Goal: Task Accomplishment & Management: Use online tool/utility

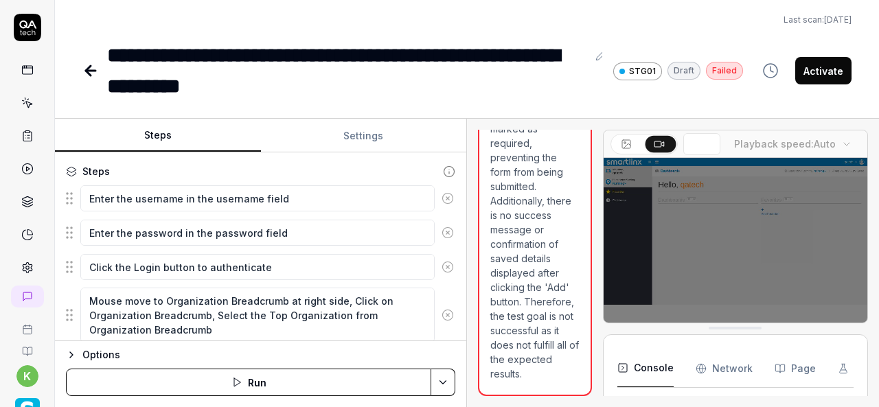
scroll to position [54, 0]
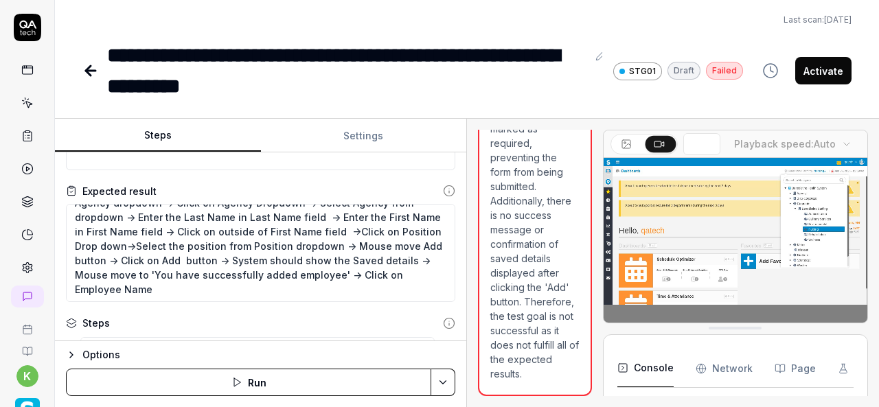
click at [344, 243] on textarea "Schedule Optimizer ->Agency-> Add Agency Employee->Mouse move to Agency dropdow…" at bounding box center [261, 253] width 390 height 98
type textarea "Schedule Optimizer ->Agency-> Add Agency Employee->Mouse move to Agency dropdow…"
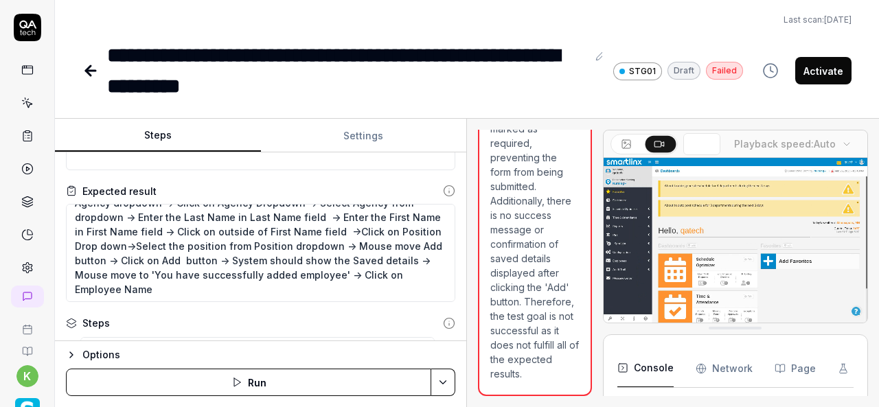
type textarea "*"
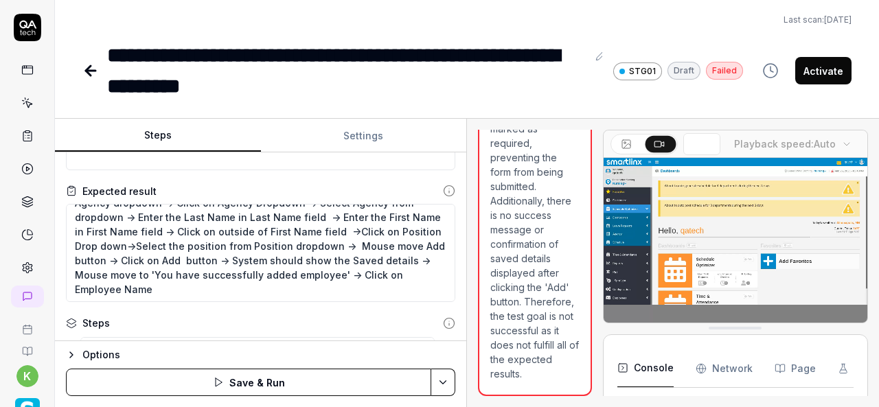
type textarea "Schedule Optimizer ->Agency-> Add Agency Employee->Mouse move to Agency dropdow…"
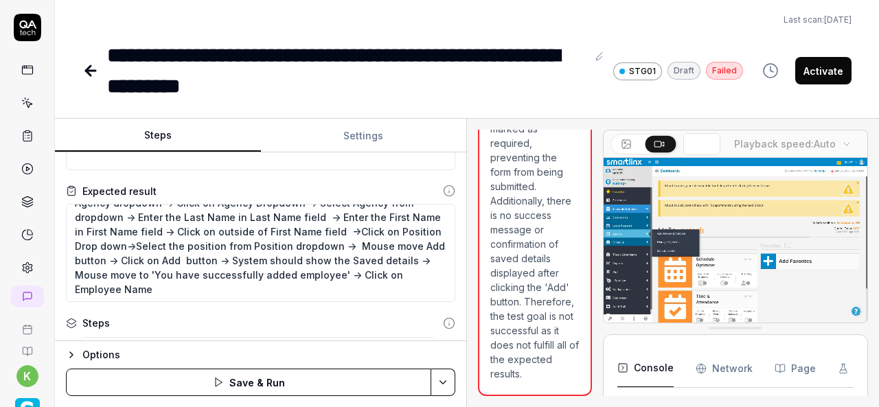
type textarea "*"
type textarea "Schedule Optimizer ->Agency-> Add Agency Employee->Mouse move to Agency dropdow…"
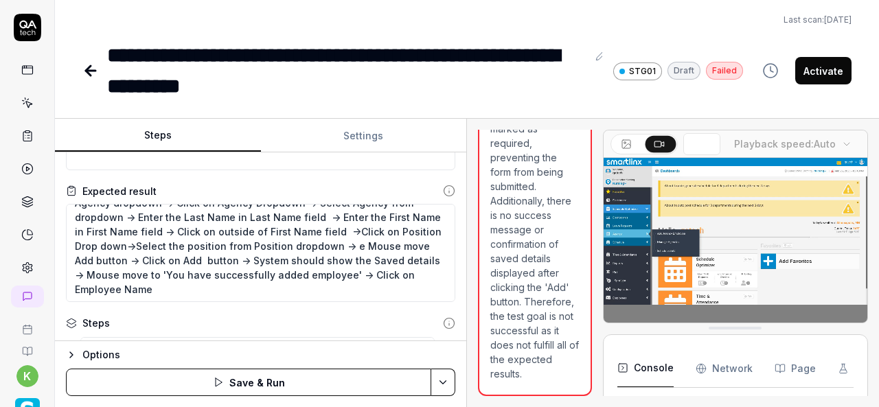
type textarea "*"
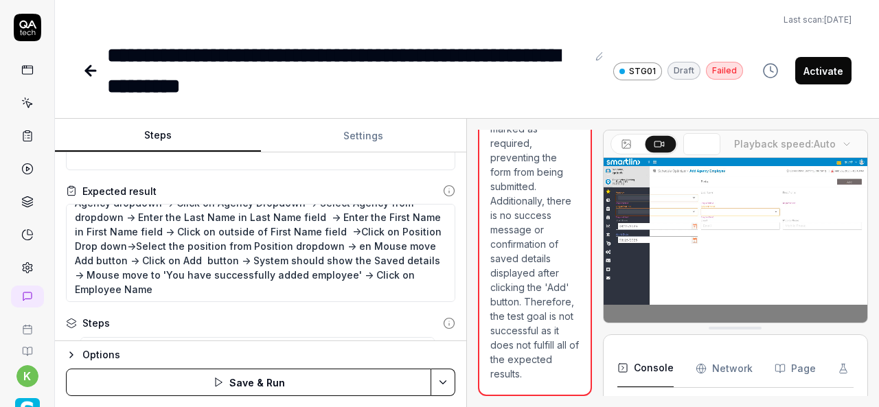
type textarea "Schedule Optimizer ->Agency-> Add Agency Employee->Mouse move to Agency dropdow…"
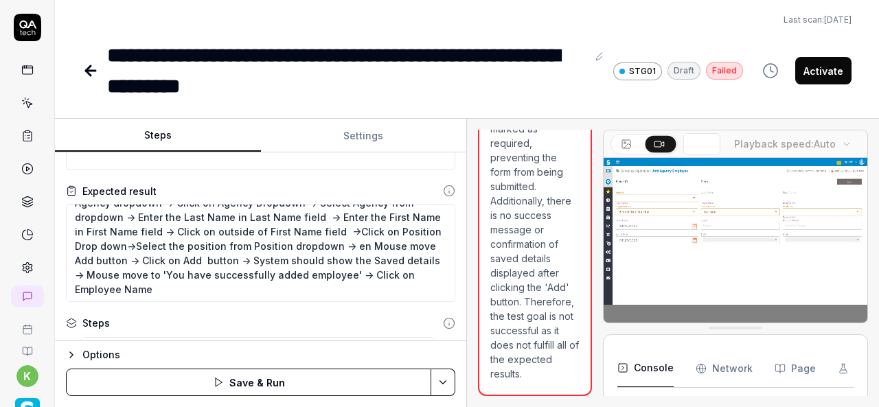
type textarea "*"
type textarea "Schedule Optimizer ->Agency-> Add Agency Employee->Mouse move to Agency dropdow…"
type textarea "*"
type textarea "Schedule Optimizer ->Agency-> Add Agency Employee->Mouse move to Agency dropdow…"
type textarea "*"
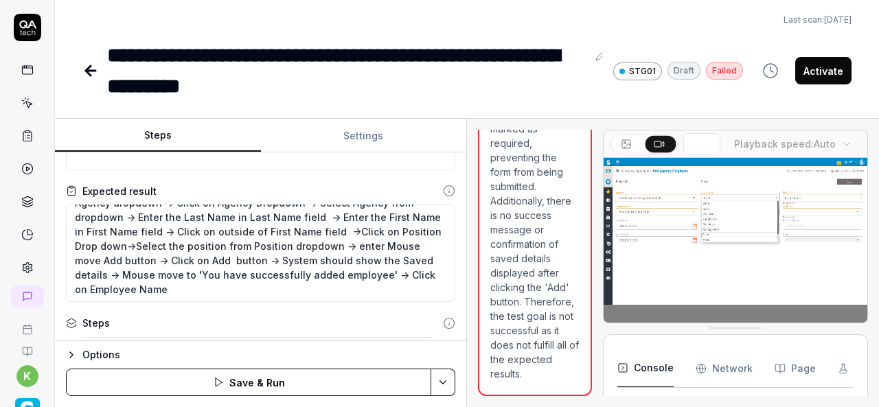
type textarea "Schedule Optimizer ->Agency-> Add Agency Employee->Mouse move to Agency dropdow…"
type textarea "*"
type textarea "Schedule Optimizer ->Agency-> Add Agency Employee->Mouse move to Agency dropdow…"
type textarea "*"
type textarea "Schedule Optimizer ->Agency-> Add Agency Employee->Mouse move to Agency dropdow…"
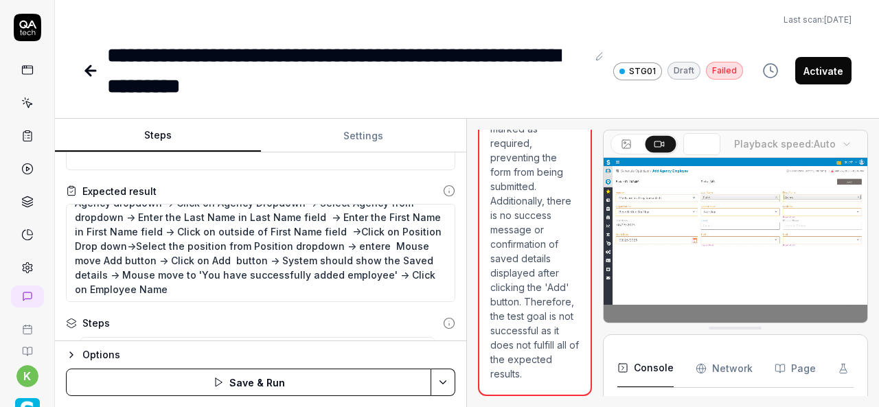
type textarea "*"
type textarea "Schedule Optimizer ->Agency-> Add Agency Employee->Mouse move to Agency dropdow…"
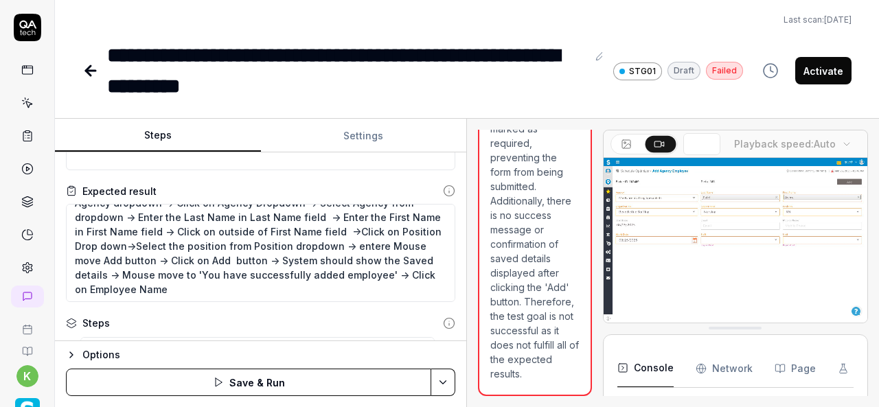
type textarea "*"
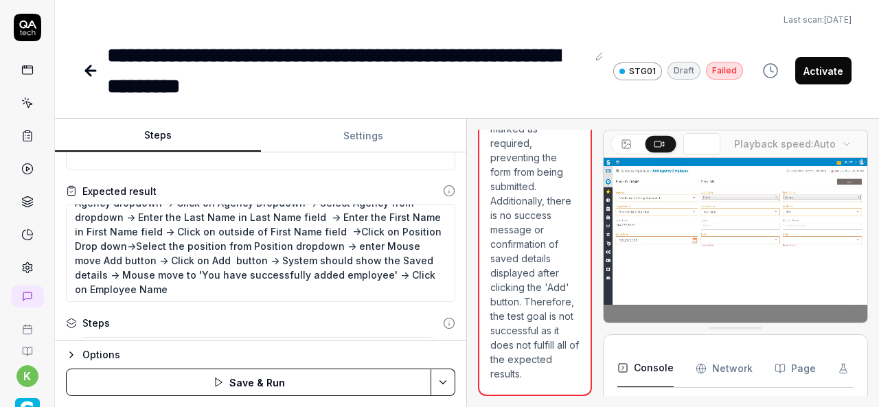
type textarea "Schedule Optimizer ->Agency-> Add Agency Employee->Mouse move to Agency dropdow…"
type textarea "*"
type textarea "Schedule Optimizer ->Agency-> Add Agency Employee->Mouse move to Agency dropdow…"
type textarea "*"
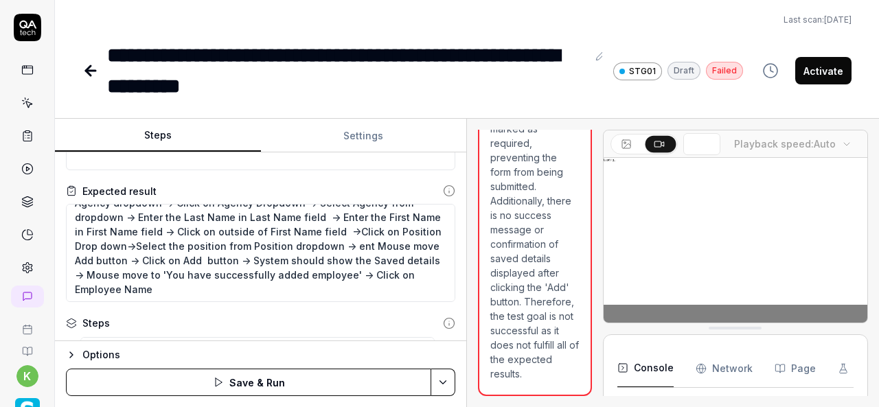
type textarea "Schedule Optimizer ->Agency-> Add Agency Employee->Mouse move to Agency dropdow…"
type textarea "*"
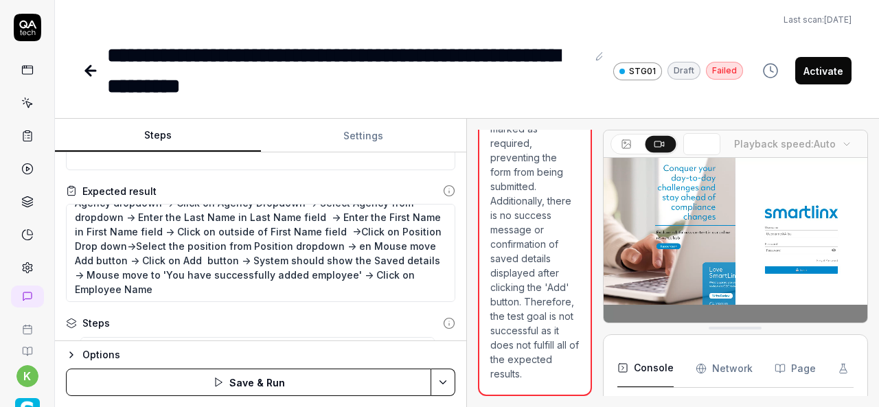
type textarea "Schedule Optimizer ->Agency-> Add Agency Employee->Mouse move to Agency dropdow…"
type textarea "*"
type textarea "Schedule Optimizer ->Agency-> Add Agency Employee->Mouse move to Agency dropdow…"
type textarea "*"
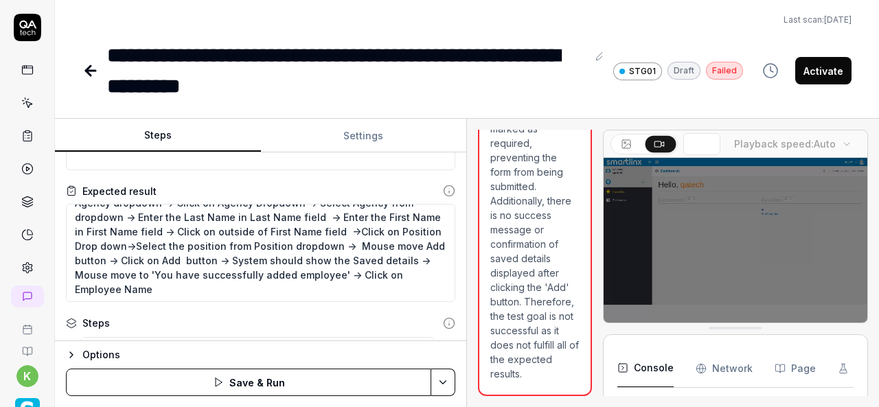
type textarea "Schedule Optimizer ->Agency-> Add Agency Employee->Mouse move to Agency dropdow…"
type textarea "*"
type textarea "Schedule Optimizer ->Agency-> Add Agency Employee->Mouse move to Agency dropdow…"
type textarea "*"
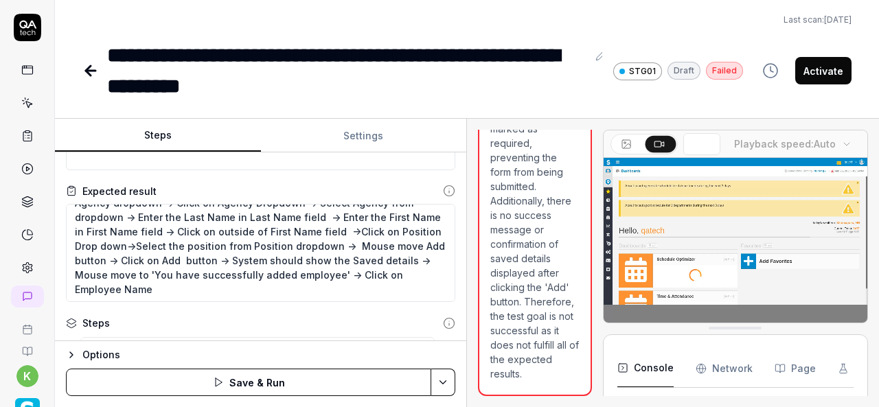
type textarea "Schedule Optimizer ->Agency-> Add Agency Employee->Mouse move to Agency dropdow…"
type textarea "*"
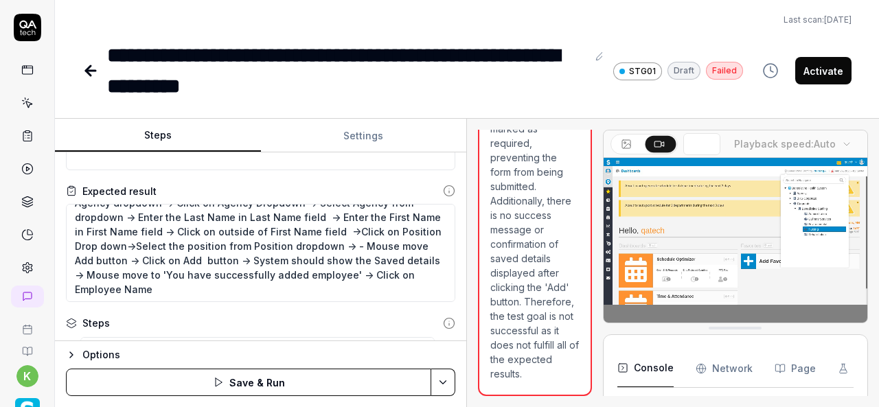
type textarea "Schedule Optimizer ->Agency-> Add Agency Employee->Mouse move to Agency dropdow…"
type textarea "*"
type textarea "Schedule Optimizer ->Agency-> Add Agency Employee->Mouse move to Agency dropdow…"
type textarea "*"
type textarea "Schedule Optimizer ->Agency-> Add Agency Employee->Mouse move to Agency dropdow…"
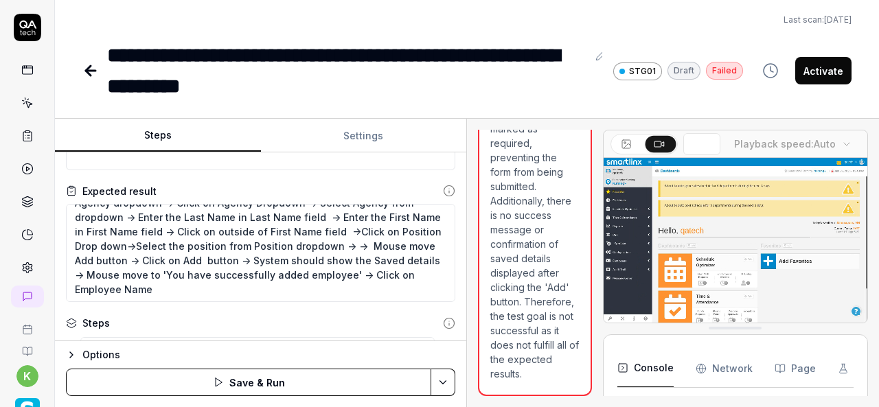
type textarea "*"
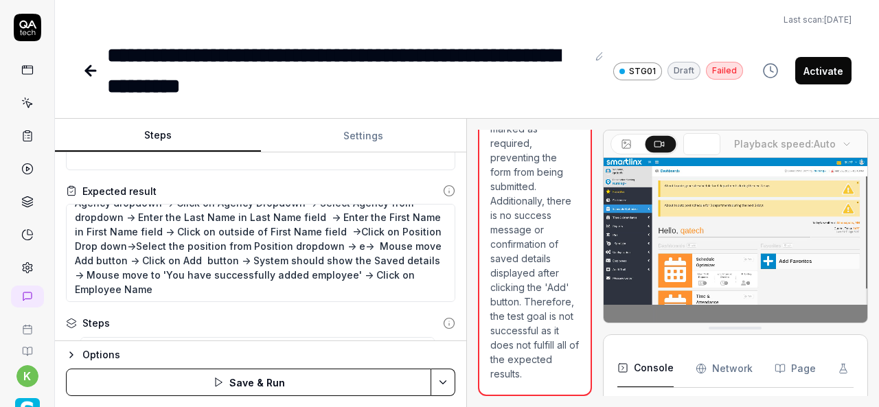
type textarea "Schedule Optimizer ->Agency-> Add Agency Employee->Mouse move to Agency dropdow…"
type textarea "*"
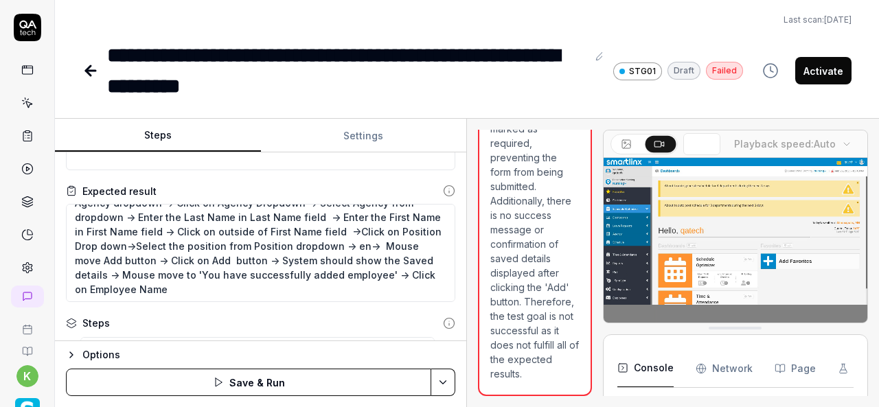
type textarea "Schedule Optimizer ->Agency-> Add Agency Employee->Mouse move to Agency dropdow…"
type textarea "*"
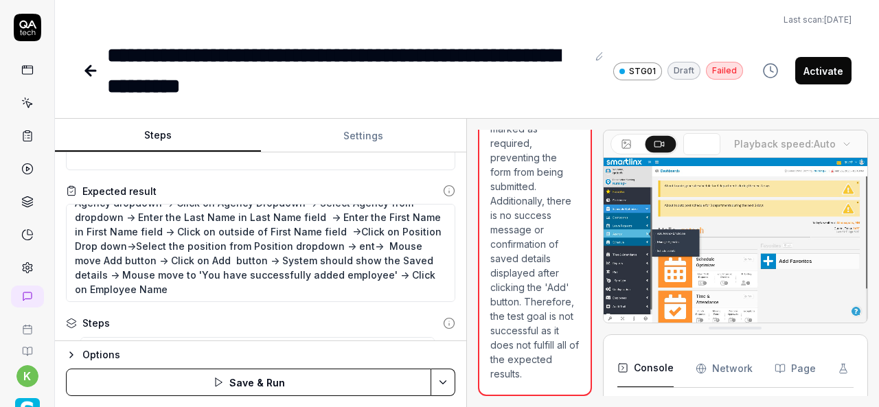
type textarea "Schedule Optimizer ->Agency-> Add Agency Employee->Mouse move to Agency dropdow…"
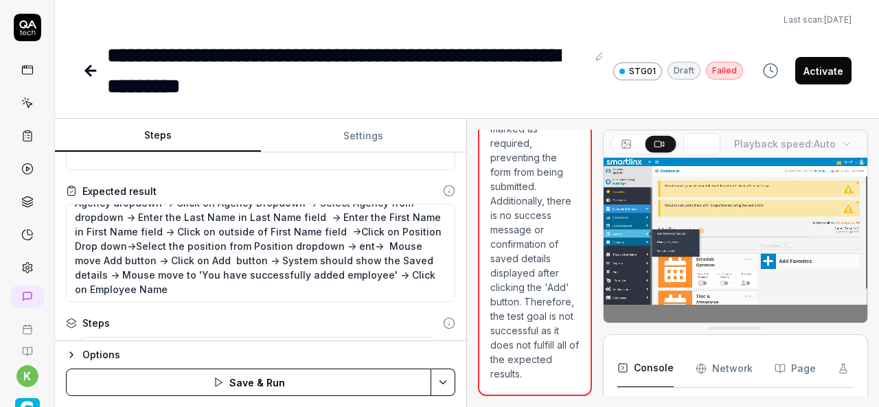
type textarea "*"
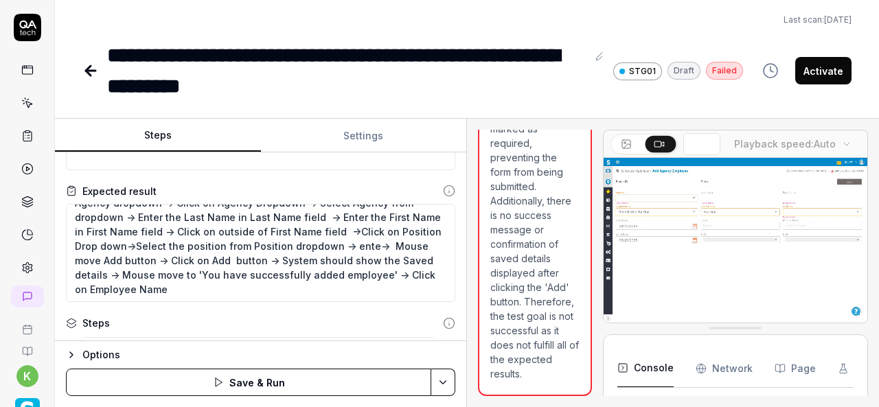
type textarea "Schedule Optimizer ->Agency-> Add Agency Employee->Mouse move to Agency dropdow…"
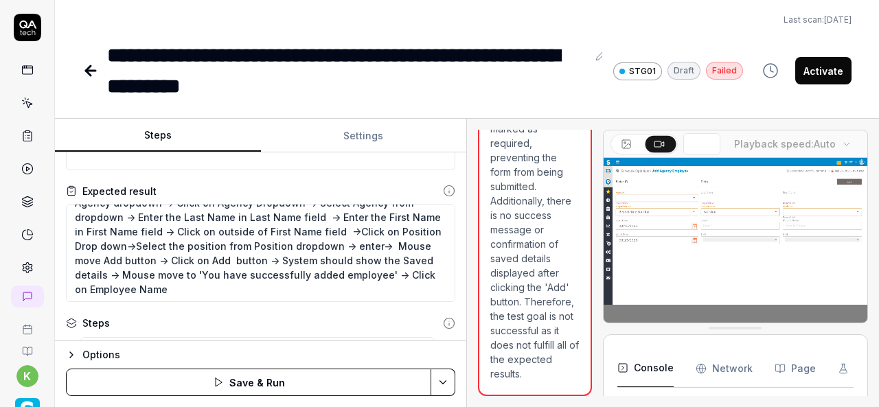
type textarea "*"
type textarea "Schedule Optimizer ->Agency-> Add Agency Employee->Mouse move to Agency dropdow…"
type textarea "*"
type textarea "Schedule Optimizer ->Agency-> Add Agency Employee->Mouse move to Agency dropdow…"
type textarea "*"
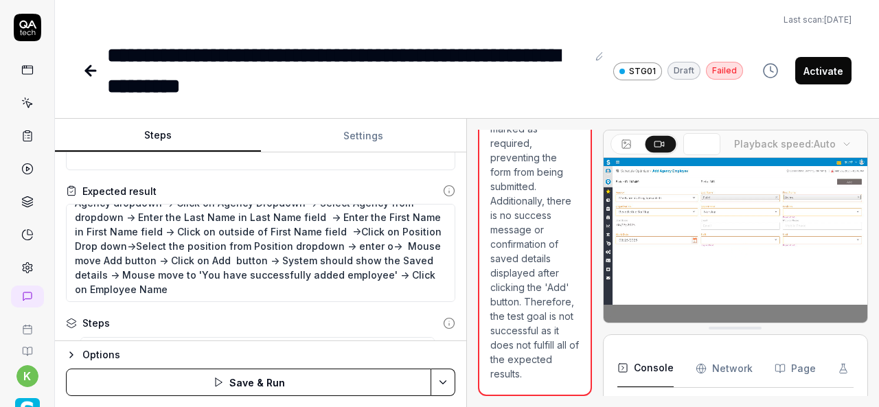
type textarea "Schedule Optimizer ->Agency-> Add Agency Employee->Mouse move to Agency dropdow…"
type textarea "*"
type textarea "Schedule Optimizer ->Agency-> Add Agency Employee->Mouse move to Agency dropdow…"
type textarea "*"
type textarea "Schedule Optimizer ->Agency-> Add Agency Employee->Mouse move to Agency dropdow…"
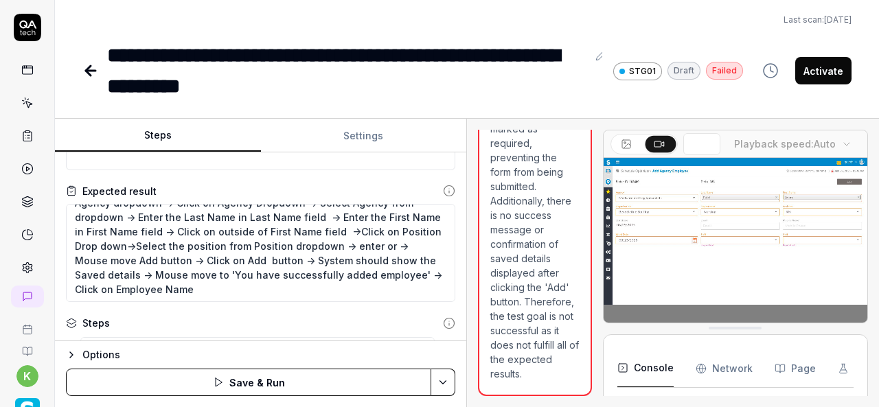
type textarea "*"
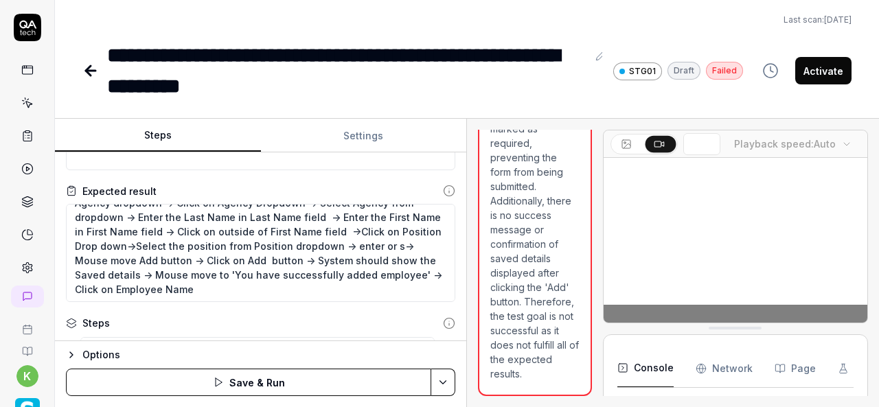
type textarea "Schedule Optimizer ->Agency-> Add Agency Employee->Mouse move to Agency dropdow…"
type textarea "*"
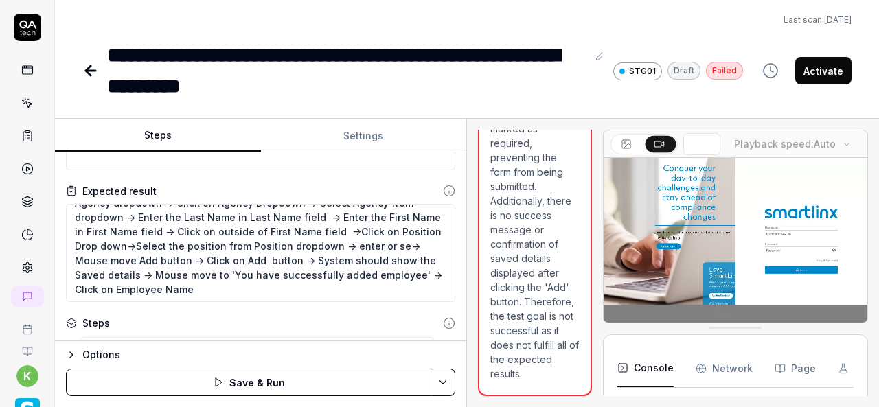
type textarea "Schedule Optimizer ->Agency-> Add Agency Employee->Mouse move to Agency dropdow…"
type textarea "*"
type textarea "Schedule Optimizer ->Agency-> Add Agency Employee->Mouse move to Agency dropdow…"
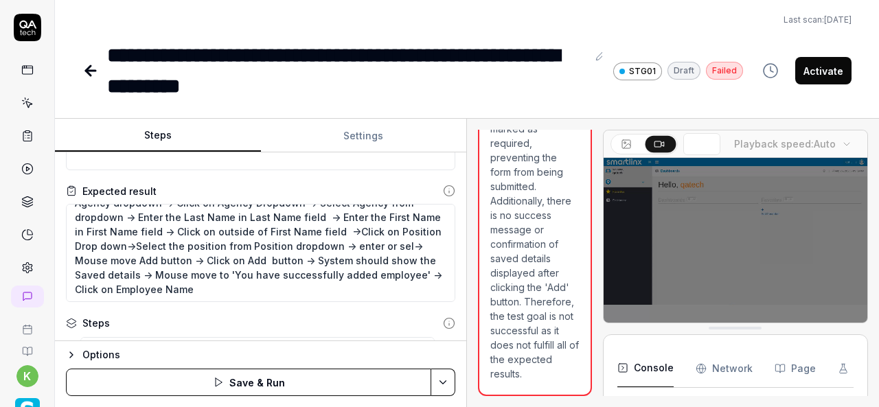
type textarea "*"
type textarea "Schedule Optimizer ->Agency-> Add Agency Employee->Mouse move to Agency dropdow…"
type textarea "*"
type textarea "Schedule Optimizer ->Agency-> Add Agency Employee->Mouse move to Agency dropdow…"
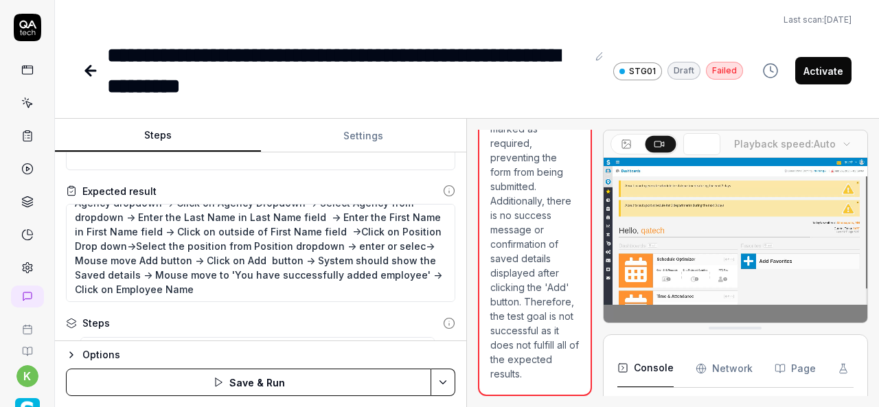
type textarea "*"
type textarea "Schedule Optimizer ->Agency-> Add Agency Employee->Mouse move to Agency dropdow…"
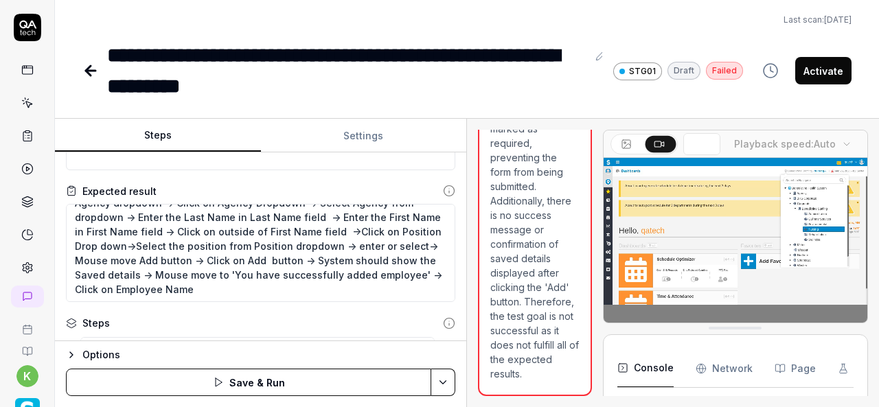
type textarea "*"
type textarea "Schedule Optimizer ->Agency-> Add Agency Employee->Mouse move to Agency dropdow…"
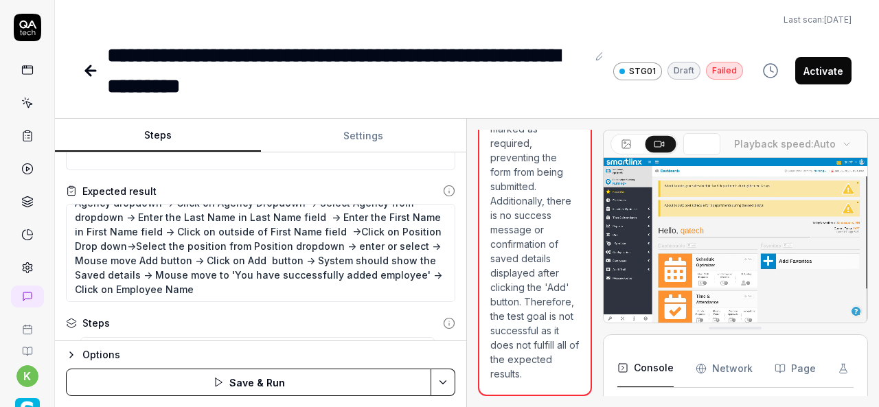
type textarea "*"
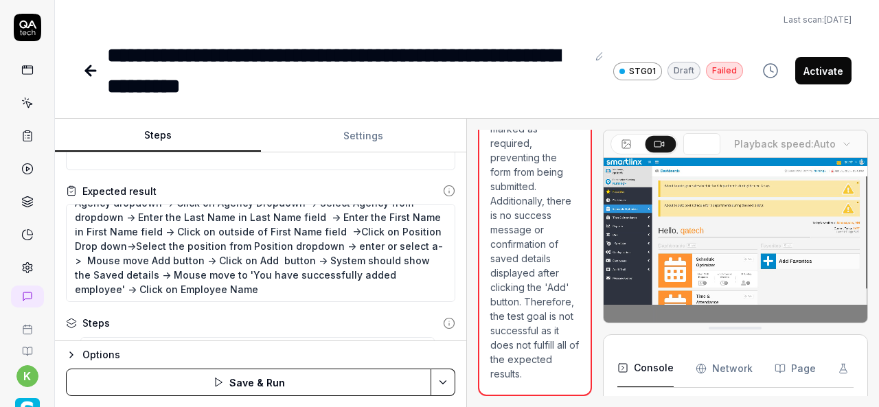
type textarea "Schedule Optimizer ->Agency-> Add Agency Employee->Mouse move to Agency dropdow…"
type textarea "*"
type textarea "Schedule Optimizer ->Agency-> Add Agency Employee->Mouse move to Agency dropdow…"
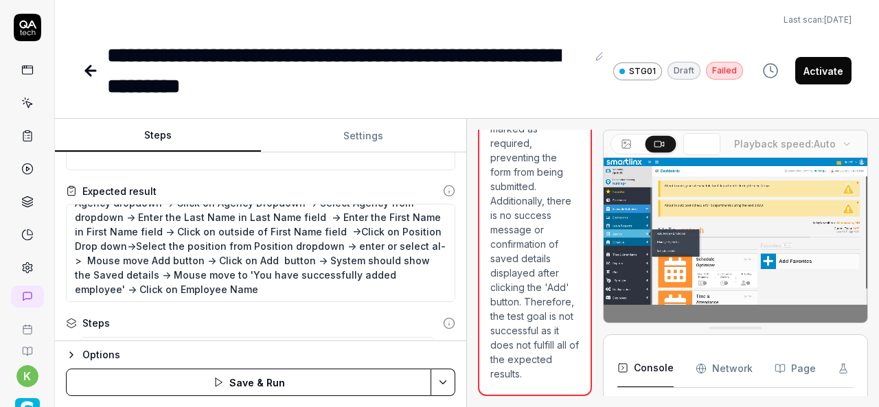
type textarea "*"
type textarea "Schedule Optimizer ->Agency-> Add Agency Employee->Mouse move to Agency dropdow…"
type textarea "*"
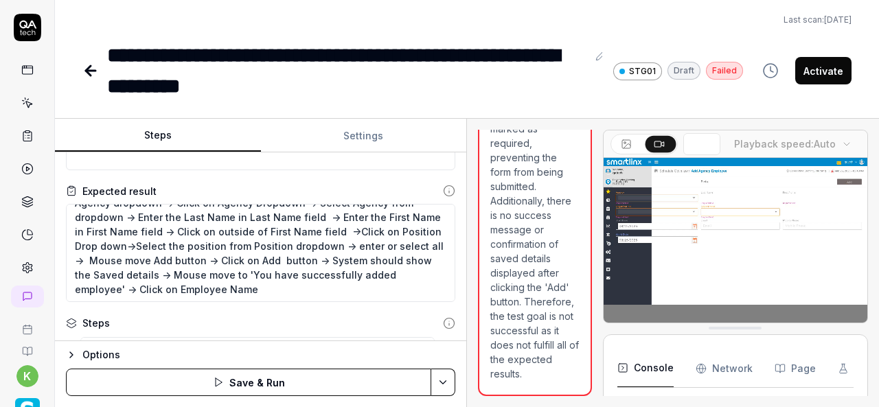
type textarea "Schedule Optimizer ->Agency-> Add Agency Employee->Mouse move to Agency dropdow…"
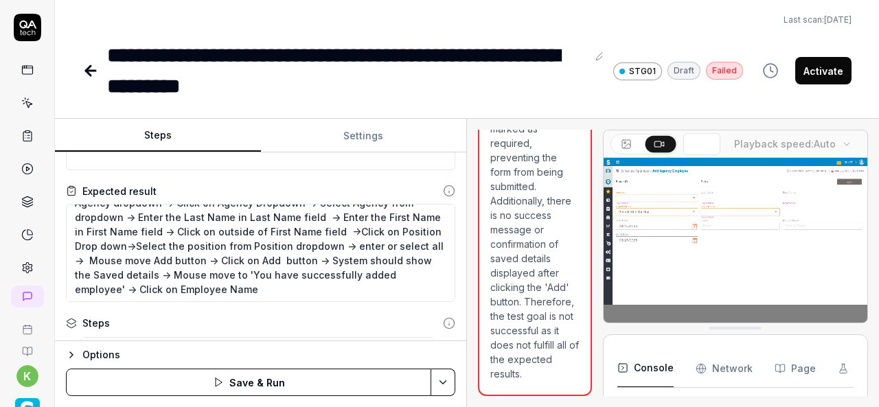
type textarea "*"
type textarea "Schedule Optimizer ->Agency-> Add Agency Employee->Mouse move to Agency dropdow…"
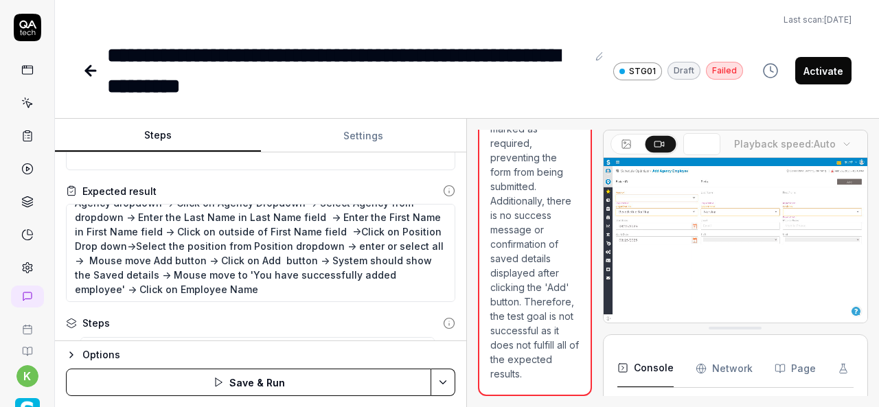
type textarea "*"
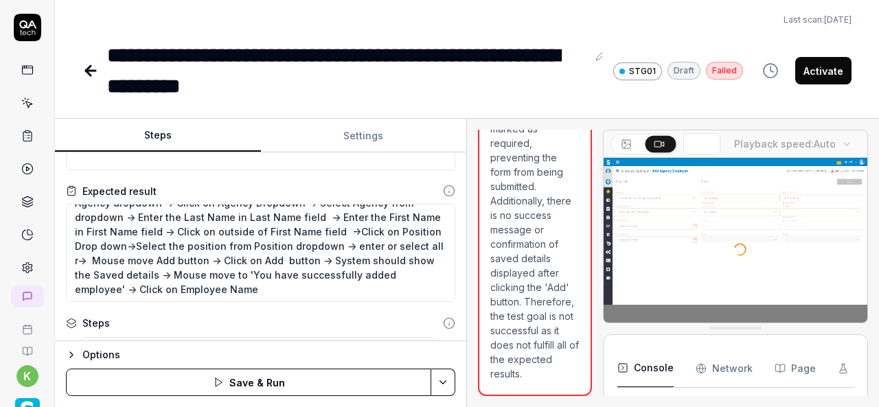
type textarea "Schedule Optimizer ->Agency-> Add Agency Employee->Mouse move to Agency dropdow…"
type textarea "*"
type textarea "Schedule Optimizer ->Agency-> Add Agency Employee->Mouse move to Agency dropdow…"
type textarea "*"
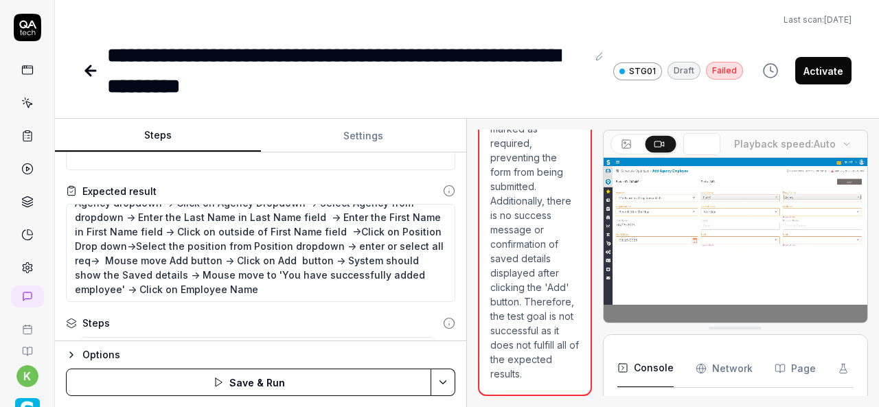
type textarea "Schedule Optimizer ->Agency-> Add Agency Employee->Mouse move to Agency dropdow…"
type textarea "*"
type textarea "Schedule Optimizer ->Agency-> Add Agency Employee->Mouse move to Agency dropdow…"
type textarea "*"
type textarea "Schedule Optimizer ->Agency-> Add Agency Employee->Mouse move to Agency dropdow…"
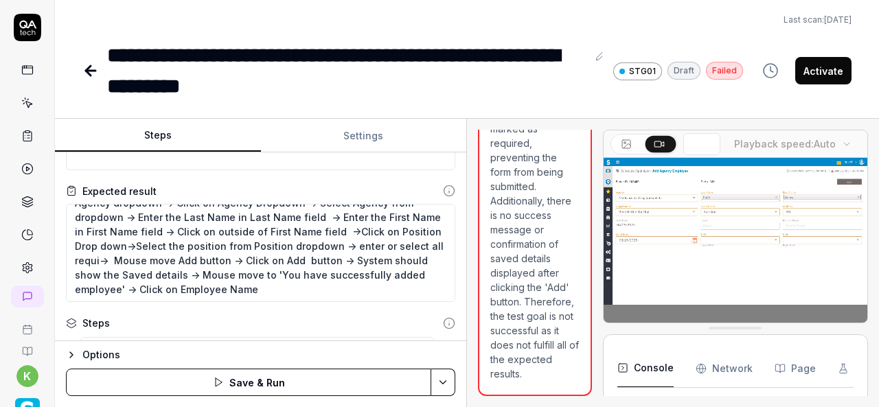
type textarea "*"
type textarea "Schedule Optimizer ->Agency-> Add Agency Employee->Mouse move to Agency dropdow…"
type textarea "*"
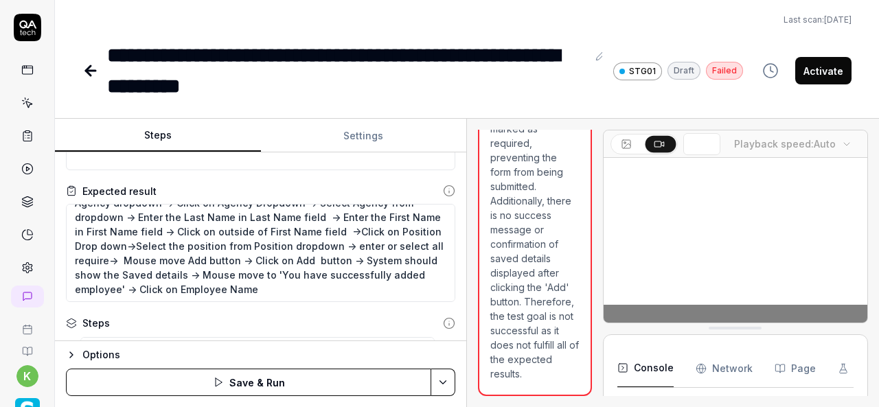
type textarea "Schedule Optimizer ->Agency-> Add Agency Employee->Mouse move to Agency dropdow…"
type textarea "*"
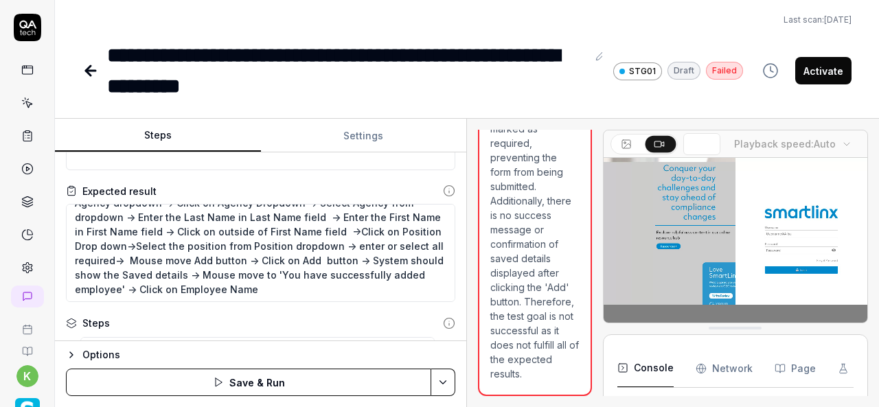
type textarea "Schedule Optimizer ->Agency-> Add Agency Employee->Mouse move to Agency dropdow…"
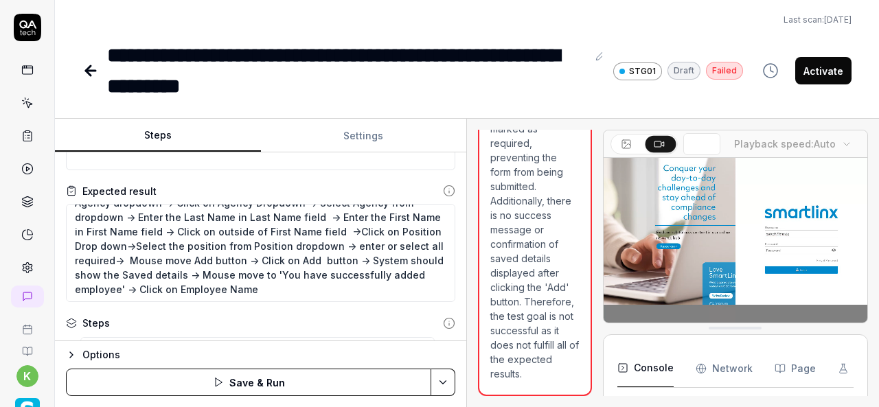
type textarea "*"
type textarea "Schedule Optimizer ->Agency-> Add Agency Employee->Mouse move to Agency dropdow…"
type textarea "*"
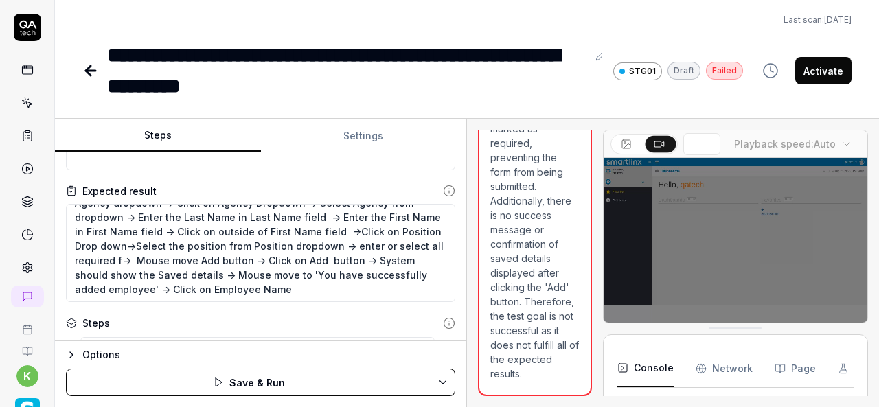
type textarea "Schedule Optimizer ->Agency-> Add Agency Employee->Mouse move to Agency dropdow…"
type textarea "*"
type textarea "Schedule Optimizer ->Agency-> Add Agency Employee->Mouse move to Agency dropdow…"
type textarea "*"
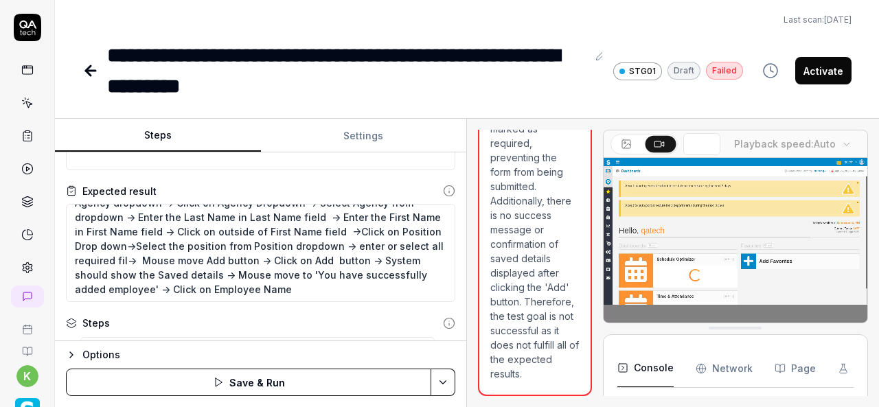
type textarea "Schedule Optimizer ->Agency-> Add Agency Employee->Mouse move to Agency dropdow…"
type textarea "*"
type textarea "Schedule Optimizer ->Agency-> Add Agency Employee->Mouse move to Agency dropdow…"
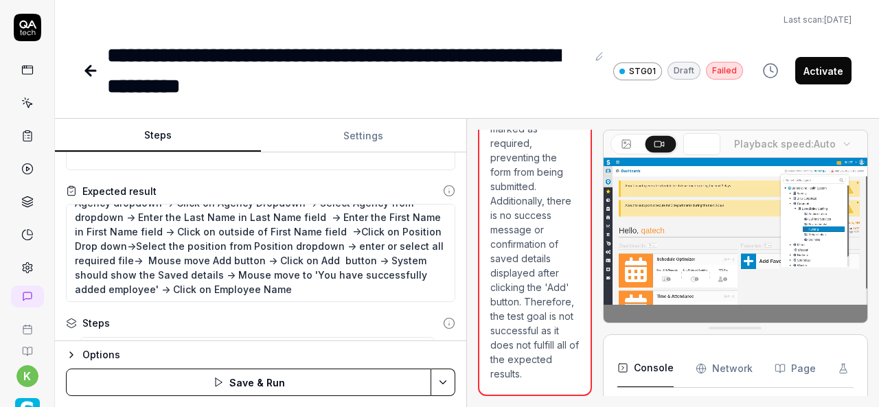
type textarea "*"
type textarea "Schedule Optimizer ->Agency-> Add Agency Employee->Mouse move to Agency dropdow…"
type textarea "*"
type textarea "Schedule Optimizer ->Agency-> Add Agency Employee->Mouse move to Agency dropdow…"
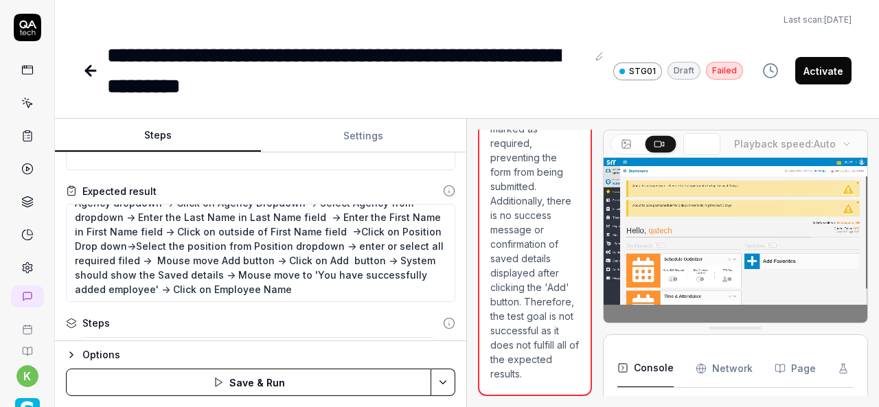
type textarea "*"
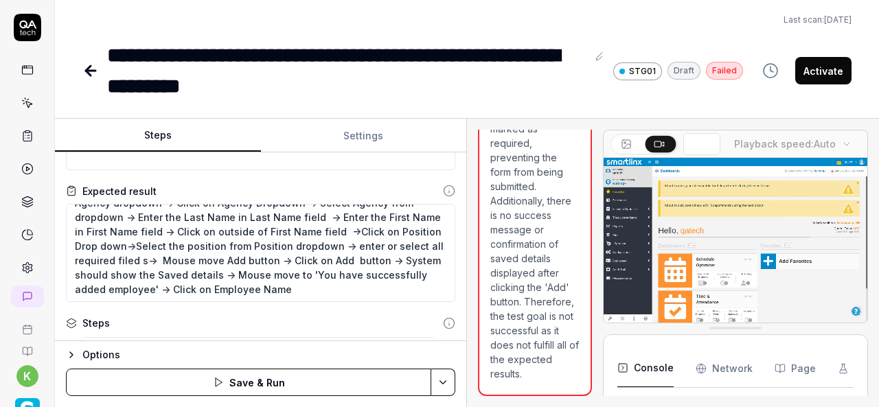
type textarea "Schedule Optimizer ->Agency-> Add Agency Employee->Mouse move to Agency dropdow…"
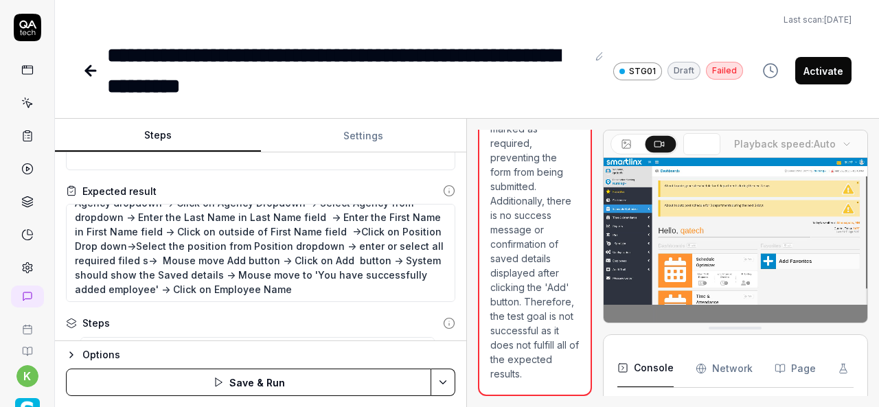
type textarea "*"
type textarea "Schedule Optimizer ->Agency-> Add Agency Employee->Mouse move to Agency dropdow…"
type textarea "*"
type textarea "Schedule Optimizer ->Agency-> Add Agency Employee->Mouse move to Agency dropdow…"
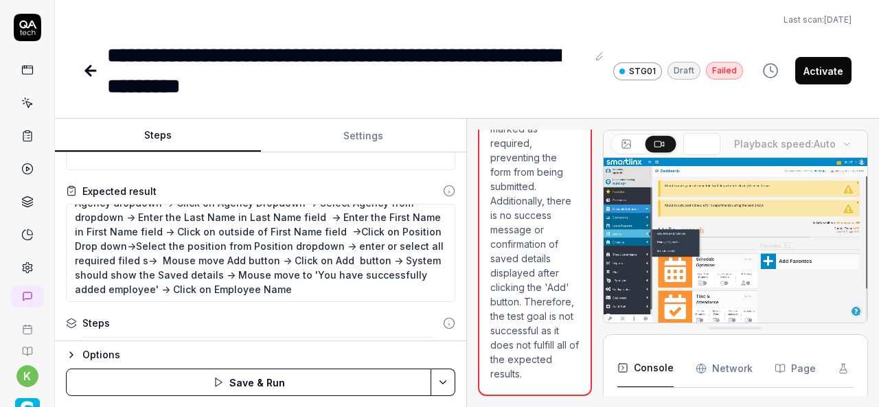
type textarea "*"
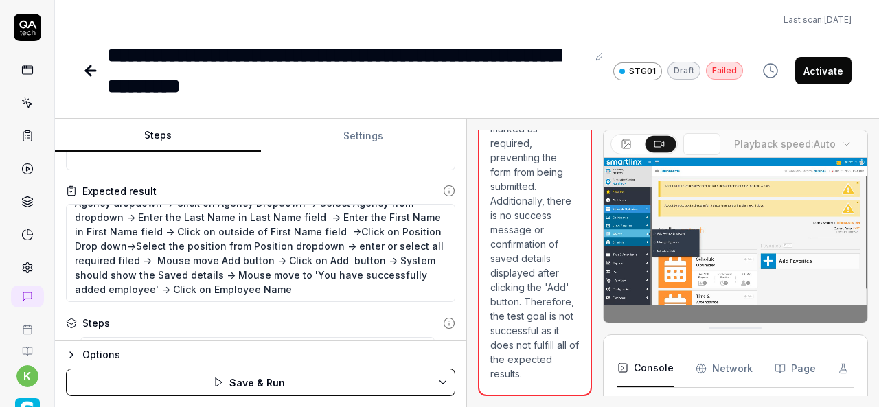
type textarea "Schedule Optimizer ->Agency-> Add Agency Employee->Mouse move to Agency dropdow…"
type textarea "*"
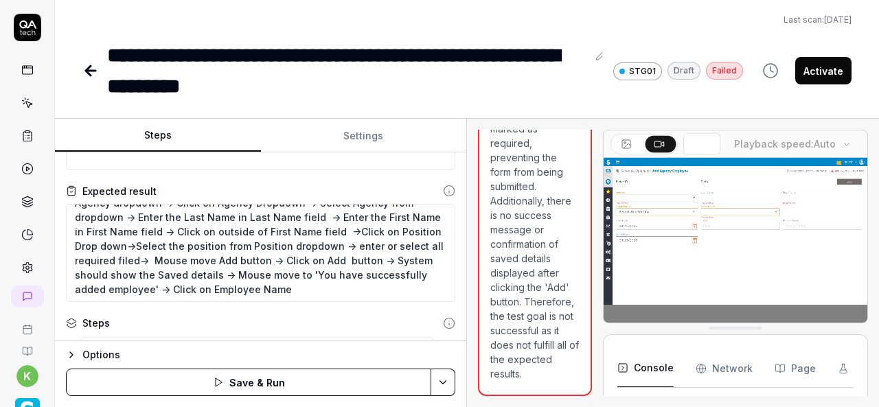
type textarea "Schedule Optimizer ->Agency-> Add Agency Employee->Mouse move to Agency dropdow…"
type textarea "*"
type textarea "Schedule Optimizer ->Agency-> Add Agency Employee->Mouse move to Agency dropdow…"
type textarea "*"
type textarea "Schedule Optimizer ->Agency-> Add Agency Employee->Mouse move to Agency dropdow…"
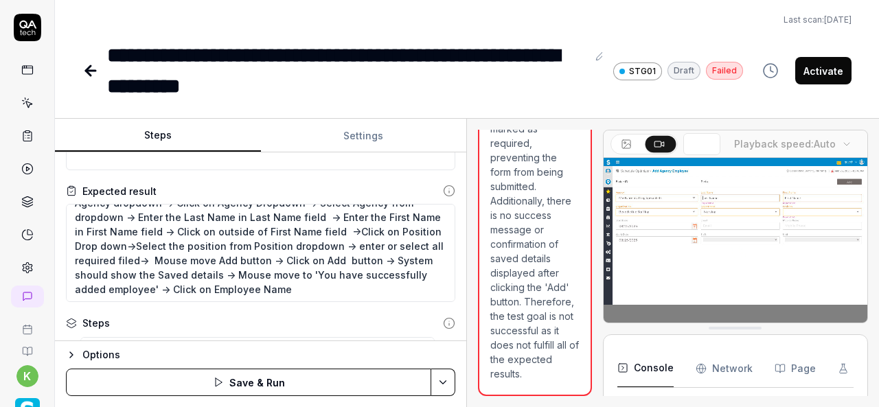
type textarea "*"
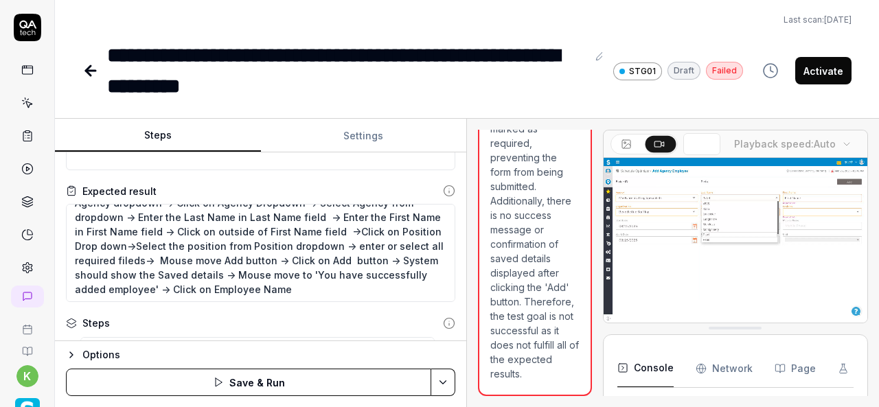
type textarea "Schedule Optimizer ->Agency-> Add Agency Employee->Mouse move to Agency dropdow…"
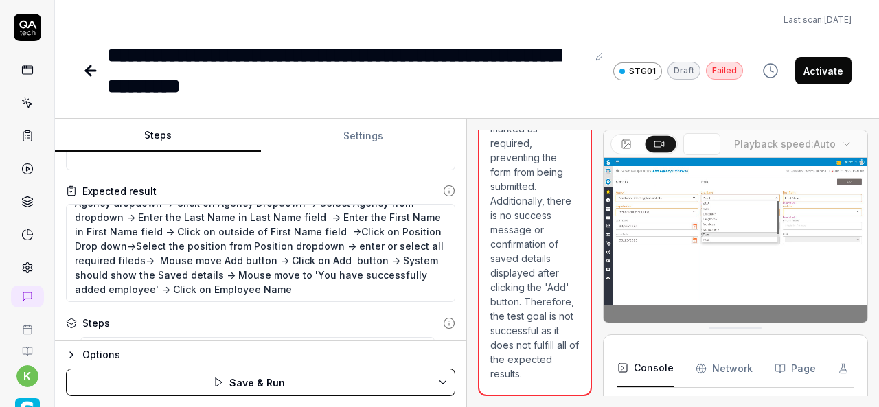
type textarea "*"
click at [130, 259] on textarea "Schedule Optimizer ->Agency-> Add Agency Employee->Mouse move to Agency dropdow…" at bounding box center [261, 253] width 390 height 98
type textarea "Schedule Optimizer ->Agency-> Add Agency Employee->Mouse move to Agency dropdow…"
type textarea "*"
type textarea "Schedule Optimizer ->Agency-> Add Agency Employee->Mouse move to Agency dropdow…"
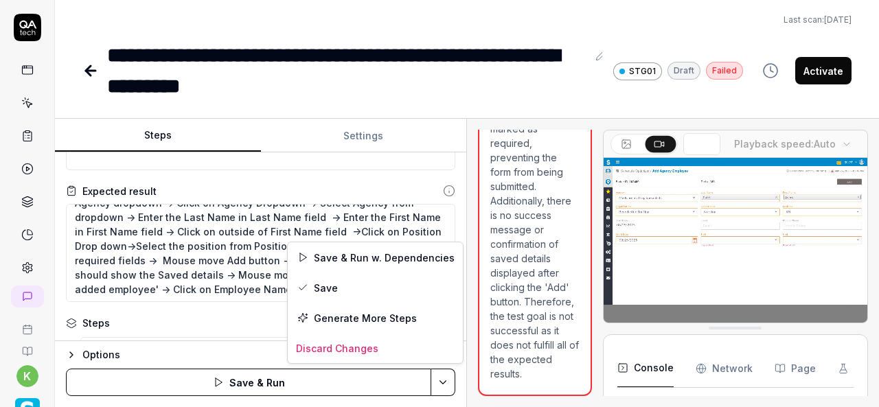
click at [442, 382] on html "**********" at bounding box center [439, 203] width 879 height 407
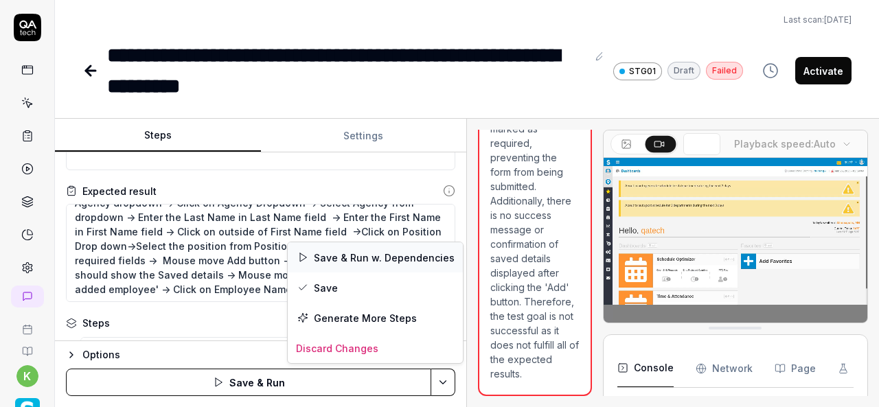
click at [344, 258] on div "Save & Run w. Dependencies" at bounding box center [375, 258] width 175 height 30
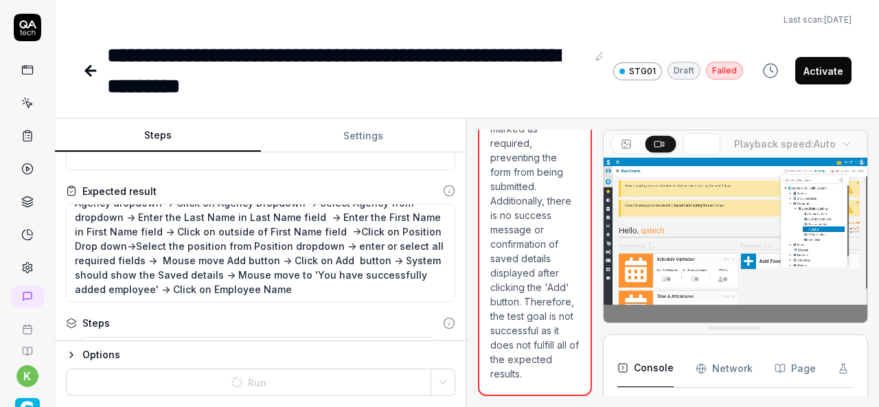
type textarea "*"
click at [195, 14] on div "Last scan: Jun 5 2025" at bounding box center [467, 20] width 770 height 12
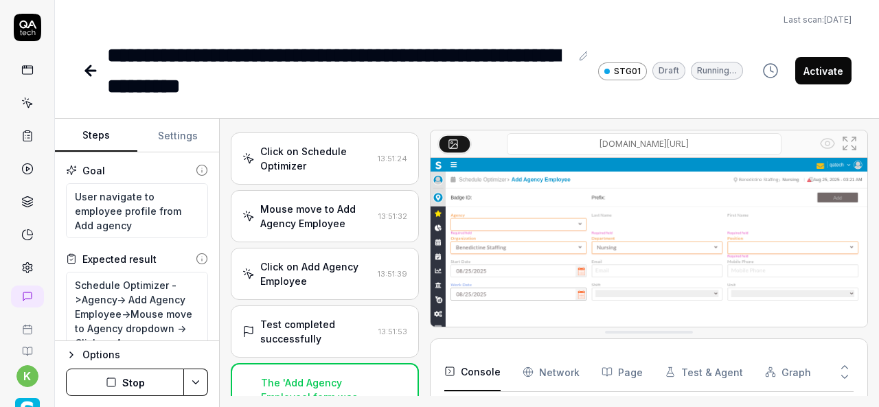
scroll to position [807, 0]
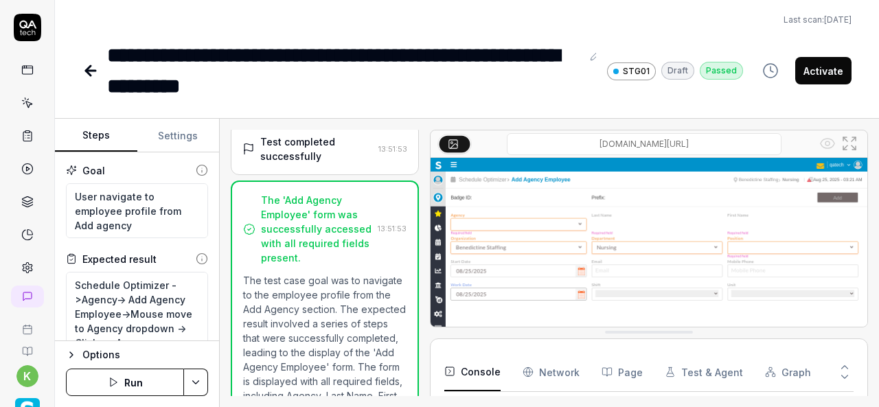
click at [290, 275] on p "The test case goal was to navigate to the employee profile from the Add Agency …" at bounding box center [325, 410] width 164 height 274
click at [298, 159] on div "Test completed successfully 13:51:53" at bounding box center [325, 149] width 188 height 52
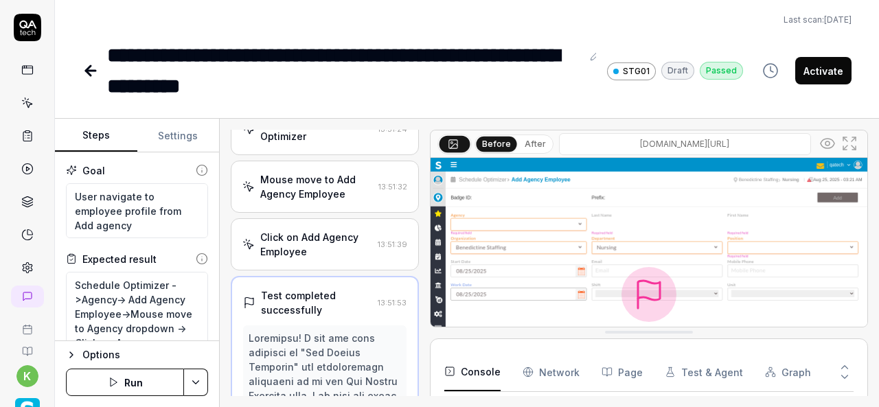
scroll to position [651, 0]
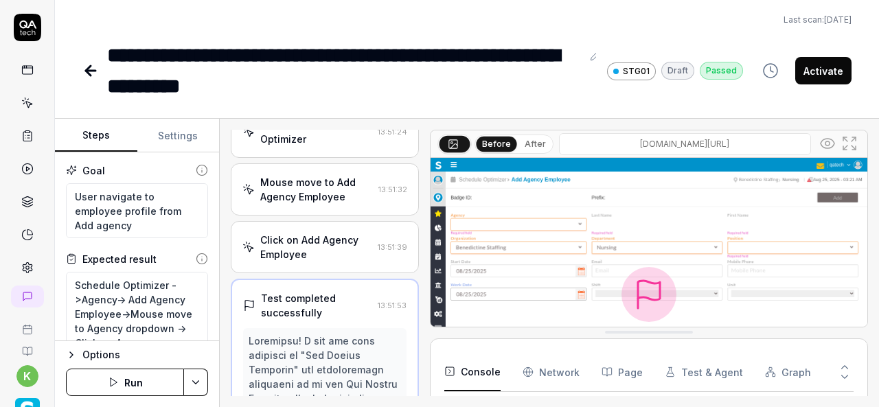
click at [330, 240] on div "Click on Add Agency Employee" at bounding box center [316, 247] width 112 height 29
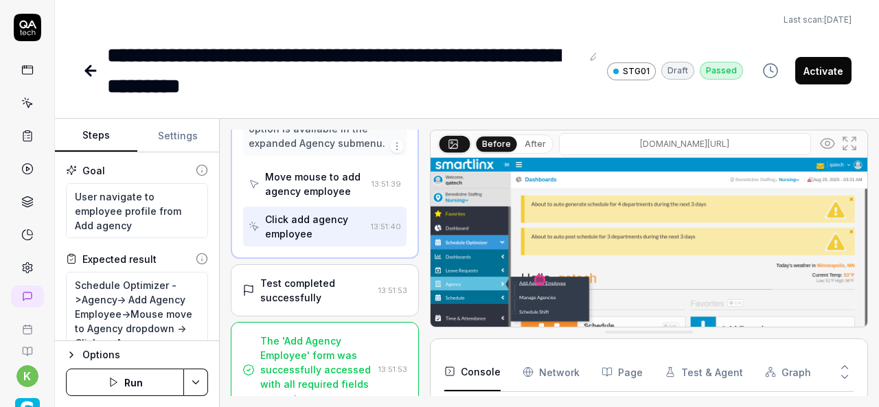
scroll to position [950, 0]
click at [328, 278] on div "Test completed successfully" at bounding box center [316, 290] width 113 height 29
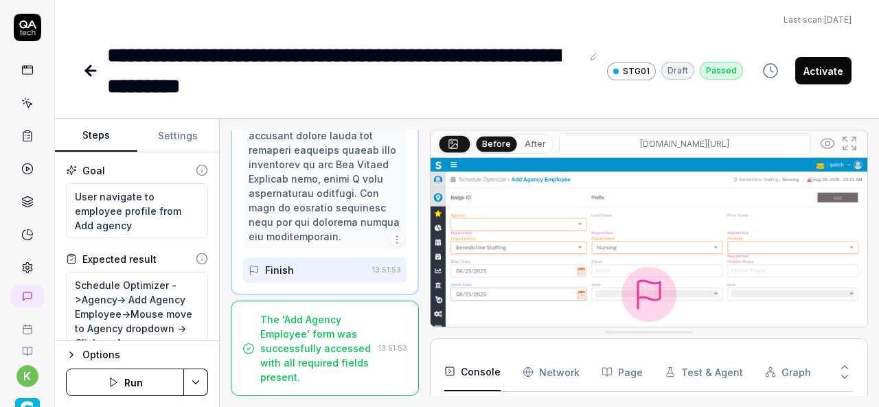
scroll to position [1817, 0]
click at [326, 343] on div "The 'Add Agency Employee' form was successfully accessed with all required fiel…" at bounding box center [316, 349] width 113 height 72
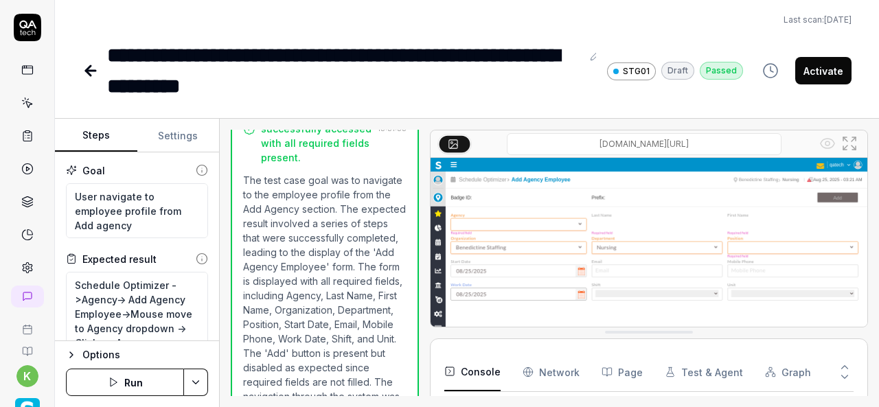
scroll to position [901, 0]
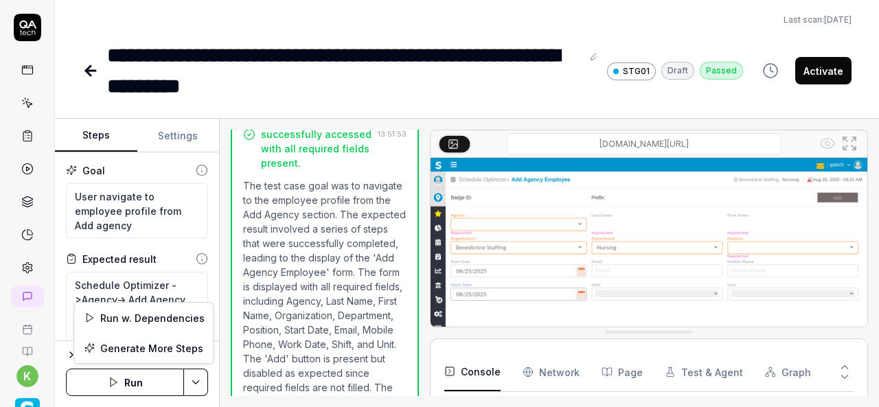
click at [198, 381] on html "**********" at bounding box center [439, 203] width 879 height 407
click at [172, 316] on div "Run w. Dependencies" at bounding box center [143, 318] width 139 height 30
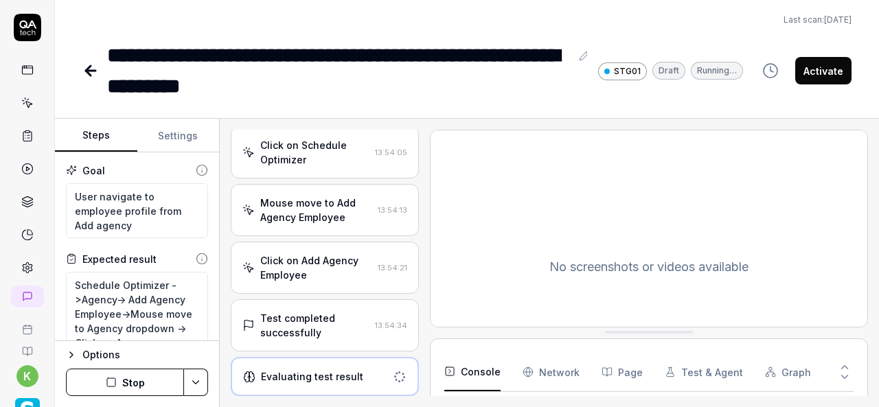
scroll to position [652, 0]
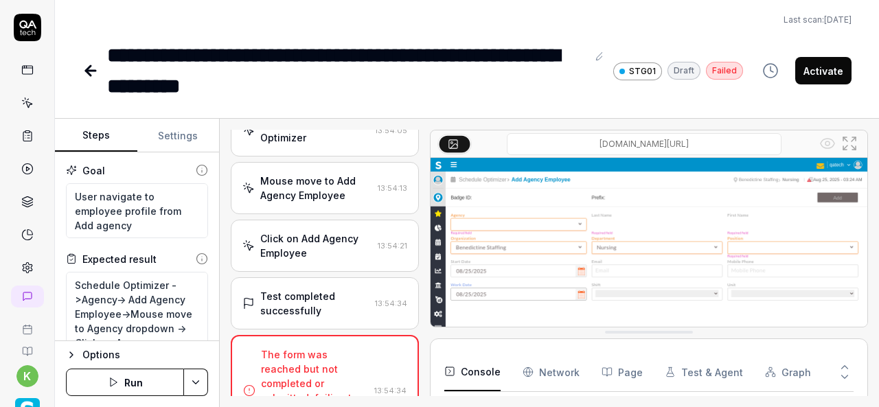
type textarea "*"
click at [122, 296] on textarea "Schedule Optimizer ->Agency-> Add Agency Employee->Mouse move to Agency dropdow…" at bounding box center [137, 321] width 142 height 98
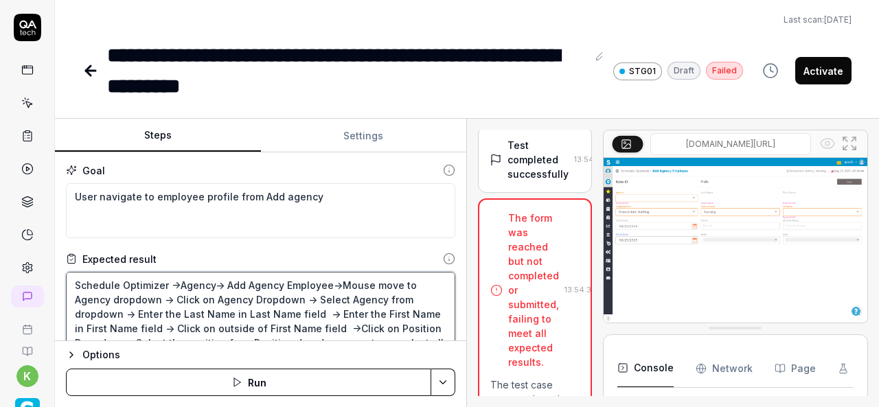
click at [506, 317] on div "Steps Settings Goal User navigate to employee profile from Add agency Expected …" at bounding box center [467, 263] width 825 height 289
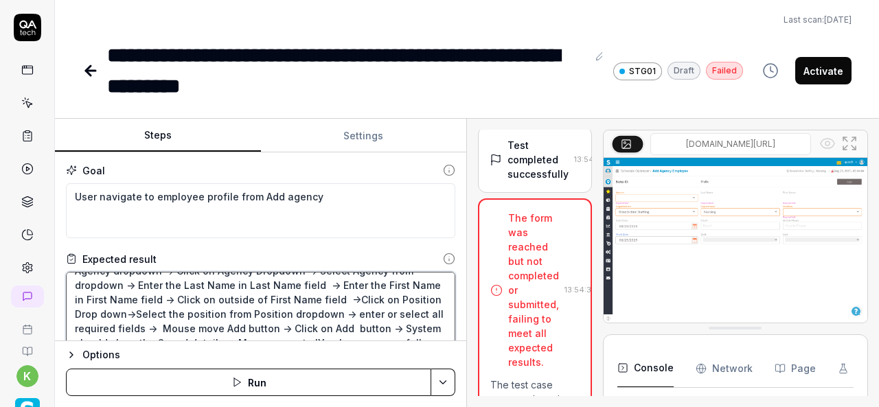
scroll to position [20, 0]
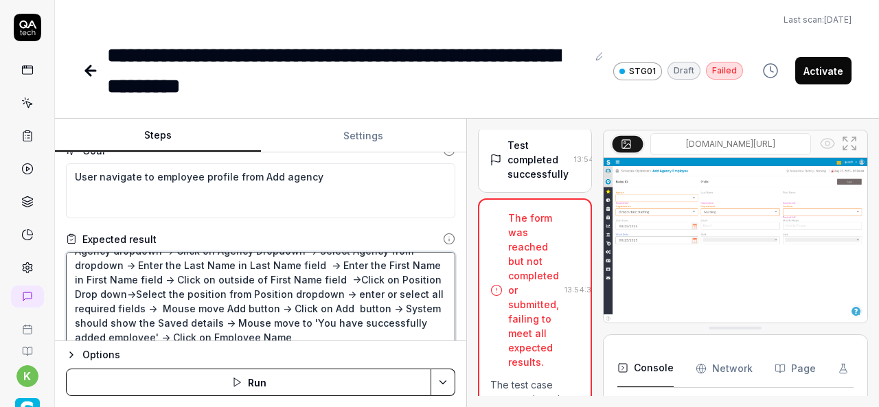
click at [349, 291] on textarea "Schedule Optimizer ->Agency-> Add Agency Employee->Mouse move to Agency dropdow…" at bounding box center [261, 301] width 390 height 98
click at [342, 291] on textarea "Schedule Optimizer ->Agency-> Add Agency Employee->Mouse move to Agency dropdow…" at bounding box center [261, 301] width 390 height 98
click at [334, 291] on textarea "Schedule Optimizer ->Agency-> Add Agency Employee->Mouse move to Agency dropdow…" at bounding box center [261, 301] width 390 height 98
click at [143, 304] on textarea "Schedule Optimizer ->Agency-> Add Agency Employee->Mouse move to Agency dropdow…" at bounding box center [261, 301] width 390 height 98
type textarea "Schedule Optimizer ->Agency-> Add Agency Employee->Mouse move to Agency dropdow…"
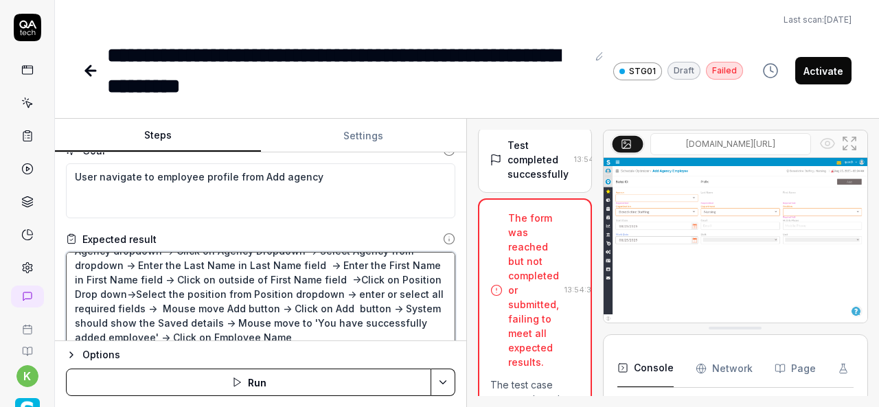
type textarea "*"
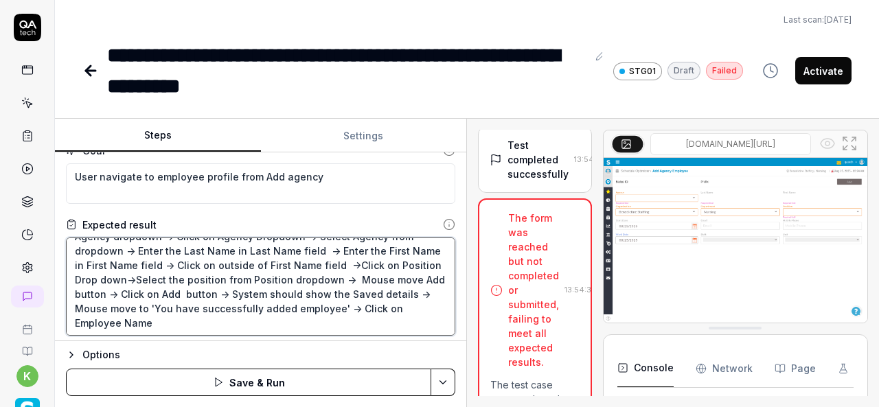
scroll to position [145, 0]
type textarea "Schedule Optimizer ->Agency-> Add Agency Employee->Mouse move to Agency dropdow…"
type textarea "*"
type textarea "Schedule Optimizer ->Agency-> Add Agency Employee->Mouse move to Agency dropdow…"
type textarea "*"
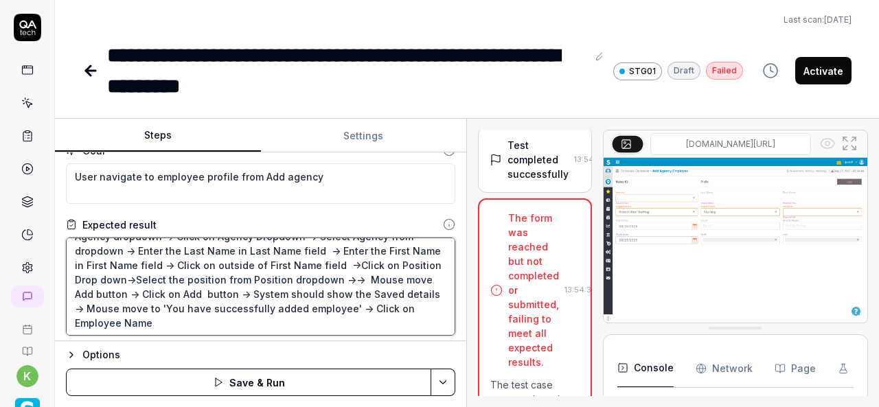
click at [128, 289] on textarea "Schedule Optimizer ->Agency-> Add Agency Employee->Mouse move to Agency dropdow…" at bounding box center [261, 287] width 390 height 98
type textarea "Schedule Optimizer ->Agency-> Add Agency Employee->Mouse move to Agency dropdow…"
type textarea "*"
type textarea "Schedule Optimizer ->Agency-> Add Agency Employee->Mouse move to Agency dropdow…"
type textarea "*"
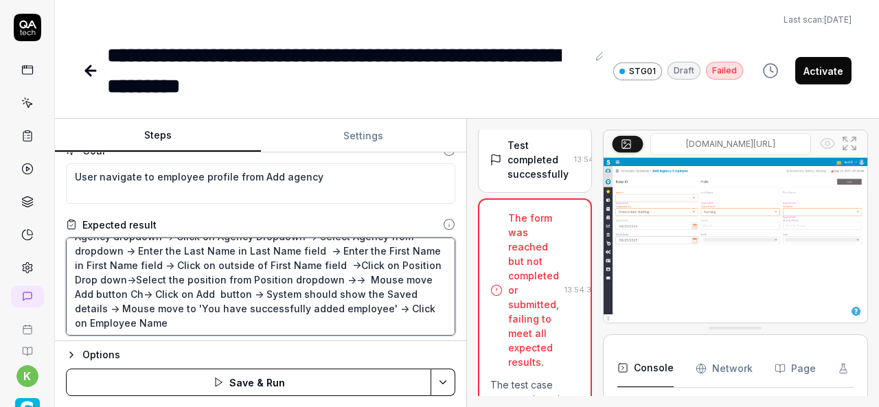
type textarea "Schedule Optimizer ->Agency-> Add Agency Employee->Mouse move to Agency dropdow…"
type textarea "*"
type textarea "Schedule Optimizer ->Agency-> Add Agency Employee->Mouse move to Agency dropdow…"
type textarea "*"
type textarea "Schedule Optimizer ->Agency-> Add Agency Employee->Mouse move to Agency dropdow…"
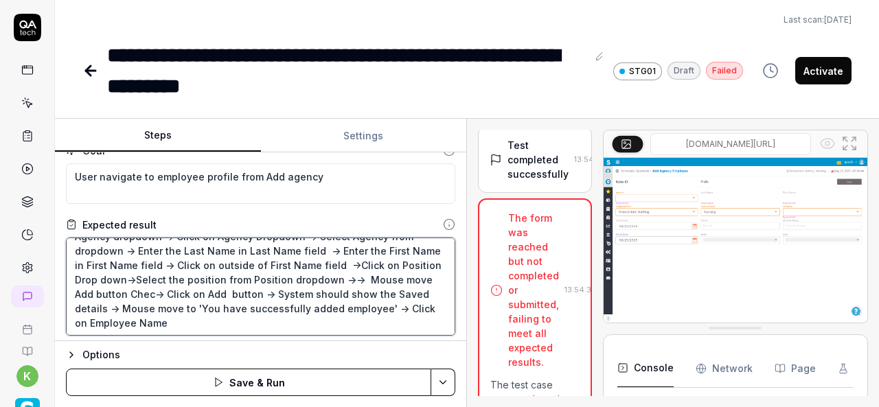
type textarea "*"
type textarea "Schedule Optimizer ->Agency-> Add Agency Employee->Mouse move to Agency dropdow…"
type textarea "*"
type textarea "Schedule Optimizer ->Agency-> Add Agency Employee->Mouse move to Agency dropdow…"
type textarea "*"
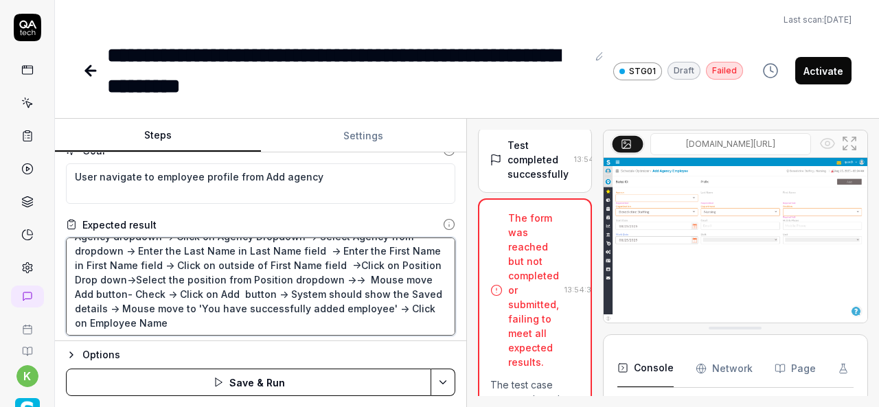
type textarea "Schedule Optimizer ->Agency-> Add Agency Employee->Mouse move to Agency dropdow…"
type textarea "*"
type textarea "Schedule Optimizer ->Agency-> Add Agency Employee->Mouse move to Agency dropdow…"
type textarea "*"
type textarea "Schedule Optimizer ->Agency-> Add Agency Employee->Mouse move to Agency dropdow…"
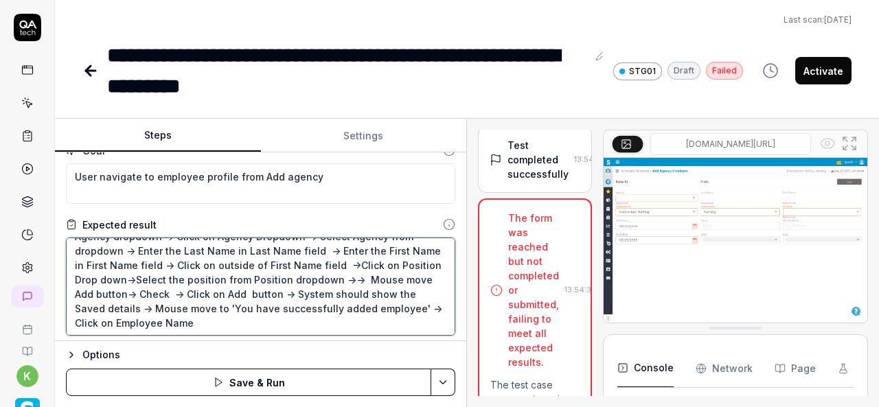
type textarea "*"
type textarea "Schedule Optimizer ->Agency-> Add Agency Employee->Mouse move to Agency dropdow…"
type textarea "*"
type textarea "Schedule Optimizer ->Agency-> Add Agency Employee->Mouse move to Agency dropdow…"
type textarea "*"
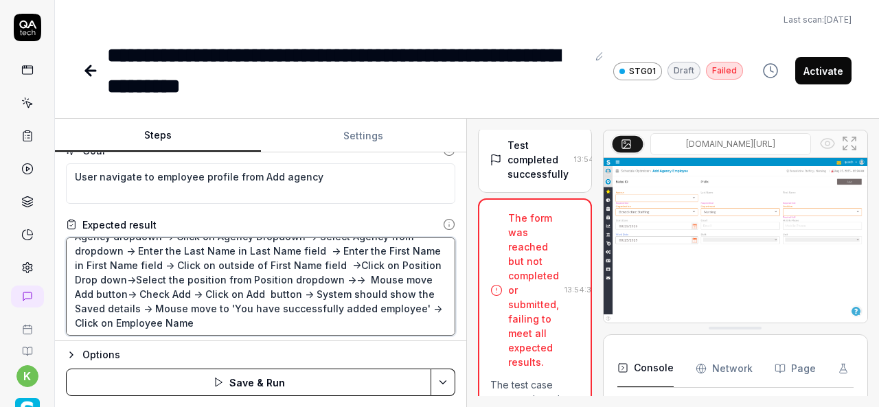
type textarea "Schedule Optimizer ->Agency-> Add Agency Employee->Mouse move to Agency dropdow…"
type textarea "*"
type textarea "Schedule Optimizer ->Agency-> Add Agency Employee->Mouse move to Agency dropdow…"
type textarea "*"
type textarea "Schedule Optimizer ->Agency-> Add Agency Employee->Mouse move to Agency dropdow…"
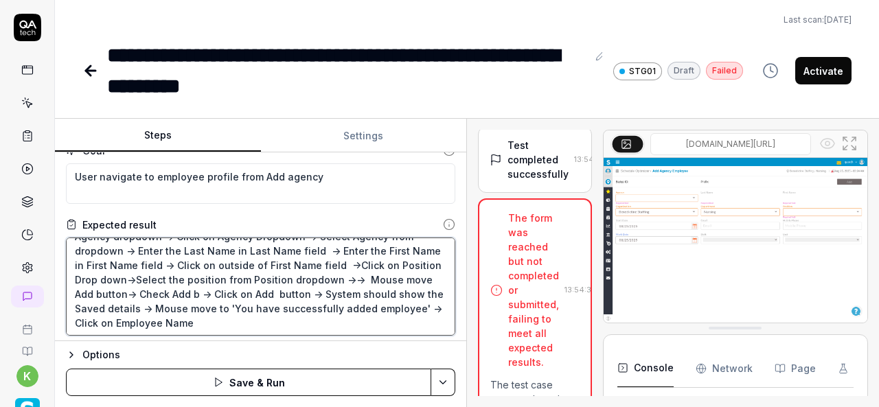
type textarea "*"
type textarea "Schedule Optimizer ->Agency-> Add Agency Employee->Mouse move to Agency dropdow…"
type textarea "*"
type textarea "Schedule Optimizer ->Agency-> Add Agency Employee->Mouse move to Agency dropdow…"
type textarea "*"
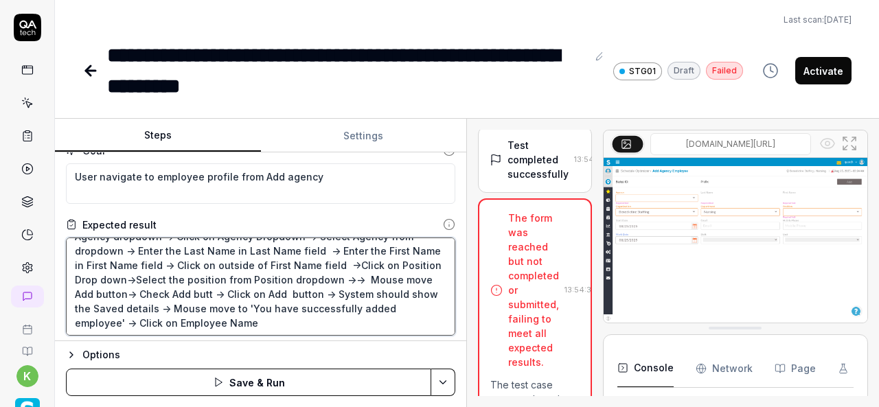
type textarea "Schedule Optimizer ->Agency-> Add Agency Employee->Mouse move to Agency dropdow…"
type textarea "*"
type textarea "Schedule Optimizer ->Agency-> Add Agency Employee->Mouse move to Agency dropdow…"
type textarea "*"
type textarea "Schedule Optimizer ->Agency-> Add Agency Employee->Mouse move to Agency dropdow…"
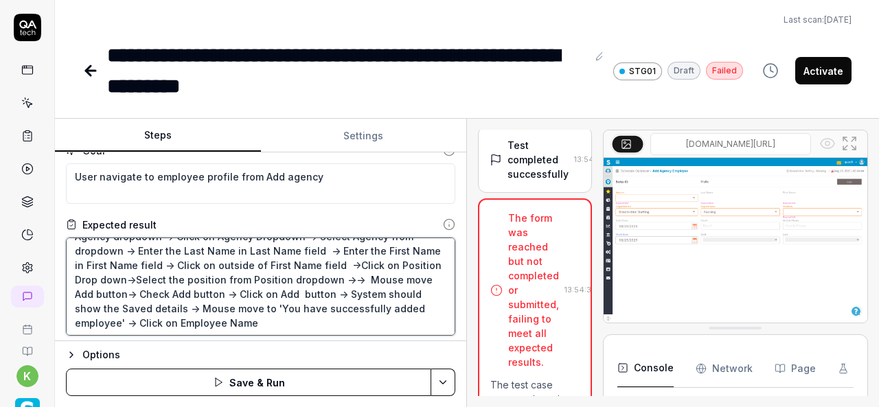
type textarea "*"
type textarea "Schedule Optimizer ->Agency-> Add Agency Employee->Mouse move to Agency dropdow…"
type textarea "*"
type textarea "Schedule Optimizer ->Agency-> Add Agency Employee->Mouse move to Agency dropdow…"
type textarea "*"
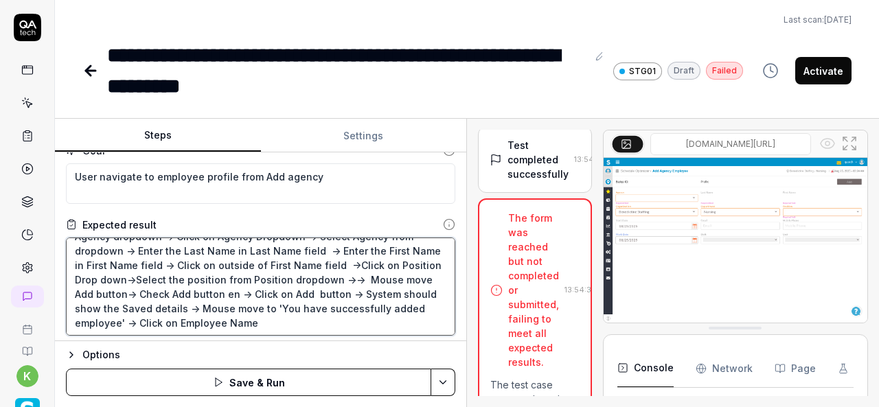
type textarea "Schedule Optimizer ->Agency-> Add Agency Employee->Mouse move to Agency dropdow…"
type textarea "*"
type textarea "Schedule Optimizer ->Agency-> Add Agency Employee->Mouse move to Agency dropdow…"
type textarea "*"
type textarea "Schedule Optimizer ->Agency-> Add Agency Employee->Mouse move to Agency dropdow…"
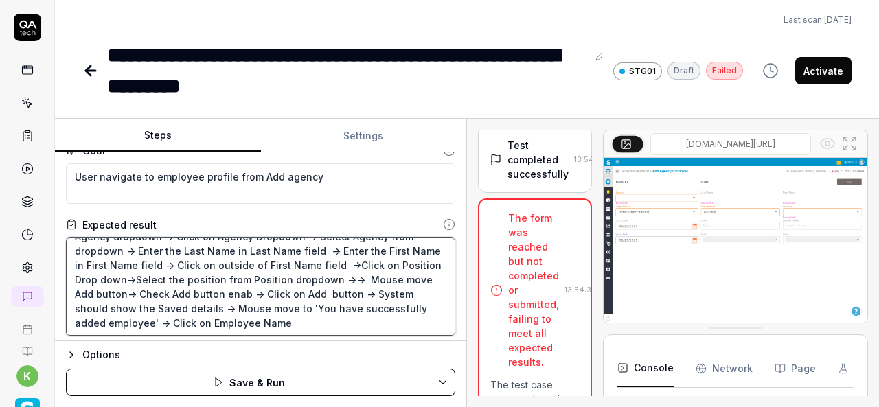
type textarea "*"
type textarea "Schedule Optimizer ->Agency-> Add Agency Employee->Mouse move to Agency dropdow…"
type textarea "*"
type textarea "Schedule Optimizer ->Agency-> Add Agency Employee->Mouse move to Agency dropdow…"
type textarea "*"
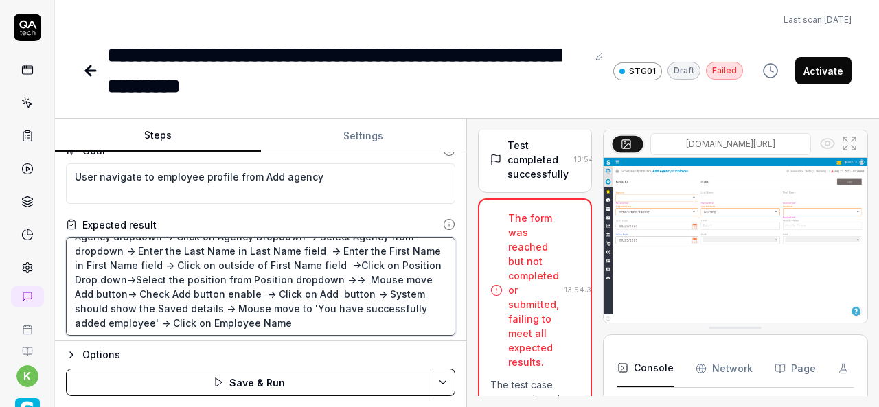
click at [137, 288] on textarea "Schedule Optimizer ->Agency-> Add Agency Employee->Mouse move to Agency dropdow…" at bounding box center [261, 287] width 390 height 98
type textarea "Schedule Optimizer ->Agency-> Add Agency Employee->Mouse move to Agency dropdow…"
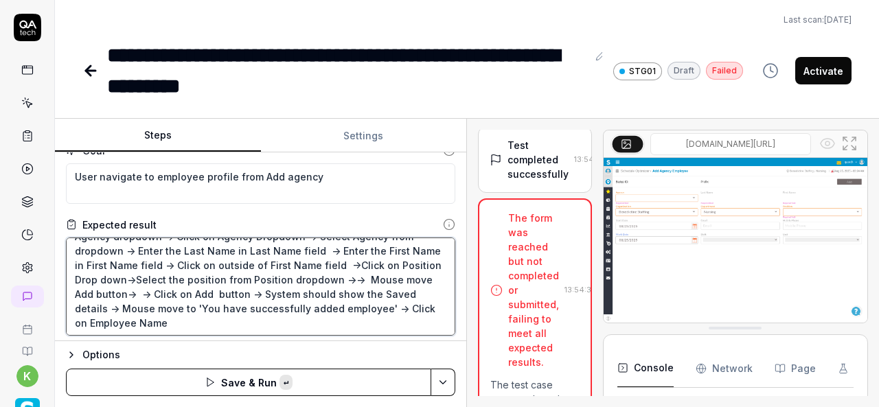
type textarea "*"
type textarea "Schedule Optimizer ->Agency-> Add Agency Employee->Mouse move to Agency dropdow…"
type textarea "*"
type textarea "Schedule Optimizer ->Agency-> Add Agency Employee->Mouse move to Agency dropdow…"
type textarea "*"
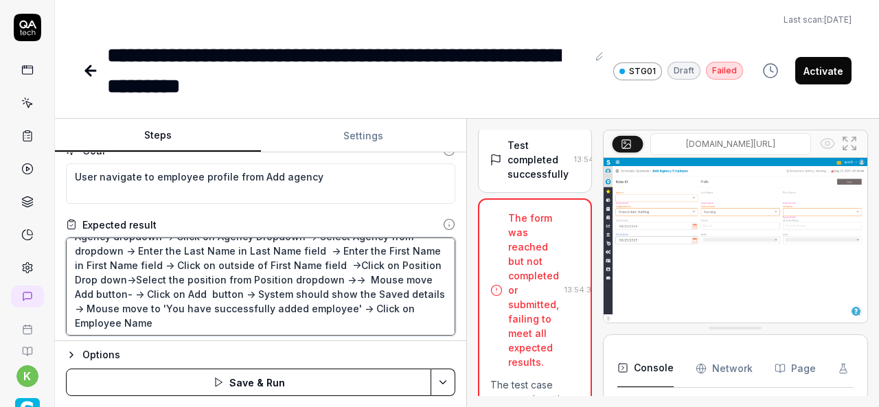
click at [296, 296] on textarea "Schedule Optimizer ->Agency-> Add Agency Employee->Mouse move to Agency dropdow…" at bounding box center [261, 287] width 390 height 98
type textarea "Schedule Optimizer ->Agency-> Add Agency Employee->Mouse move to Agency dropdow…"
type textarea "*"
type textarea "Schedule Optimizer ->Agency-> Add Agency Employee->Mouse move to Agency dropdow…"
type textarea "*"
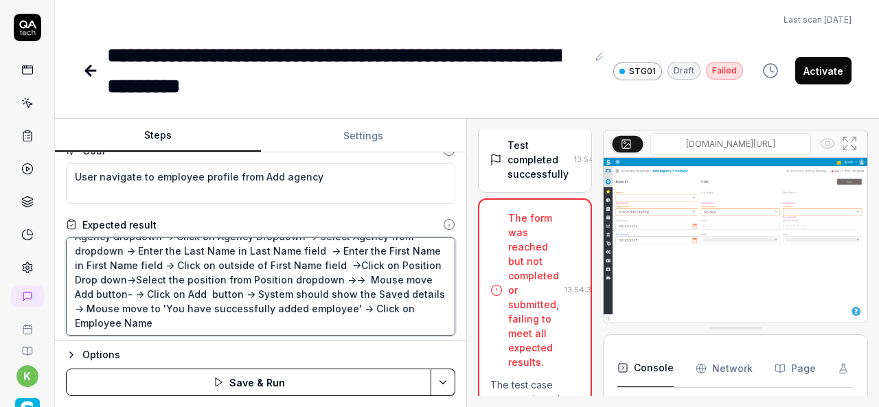
click at [131, 293] on textarea "Schedule Optimizer ->Agency-> Add Agency Employee->Mouse move to Agency dropdow…" at bounding box center [261, 287] width 390 height 98
type textarea "Schedule Optimizer ->Agency-> Add Agency Employee->Mouse move to Agency dropdow…"
type textarea "*"
click at [346, 278] on textarea "Schedule Optimizer ->Agency-> Add Agency Employee->Mouse move to Agency dropdow…" at bounding box center [261, 287] width 390 height 98
click at [344, 278] on textarea "Schedule Optimizer ->Agency-> Add Agency Employee->Mouse move to Agency dropdow…" at bounding box center [261, 287] width 390 height 98
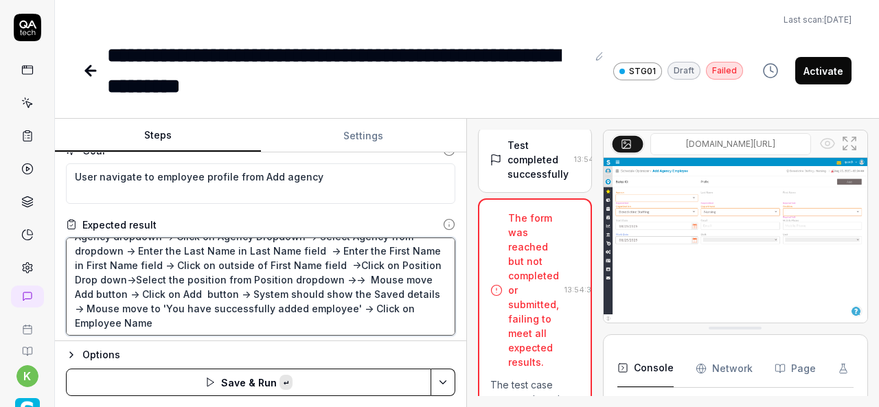
paste textarea "Check Add button enable"
type textarea "Schedule Optimizer ->Agency-> Add Agency Employee->Mouse move to Agency dropdow…"
type textarea "*"
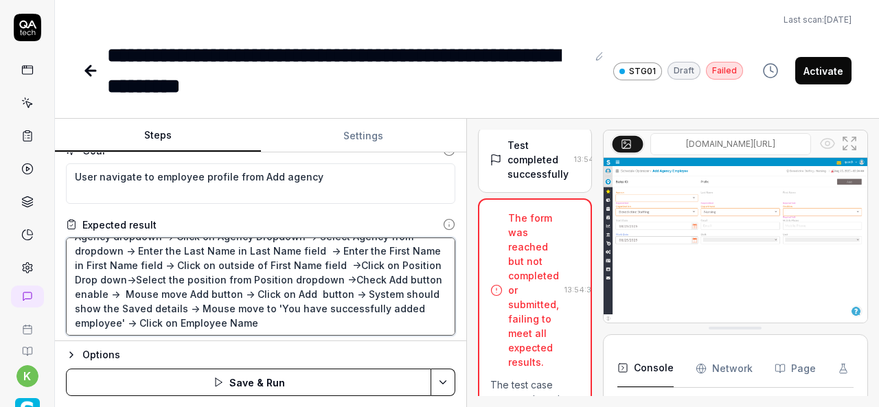
type textarea "Schedule Optimizer ->Agency-> Add Agency Employee->Mouse move to Agency dropdow…"
type textarea "*"
click at [345, 276] on textarea "Schedule Optimizer ->Agency-> Add Agency Employee->Mouse move to Agency dropdow…" at bounding box center [261, 287] width 390 height 98
click at [157, 293] on textarea "Schedule Optimizer ->Agency-> Add Agency Employee->Mouse move to Agency dropdow…" at bounding box center [261, 287] width 390 height 98
type textarea "Schedule Optimizer ->Agency-> Add Agency Employee->Mouse move to Agency dropdow…"
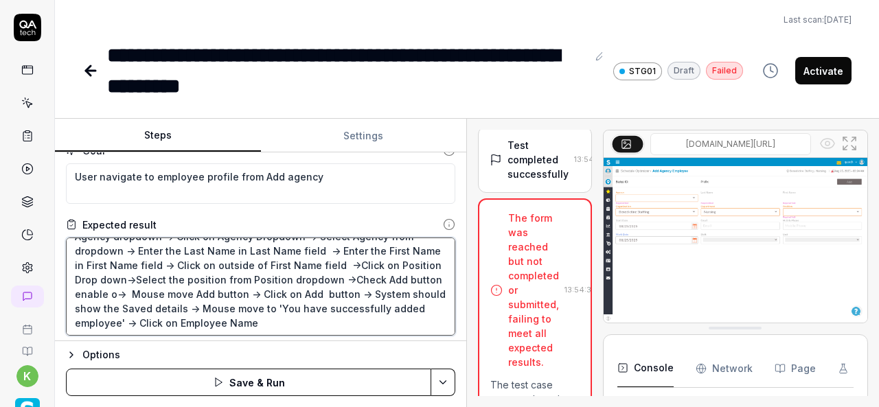
type textarea "*"
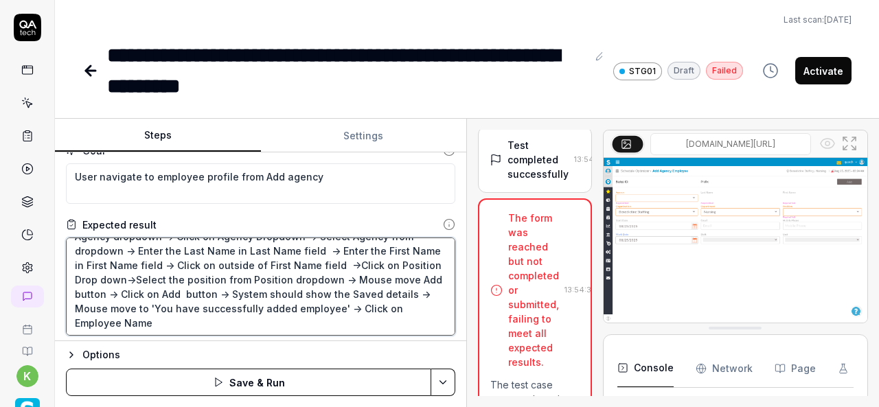
type textarea "Schedule Optimizer ->Agency-> Add Agency Employee->Mouse move to Agency dropdow…"
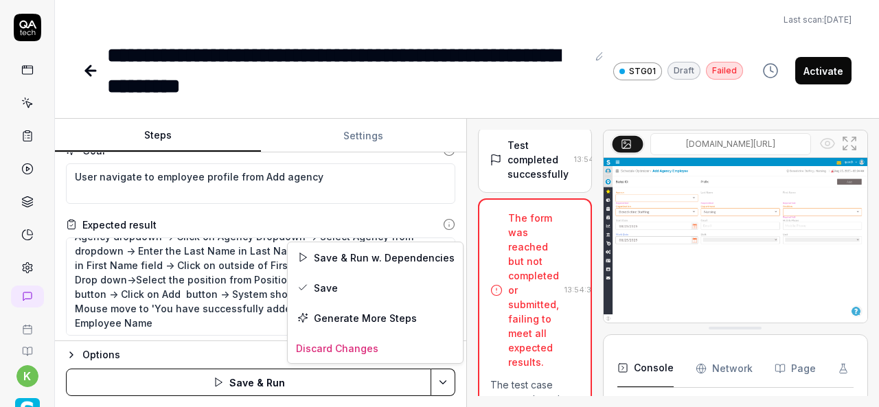
click at [440, 383] on html "**********" at bounding box center [439, 203] width 879 height 407
click at [364, 265] on div "Save & Run w. Dependencies" at bounding box center [375, 258] width 175 height 30
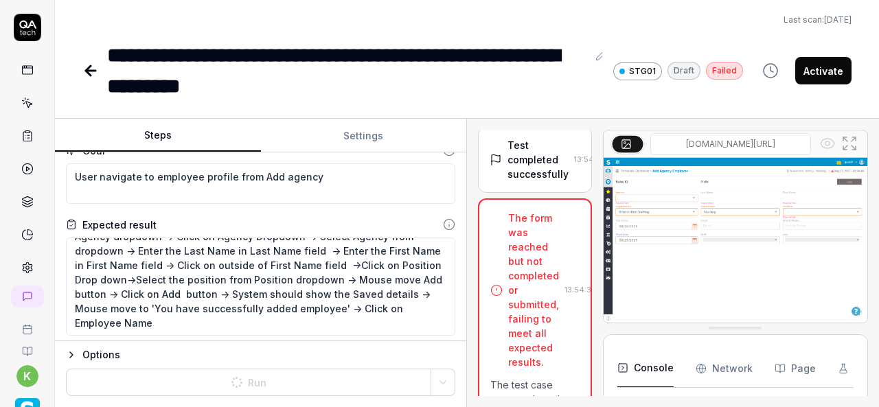
type textarea "*"
click at [145, 40] on div "**********" at bounding box center [347, 71] width 480 height 62
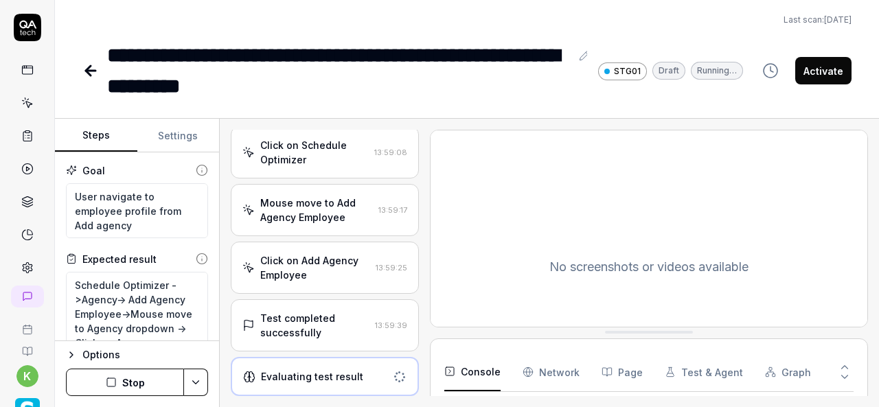
scroll to position [744, 0]
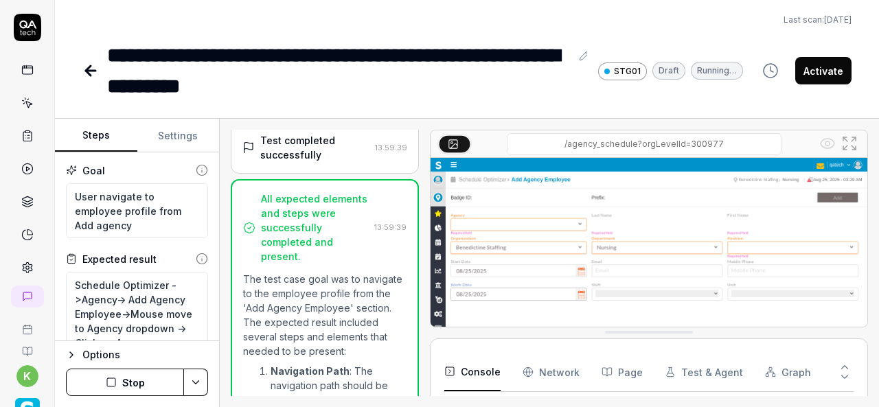
type textarea "*"
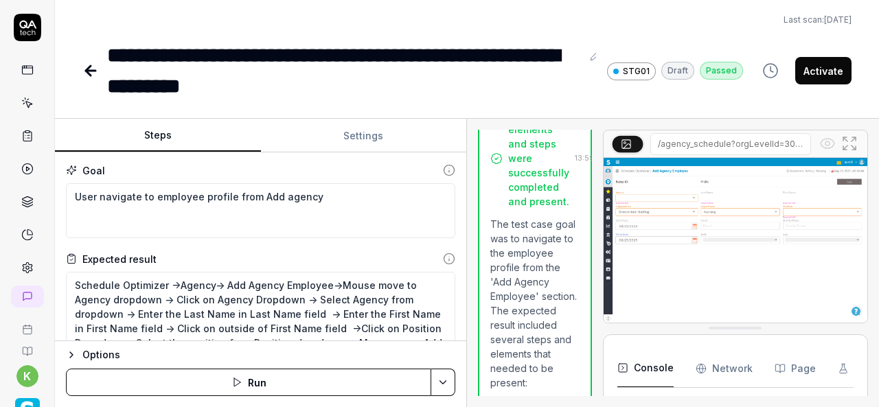
scroll to position [319, 0]
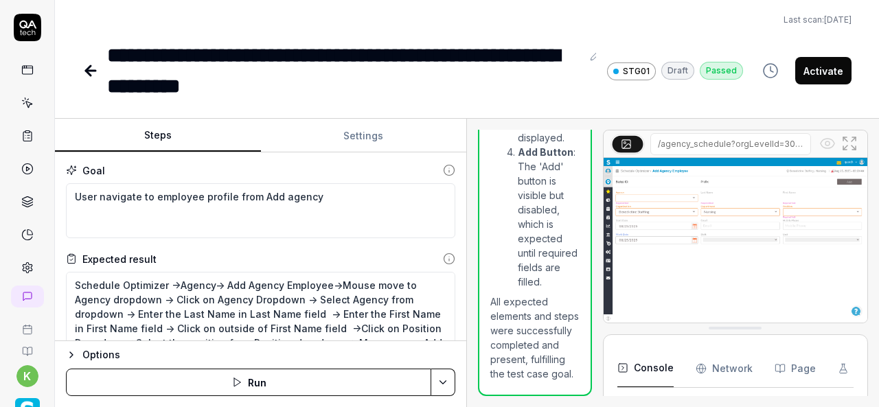
click at [480, 320] on div "Steps Settings Goal User navigate to employee profile from Add agency Expected …" at bounding box center [467, 263] width 825 height 289
click at [341, 287] on textarea "Schedule Optimizer ->Agency-> Add Agency Employee->Mouse move to Agency dropdow…" at bounding box center [261, 321] width 390 height 98
click at [337, 284] on textarea "Schedule Optimizer ->Agency-> Add Agency Employee->Mouse move to Agency dropdow…" at bounding box center [261, 321] width 390 height 98
click at [298, 297] on textarea "Schedule Optimizer ->Agency-> Add Agency Employee->Mouse move to Agency dropdow…" at bounding box center [261, 321] width 390 height 98
type textarea "Schedule Optimizer ->Agency-> Add Agency Employee-> Select Agency from dropdown…"
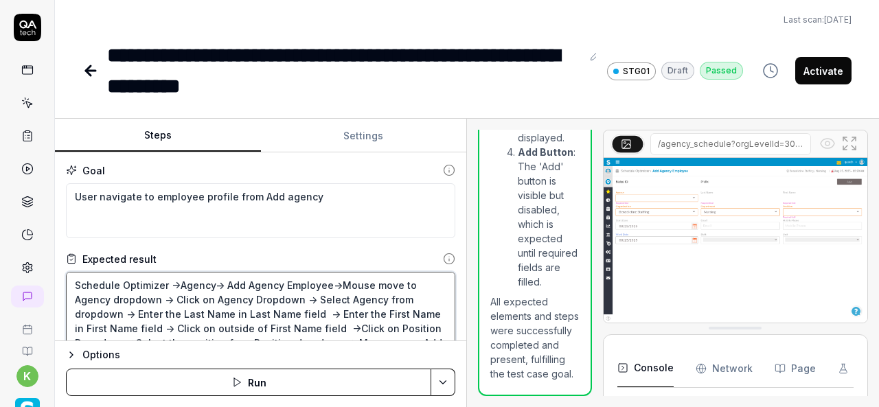
type textarea "*"
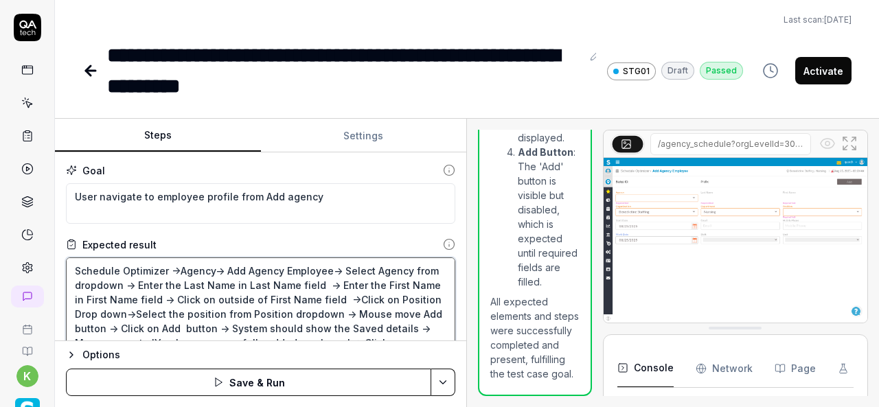
scroll to position [352, 0]
type textarea "Schedule Optimizer ->Agency-> Add Agency Employee-> Select Agency from dropdown…"
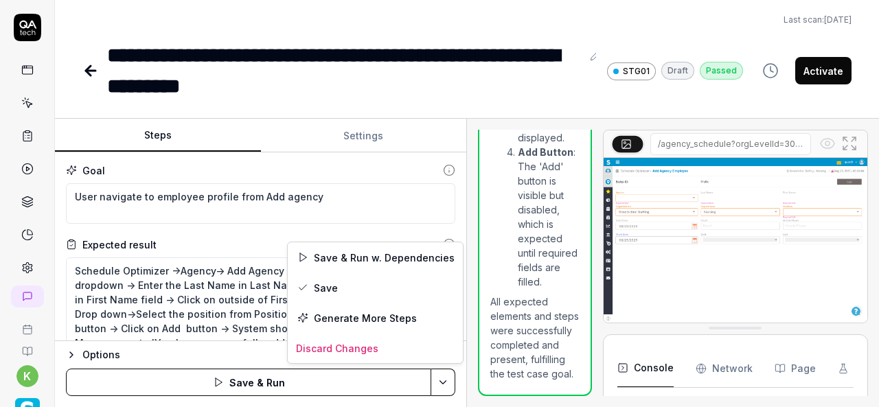
click at [438, 389] on html "**********" at bounding box center [439, 203] width 879 height 407
click at [361, 254] on div "Save & Run w. Dependencies" at bounding box center [375, 258] width 175 height 30
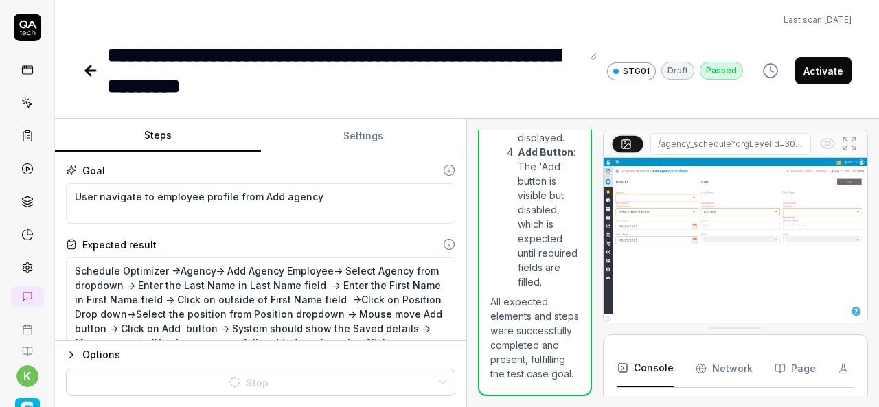
scroll to position [403, 0]
type textarea "*"
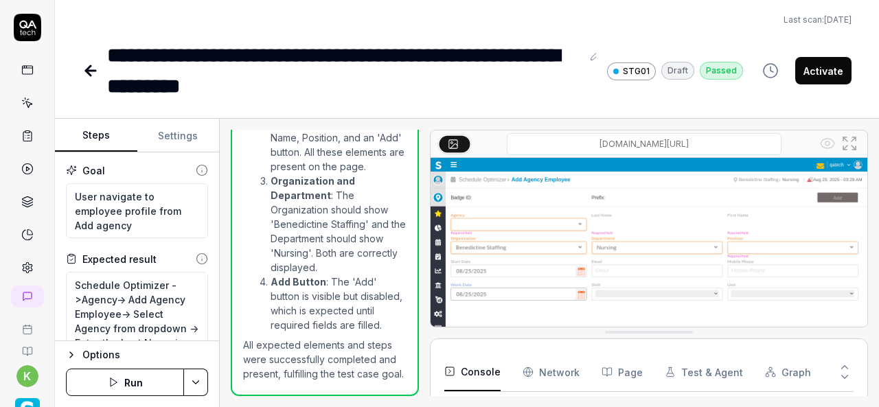
scroll to position [302, 0]
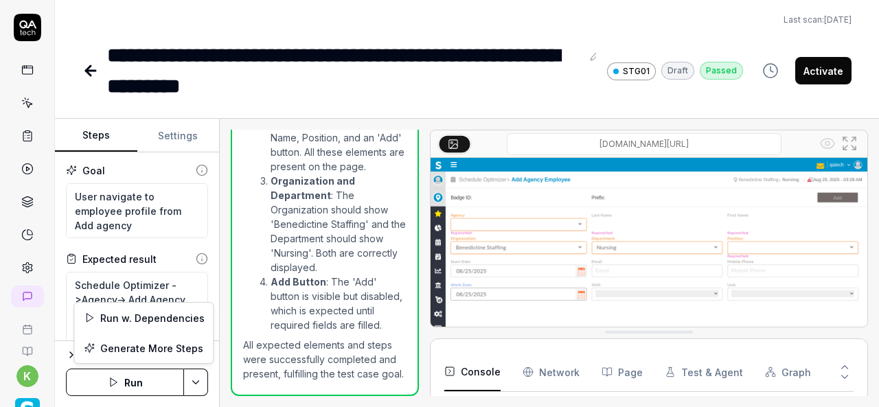
click at [197, 381] on html "**********" at bounding box center [439, 203] width 879 height 407
click at [155, 318] on div "Run w. Dependencies" at bounding box center [143, 318] width 139 height 30
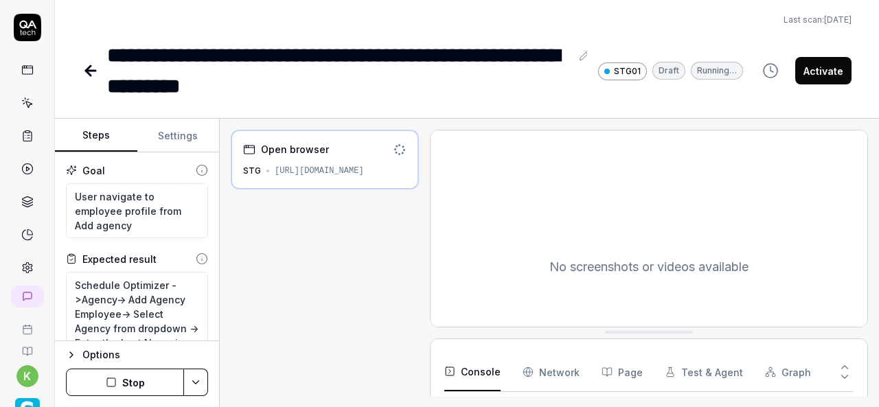
type textarea "*"
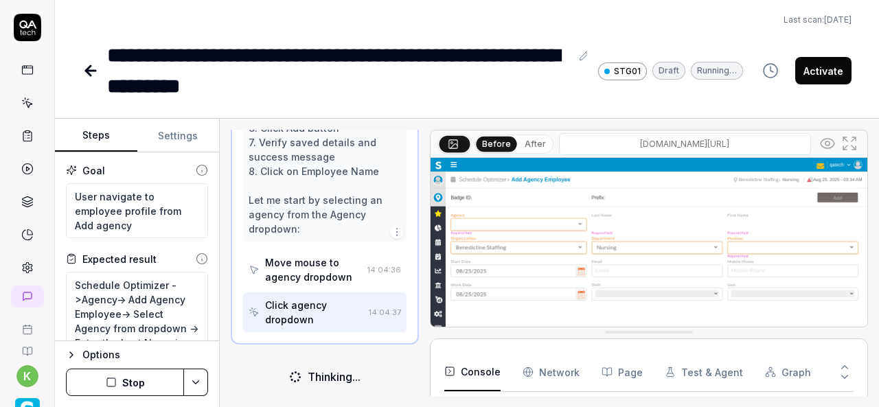
scroll to position [1413, 0]
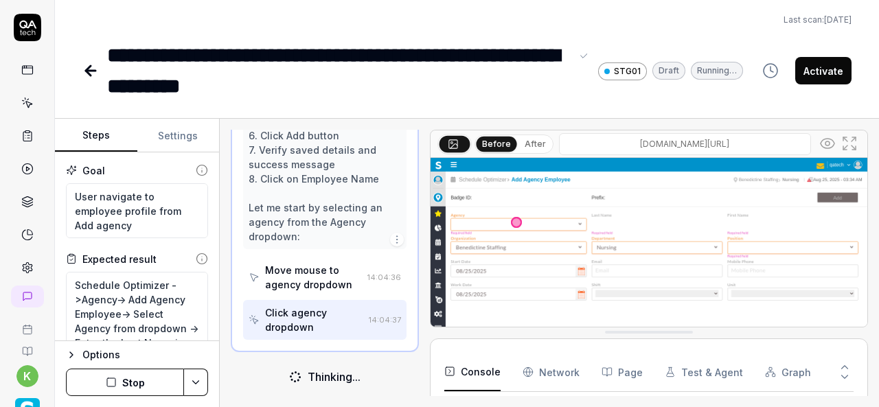
click at [448, 83] on div "**********" at bounding box center [339, 71] width 464 height 62
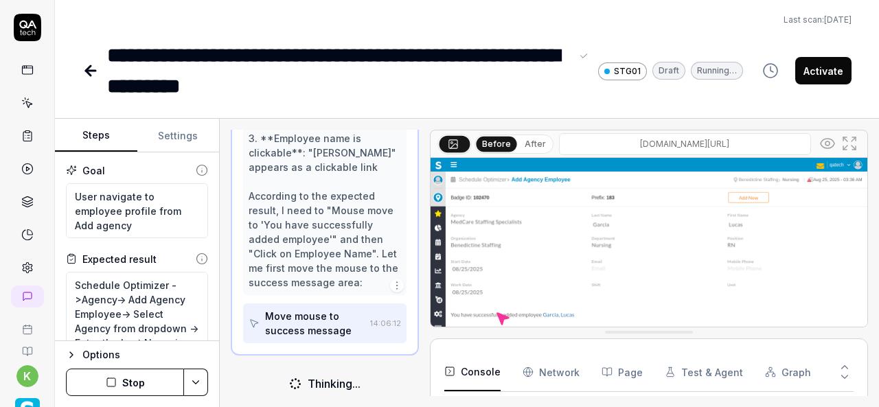
scroll to position [1655, 0]
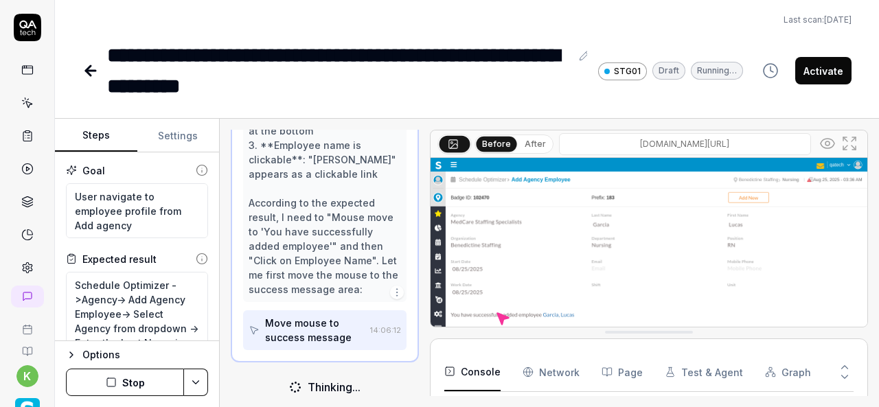
click at [90, 78] on icon at bounding box center [90, 71] width 16 height 16
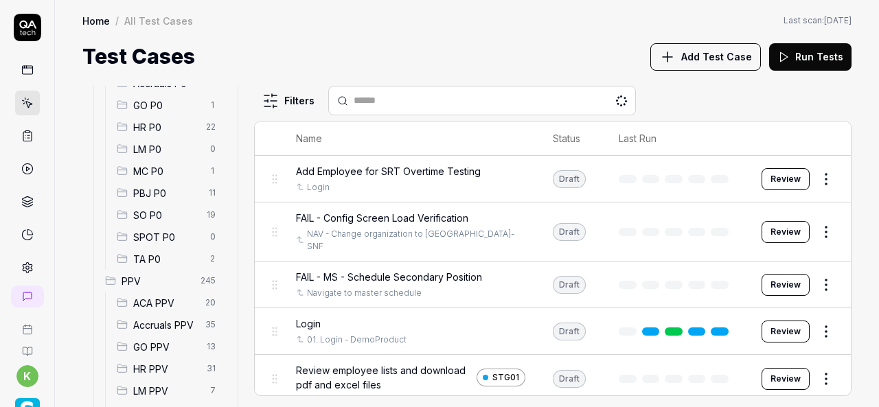
scroll to position [194, 0]
click at [154, 213] on span "SO P0" at bounding box center [165, 216] width 65 height 14
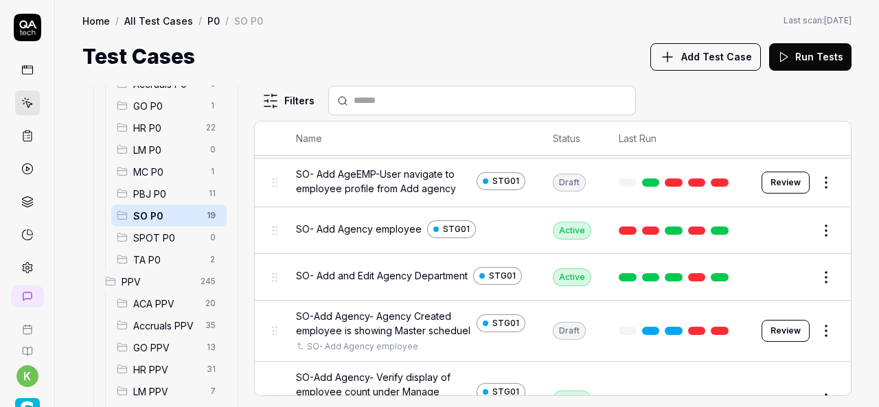
scroll to position [264, 0]
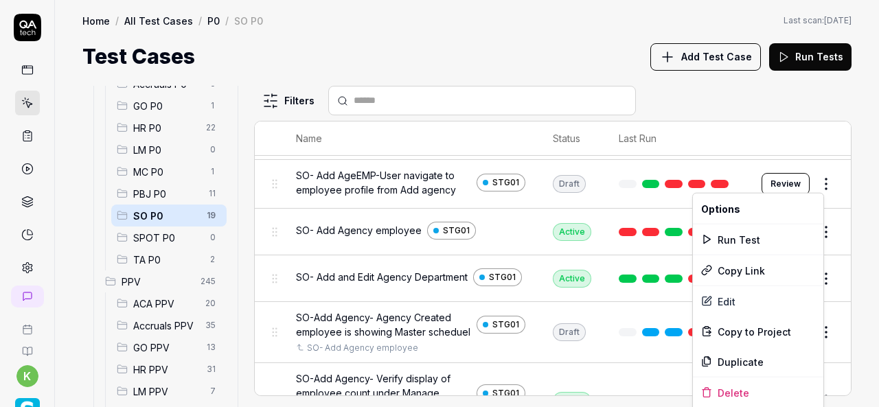
click at [822, 183] on html "k Home / All Test Cases / P0 / SO P0 Home / All Test Cases / P0 / SO P0 Last sc…" at bounding box center [439, 203] width 879 height 407
click at [753, 238] on div "Run Test" at bounding box center [758, 240] width 131 height 30
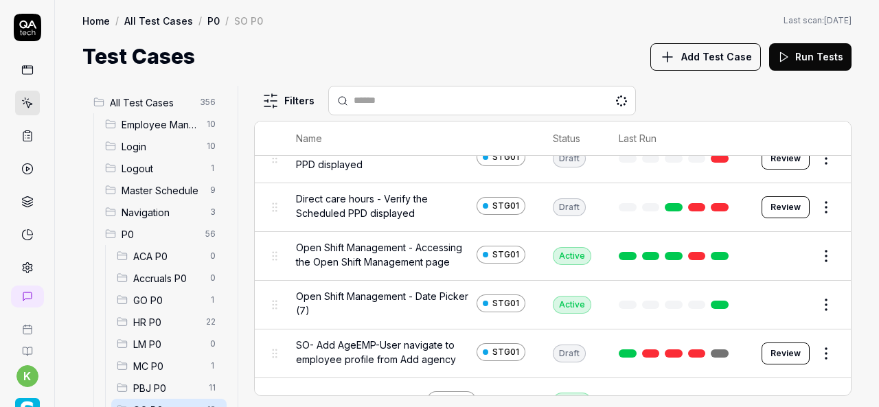
scroll to position [156, 0]
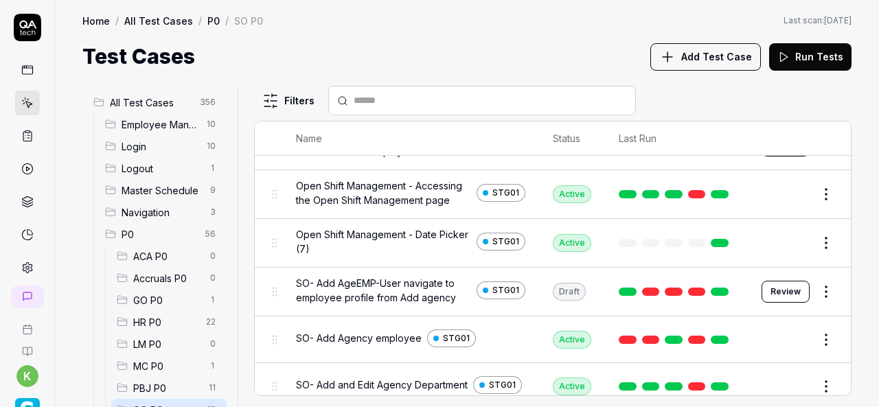
click at [774, 289] on button "Review" at bounding box center [786, 292] width 48 height 22
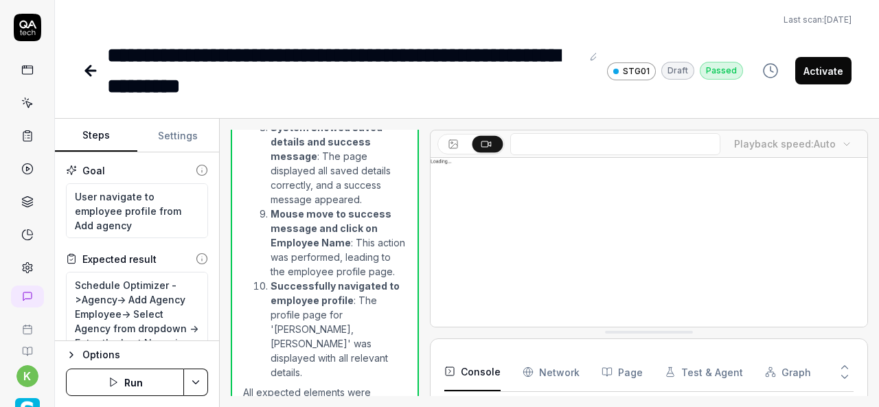
scroll to position [2228, 0]
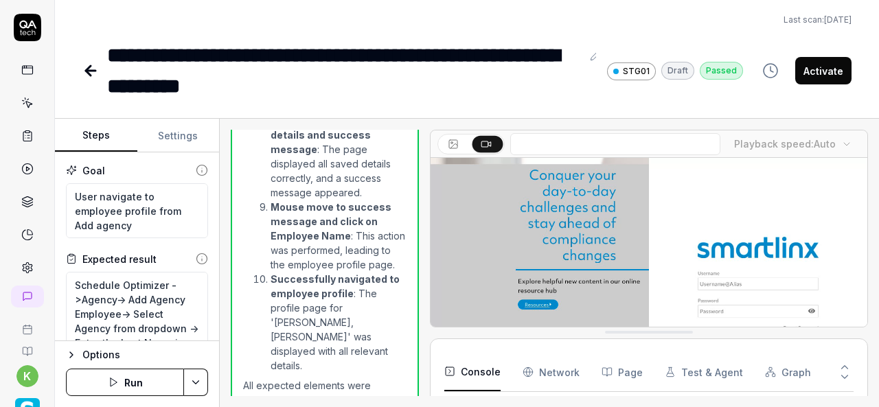
click at [816, 73] on button "Activate" at bounding box center [824, 70] width 56 height 27
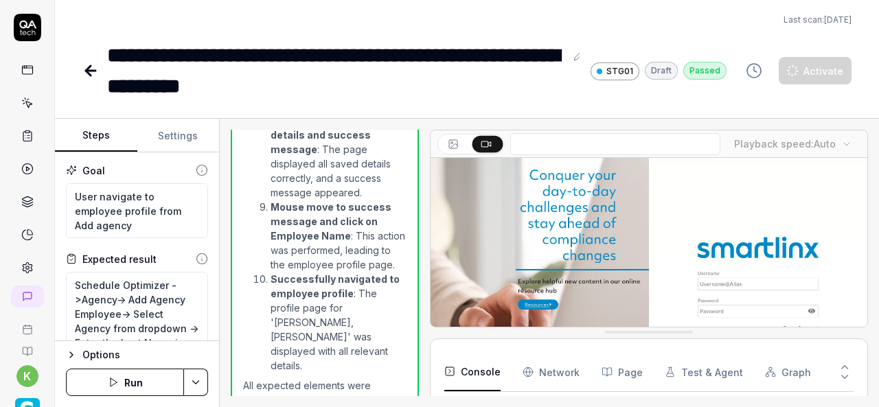
scroll to position [648, 0]
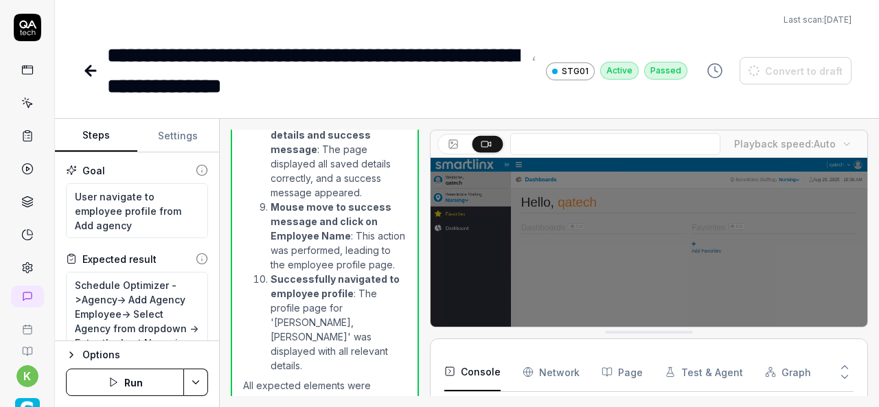
click at [89, 74] on icon at bounding box center [88, 71] width 5 height 10
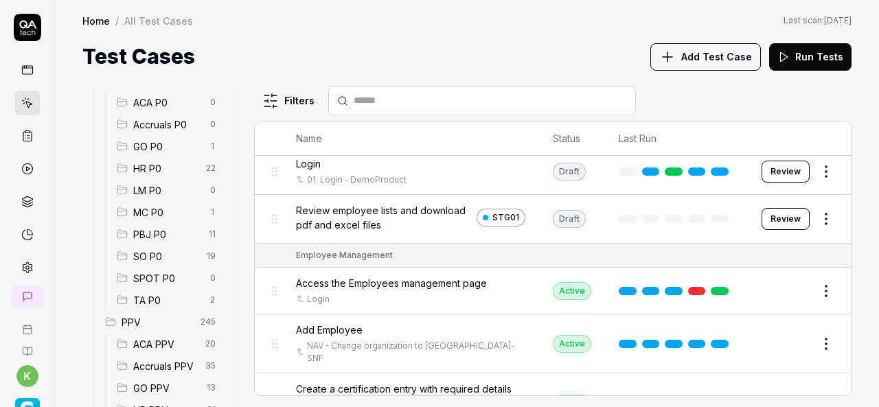
scroll to position [159, 0]
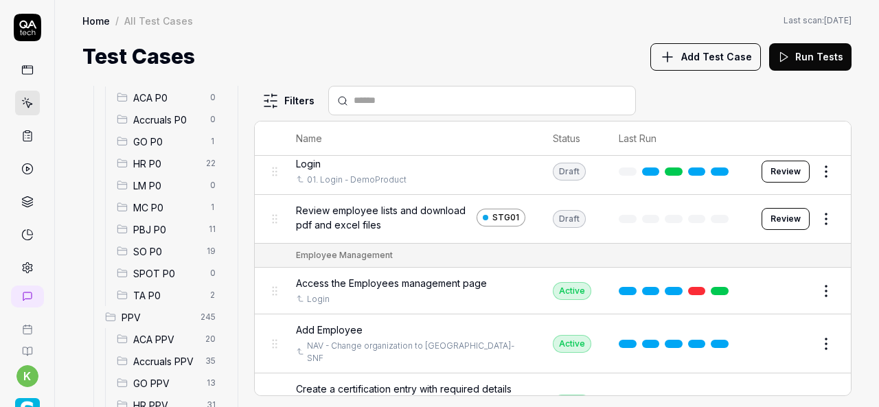
click at [173, 245] on span "SO P0" at bounding box center [165, 252] width 65 height 14
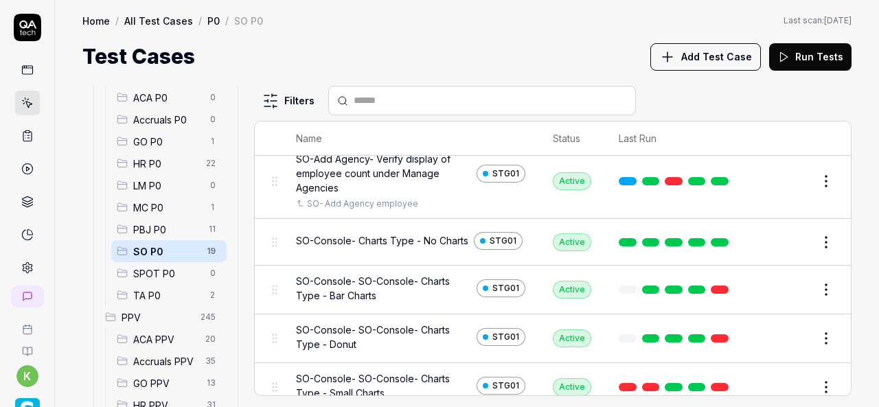
scroll to position [484, 0]
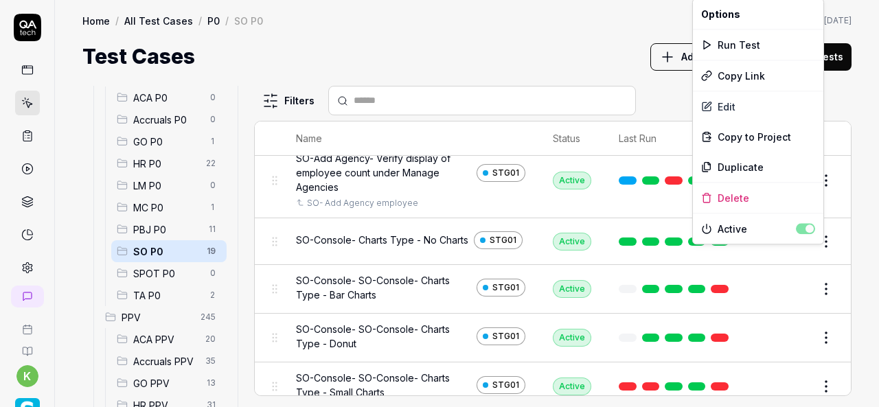
click at [818, 257] on html "k Home / All Test Cases / P0 / SO P0 Home / All Test Cases / P0 / SO P0 Last sc…" at bounding box center [439, 203] width 879 height 407
click at [730, 106] on div "Edit" at bounding box center [758, 106] width 131 height 30
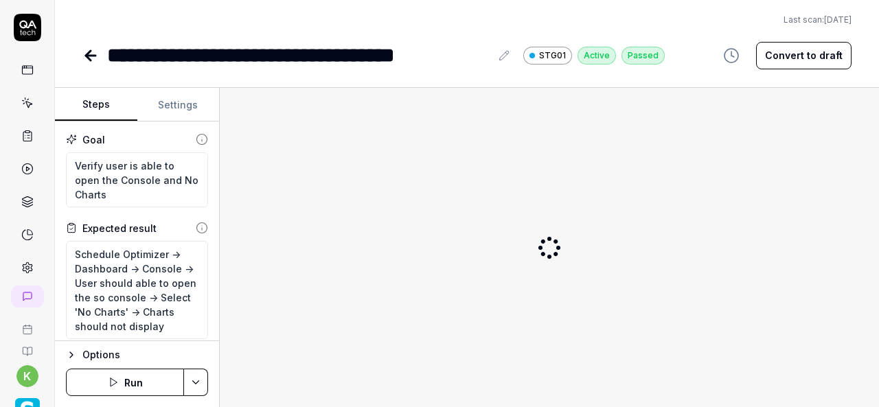
type textarea "*"
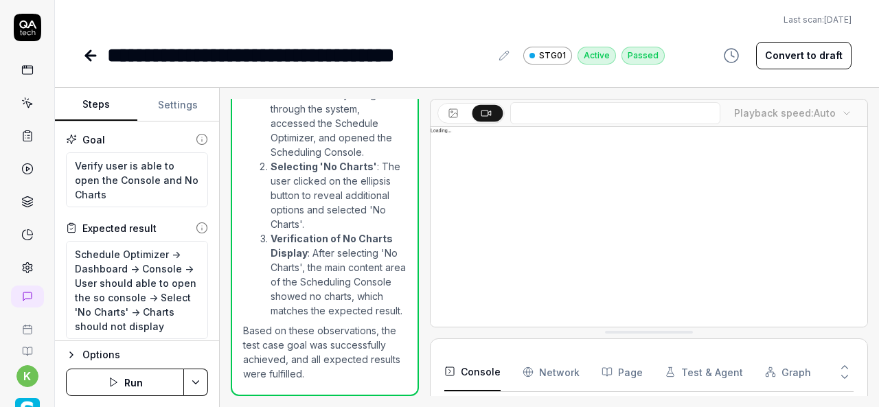
scroll to position [234, 0]
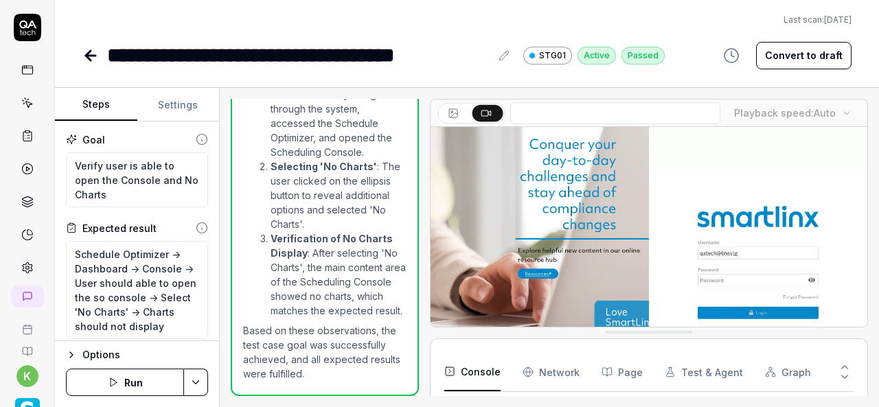
click at [88, 56] on icon at bounding box center [91, 56] width 10 height 0
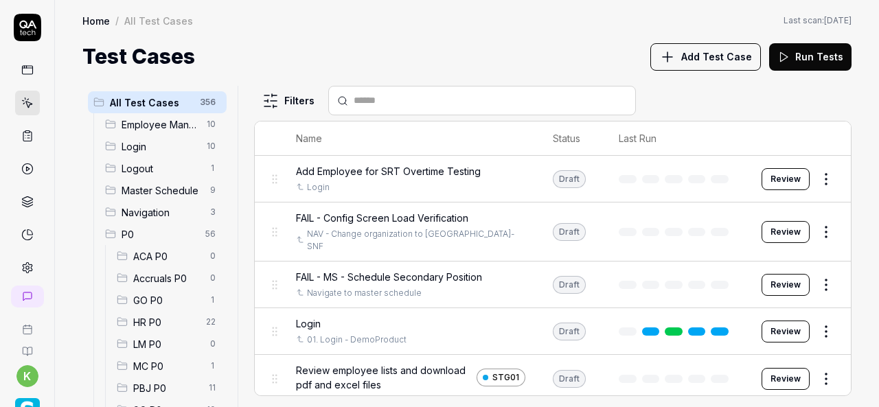
scroll to position [217, 0]
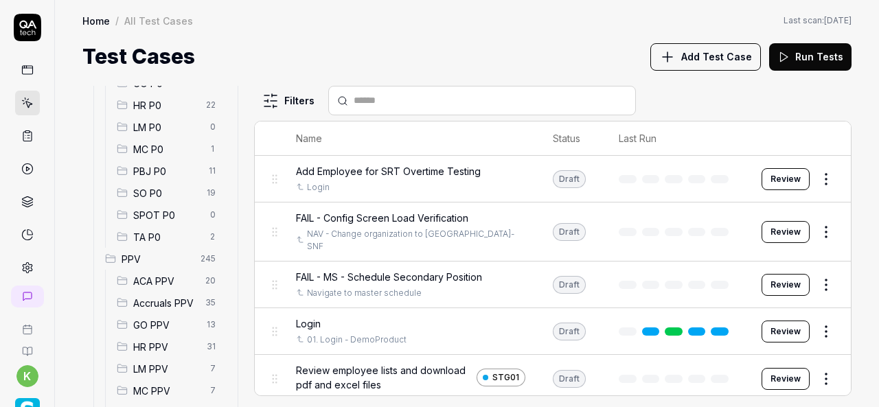
click at [166, 185] on div "SO P0 19" at bounding box center [168, 193] width 115 height 22
click at [157, 188] on span "SO P0" at bounding box center [165, 193] width 65 height 14
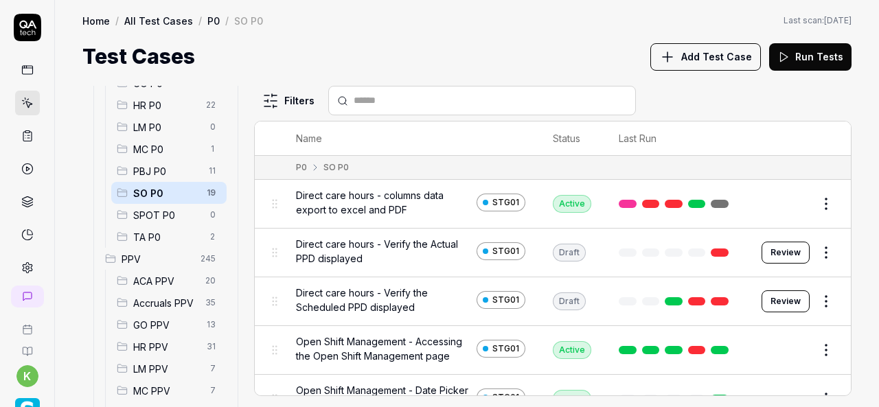
click at [157, 188] on span "SO P0" at bounding box center [165, 193] width 65 height 14
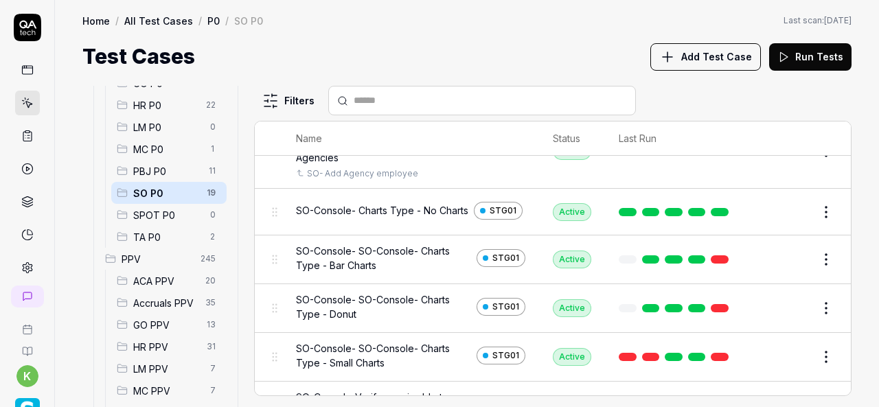
scroll to position [515, 0]
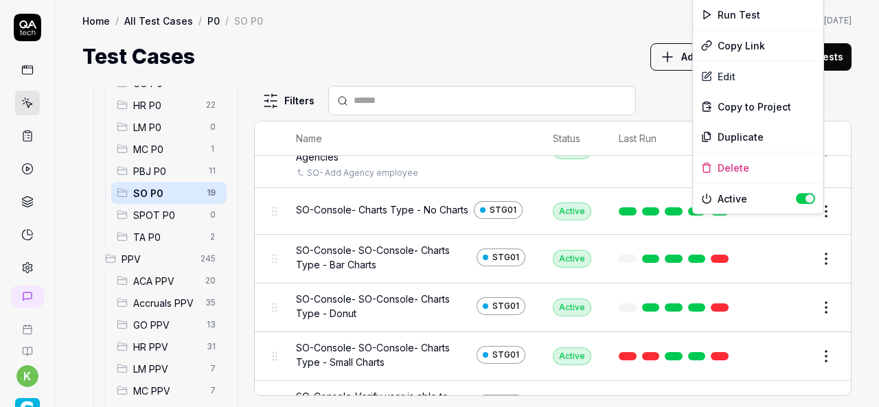
click at [816, 223] on html "k Home / All Test Cases / P0 / SO P0 Home / All Test Cases / P0 / SO P0 Last sc…" at bounding box center [439, 203] width 879 height 407
click at [737, 134] on div "Duplicate" at bounding box center [758, 137] width 131 height 30
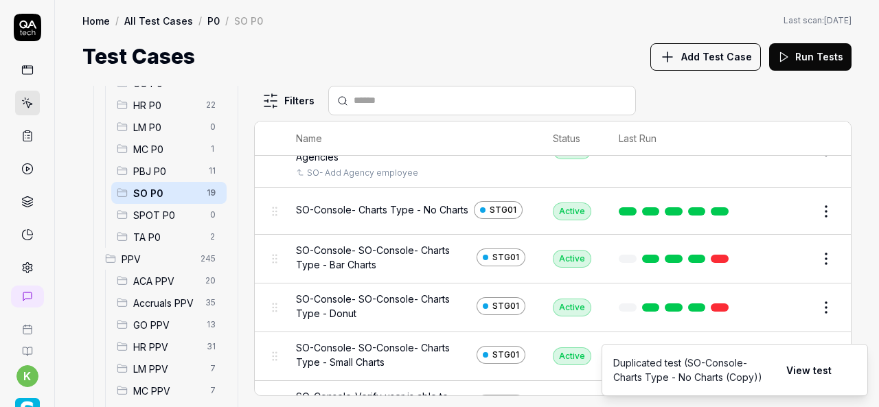
click at [332, 43] on div "Test Cases Add Test Case Run Tests" at bounding box center [467, 56] width 770 height 31
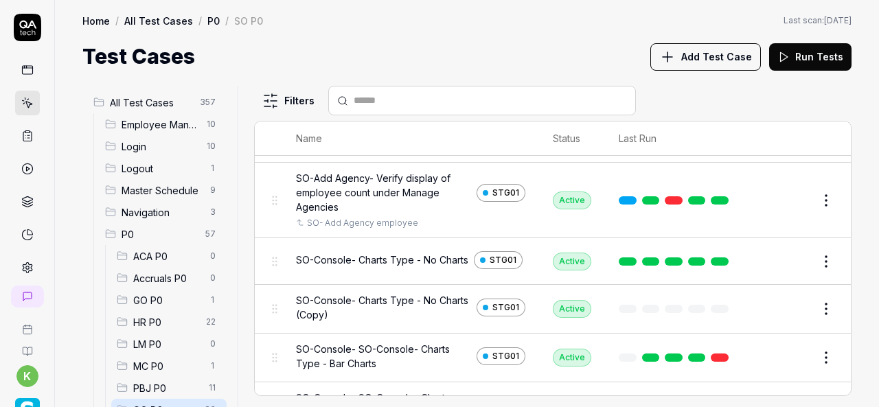
scroll to position [465, 0]
click at [787, 320] on button "Edit" at bounding box center [793, 309] width 33 height 22
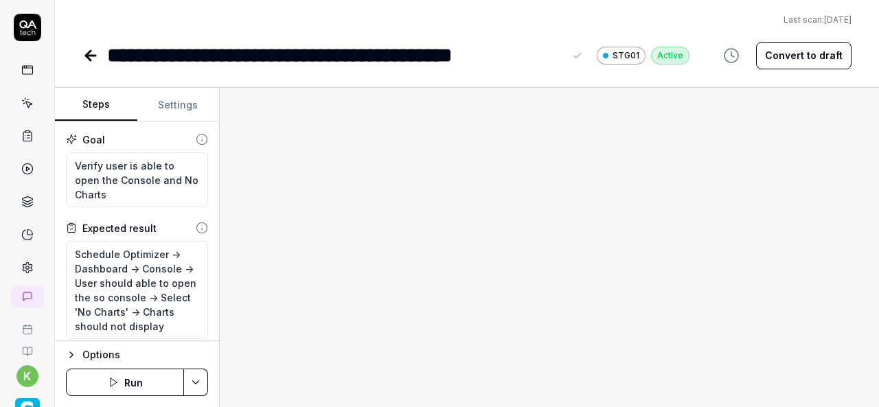
click at [375, 56] on div "**********" at bounding box center [335, 55] width 457 height 31
click at [246, 52] on div "**********" at bounding box center [335, 55] width 457 height 31
type textarea "*"
click at [573, 58] on icon at bounding box center [577, 55] width 11 height 11
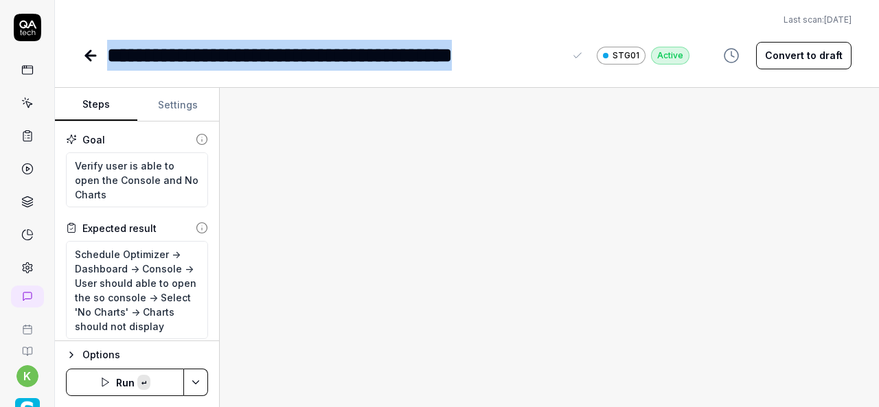
paste div
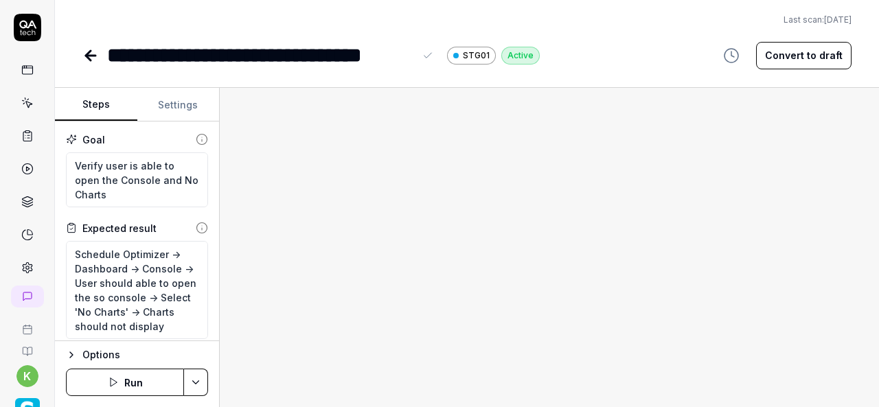
click at [412, 54] on div "**********" at bounding box center [260, 55] width 307 height 31
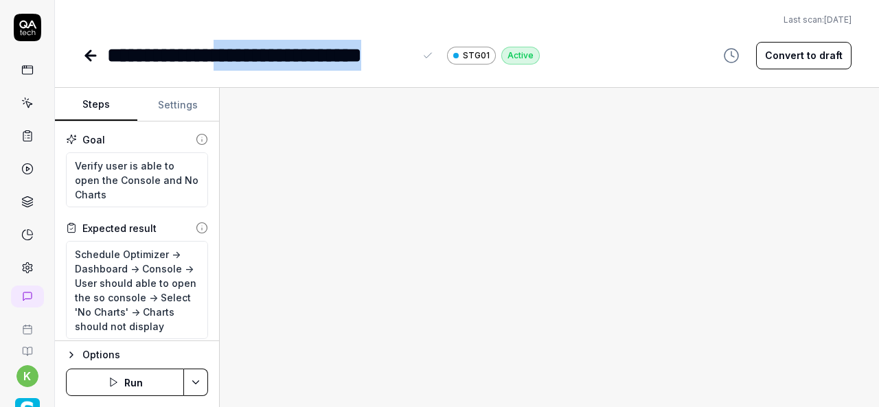
drag, startPoint x: 412, startPoint y: 54, endPoint x: 247, endPoint y: 46, distance: 165.1
click at [247, 46] on div "**********" at bounding box center [260, 55] width 307 height 31
copy div "**********"
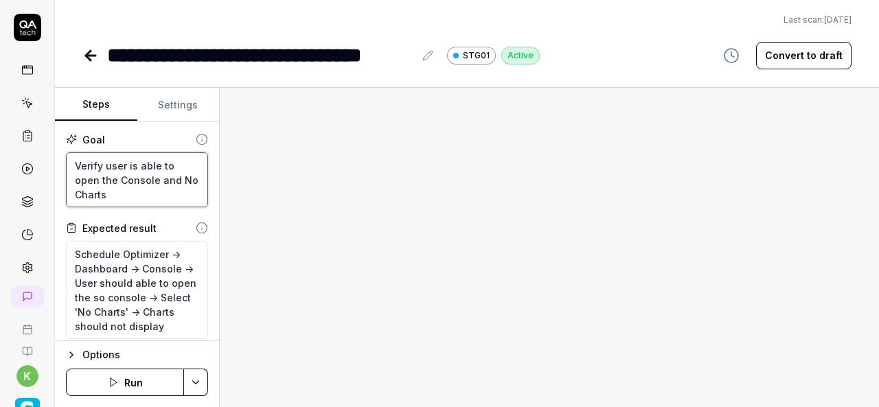
click at [126, 179] on textarea "Verify user is able to open the Console and No Charts" at bounding box center [137, 180] width 142 height 55
click at [130, 191] on textarea "Verify user is able to open the Console and No Charts" at bounding box center [137, 180] width 142 height 55
paste textarea "Filter by Position"
type textarea "*"
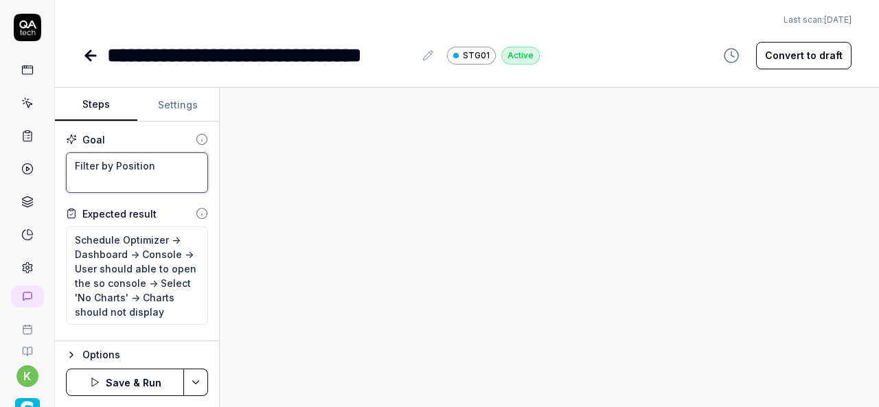
type textarea "Filter by Position"
click at [408, 273] on div at bounding box center [550, 248] width 660 height 320
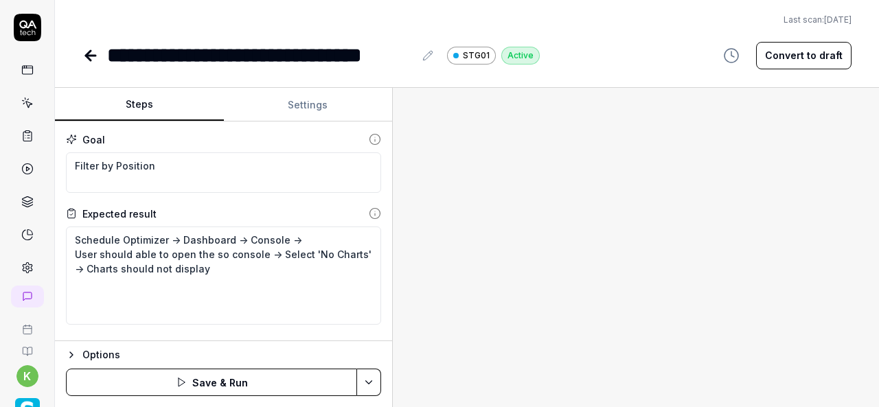
click at [407, 283] on div "Steps Settings Goal Filter by Position Expected result Schedule Optimizer -> Da…" at bounding box center [467, 248] width 825 height 320
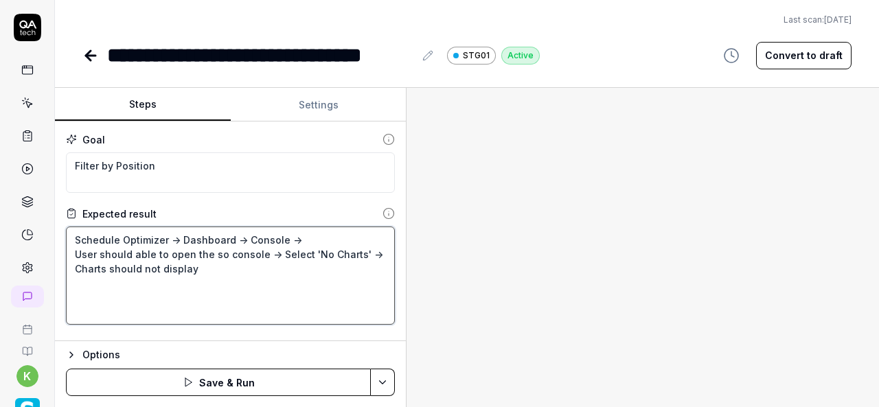
click at [298, 287] on textarea "Schedule Optimizer -> Dashboard -> Console -> User should able to open the so c…" at bounding box center [230, 276] width 329 height 98
click at [276, 254] on textarea "Schedule Optimizer -> Dashboard -> Console -> User should able to open the so c…" at bounding box center [230, 276] width 329 height 98
click at [359, 252] on textarea "Schedule Optimizer -> Dashboard -> Console -> User should able to open the so c…" at bounding box center [230, 276] width 329 height 98
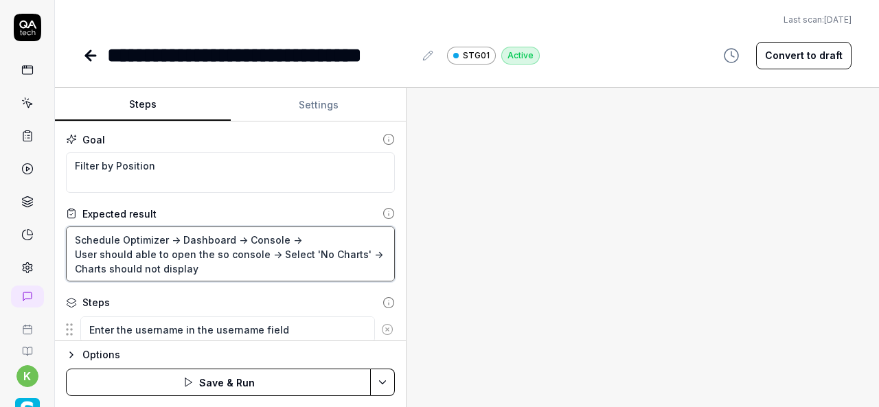
type textarea "*"
type textarea "Schedule Optimizer -> Dashboard -> Console -> User should able to open the so c…"
type textarea "*"
type textarea "Schedule Optimizer -> Dashboard -> Console -> User should able to open the so c…"
type textarea "*"
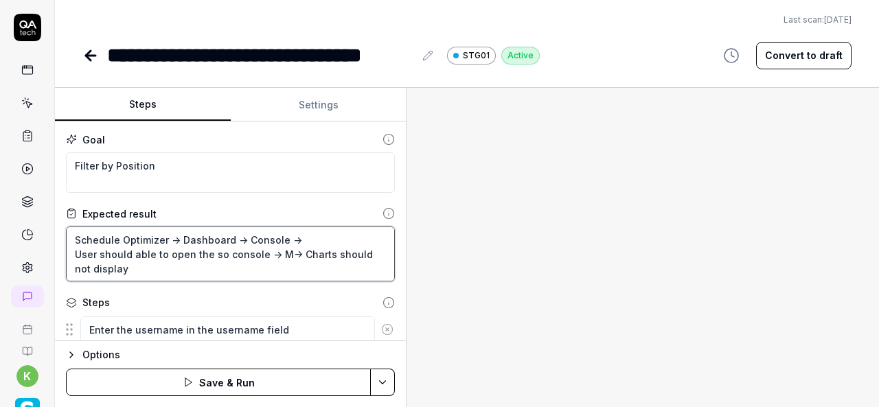
type textarea "Schedule Optimizer -> Dashboard -> Console -> User should able to open the so c…"
type textarea "*"
type textarea "Schedule Optimizer -> Dashboard -> Console -> User should able to open the so c…"
type textarea "*"
type textarea "Schedule Optimizer -> Dashboard -> Console -> User should able to open the so c…"
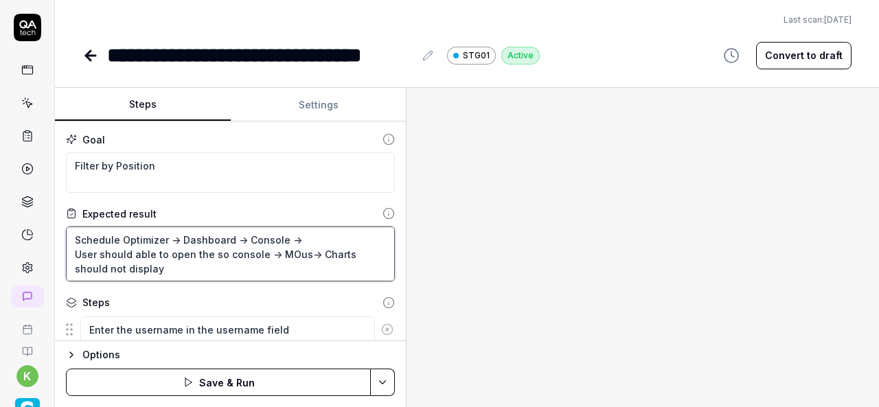
type textarea "*"
type textarea "Schedule Optimizer -> Dashboard -> Console -> User should able to open the so c…"
type textarea "*"
type textarea "Schedule Optimizer -> Dashboard -> Console -> User should able to open the so c…"
type textarea "*"
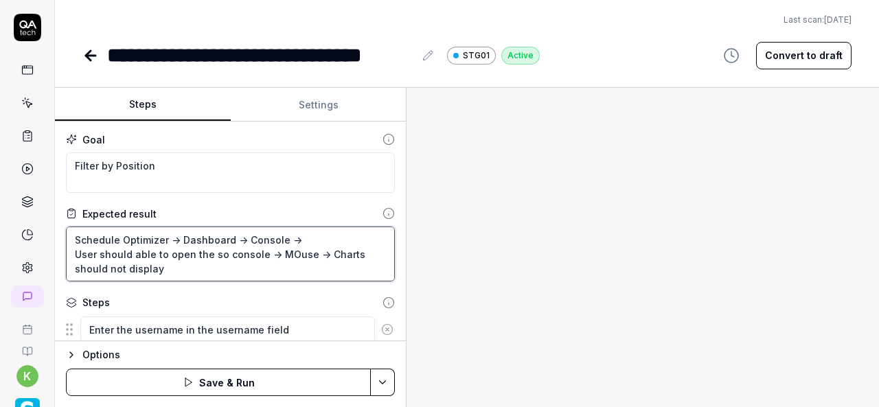
type textarea "Schedule Optimizer -> Dashboard -> Console -> User should able to open the so c…"
type textarea "*"
type textarea "Schedule Optimizer -> Dashboard -> Console -> User should able to open the so c…"
type textarea "*"
type textarea "Schedule Optimizer -> Dashboard -> Console -> User should able to open the so c…"
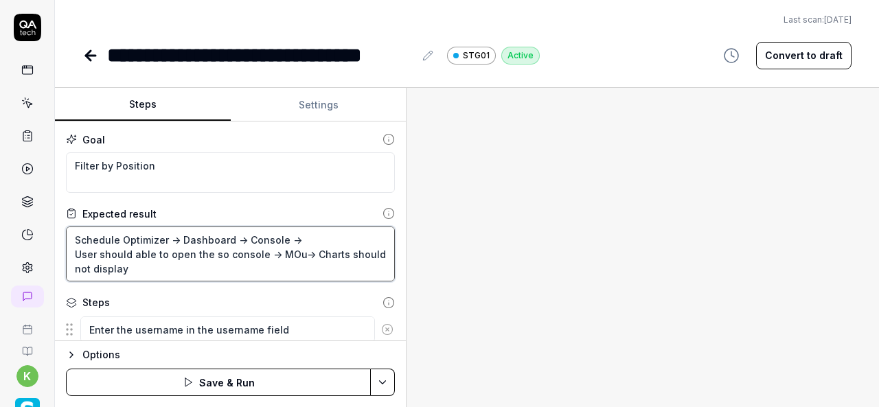
type textarea "*"
type textarea "Schedule Optimizer -> Dashboard -> Console -> User should able to open the so c…"
type textarea "*"
type textarea "Schedule Optimizer -> Dashboard -> Console -> User should able to open the so c…"
type textarea "*"
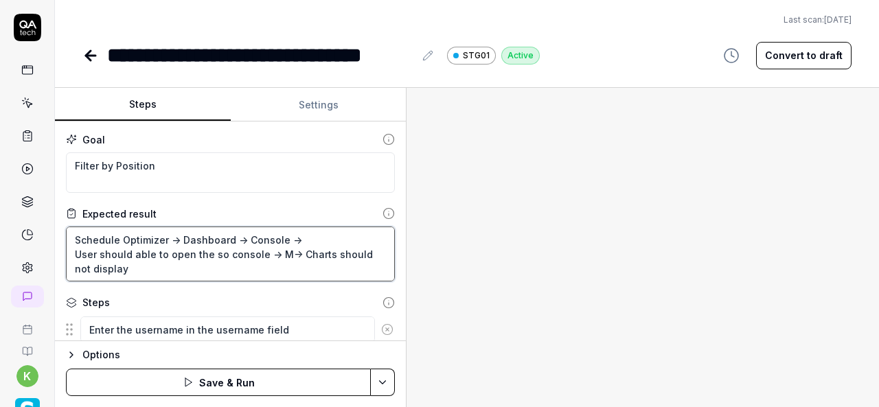
type textarea "Schedule Optimizer -> Dashboard -> Console -> User should able to open the so c…"
type textarea "*"
type textarea "Schedule Optimizer -> Dashboard -> Console -> User should able to open the so c…"
type textarea "*"
type textarea "Schedule Optimizer -> Dashboard -> Console -> User should able to open the so c…"
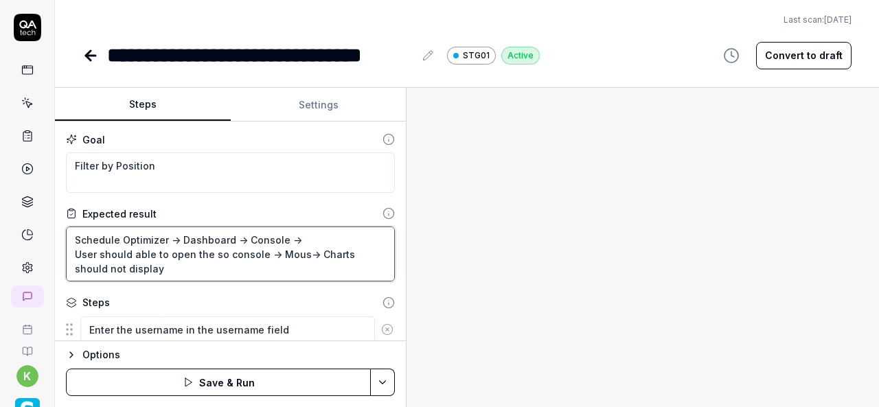
type textarea "*"
type textarea "Schedule Optimizer -> Dashboard -> Console -> User should able to open the so c…"
type textarea "*"
type textarea "Schedule Optimizer -> Dashboard -> Console -> User should able to open the so c…"
type textarea "*"
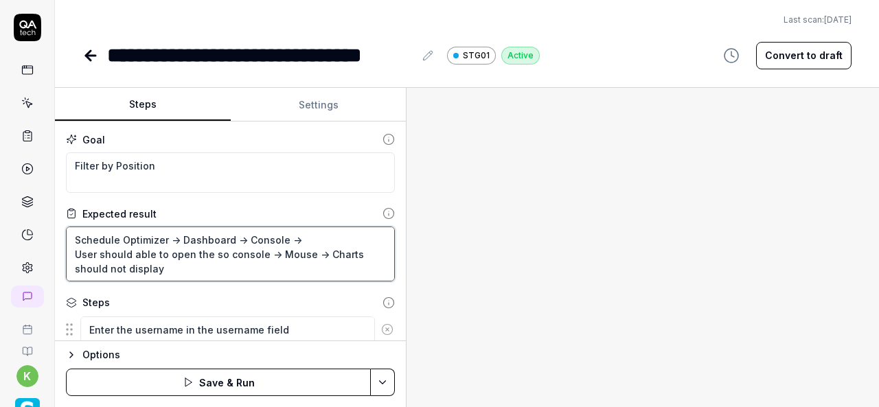
type textarea "Schedule Optimizer -> Dashboard -> Console -> User should able to open the so c…"
type textarea "*"
type textarea "Schedule Optimizer -> Dashboard -> Console -> User should able to open the so c…"
type textarea "*"
type textarea "Schedule Optimizer -> Dashboard -> Console -> User should able to open the so c…"
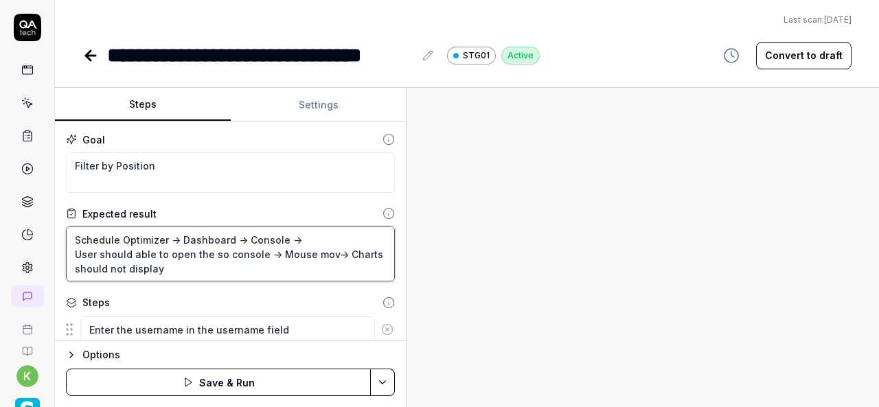
type textarea "*"
type textarea "Schedule Optimizer -> Dashboard -> Console -> User should able to open the so c…"
type textarea "*"
type textarea "Schedule Optimizer -> Dashboard -> Console -> User should able to open the so c…"
type textarea "*"
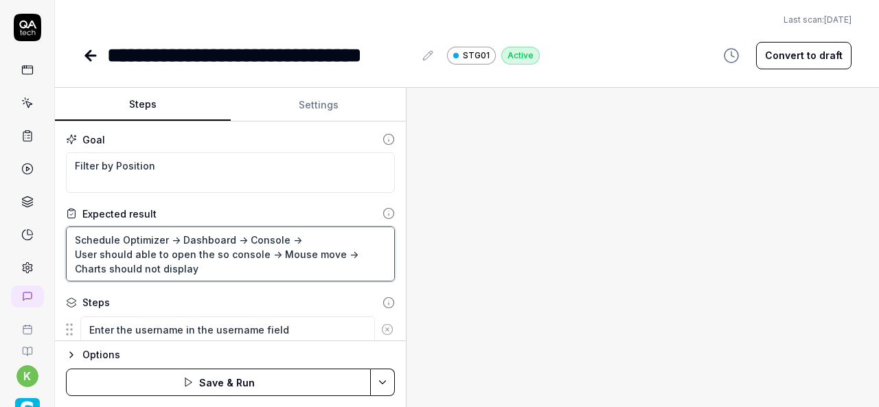
type textarea "Schedule Optimizer -> Dashboard -> Console -> User should able to open the so c…"
type textarea "*"
type textarea "Schedule Optimizer -> Dashboard -> Console -> User should able to open the so c…"
type textarea "*"
type textarea "Schedule Optimizer -> Dashboard -> Console -> User should able to open the so c…"
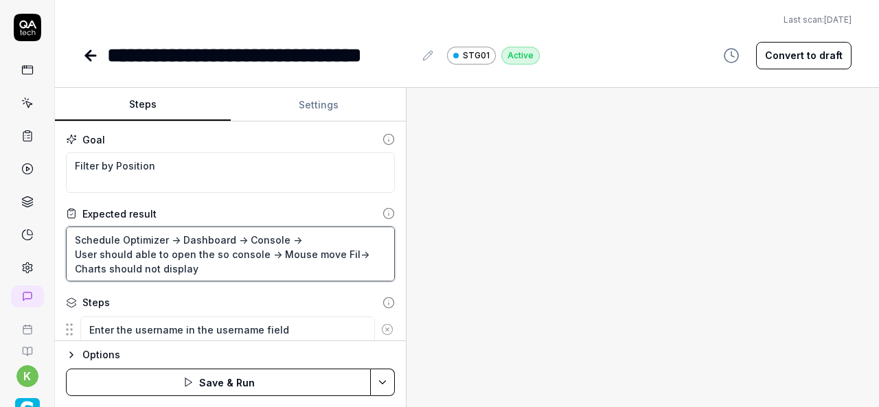
type textarea "*"
type textarea "Schedule Optimizer -> Dashboard -> Console -> User should able to open the so c…"
type textarea "*"
type textarea "Schedule Optimizer -> Dashboard -> Console -> User should able to open the so c…"
type textarea "*"
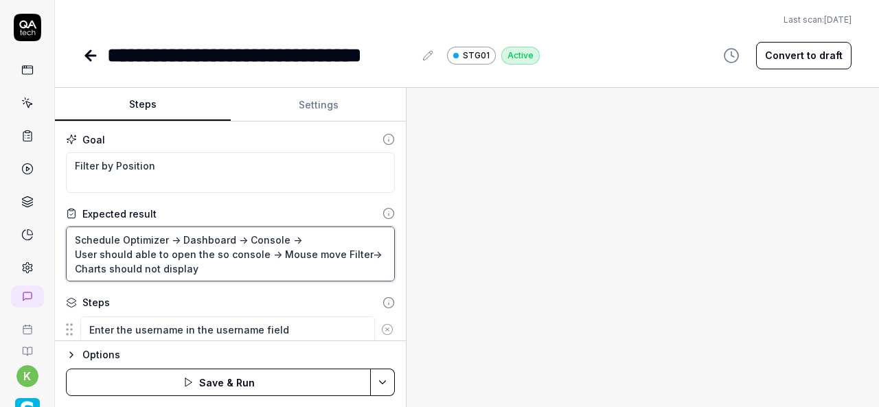
type textarea "Schedule Optimizer -> Dashboard -> Console -> User should able to open the so c…"
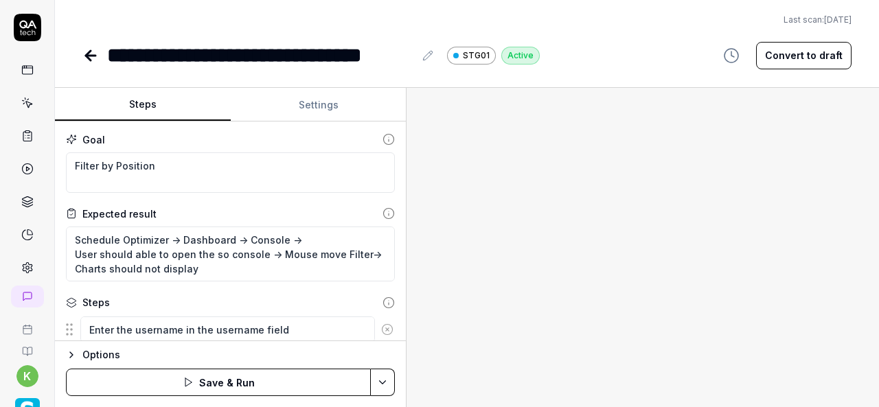
click at [617, 286] on div at bounding box center [643, 248] width 473 height 320
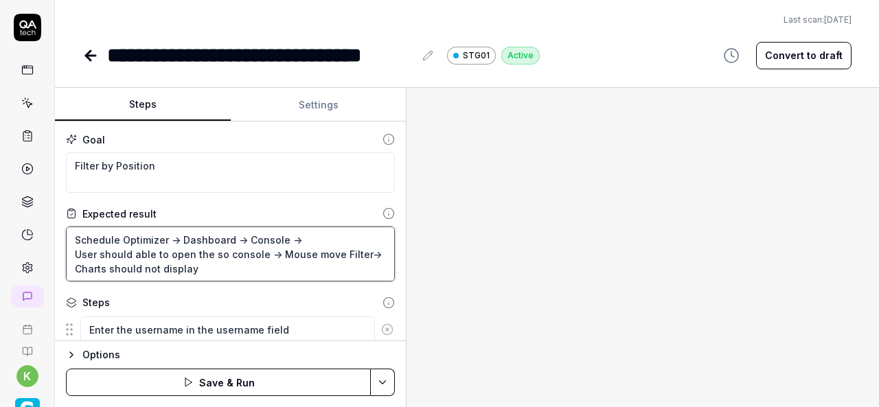
click at [368, 256] on textarea "Schedule Optimizer -> Dashboard -> Console -> User should able to open the so c…" at bounding box center [230, 254] width 329 height 55
click at [70, 269] on textarea "Schedule Optimizer -> Dashboard -> Console -> User should able to open the so c…" at bounding box center [230, 254] width 329 height 55
click at [225, 266] on textarea "Schedule Optimizer -> Dashboard -> Console -> User should able to open the so c…" at bounding box center [230, 254] width 329 height 55
type textarea "*"
type textarea "Schedule Optimizer -> Dashboard -> Console -> User should able to open the so c…"
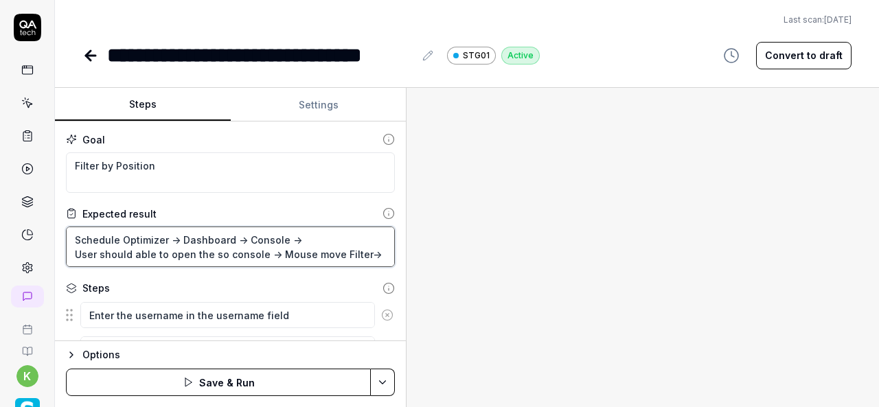
type textarea "*"
type textarea "Schedule Optimizer -> Dashboard -> Console -> User should able to open the so c…"
type textarea "*"
type textarea "Schedule Optimizer -> Dashboard -> Console -> User should able to open the so c…"
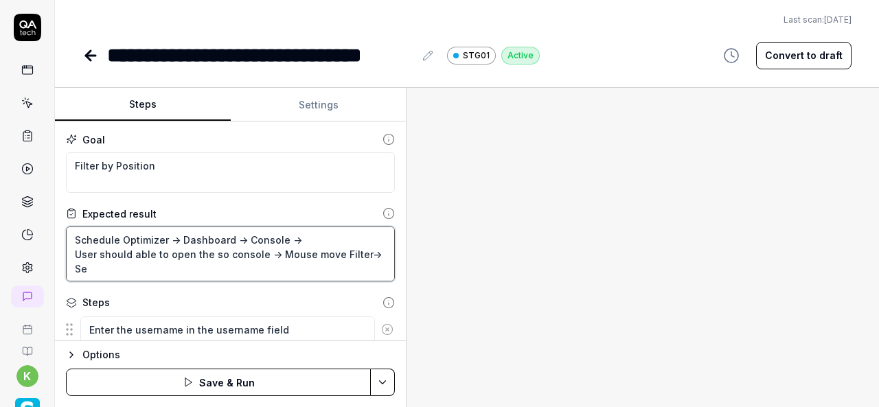
type textarea "*"
type textarea "Schedule Optimizer -> Dashboard -> Console -> User should able to open the so c…"
type textarea "*"
type textarea "Schedule Optimizer -> Dashboard -> Console -> User should able to open the so c…"
type textarea "*"
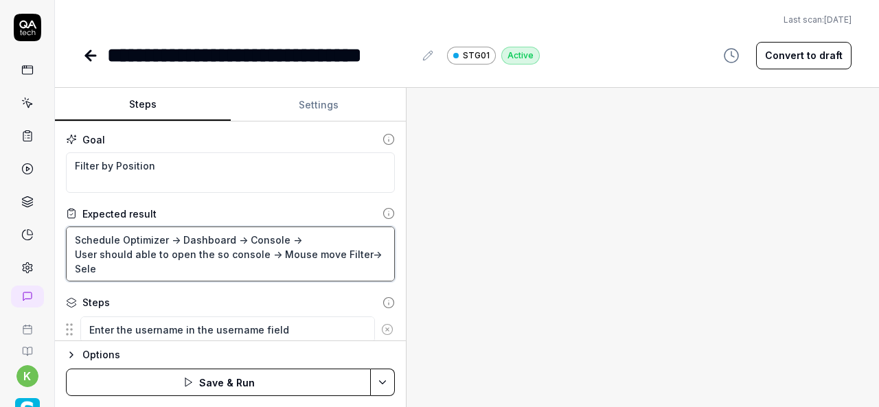
type textarea "Schedule Optimizer -> Dashboard -> Console -> User should able to open the so c…"
type textarea "*"
type textarea "Schedule Optimizer -> Dashboard -> Console -> User should able to open the so c…"
type textarea "*"
type textarea "Schedule Optimizer -> Dashboard -> Console -> User should able to open the so c…"
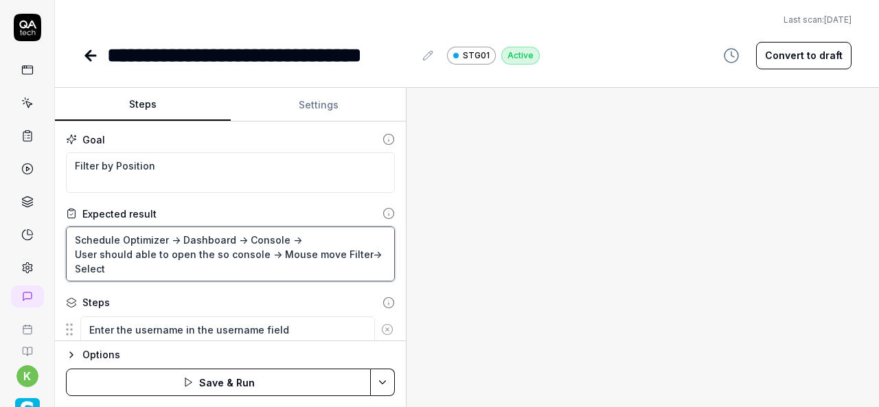
type textarea "*"
type textarea "Schedule Optimizer -> Dashboard -> Console -> User should able to open the so c…"
type textarea "*"
type textarea "Schedule Optimizer -> Dashboard -> Console -> User should able to open the so c…"
type textarea "*"
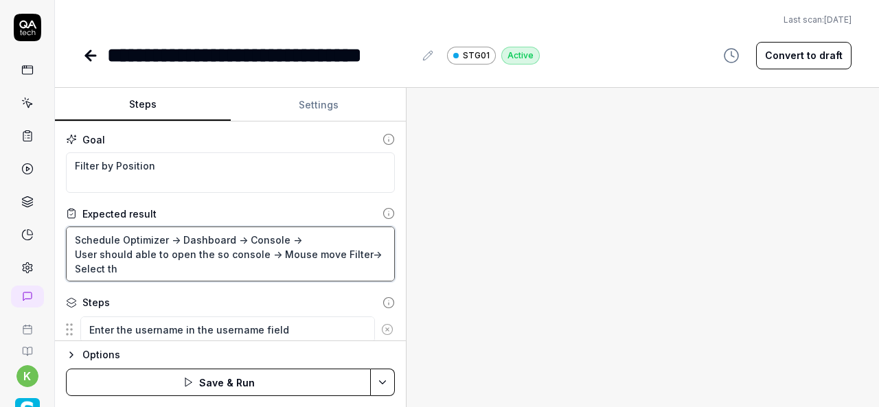
type textarea "Schedule Optimizer -> Dashboard -> Console -> User should able to open the so c…"
type textarea "*"
type textarea "Schedule Optimizer -> Dashboard -> Console -> User should able to open the so c…"
type textarea "*"
type textarea "Schedule Optimizer -> Dashboard -> Console -> User should able to open the so c…"
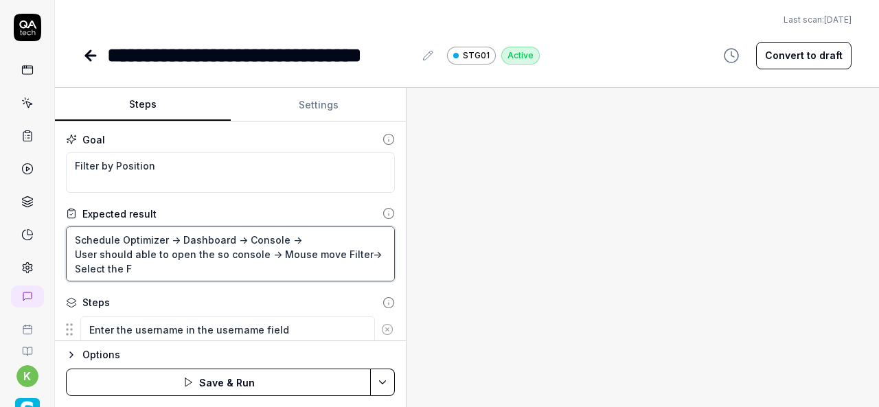
type textarea "*"
type textarea "Schedule Optimizer -> Dashboard -> Console -> User should able to open the so c…"
type textarea "*"
type textarea "Schedule Optimizer -> Dashboard -> Console -> User should able to open the so c…"
type textarea "*"
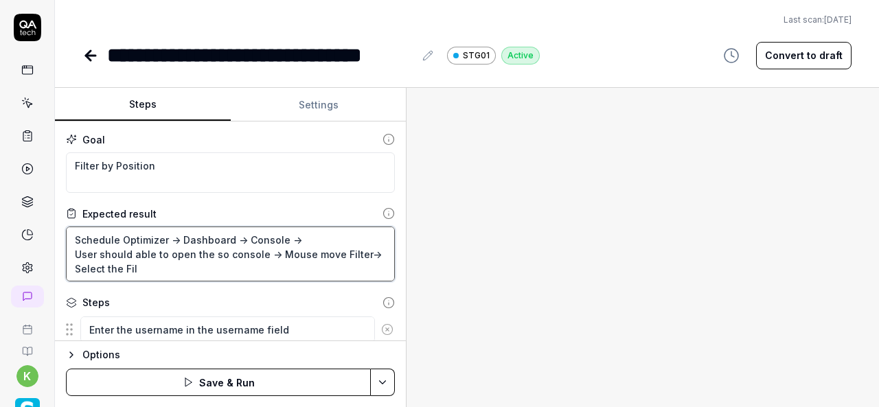
type textarea "Schedule Optimizer -> Dashboard -> Console -> User should able to open the so c…"
type textarea "*"
type textarea "Schedule Optimizer -> Dashboard -> Console -> User should able to open the so c…"
type textarea "*"
type textarea "Schedule Optimizer -> Dashboard -> Console -> User should able to open the so c…"
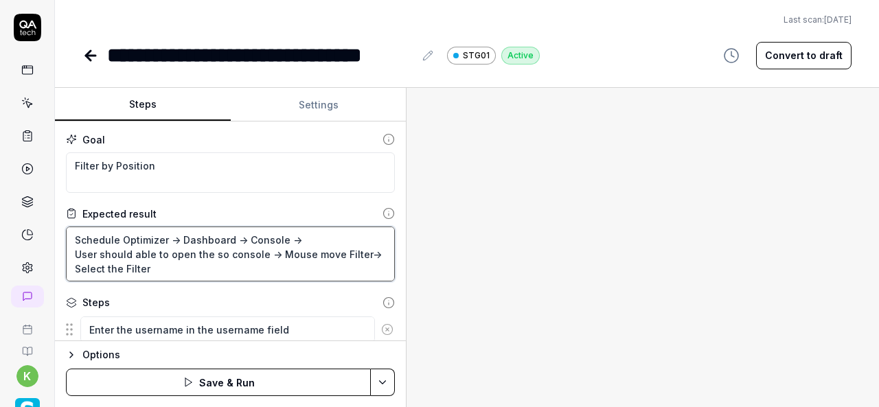
type textarea "*"
type textarea "Schedule Optimizer -> Dashboard -> Console -> User should able to open the so c…"
type textarea "*"
type textarea "Schedule Optimizer -> Dashboard -> Console -> User should able to open the so c…"
type textarea "*"
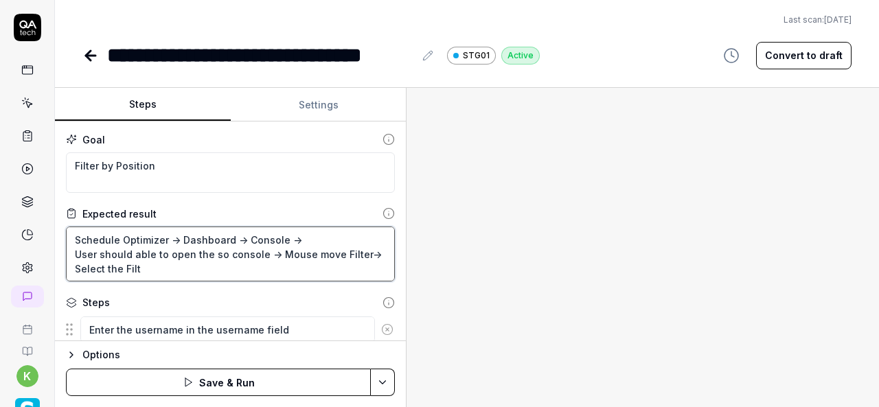
type textarea "Schedule Optimizer -> Dashboard -> Console -> User should able to open the so c…"
type textarea "*"
type textarea "Schedule Optimizer -> Dashboard -> Console -> User should able to open the so c…"
type textarea "*"
type textarea "Schedule Optimizer -> Dashboard -> Console -> User should able to open the so c…"
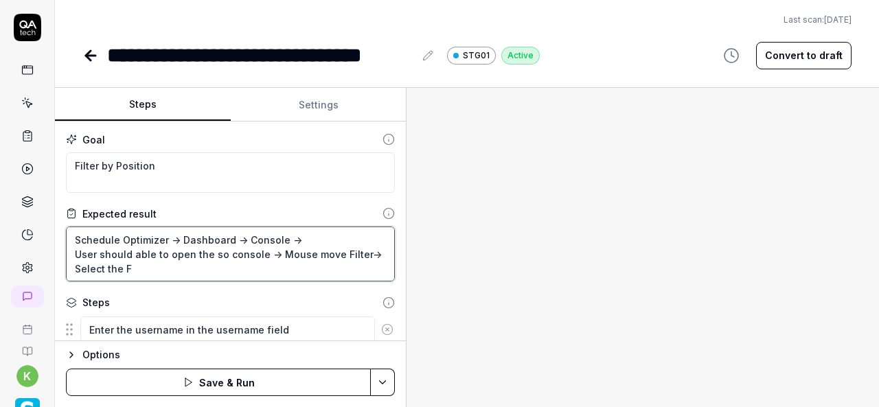
type textarea "*"
type textarea "Schedule Optimizer -> Dashboard -> Console -> User should able to open the so c…"
type textarea "*"
type textarea "Schedule Optimizer -> Dashboard -> Console -> User should able to open the so c…"
type textarea "*"
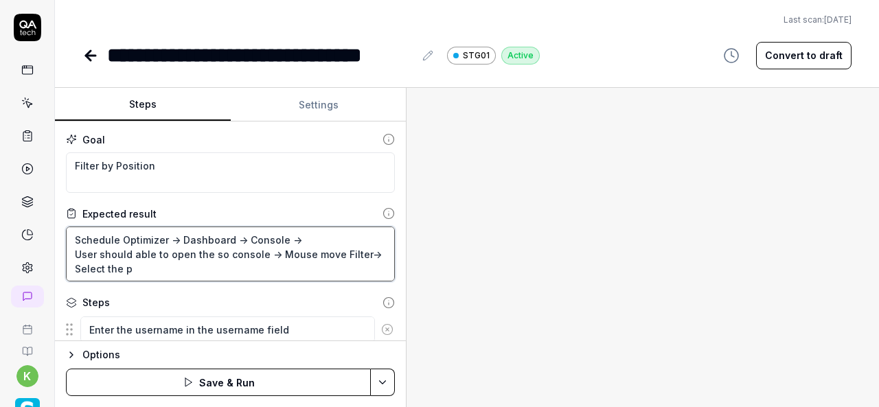
type textarea "Schedule Optimizer -> Dashboard -> Console -> User should able to open the so c…"
type textarea "*"
type textarea "Schedule Optimizer -> Dashboard -> Console -> User should able to open the so c…"
type textarea "*"
type textarea "Schedule Optimizer -> Dashboard -> Console -> User should able to open the so c…"
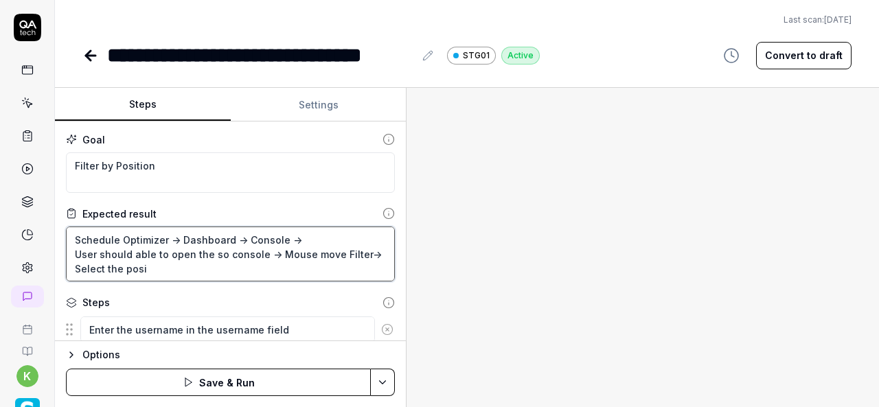
type textarea "*"
type textarea "Schedule Optimizer -> Dashboard -> Console -> User should able to open the so c…"
type textarea "*"
type textarea "Schedule Optimizer -> Dashboard -> Console -> User should able to open the so c…"
type textarea "*"
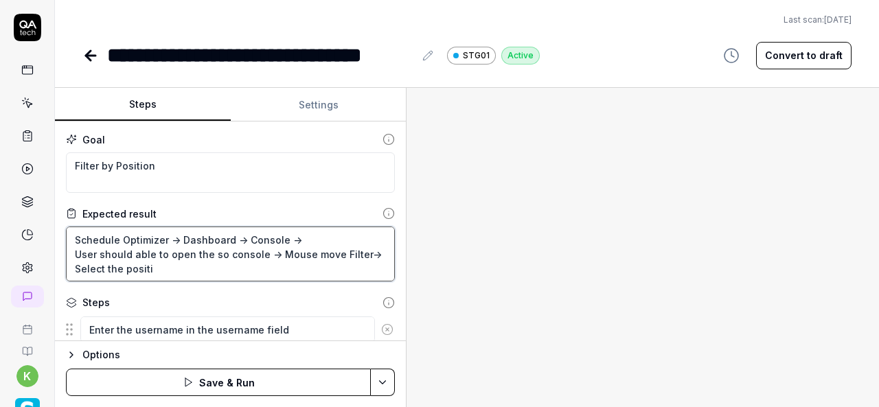
type textarea "Schedule Optimizer -> Dashboard -> Console -> User should able to open the so c…"
type textarea "*"
type textarea "Schedule Optimizer -> Dashboard -> Console -> User should able to open the so c…"
type textarea "*"
type textarea "Schedule Optimizer -> Dashboard -> Console -> User should able to open the so c…"
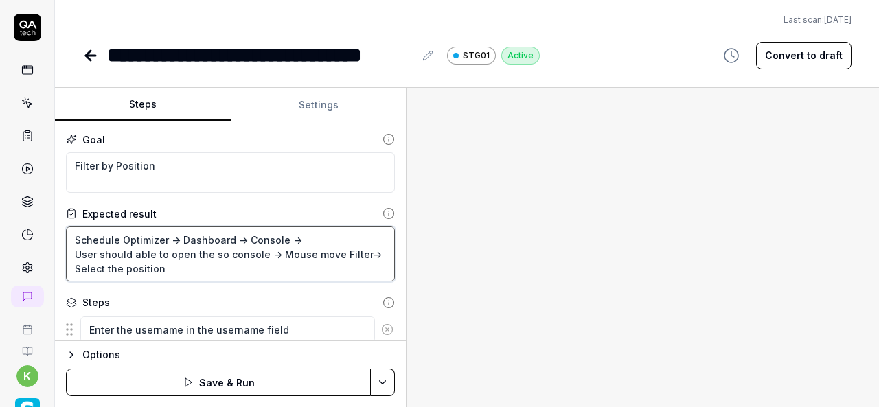
type textarea "*"
type textarea "Schedule Optimizer -> Dashboard -> Console -> User should able to open the so c…"
type textarea "*"
type textarea "Schedule Optimizer -> Dashboard -> Console -> User should able to open the so c…"
type textarea "*"
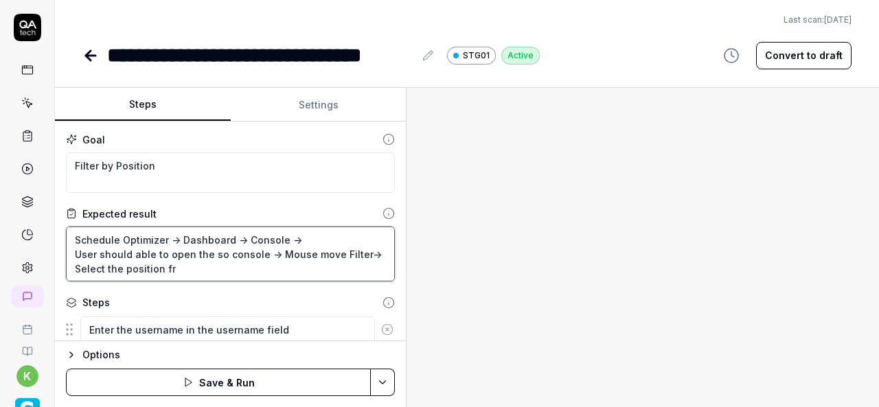
type textarea "Schedule Optimizer -> Dashboard -> Console -> User should able to open the so c…"
type textarea "*"
type textarea "Schedule Optimizer -> Dashboard -> Console -> User should able to open the so c…"
type textarea "*"
type textarea "Schedule Optimizer -> Dashboard -> Console -> User should able to open the so c…"
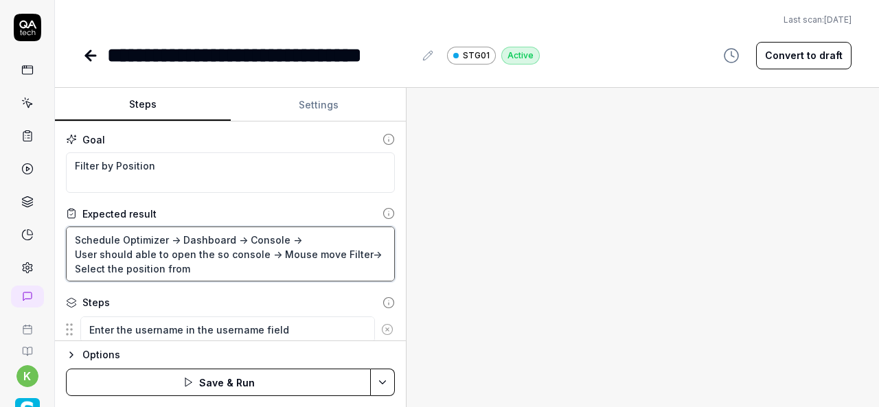
type textarea "*"
type textarea "Schedule Optimizer -> Dashboard -> Console -> User should able to open the so c…"
type textarea "*"
type textarea "Schedule Optimizer -> Dashboard -> Console -> User should able to open the so c…"
type textarea "*"
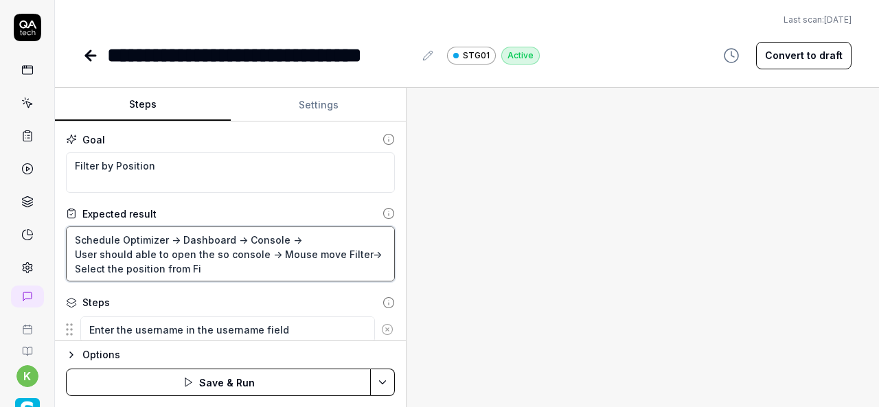
type textarea "Schedule Optimizer -> Dashboard -> Console -> User should able to open the so c…"
type textarea "*"
type textarea "Schedule Optimizer -> Dashboard -> Console -> User should able to open the so c…"
type textarea "*"
type textarea "Schedule Optimizer -> Dashboard -> Console -> User should able to open the so c…"
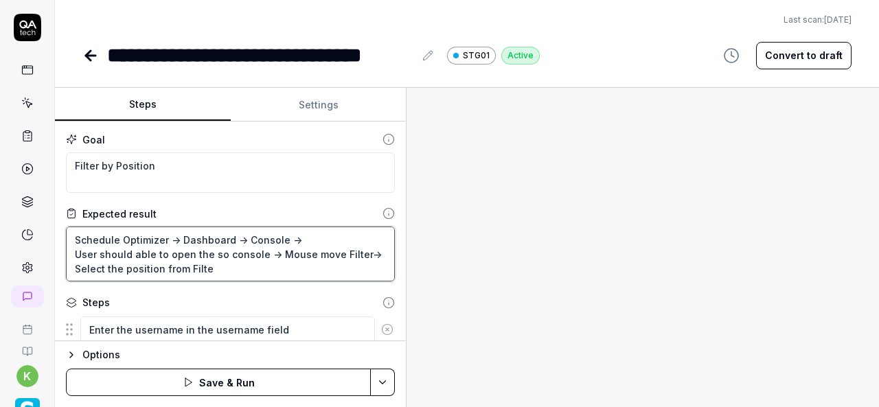
type textarea "*"
type textarea "Schedule Optimizer -> Dashboard -> Console -> User should able to open the so c…"
type textarea "*"
type textarea "Schedule Optimizer -> Dashboard -> Console -> User should able to open the so c…"
type textarea "*"
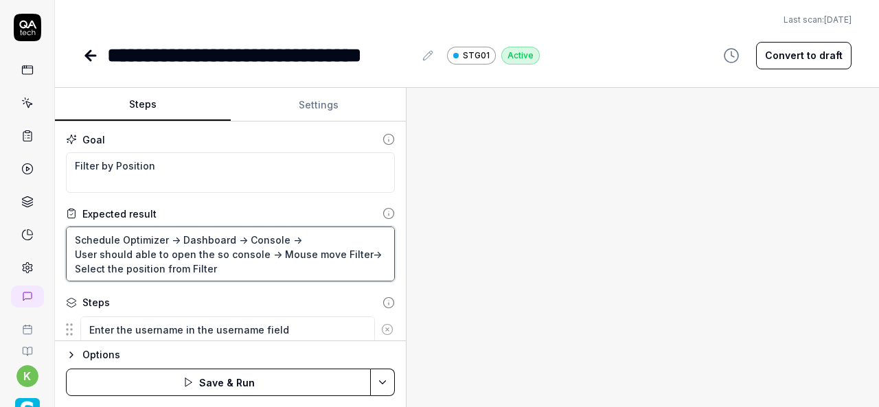
type textarea "Schedule Optimizer -> Dashboard -> Console -> User should able to open the so c…"
type textarea "*"
type textarea "Schedule Optimizer -> Dashboard -> Console -> User should able to open the so c…"
type textarea "*"
type textarea "Schedule Optimizer -> Dashboard -> Console -> User should able to open the so c…"
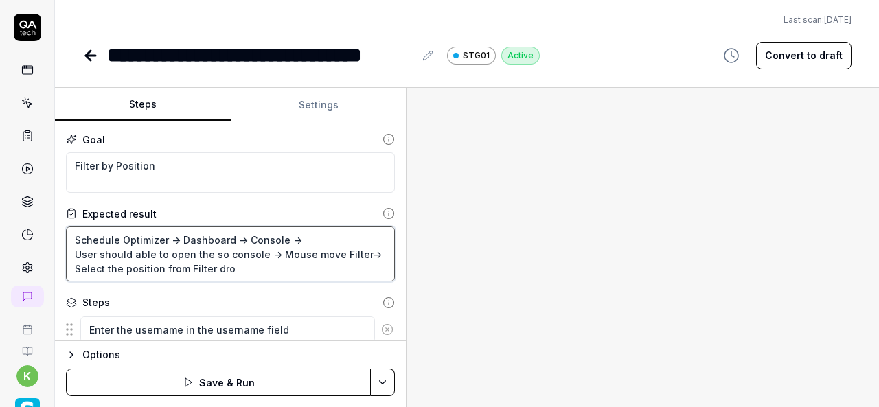
type textarea "*"
type textarea "Schedule Optimizer -> Dashboard -> Console -> User should able to open the so c…"
type textarea "*"
type textarea "Schedule Optimizer -> Dashboard -> Console -> User should able to open the so c…"
type textarea "*"
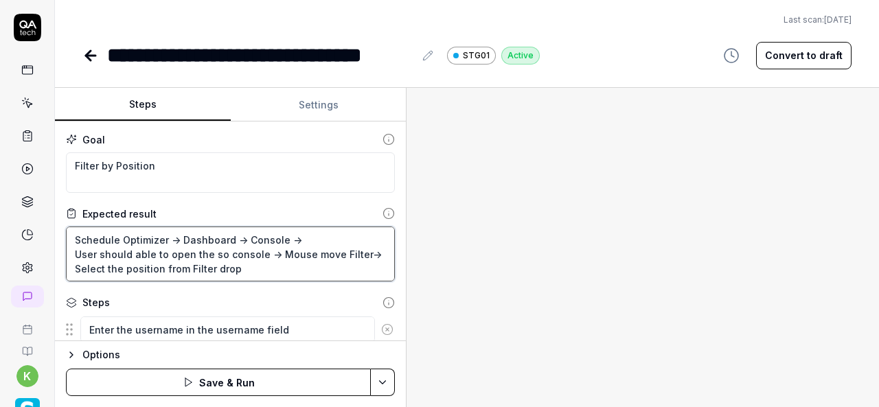
type textarea "Schedule Optimizer -> Dashboard -> Console -> User should able to open the so c…"
type textarea "*"
type textarea "Schedule Optimizer -> Dashboard -> Console -> User should able to open the so c…"
type textarea "*"
type textarea "Schedule Optimizer -> Dashboard -> Console -> User should able to open the so c…"
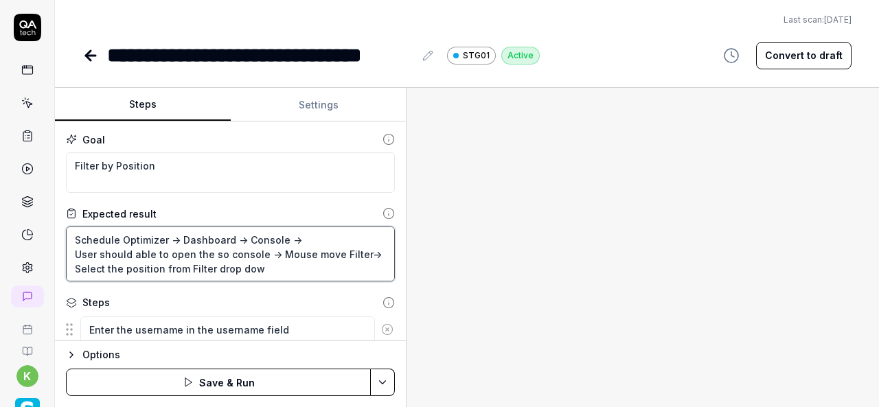
type textarea "*"
type textarea "Schedule Optimizer -> Dashboard -> Console -> User should able to open the so c…"
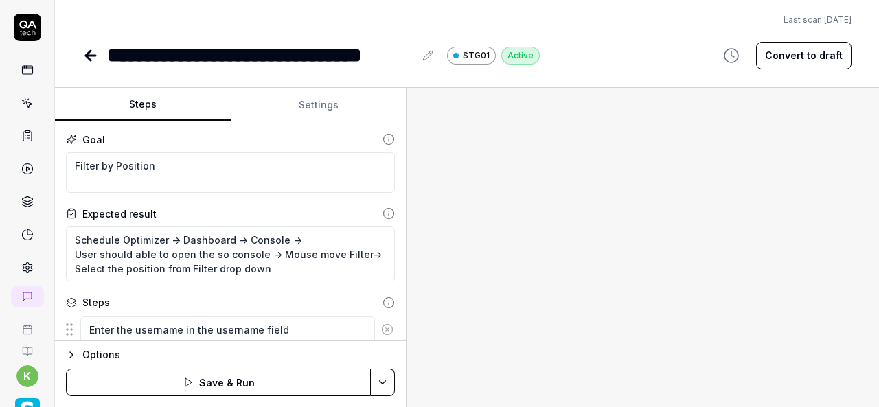
click at [594, 298] on div at bounding box center [643, 248] width 473 height 320
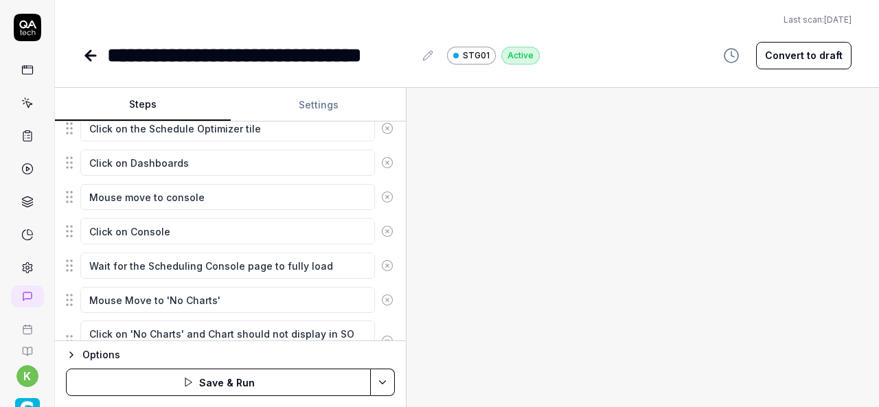
scroll to position [518, 0]
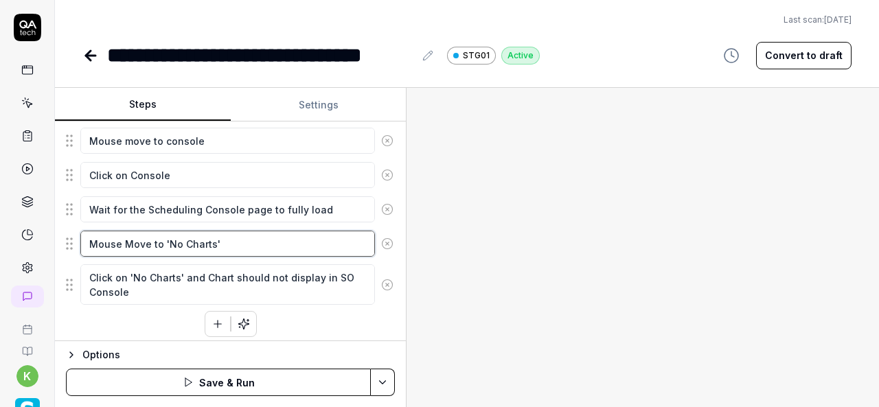
click at [244, 251] on textarea "Mouse Move to 'No Charts'" at bounding box center [227, 244] width 295 height 26
click at [162, 233] on textarea "Mouse Move to 'No Charts'" at bounding box center [227, 244] width 295 height 26
type textarea "*"
type textarea "Mouse Move to"
type textarea "*"
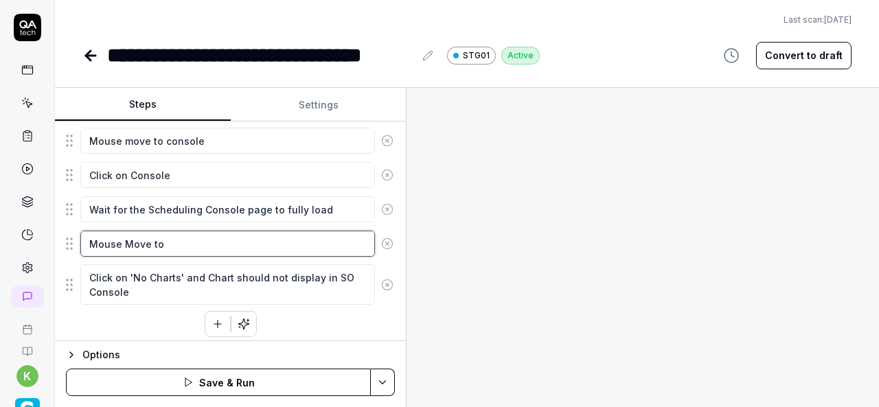
type textarea "Mouse Move to '"
type textarea "*"
type textarea "Mouse Move to ''"
type textarea "*"
type textarea "Mouse Move to 'F'"
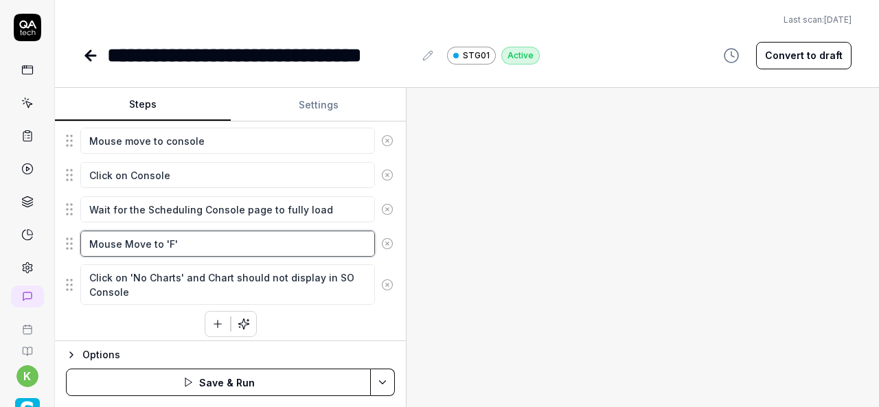
type textarea "*"
type textarea "Mouse Move to 'Fi'"
type textarea "*"
type textarea "Mouse Move to 'Fil'"
type textarea "*"
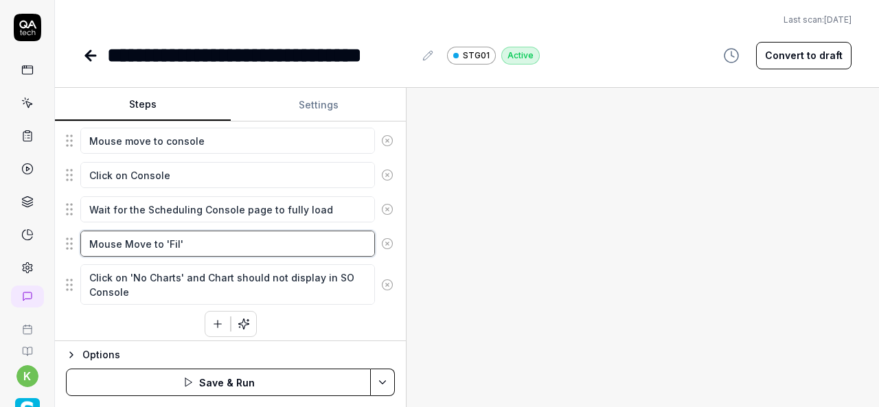
type textarea "Mouse Move to 'Filt'"
type textarea "*"
type textarea "Mouse Move to 'Filte'"
type textarea "*"
type textarea "Mouse Move to 'Filter'"
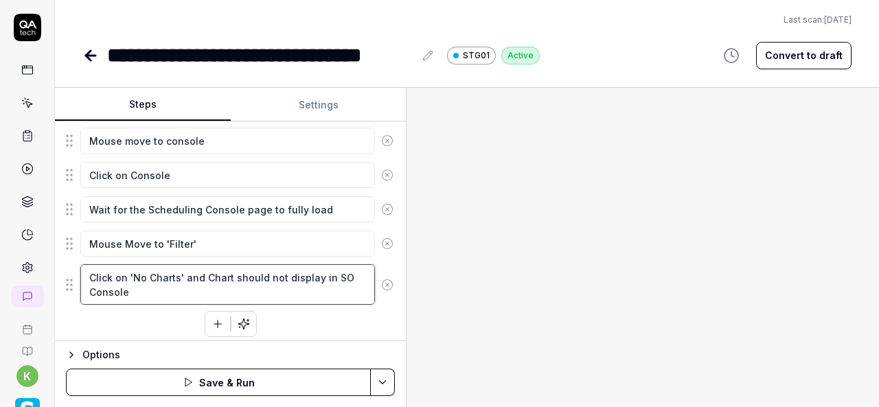
click at [147, 282] on textarea "Click on 'No Charts' and Chart should not display in SO Console" at bounding box center [227, 285] width 295 height 41
click at [131, 273] on textarea "Click on 'No Charts' and Chart should not display in SO Console" at bounding box center [227, 285] width 295 height 41
click at [182, 269] on textarea "Click on 'No Charts' and Chart should not display in SO Console" at bounding box center [227, 285] width 295 height 41
click at [172, 273] on textarea "Click on 'No Charts' and Chart should not display in SO Console" at bounding box center [227, 285] width 295 height 41
click at [177, 271] on textarea "Click on 'No Charts' and Chart should not display in SO Console" at bounding box center [227, 285] width 295 height 41
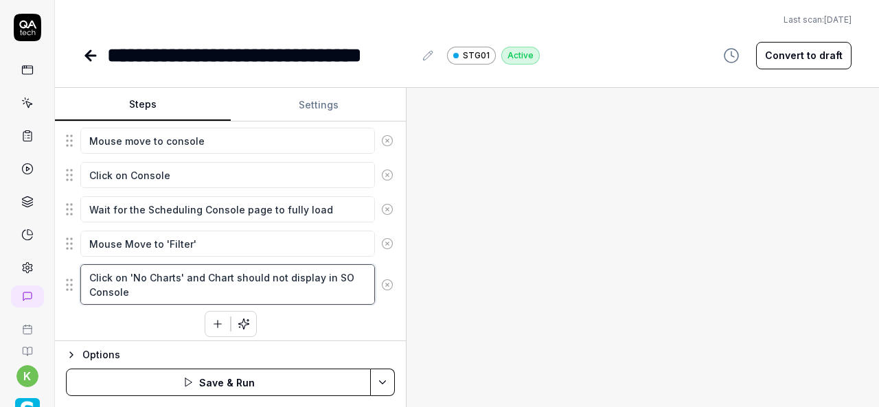
click at [170, 273] on textarea "Click on 'No Charts' and Chart should not display in SO Console" at bounding box center [227, 285] width 295 height 41
click at [131, 269] on textarea "Click on 'No Charts' and Chart should not display in SO Console" at bounding box center [227, 285] width 295 height 41
click at [179, 270] on textarea "Click on 'No Charts' and Chart should not display in SO Console" at bounding box center [227, 285] width 295 height 41
click at [180, 270] on textarea "Click on 'No Charts' and Chart should not display in SO Console" at bounding box center [227, 285] width 295 height 41
click at [155, 272] on textarea "Click on 'No Charts' and Chart should not display in SO Console" at bounding box center [227, 285] width 295 height 41
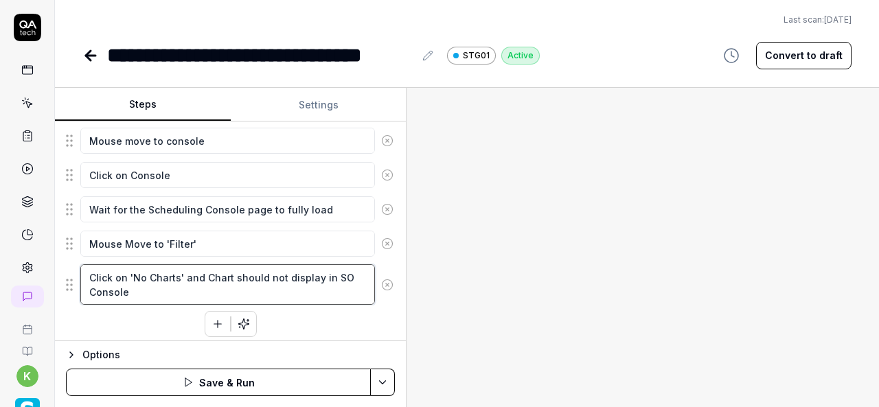
click at [155, 272] on textarea "Click on 'No Charts' and Chart should not display in SO Console" at bounding box center [227, 285] width 295 height 41
type textarea "*"
type textarea "Click on 'No ' and Chart should not display in SO Console"
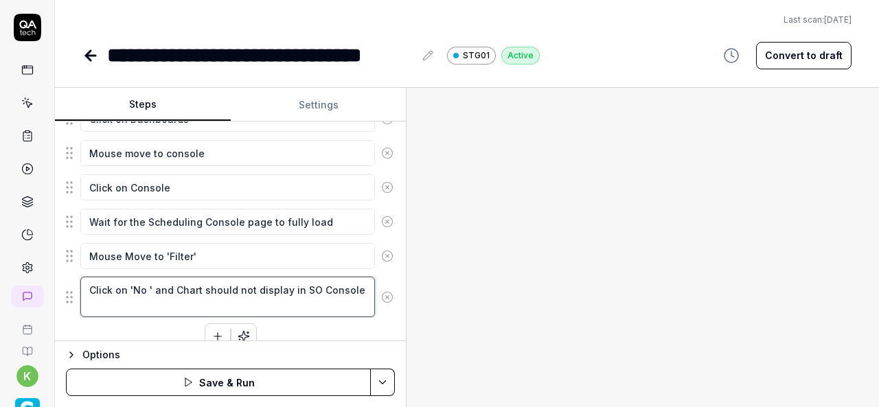
type textarea "*"
type textarea "Click on 'No' and Chart should not display in SO Console"
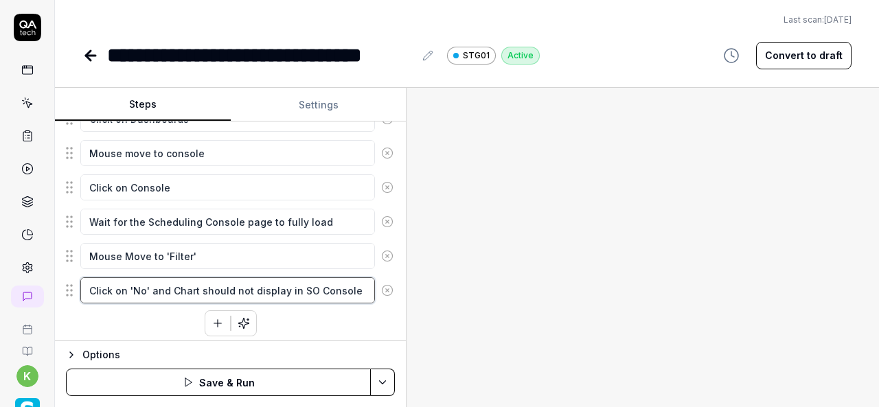
type textarea "*"
type textarea "Click on 'N' and Chart should not display in SO Console"
type textarea "*"
type textarea "Click on '' and Chart should not display in SO Console"
type textarea "*"
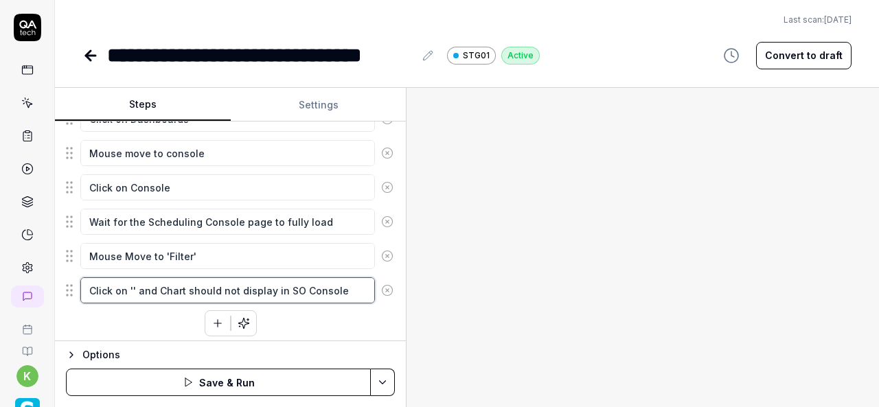
type textarea "Click on 'F' and Chart should not display in SO Console"
type textarea "*"
type textarea "Click on 'Fi' and Chart should not display in SO Console"
type textarea "*"
type textarea "Click on 'Fil' and Chart should not display in SO Console"
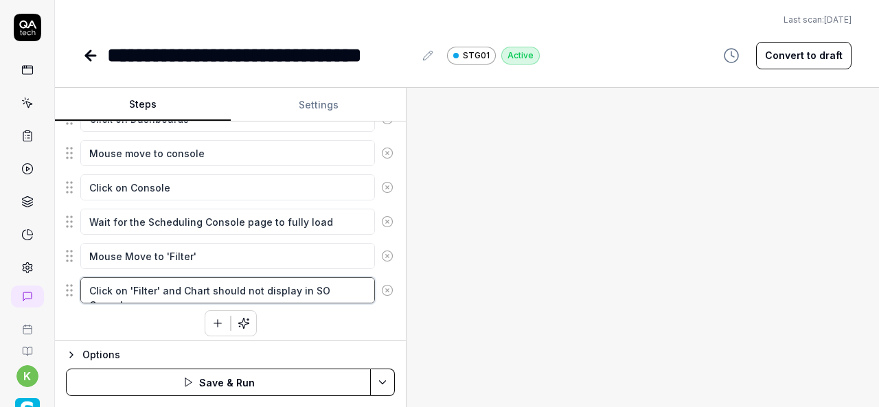
scroll to position [518, 0]
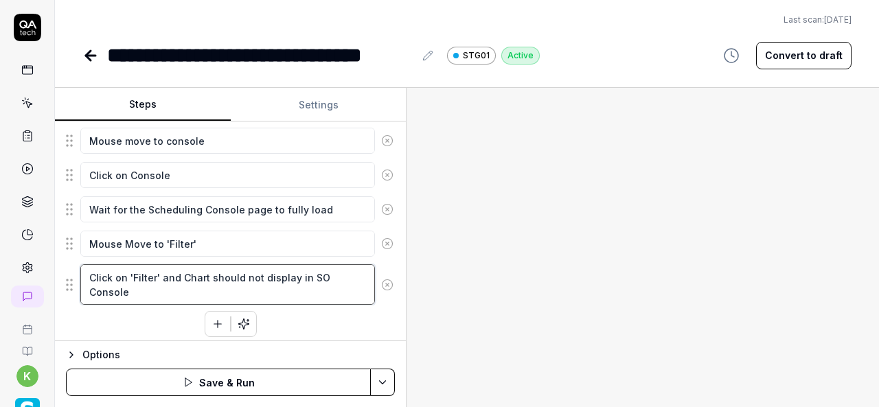
click at [179, 266] on textarea "Click on 'Filter' and Chart should not display in SO Console" at bounding box center [227, 285] width 295 height 41
click at [195, 292] on textarea "Click on 'Filter' and Chart should not display in SO Console" at bounding box center [227, 285] width 295 height 41
click at [352, 274] on textarea "Click on 'Filter' and select the position from Filter dropd down" at bounding box center [227, 285] width 295 height 41
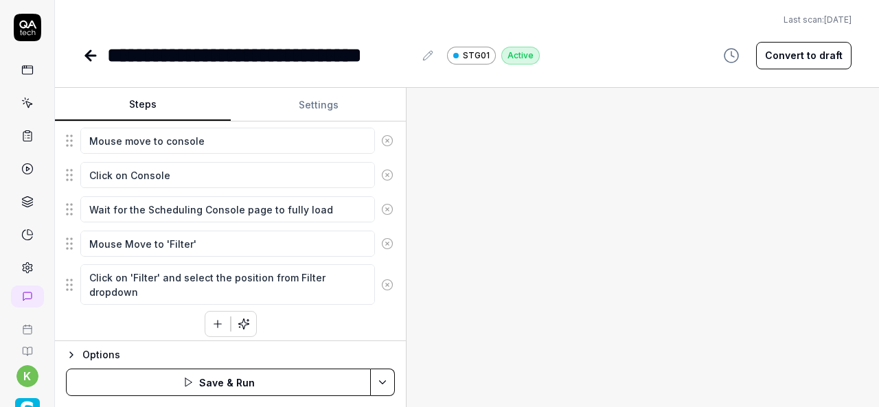
click at [607, 289] on div at bounding box center [643, 248] width 473 height 320
click at [811, 56] on button "Convert to draft" at bounding box center [805, 55] width 96 height 27
click at [788, 117] on div at bounding box center [643, 248] width 473 height 320
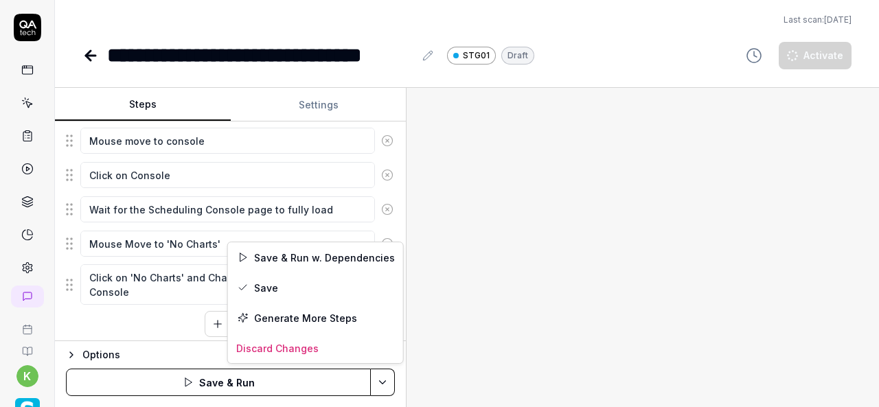
click at [381, 377] on html "**********" at bounding box center [439, 203] width 879 height 407
click at [300, 255] on div "Save & Run w. Dependencies" at bounding box center [315, 258] width 175 height 30
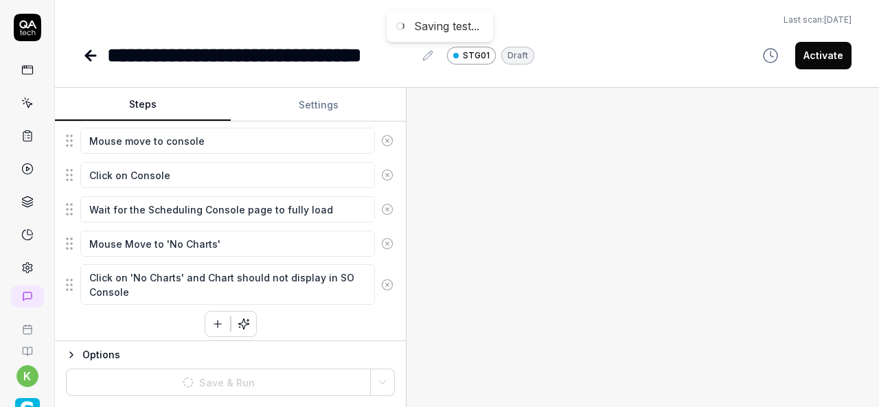
click at [629, 283] on div at bounding box center [643, 248] width 473 height 320
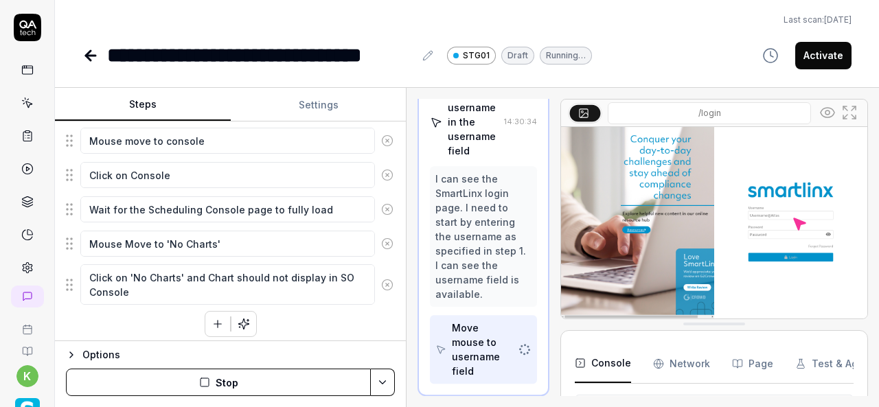
scroll to position [131, 0]
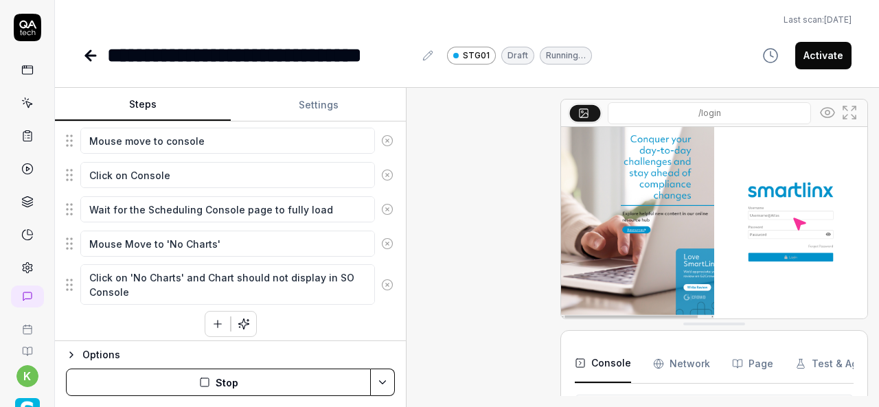
click at [566, 314] on img at bounding box center [714, 223] width 306 height 192
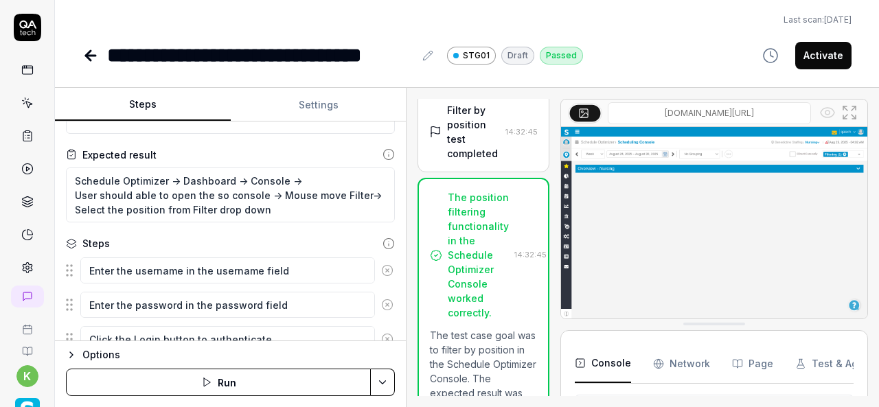
scroll to position [59, 0]
click at [275, 192] on textarea "Schedule Optimizer -> Dashboard -> Console -> User should able to open the so c…" at bounding box center [230, 195] width 329 height 55
click at [358, 194] on textarea "Schedule Optimizer -> Dashboard -> Console -> User should able to open the so c…" at bounding box center [230, 195] width 329 height 55
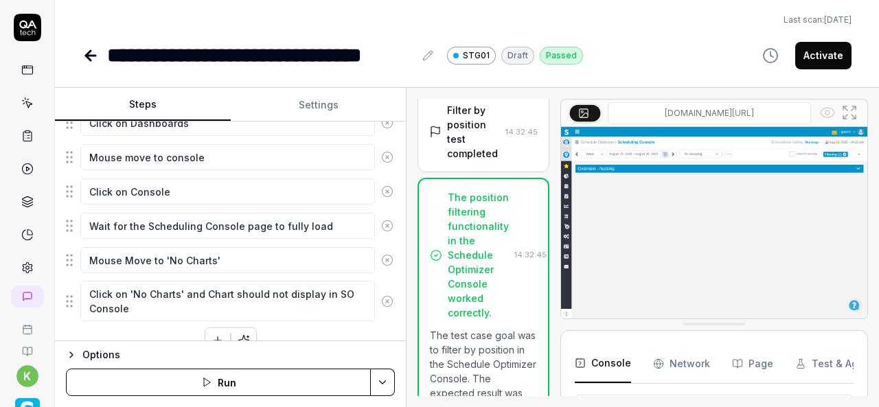
scroll to position [503, 0]
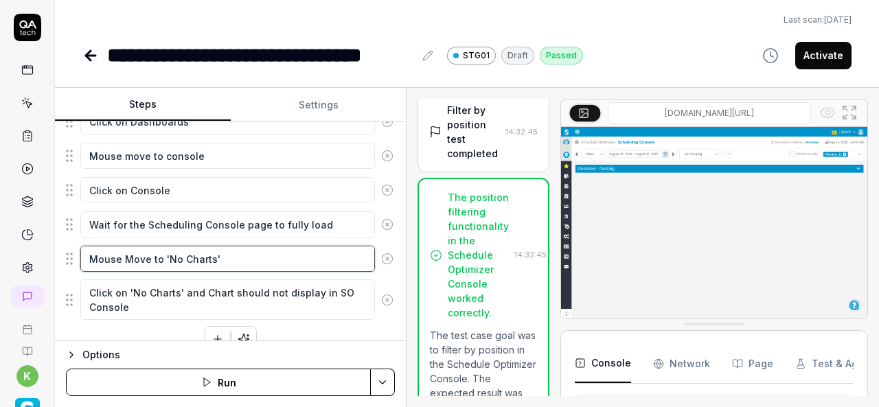
click at [168, 253] on textarea "Mouse Move to 'No Charts'" at bounding box center [227, 259] width 295 height 26
click at [208, 254] on textarea "Mouse Move to 'No Charts'" at bounding box center [227, 259] width 295 height 26
paste textarea "Mouse move Filter"
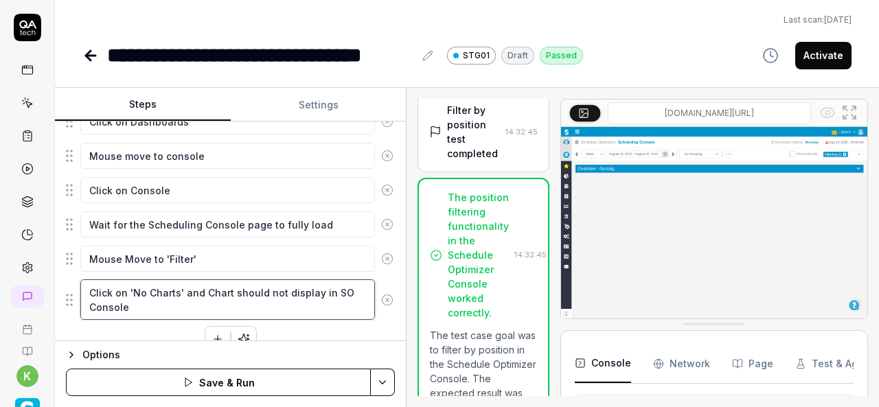
click at [132, 283] on textarea "Click on 'No Charts' and Chart should not display in SO Console" at bounding box center [227, 300] width 295 height 41
click at [131, 283] on textarea "Click on 'No Charts' and Chart should not display in SO Console" at bounding box center [227, 300] width 295 height 41
click at [131, 285] on textarea "Click on 'No Charts' and Chart should not display in SO Console" at bounding box center [227, 300] width 295 height 41
click at [181, 287] on textarea "Click on 'No Charts' and Chart should not display in SO Console" at bounding box center [227, 300] width 295 height 41
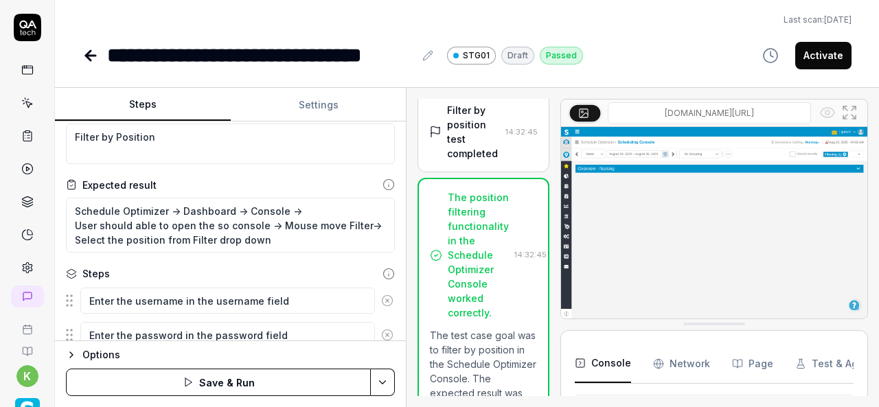
scroll to position [0, 0]
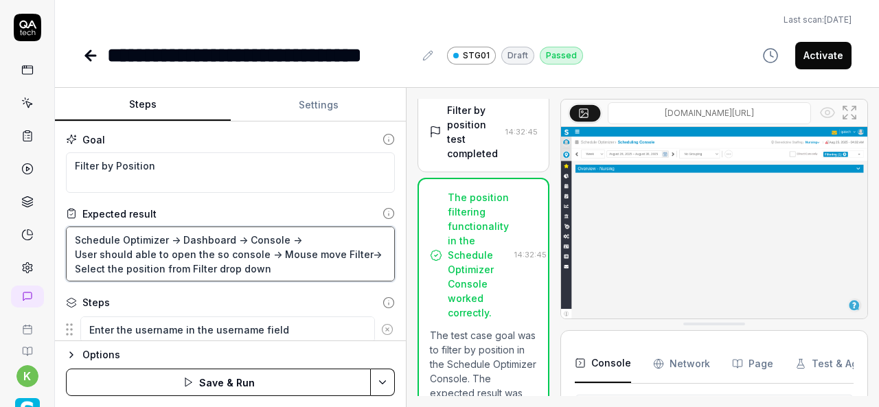
click at [76, 266] on textarea "Schedule Optimizer -> Dashboard -> Console -> User should able to open the so c…" at bounding box center [230, 254] width 329 height 55
click at [282, 269] on textarea "Schedule Optimizer -> Dashboard -> Console -> User should able to open the so c…" at bounding box center [230, 254] width 329 height 55
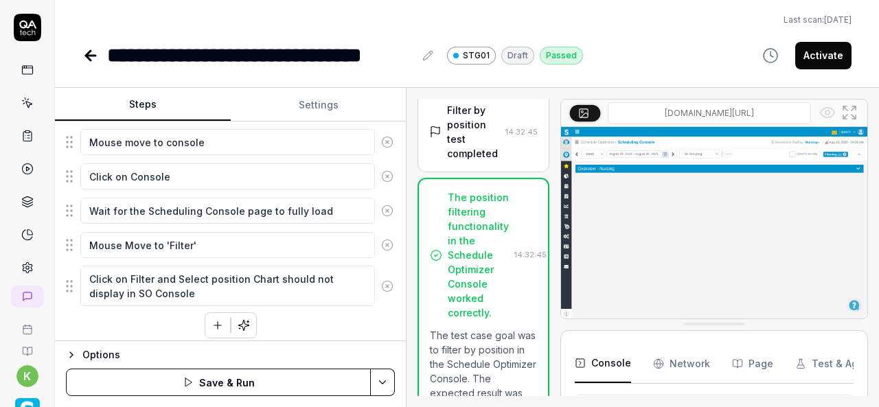
scroll to position [518, 0]
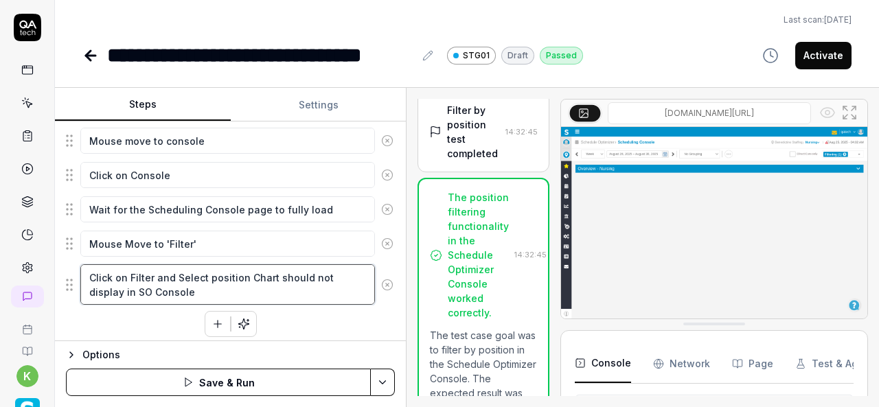
click at [177, 267] on textarea "Click on Filter and Select position Chart should not display in SO Console" at bounding box center [227, 285] width 295 height 41
click at [176, 267] on textarea "Click on Filter and Select position Chart should not display in SO Console" at bounding box center [227, 285] width 295 height 41
click at [179, 283] on textarea "Click on Filter and Select position Chart should not display in SO Console" at bounding box center [227, 285] width 295 height 41
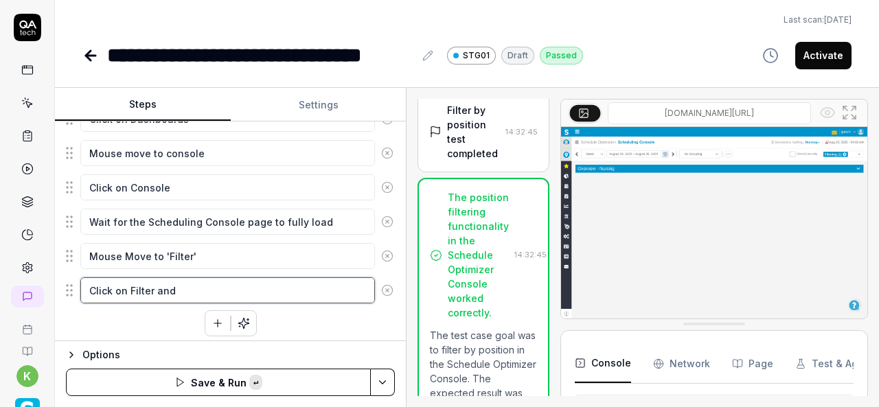
paste textarea "Select the position from Filter drop down"
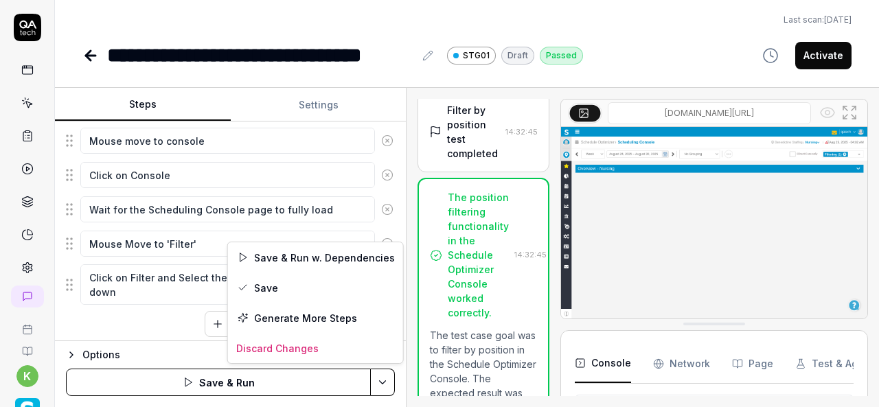
click at [388, 387] on html "**********" at bounding box center [439, 203] width 879 height 407
click at [272, 286] on div "Save" at bounding box center [315, 288] width 175 height 30
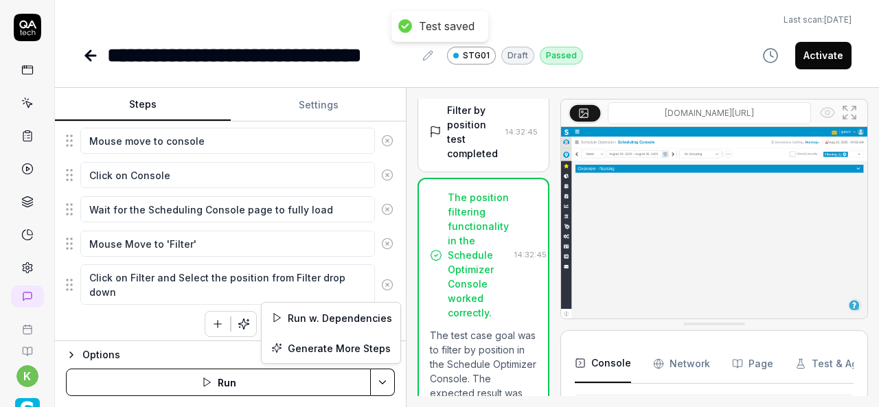
click at [388, 380] on html "**********" at bounding box center [439, 203] width 879 height 407
click at [333, 317] on div "Run w. Dependencies" at bounding box center [331, 318] width 139 height 30
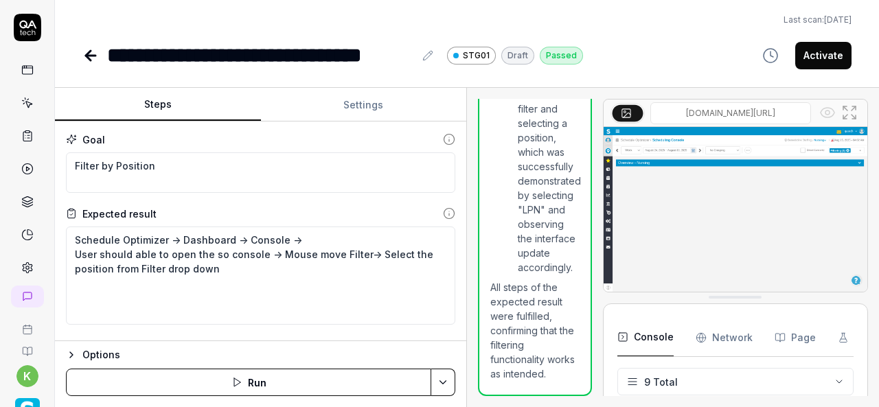
scroll to position [252, 0]
click at [470, 312] on div "Steps Settings Goal Filter by Position Expected result Schedule Optimizer -> Da…" at bounding box center [467, 248] width 825 height 320
click at [210, 305] on textarea "Schedule Optimizer -> Dashboard -> Console -> User should able to open the so c…" at bounding box center [261, 276] width 390 height 98
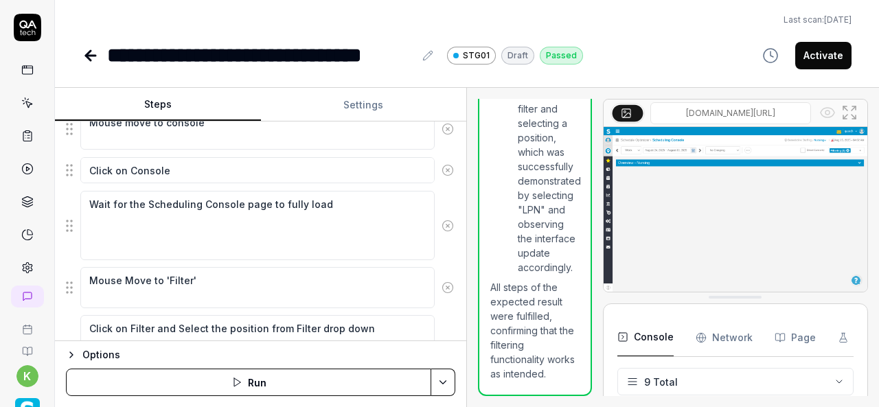
scroll to position [1000, 0]
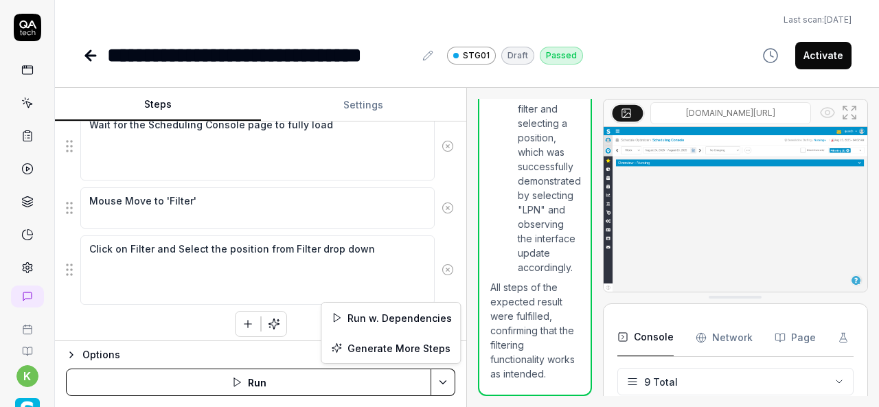
click at [452, 386] on html "**********" at bounding box center [439, 203] width 879 height 407
click at [397, 310] on div "Run w. Dependencies" at bounding box center [391, 318] width 139 height 30
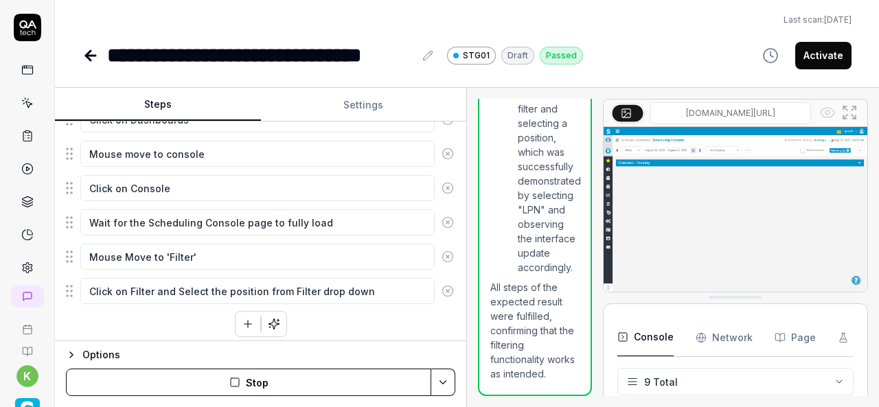
scroll to position [285, 0]
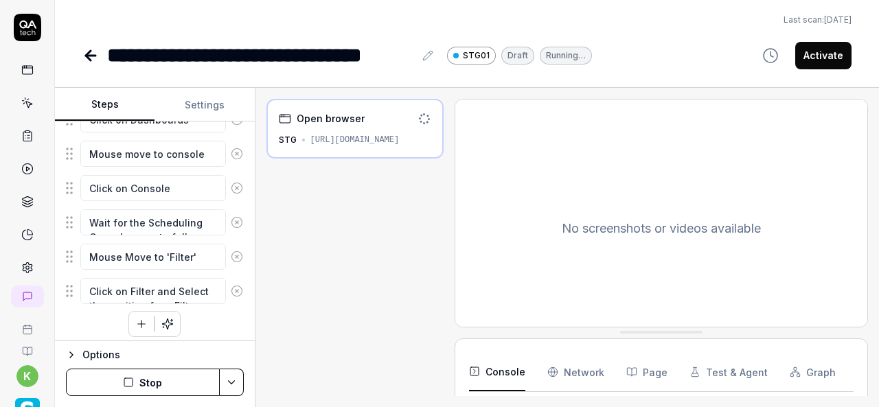
click at [257, 260] on div "Steps Settings Goal Filter by Position Expected result Schedule Optimizer -> Da…" at bounding box center [467, 248] width 825 height 320
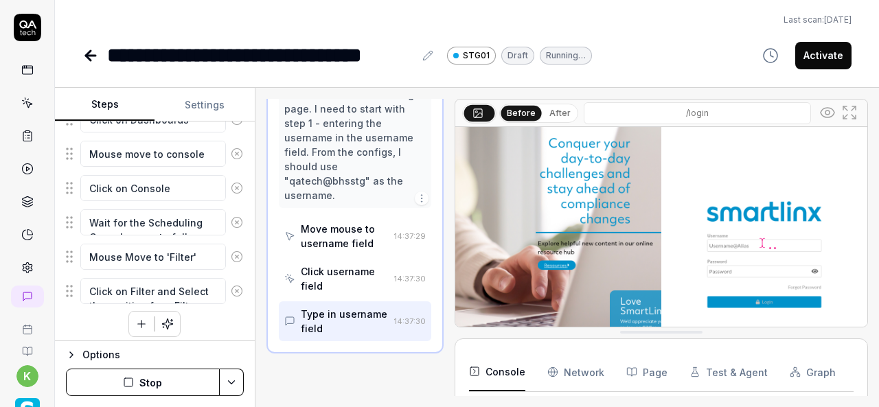
scroll to position [145, 0]
click at [825, 57] on button "Activate" at bounding box center [824, 55] width 56 height 27
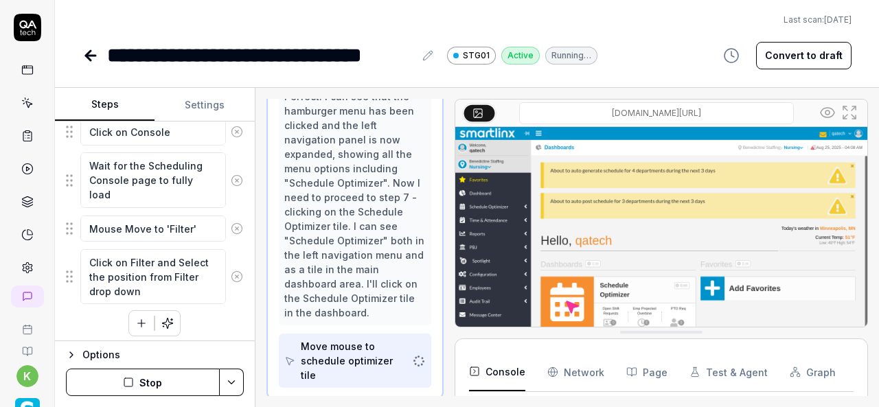
scroll to position [228, 0]
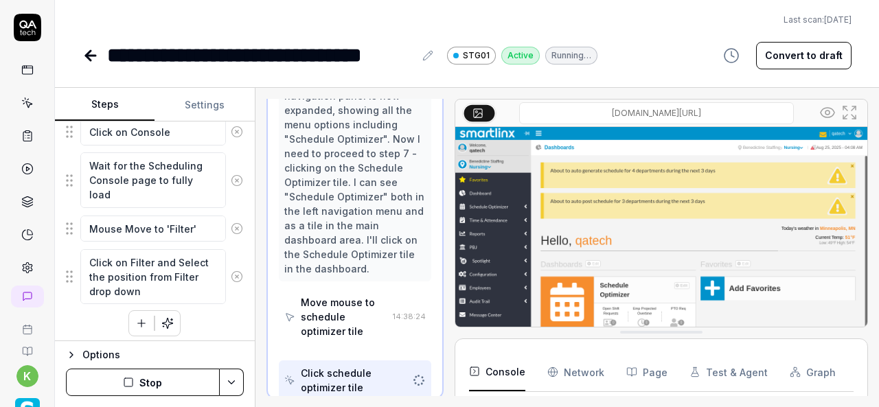
click at [423, 60] on icon at bounding box center [428, 55] width 11 height 11
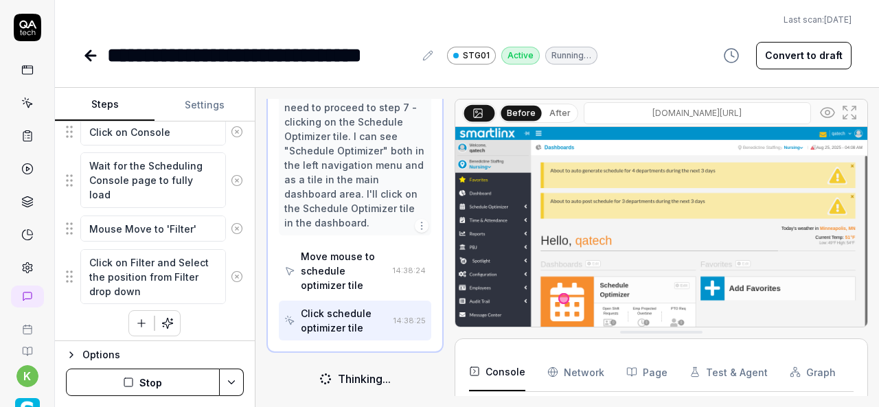
scroll to position [836, 0]
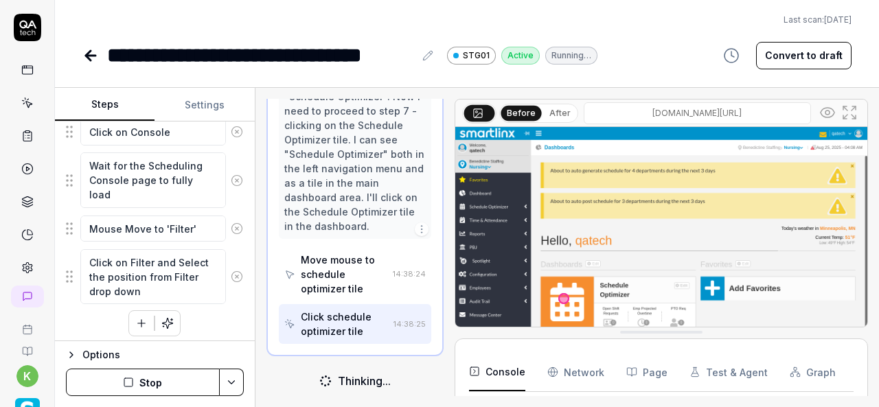
click at [535, 1] on div "**********" at bounding box center [467, 35] width 825 height 71
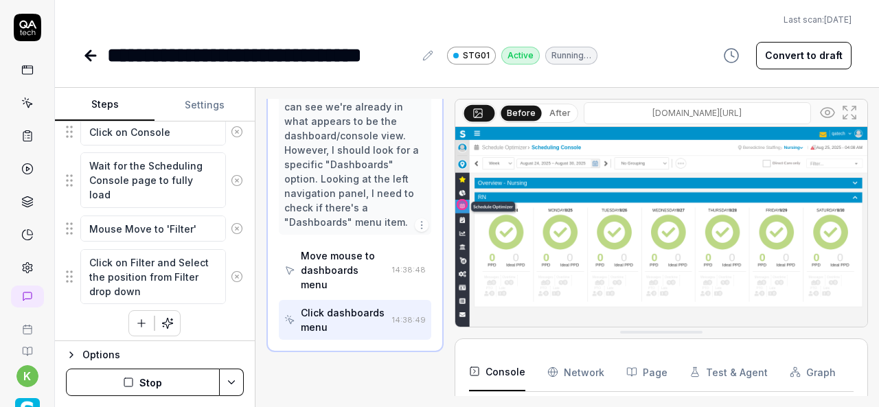
scroll to position [1182, 0]
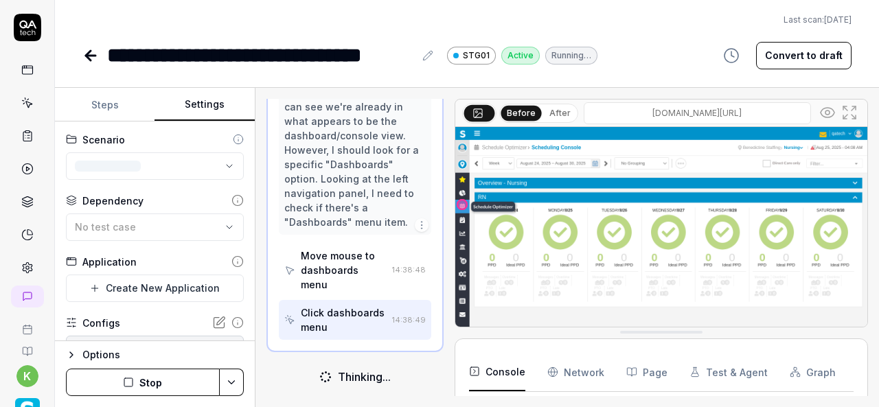
click at [210, 109] on button "Settings" at bounding box center [205, 105] width 100 height 33
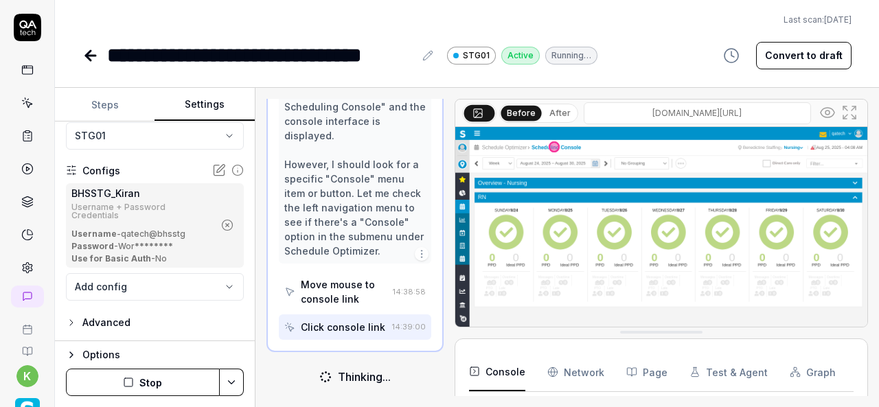
scroll to position [1080, 0]
click at [114, 52] on div "**********" at bounding box center [260, 55] width 307 height 31
click at [109, 52] on div "**********" at bounding box center [260, 55] width 307 height 31
click at [414, 56] on div "**********" at bounding box center [271, 55] width 329 height 31
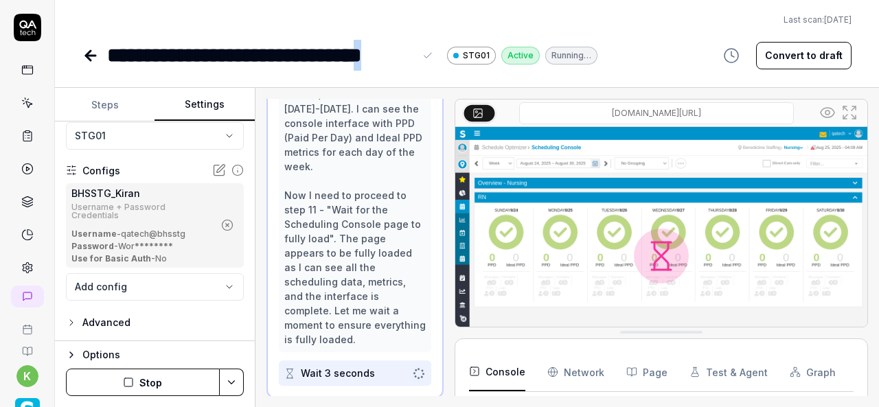
scroll to position [1051, 0]
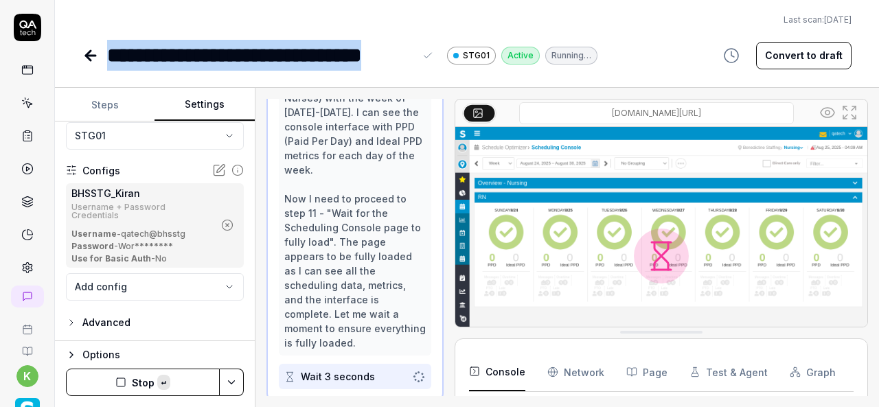
copy div "**********"
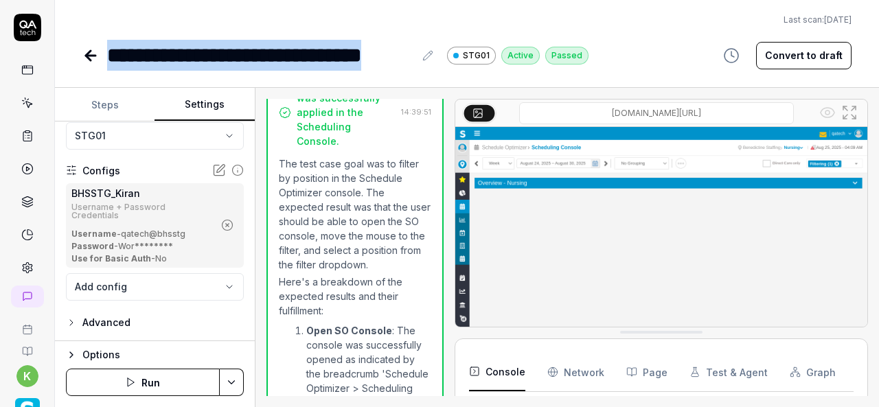
scroll to position [1103, 0]
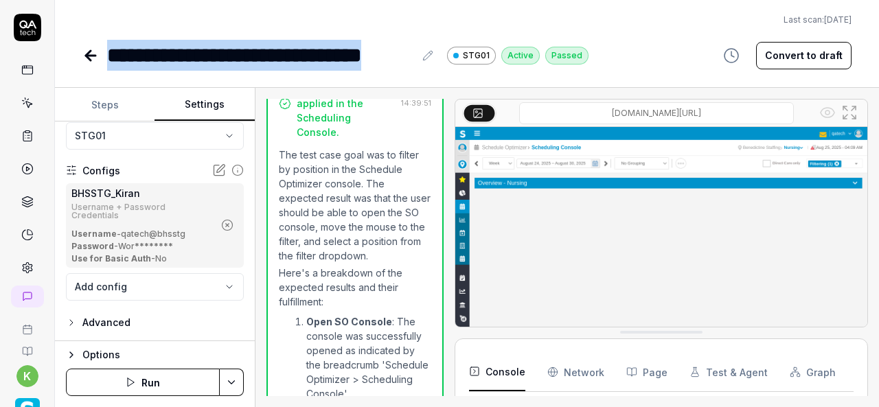
click at [92, 58] on icon at bounding box center [90, 55] width 16 height 16
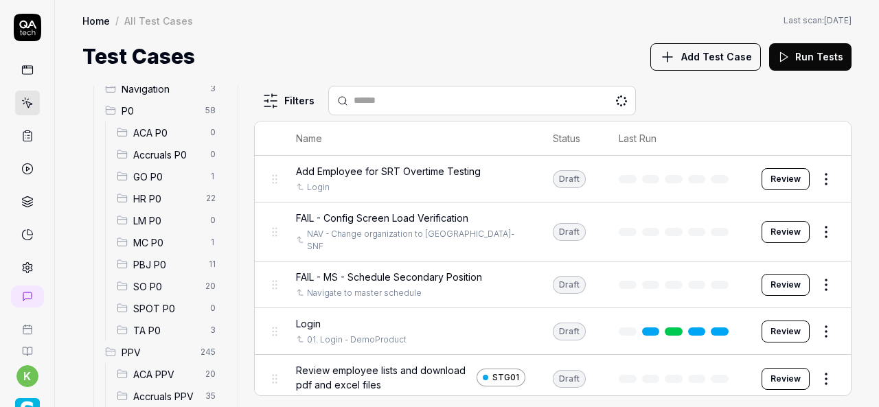
scroll to position [127, 0]
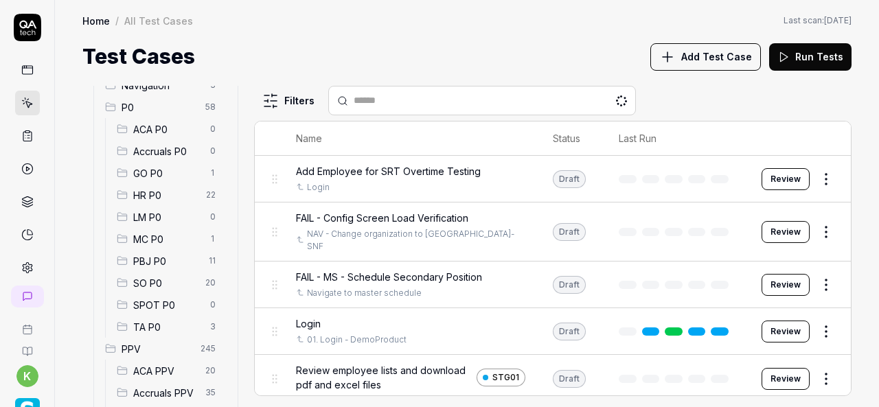
click at [190, 281] on span "SO P0" at bounding box center [165, 283] width 64 height 14
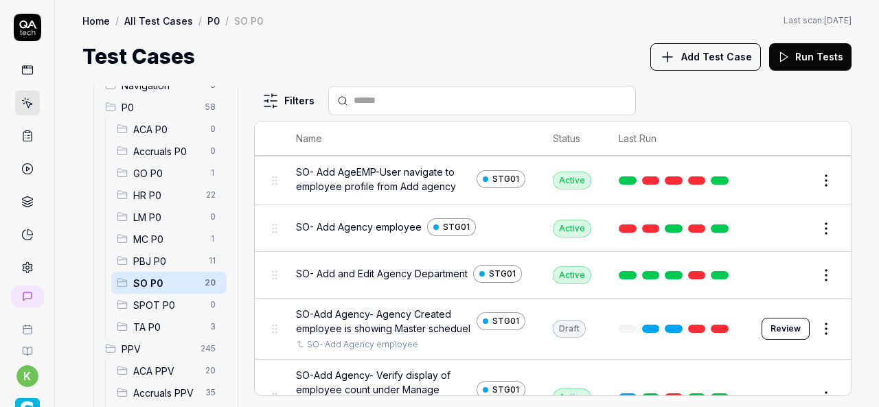
scroll to position [161, 0]
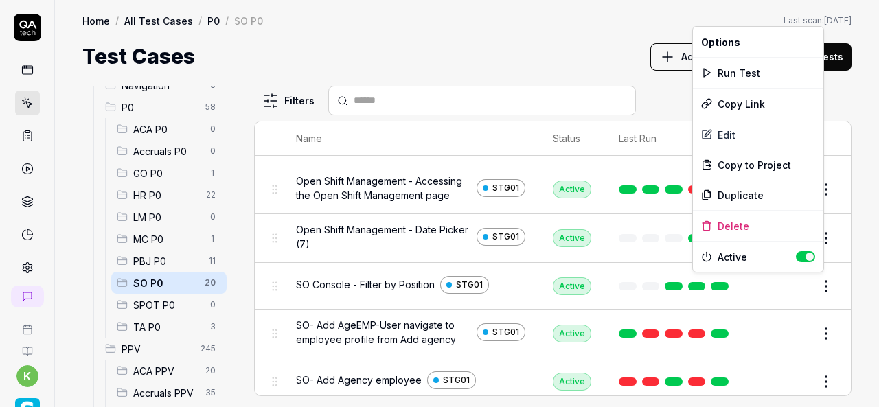
click at [820, 282] on html "k Home / All Test Cases / P0 / SO P0 Home / All Test Cases / P0 / SO P0 Last sc…" at bounding box center [439, 203] width 879 height 407
click at [738, 194] on div "Duplicate" at bounding box center [758, 195] width 131 height 30
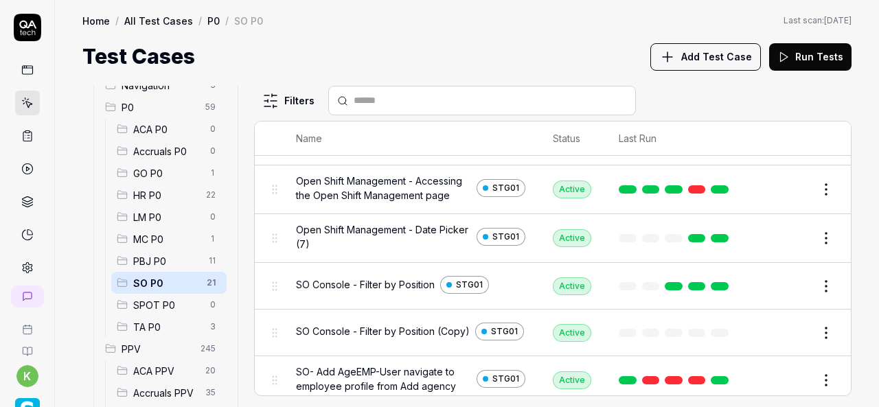
click at [785, 328] on button "Edit" at bounding box center [793, 333] width 33 height 22
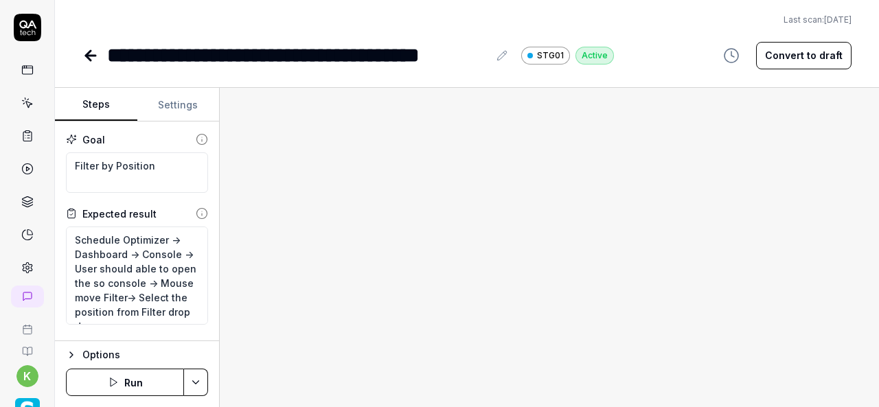
click at [804, 56] on button "Convert to draft" at bounding box center [805, 55] width 96 height 27
click at [247, 54] on div "**********" at bounding box center [297, 55] width 381 height 31
type textarea "*"
click at [490, 58] on div "**********" at bounding box center [308, 55] width 403 height 31
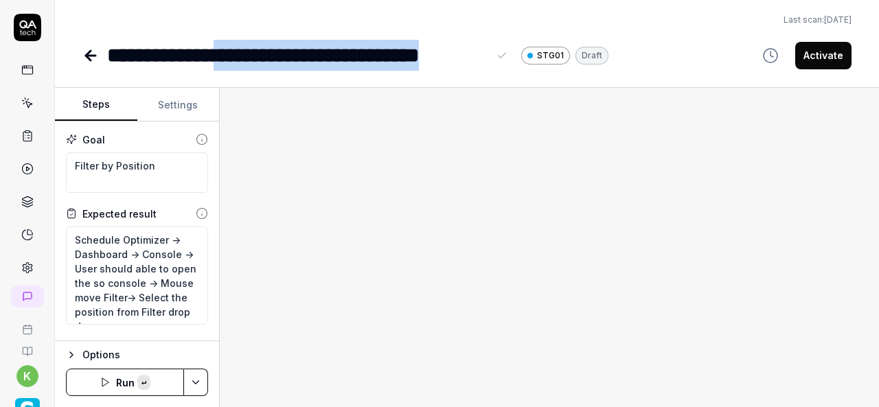
paste div
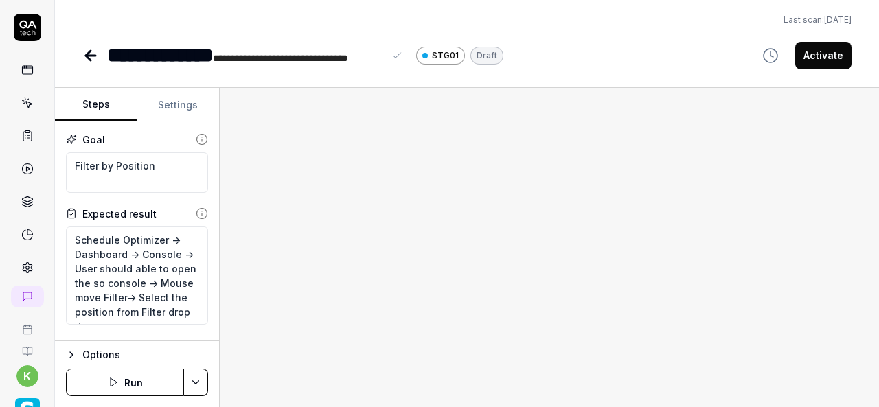
click at [245, 58] on span "**********" at bounding box center [280, 59] width 135 height 10
click at [112, 53] on div "**********" at bounding box center [245, 55] width 276 height 31
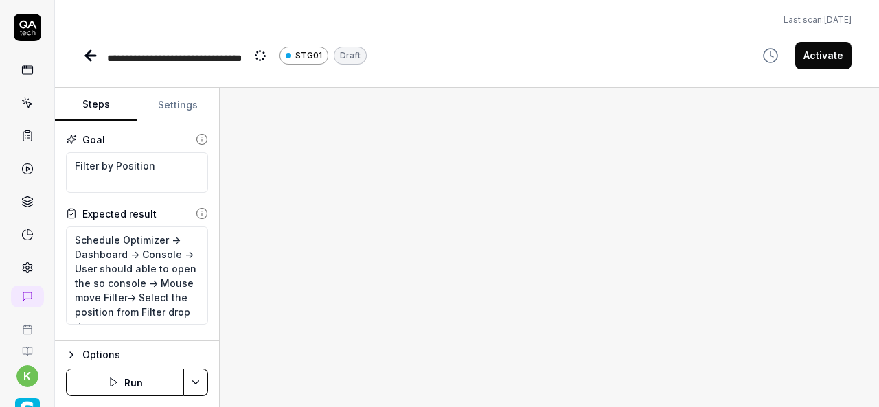
click at [344, 145] on div at bounding box center [550, 248] width 660 height 320
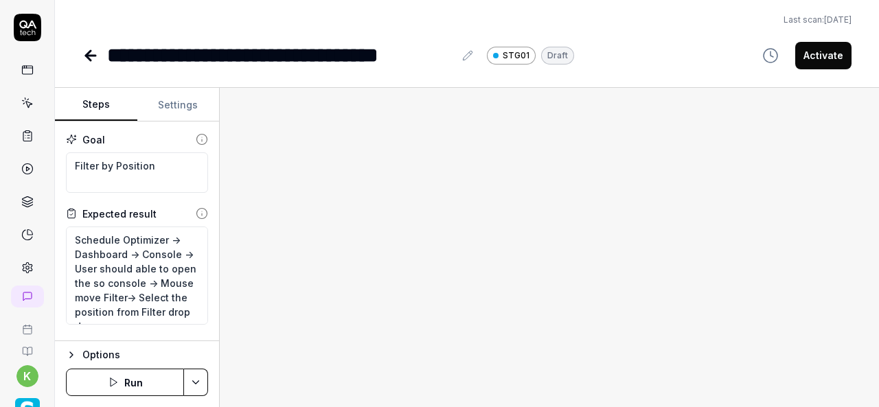
click at [322, 146] on div at bounding box center [550, 248] width 660 height 320
click at [247, 53] on div "**********" at bounding box center [280, 55] width 347 height 31
click at [456, 57] on div "**********" at bounding box center [291, 55] width 369 height 31
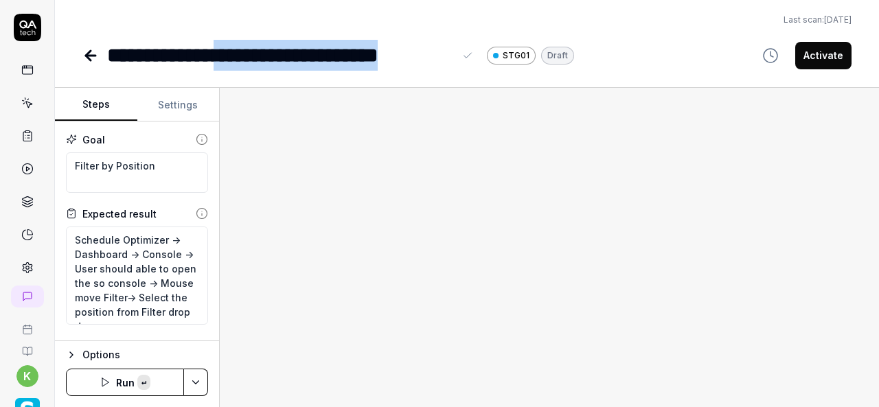
copy div "**********"
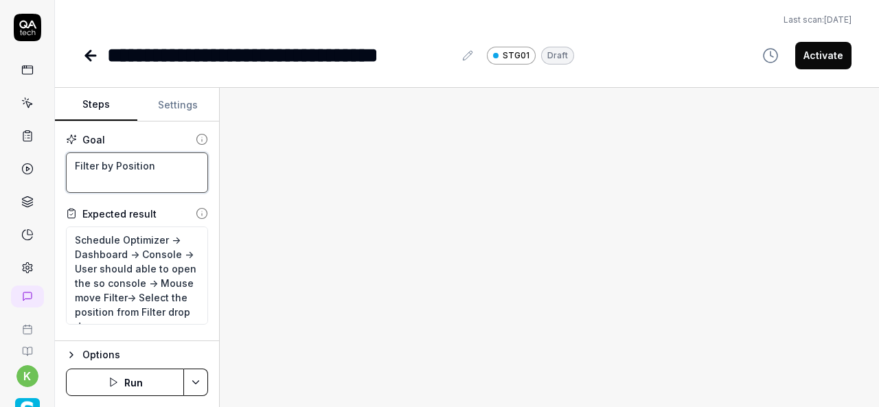
click at [157, 168] on textarea "Filter by Position" at bounding box center [137, 173] width 142 height 41
paste textarea "By Department"
type textarea "*"
type textarea "Filter By Department"
click at [430, 267] on div at bounding box center [550, 248] width 660 height 320
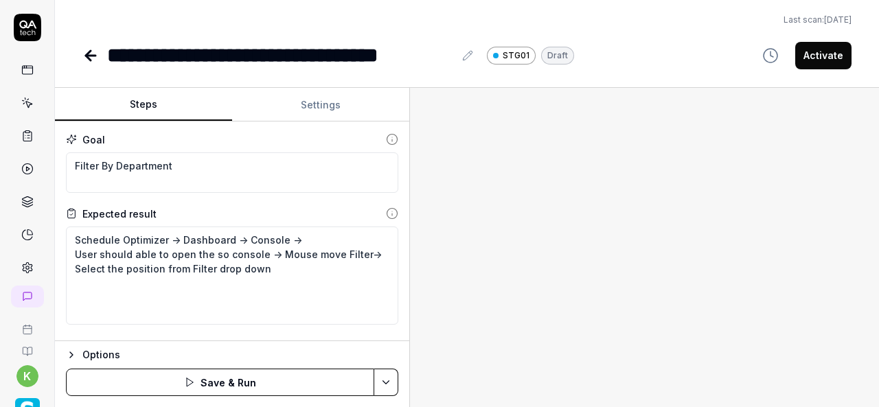
click at [418, 300] on div "Steps Settings Goal Filter By Department Expected result Schedule Optimizer -> …" at bounding box center [467, 248] width 825 height 320
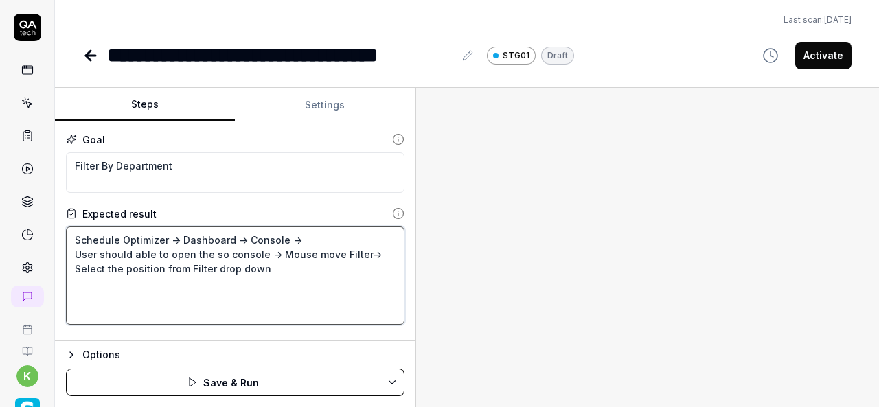
click at [207, 287] on textarea "Schedule Optimizer -> Dashboard -> Console -> User should able to open the so c…" at bounding box center [235, 276] width 339 height 98
click at [267, 288] on textarea "Schedule Optimizer -> Dashboard -> Console -> User should able to open the so c…" at bounding box center [235, 276] width 339 height 98
type textarea "*"
type textarea "Schedule Optimizer -> Dashboard -> Console -> User should able to open the so c…"
type textarea "*"
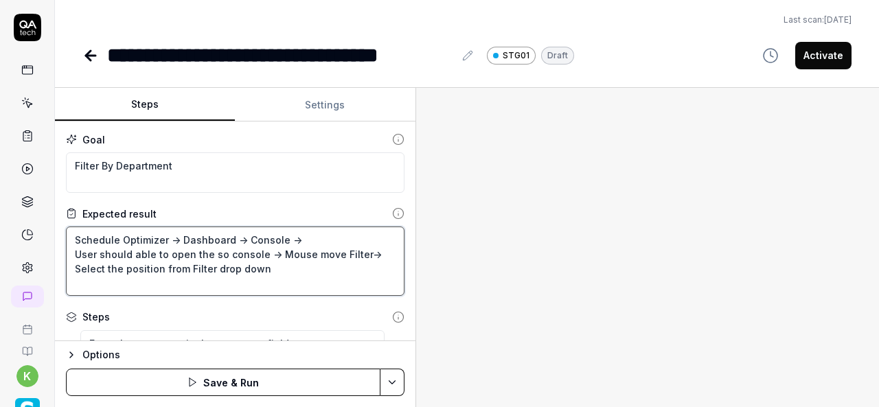
type textarea "Schedule Optimizer -> Dashboard -> Console -> User should able to open the so c…"
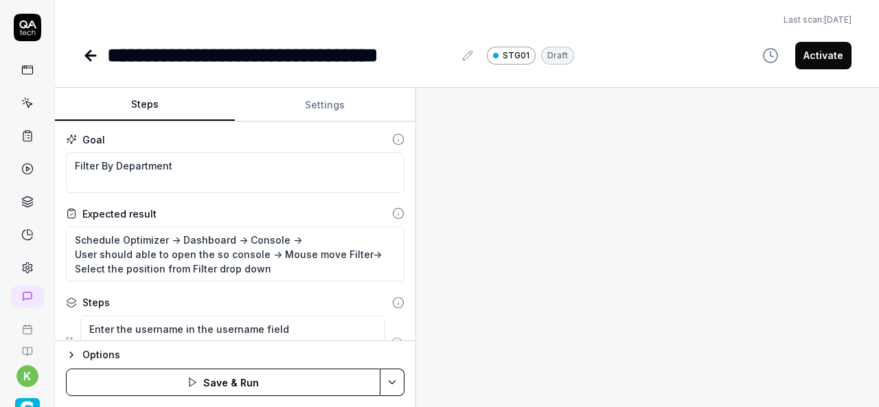
click at [576, 282] on div at bounding box center [647, 248] width 463 height 320
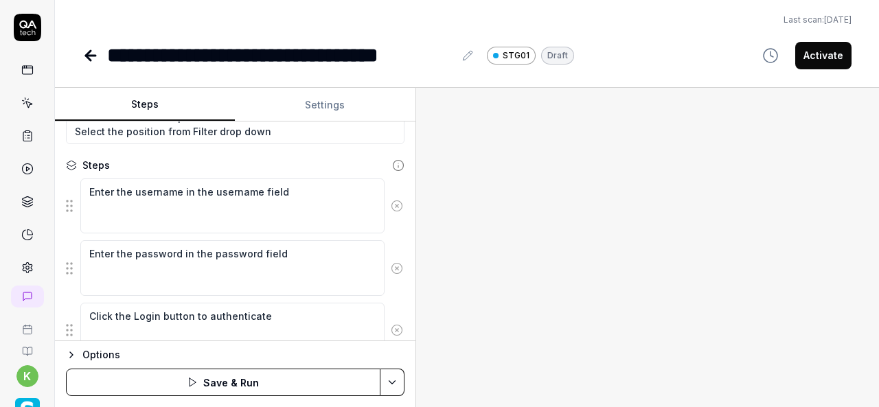
scroll to position [140, 0]
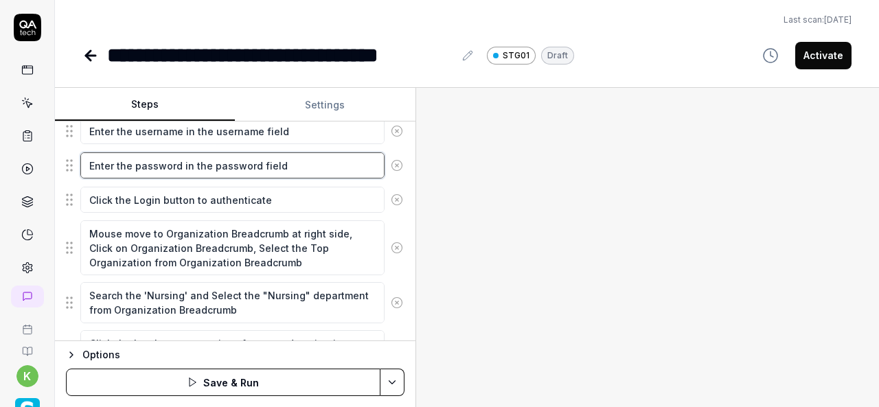
scroll to position [199, 0]
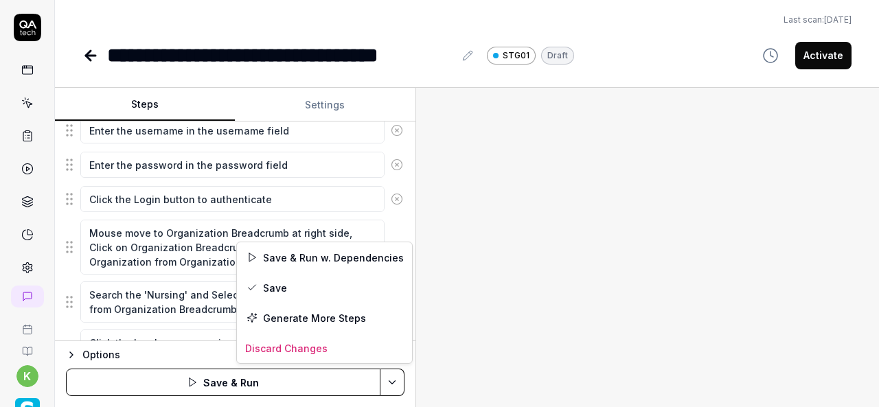
click at [392, 384] on html "**********" at bounding box center [439, 203] width 879 height 407
click at [275, 277] on div "Save" at bounding box center [324, 288] width 175 height 30
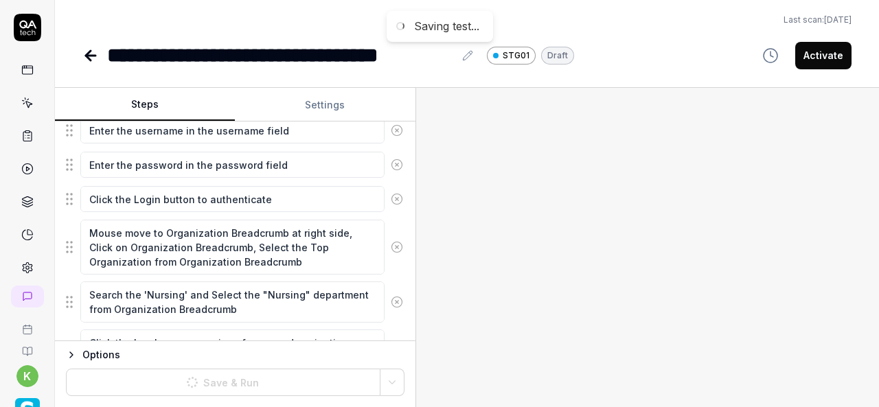
click at [695, 292] on div at bounding box center [647, 248] width 463 height 320
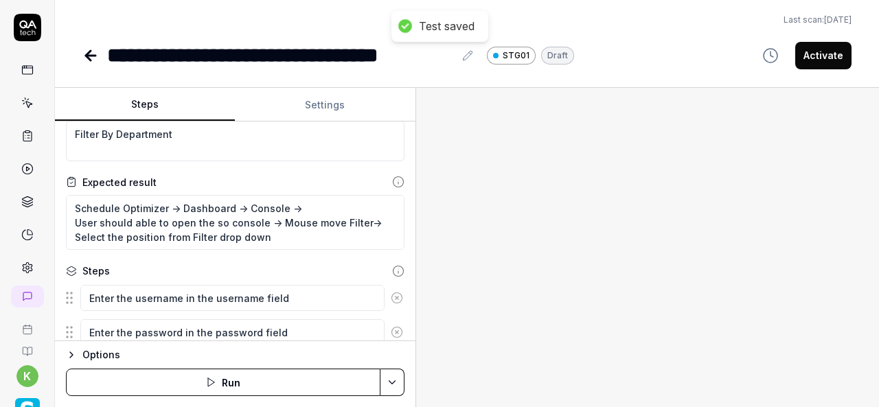
scroll to position [28, 0]
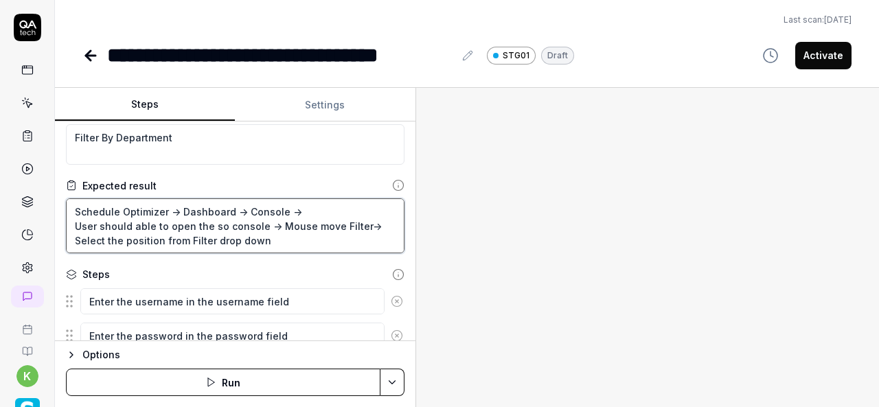
click at [254, 219] on textarea "Schedule Optimizer -> Dashboard -> Console -> User should able to open the so c…" at bounding box center [235, 226] width 339 height 55
click at [180, 231] on textarea "Schedule Optimizer -> Dashboard -> Console -> User should able to open the so c…" at bounding box center [235, 226] width 339 height 55
click at [300, 230] on textarea "Schedule Optimizer -> Dashboard -> Console -> User should able to open the so c…" at bounding box center [235, 226] width 339 height 55
click at [254, 238] on textarea "Schedule Optimizer -> Dashboard -> Console -> User should able to open the so c…" at bounding box center [235, 226] width 339 height 55
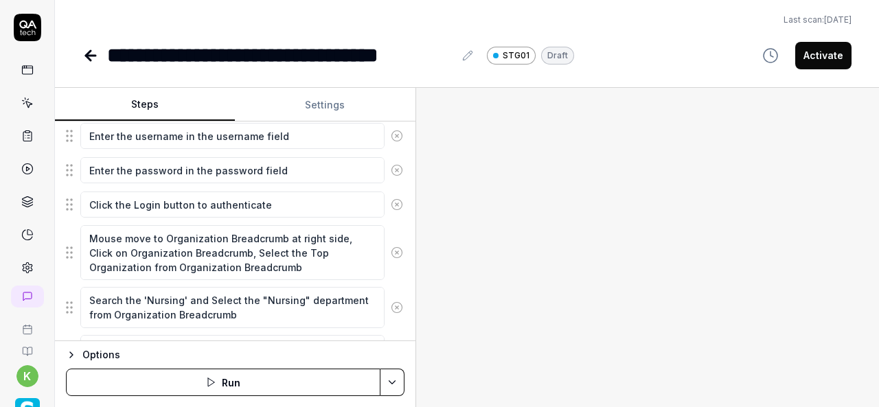
scroll to position [194, 0]
click at [257, 266] on textarea "Mouse move to Organization Breadcrumb at right side, Click on Organization Brea…" at bounding box center [232, 252] width 304 height 55
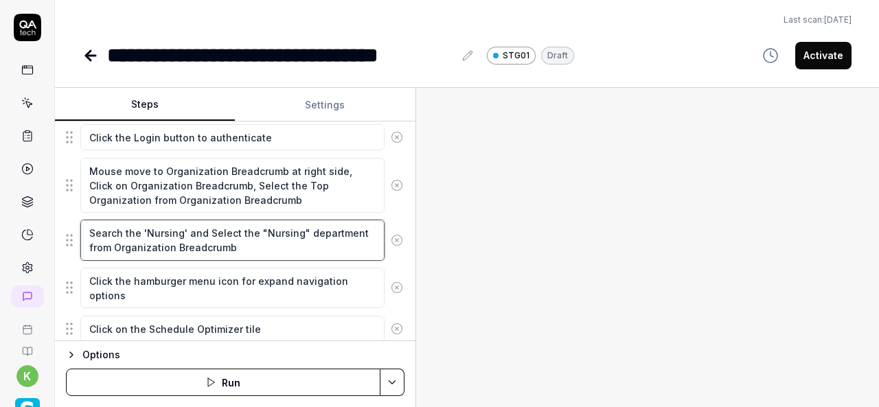
click at [242, 242] on textarea "Search the 'Nursing' and Select the "Nursing" department from Organization Brea…" at bounding box center [232, 240] width 304 height 41
drag, startPoint x: 242, startPoint y: 242, endPoint x: 84, endPoint y: 234, distance: 158.2
click at [84, 234] on textarea "Search the 'Nursing' and Select the "Nursing" department from Organization Brea…" at bounding box center [232, 240] width 304 height 41
type textarea "*"
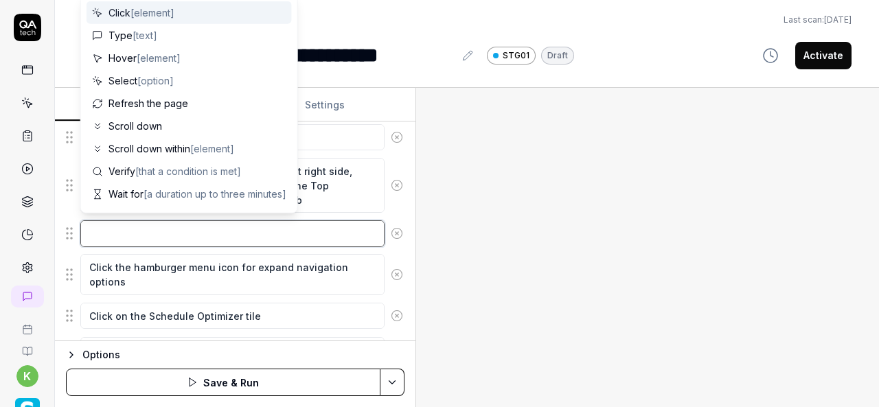
click at [100, 234] on textarea at bounding box center [232, 234] width 304 height 26
click at [169, 232] on textarea at bounding box center [232, 234] width 304 height 26
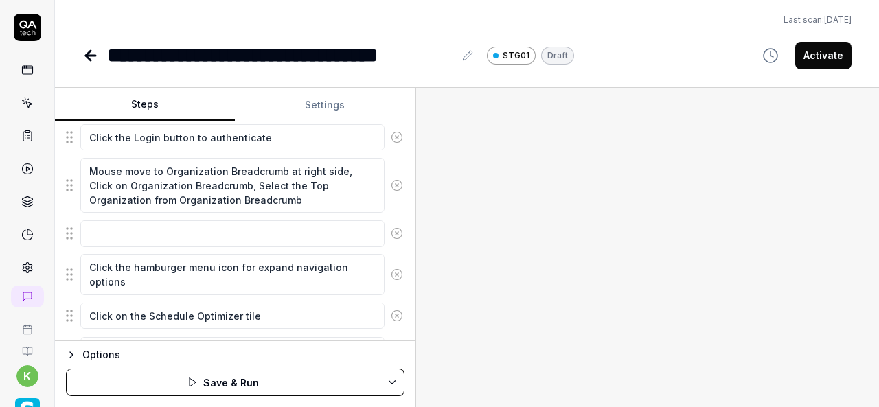
click at [432, 12] on div "**********" at bounding box center [467, 35] width 825 height 71
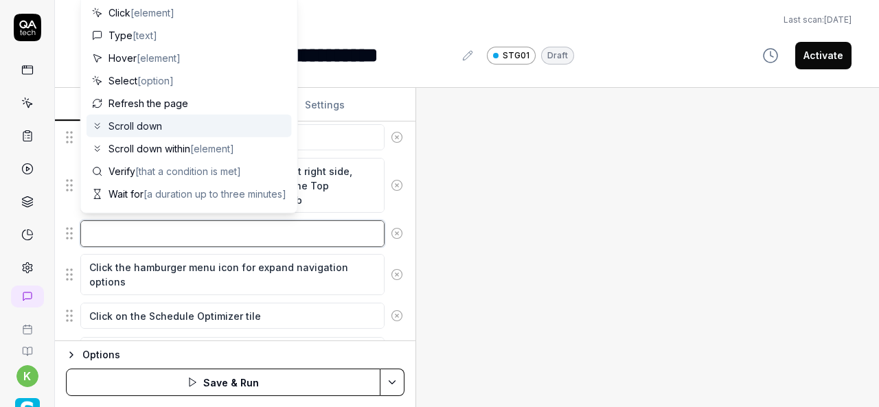
click at [229, 223] on textarea at bounding box center [232, 234] width 304 height 26
type textarea "*"
type textarea "S"
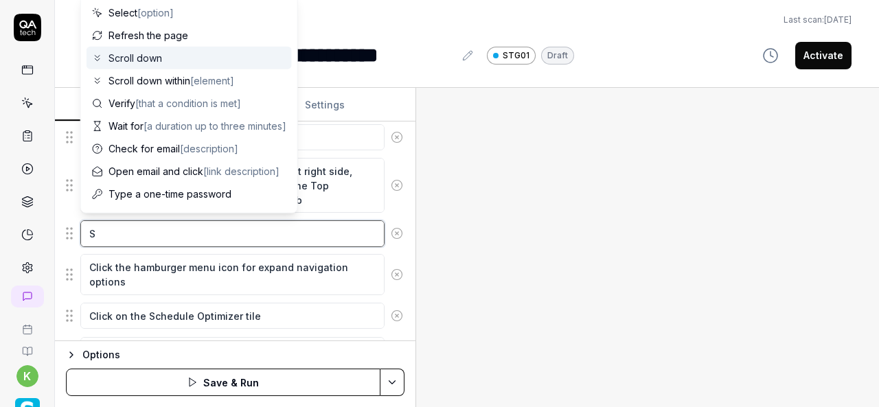
type textarea "*"
type textarea "Se"
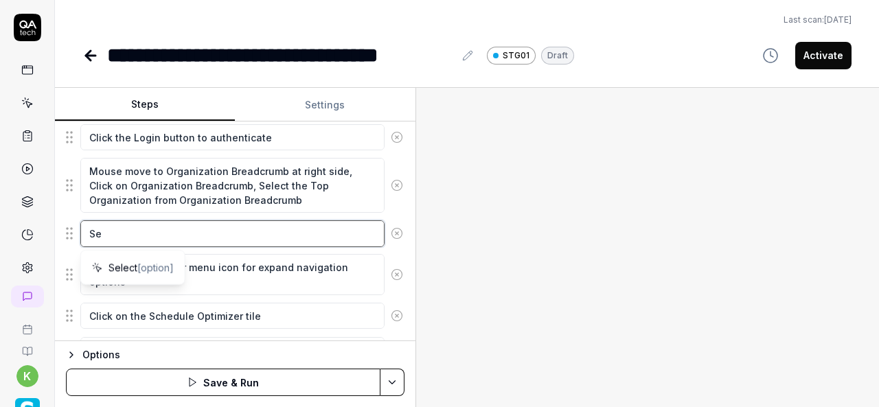
type textarea "*"
type textarea "Sel"
type textarea "*"
type textarea "Sele"
type textarea "*"
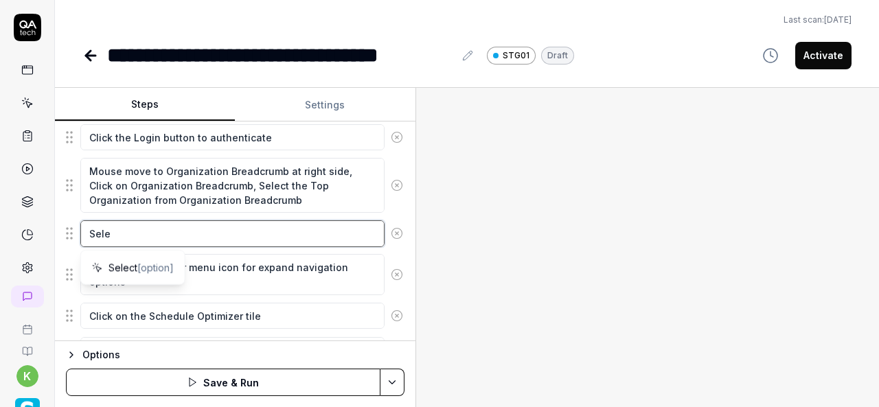
type textarea "Selec"
type textarea "*"
type textarea "Select"
type textarea "*"
type textarea "Select"
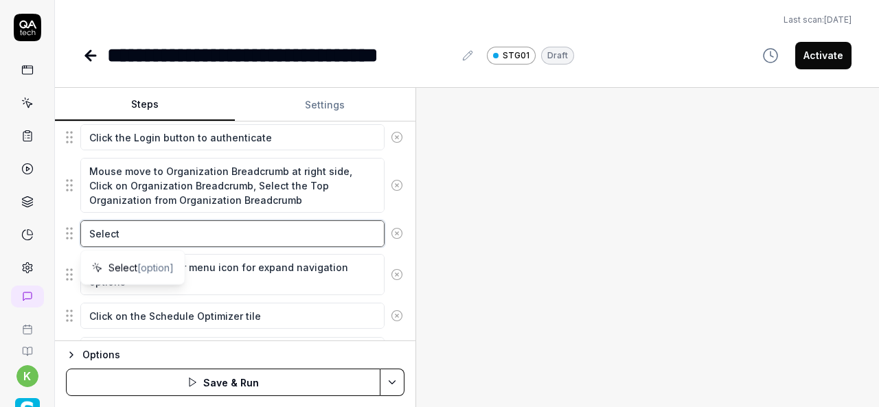
type textarea "*"
type textarea "Select t"
type textarea "*"
type textarea "Select th"
type textarea "*"
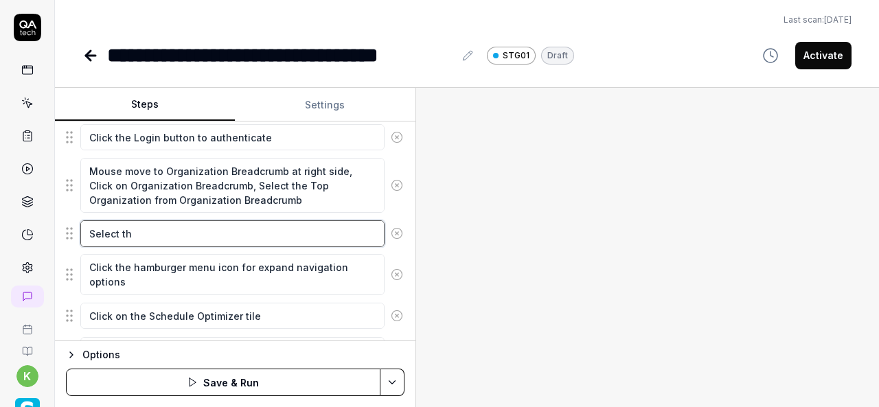
type textarea "Select the"
type textarea "*"
type textarea "Select the"
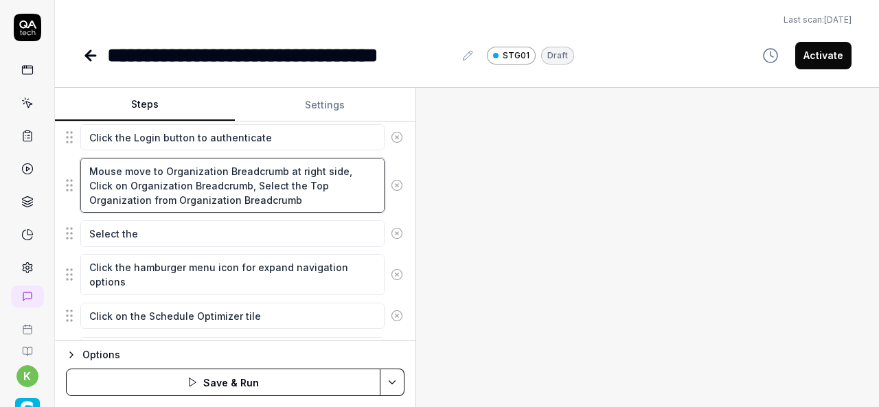
click at [118, 183] on textarea "Mouse move to Organization Breadcrumb at right side, Click on Organization Brea…" at bounding box center [232, 185] width 304 height 55
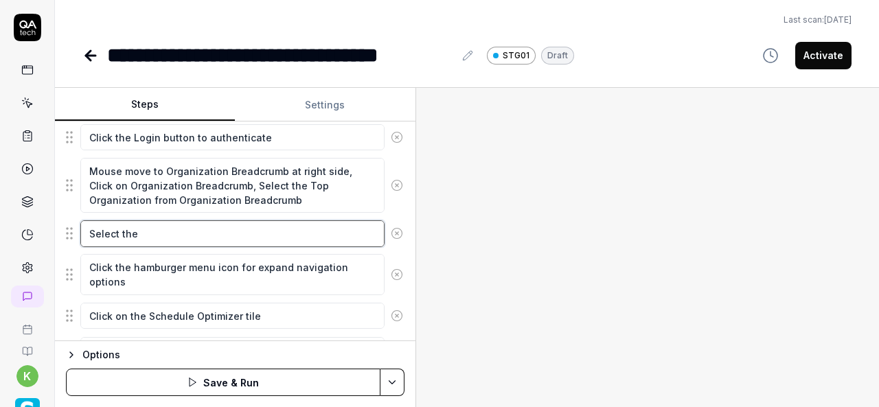
click at [150, 241] on textarea "Select the" at bounding box center [232, 234] width 304 height 26
paste textarea "Organization"
type textarea "*"
type textarea "Select the Organization"
type textarea "*"
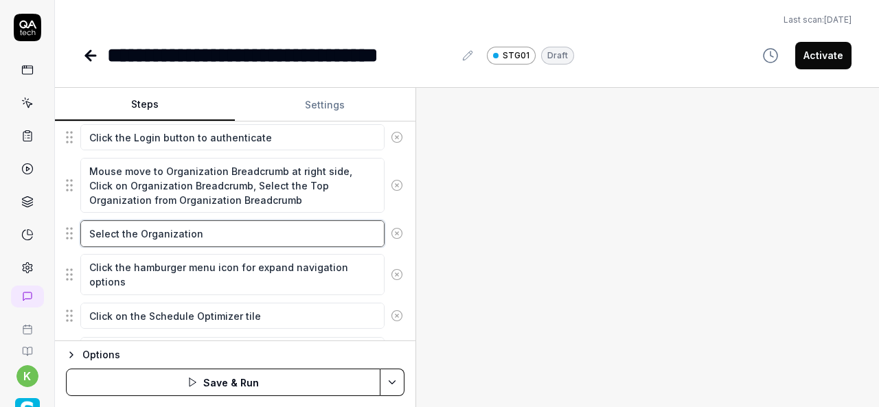
type textarea "Select the Organization"
type textarea "*"
type textarea "Select the Organization f"
type textarea "*"
type textarea "Select the Organization fr"
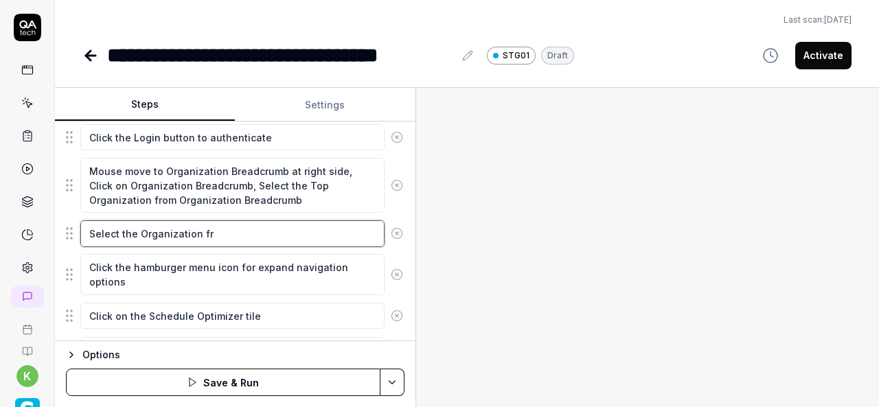
type textarea "*"
type textarea "Select the Organization fro"
type textarea "*"
type textarea "Select the Organization from"
type textarea "*"
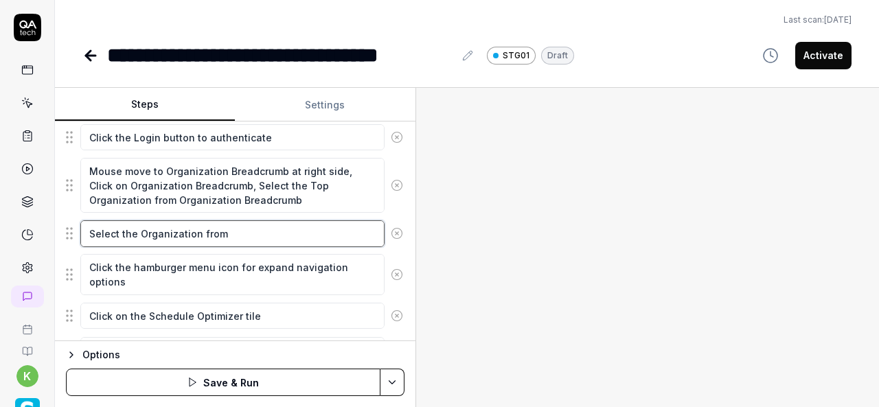
type textarea "Select the Organization from"
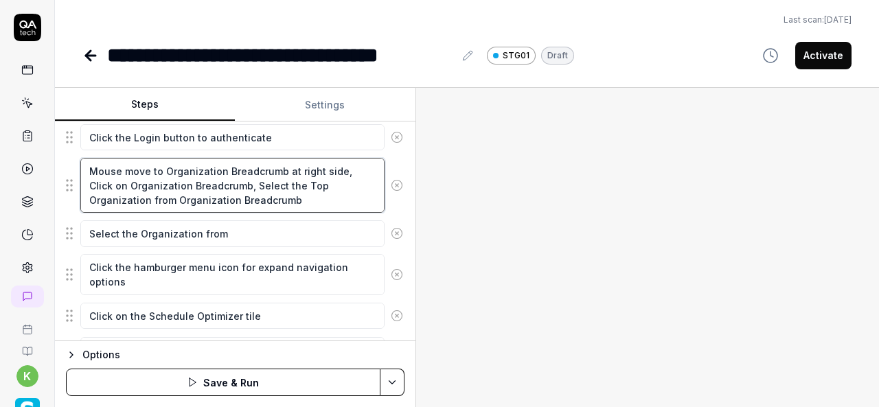
click at [115, 198] on textarea "Mouse move to Organization Breadcrumb at right side, Click on Organization Brea…" at bounding box center [232, 185] width 304 height 55
click at [245, 200] on textarea "Mouse move to Organization Breadcrumb at right side, Click on Organization Brea…" at bounding box center [232, 185] width 304 height 55
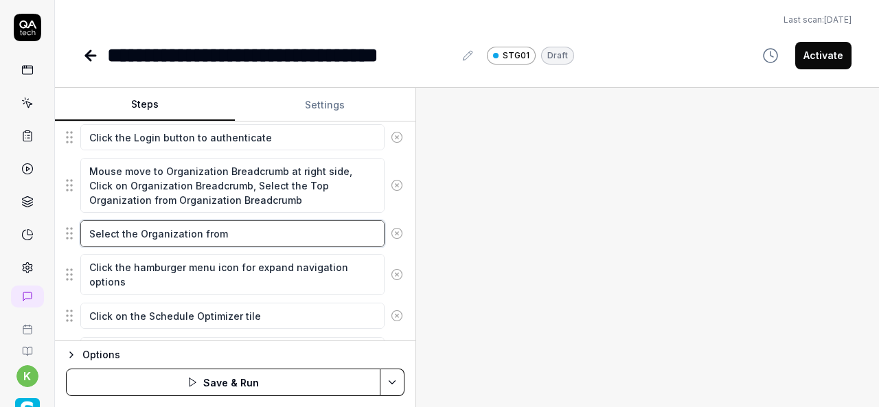
click at [232, 234] on textarea "Select the Organization from" at bounding box center [232, 234] width 304 height 26
paste textarea "Organization Breadcrumb"
type textarea "*"
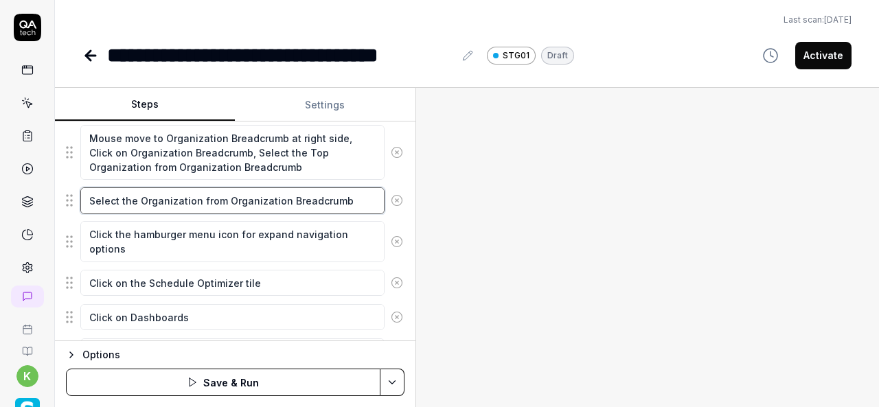
scroll to position [293, 0]
type textarea "Select the Organization from Organization Breadcrumb"
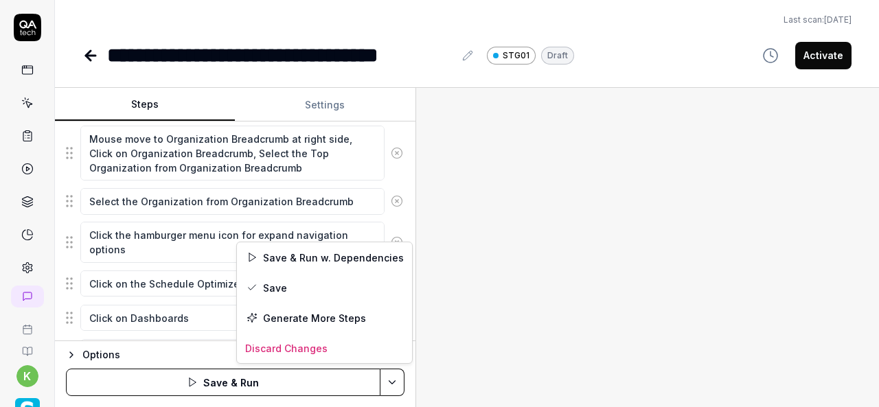
click at [388, 388] on html "**********" at bounding box center [439, 203] width 879 height 407
click at [283, 285] on div "Save" at bounding box center [324, 288] width 175 height 30
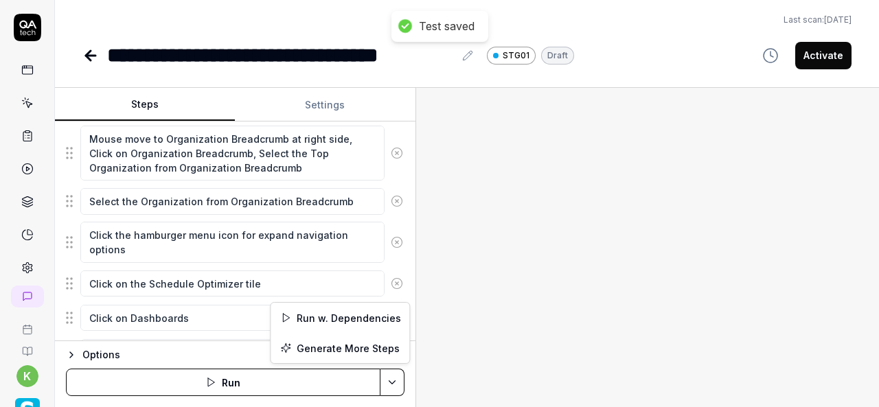
click at [393, 389] on html "**********" at bounding box center [439, 203] width 879 height 407
click at [366, 315] on div "Run w. Dependencies" at bounding box center [340, 318] width 139 height 30
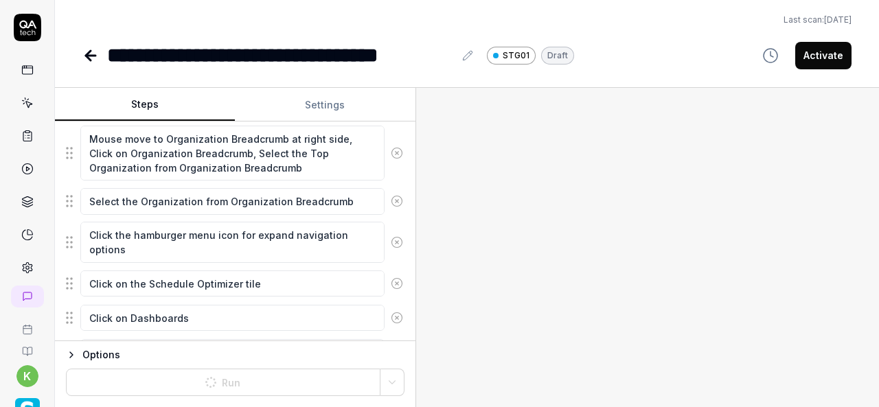
click at [618, 280] on div at bounding box center [647, 248] width 463 height 320
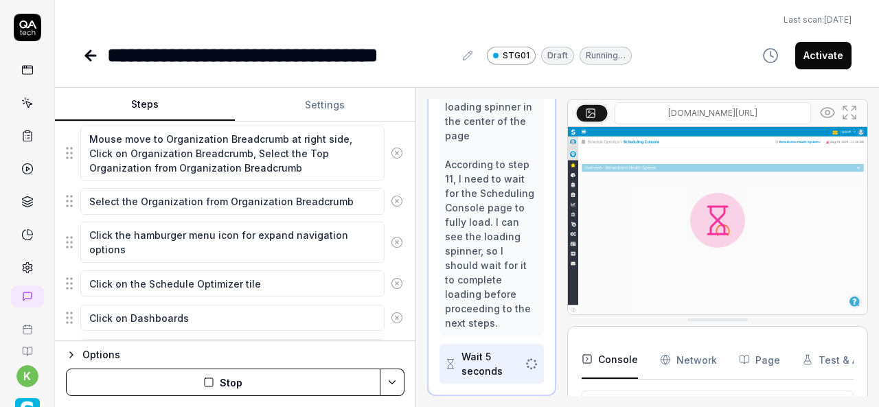
scroll to position [1509, 0]
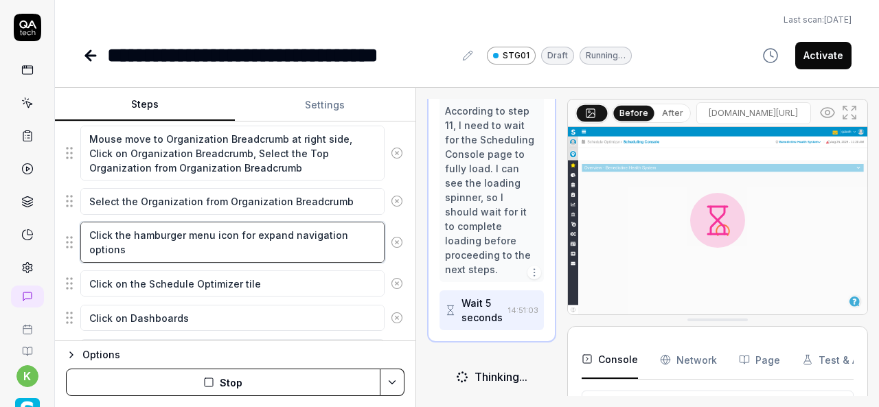
click at [298, 234] on textarea "Click the hamburger menu icon for expand navigation options" at bounding box center [232, 242] width 304 height 41
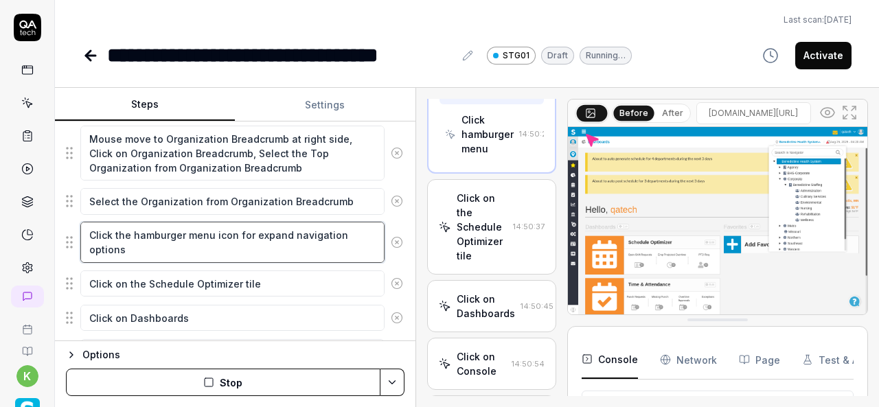
scroll to position [1268, 0]
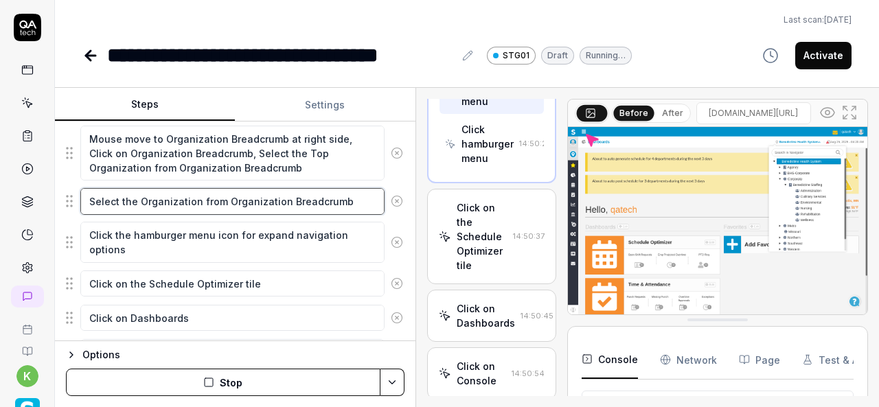
click at [278, 194] on textarea "Select the Organization from Organization Breadcrumb" at bounding box center [232, 201] width 304 height 26
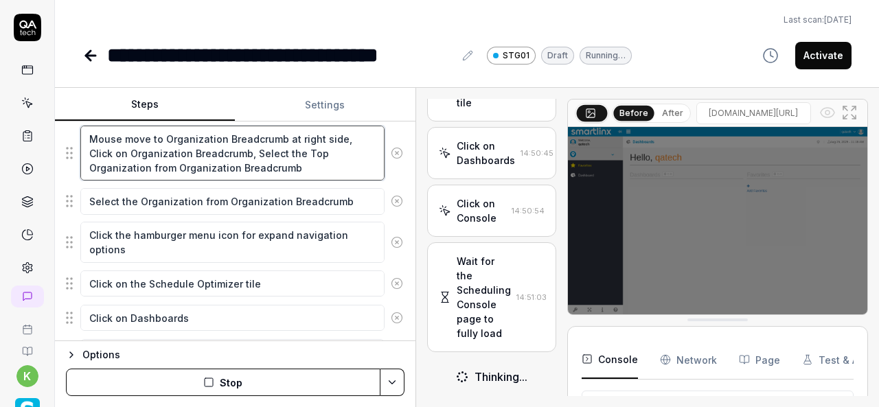
click at [291, 167] on textarea "Mouse move to Organization Breadcrumb at right side, Click on Organization Brea…" at bounding box center [232, 153] width 304 height 55
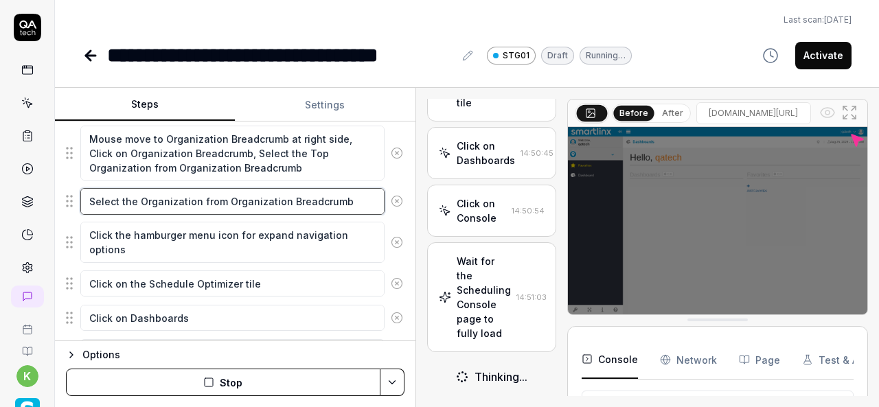
click at [286, 194] on textarea "Select the Organization from Organization Breadcrumb" at bounding box center [232, 201] width 304 height 26
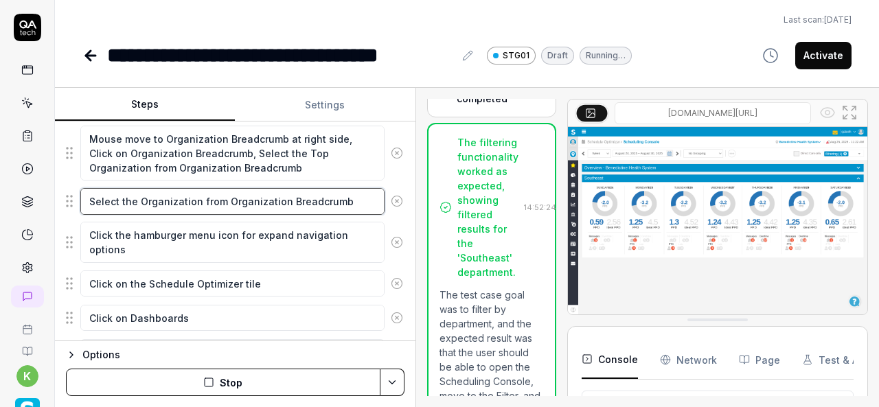
scroll to position [1284, 0]
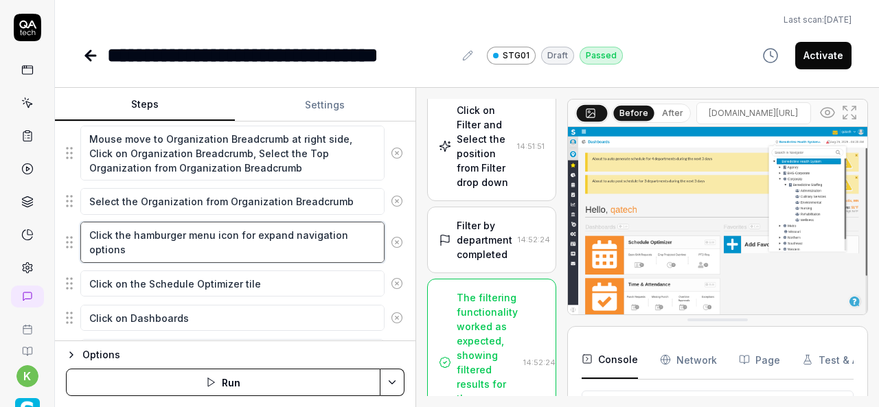
click at [198, 241] on textarea "Click the hamburger menu icon for expand navigation options" at bounding box center [232, 242] width 304 height 41
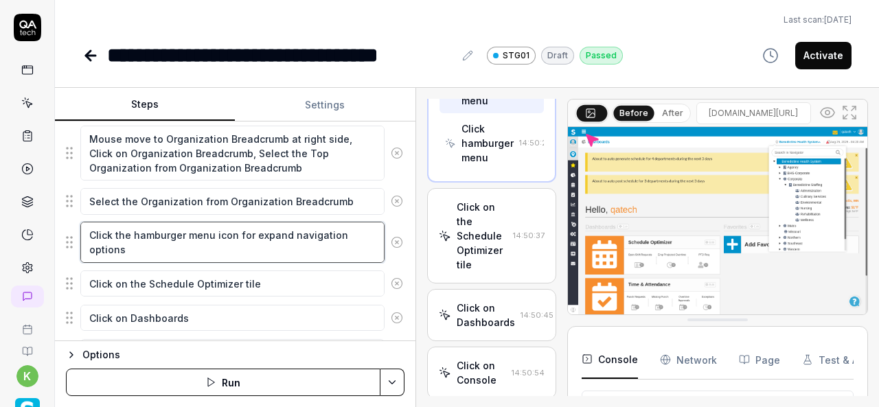
scroll to position [1268, 0]
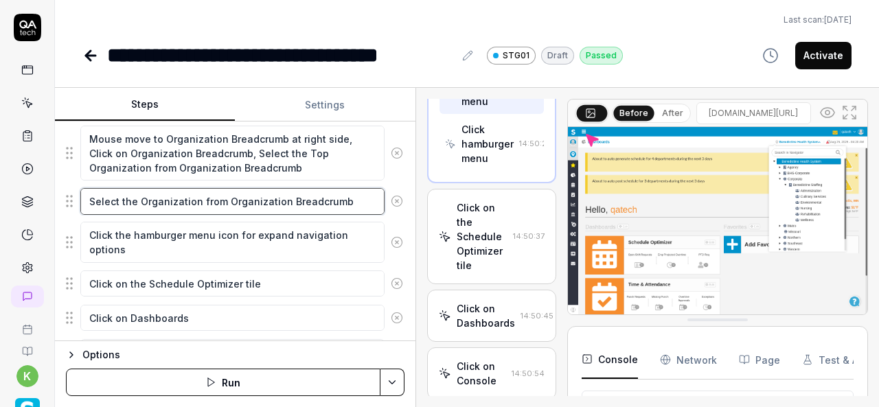
click at [223, 203] on textarea "Select the Organization from Organization Breadcrumb" at bounding box center [232, 201] width 304 height 26
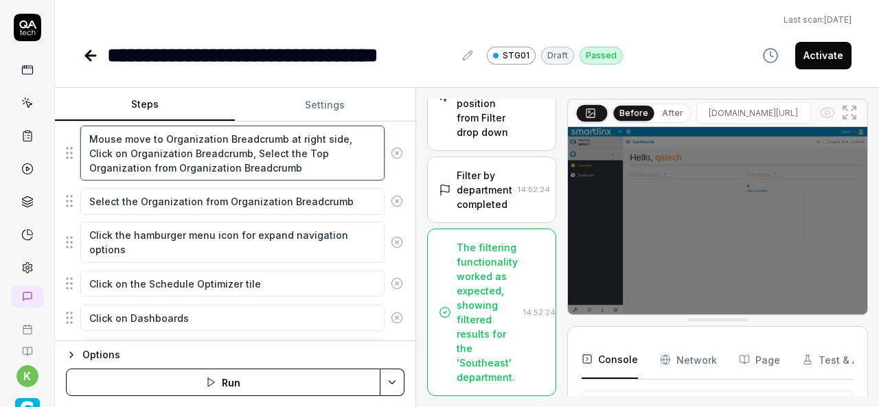
click at [236, 170] on textarea "Mouse move to Organization Breadcrumb at right side, Click on Organization Brea…" at bounding box center [232, 153] width 304 height 55
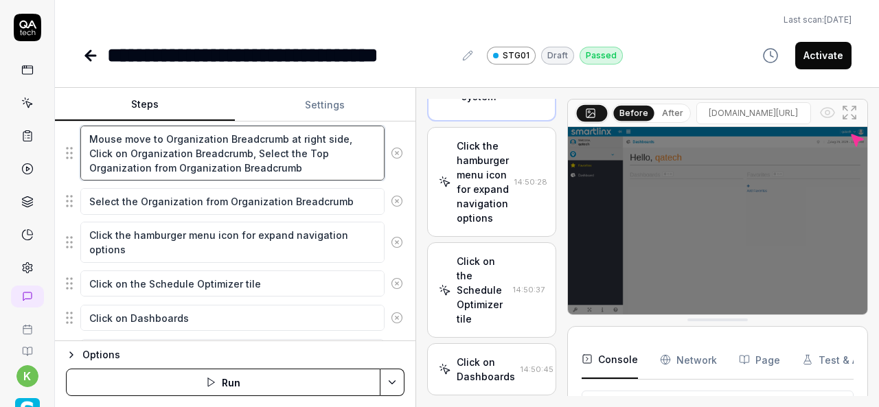
scroll to position [2100, 0]
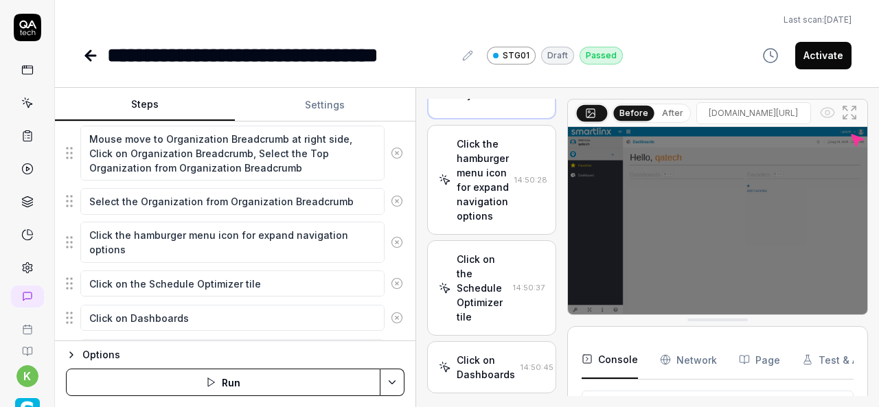
click at [482, 102] on div "Click benedictine health system" at bounding box center [491, 73] width 58 height 58
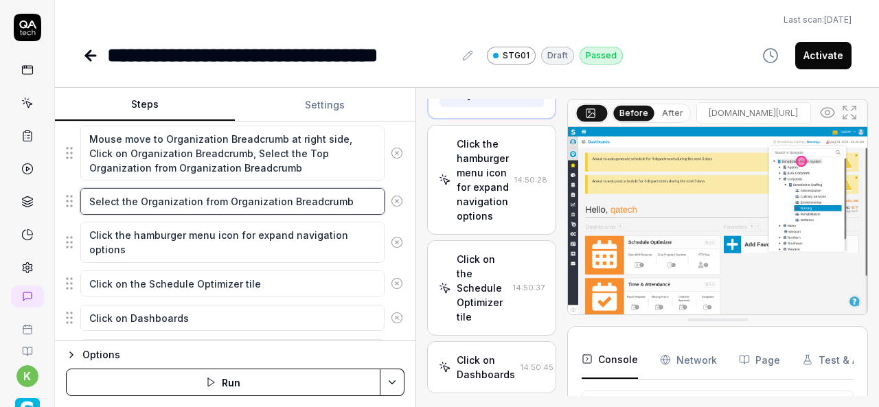
click at [352, 197] on textarea "Select the Organization from Organization Breadcrumb" at bounding box center [232, 201] width 304 height 26
click at [347, 199] on textarea "Select the Organization from Organization Breadcrumb" at bounding box center [232, 201] width 304 height 26
click at [231, 191] on textarea "Select the Organization from Organization Breadcrumb" at bounding box center [232, 201] width 304 height 26
click at [219, 199] on textarea "Select the Organization from Organization Breadcrumb" at bounding box center [232, 201] width 304 height 26
drag, startPoint x: 219, startPoint y: 199, endPoint x: 55, endPoint y: 204, distance: 163.6
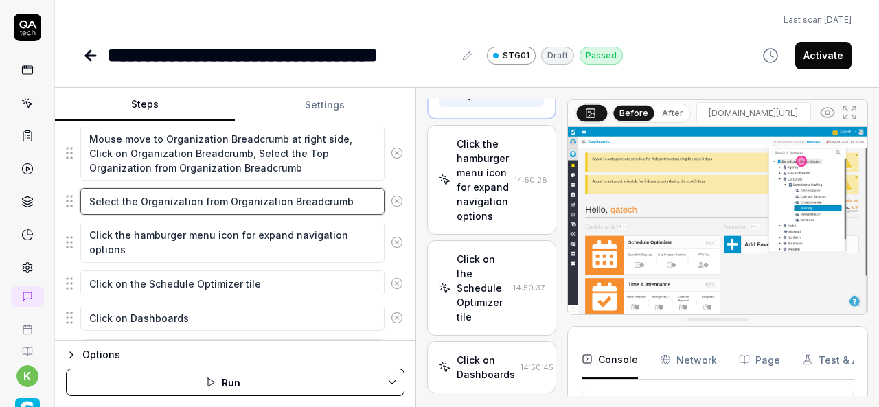
click at [55, 204] on div "Goal Filter By Department Expected result Schedule Optimizer -> Dashboard -> Co…" at bounding box center [235, 232] width 361 height 220
type textarea "*"
type textarea "Organization Breadcrumb"
type textarea "*"
type textarea "COrganization Breadcrumb"
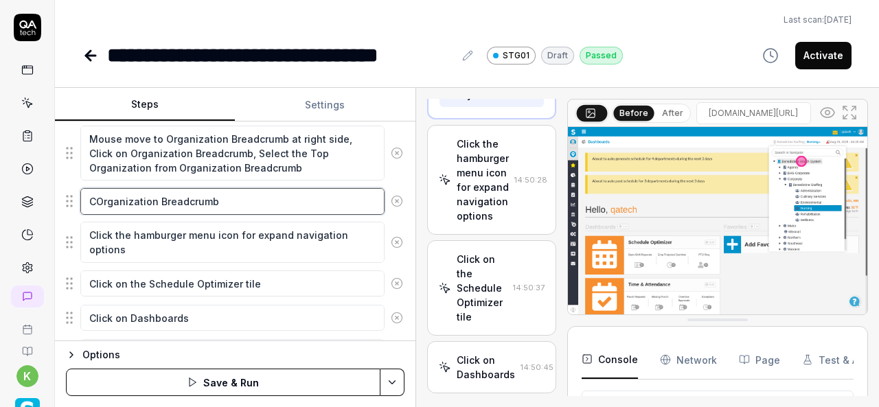
type textarea "*"
type textarea "CLOrganization Breadcrumb"
type textarea "*"
type textarea "CLcOrganization Breadcrumb"
type textarea "*"
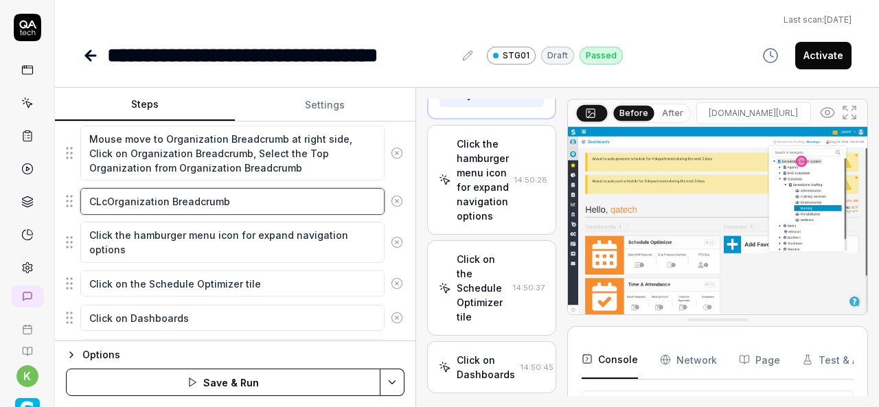
type textarea "CLciOrganization Breadcrumb"
type textarea "*"
type textarea "CLcikOrganization Breadcrumb"
type textarea "*"
type textarea "CLcik Organization Breadcrumb"
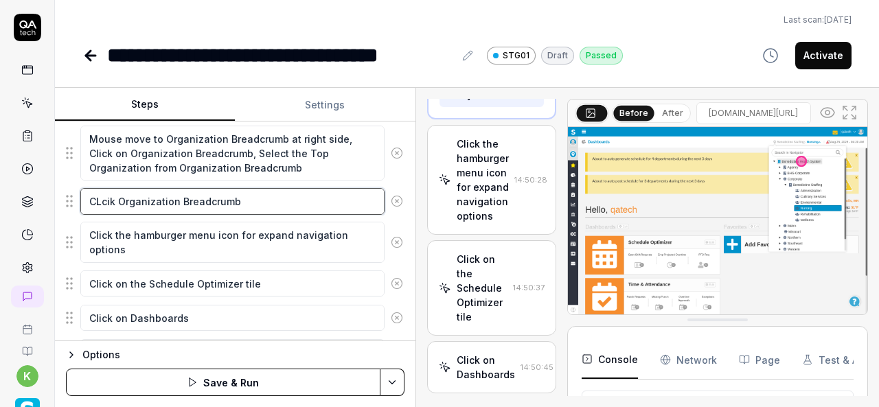
type textarea "*"
type textarea "CLcik oOrganization Breadcrumb"
type textarea "*"
type textarea "CLcik onOrganization Breadcrumb"
type textarea "*"
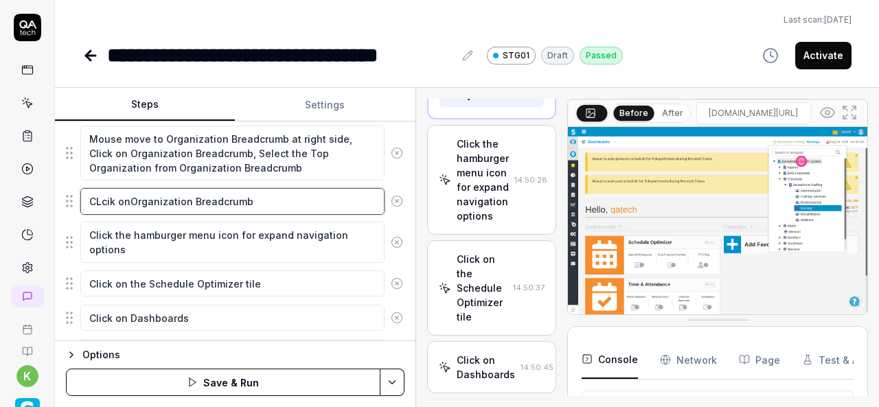
type textarea "CLcik on Organization Breadcrumb"
type textarea "*"
type textarea "CLcik onOrganization Breadcrumb"
type textarea "*"
type textarea "CLcik oOrganization Breadcrumb"
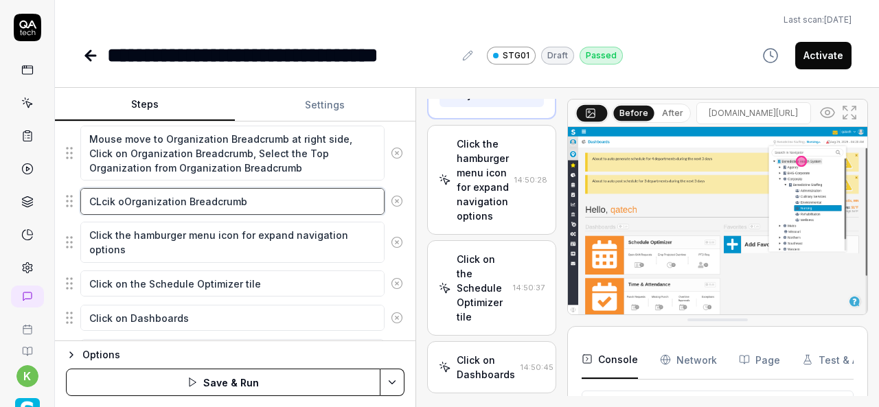
type textarea "*"
type textarea "CLcik Organization Breadcrumb"
type textarea "*"
type textarea "CLcikOrganization Breadcrumb"
type textarea "*"
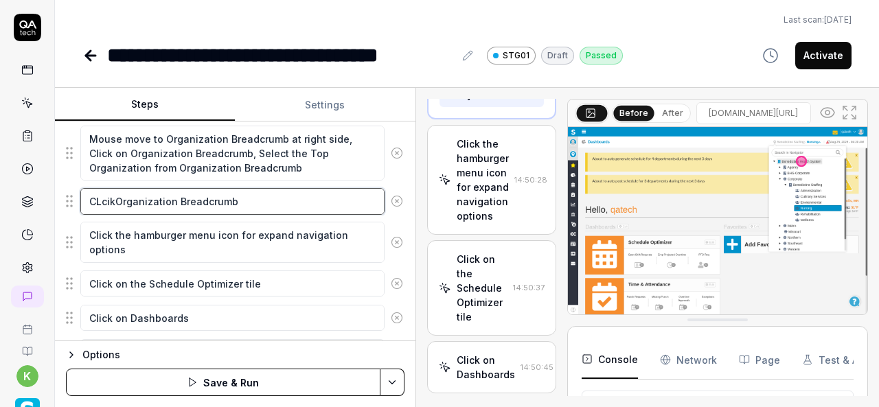
type textarea "CLciOrganization Breadcrumb"
type textarea "*"
type textarea "CLcOrganization Breadcrumb"
type textarea "*"
type textarea "CLOrganization Breadcrumb"
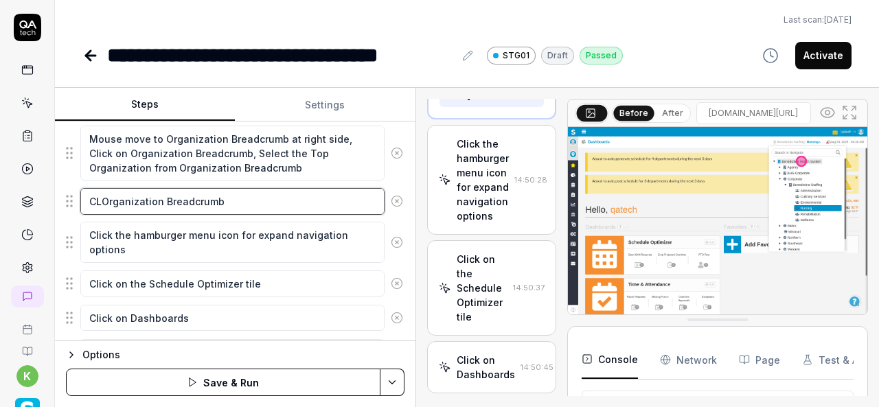
type textarea "*"
type textarea "COrganization Breadcrumb"
type textarea "*"
type textarea "ClOrganization Breadcrumb"
type textarea "*"
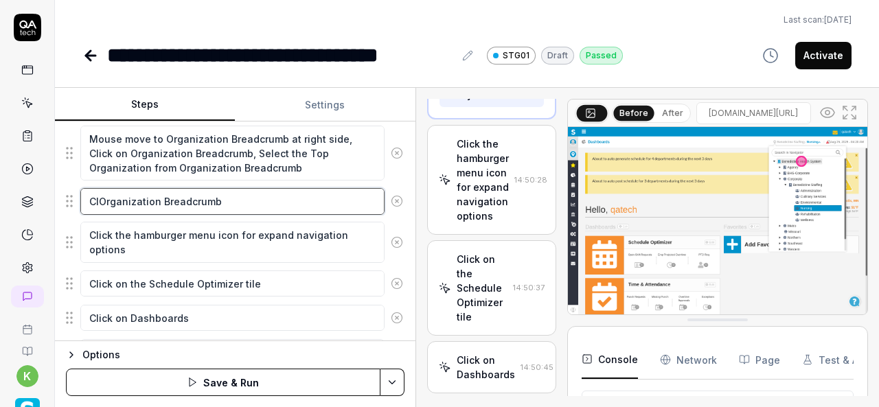
type textarea "CliOrganization Breadcrumb"
type textarea "*"
type textarea "ClicOrganization Breadcrumb"
type textarea "*"
type textarea "ClickOrganization Breadcrumb"
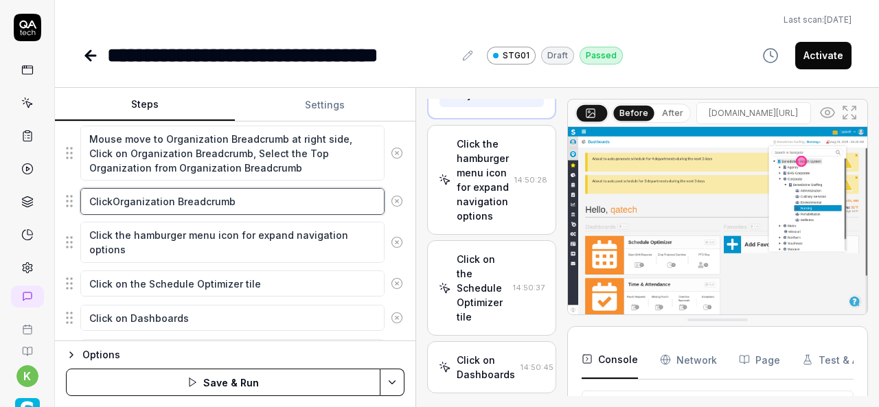
type textarea "*"
type textarea "Click Organization Breadcrumb"
type textarea "*"
type textarea "Click oOrganization Breadcrumb"
type textarea "*"
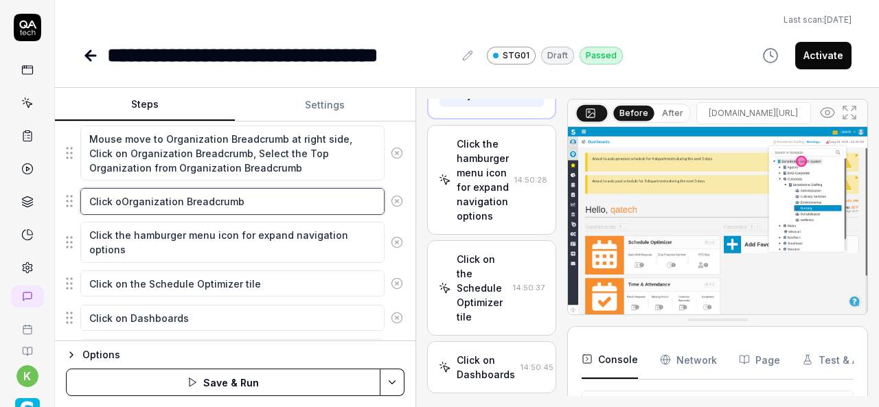
type textarea "Click onOrganization Breadcrumb"
type textarea "*"
click at [271, 201] on textarea "Click on Organization Breadcrumb" at bounding box center [232, 201] width 304 height 26
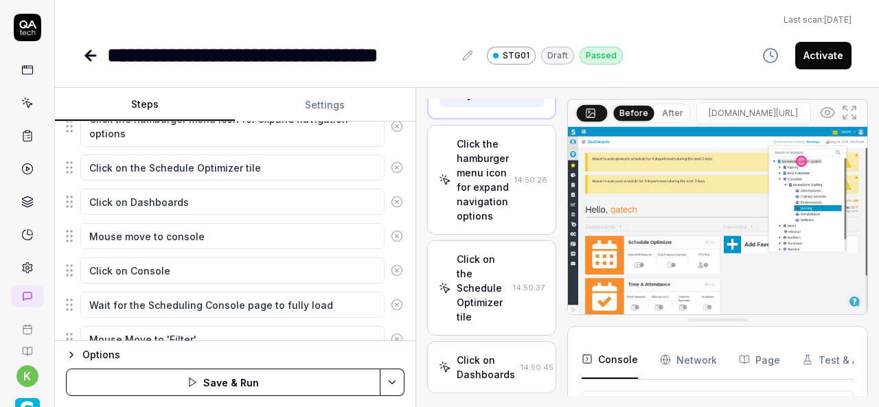
scroll to position [492, 0]
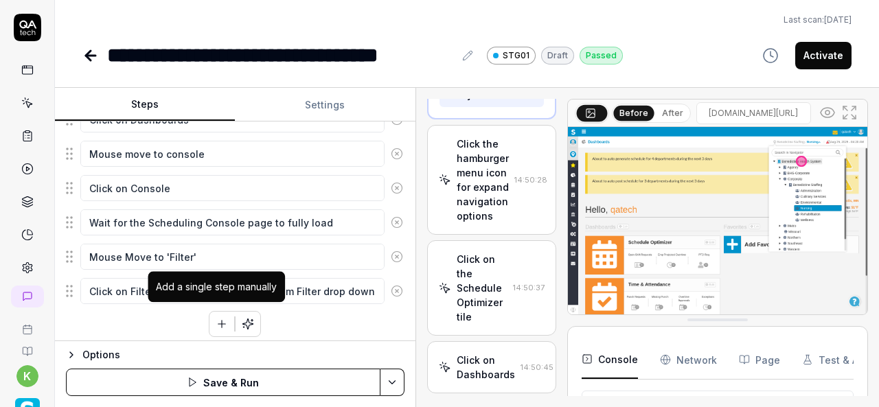
type textarea "Click on Organization Breadcrumb"
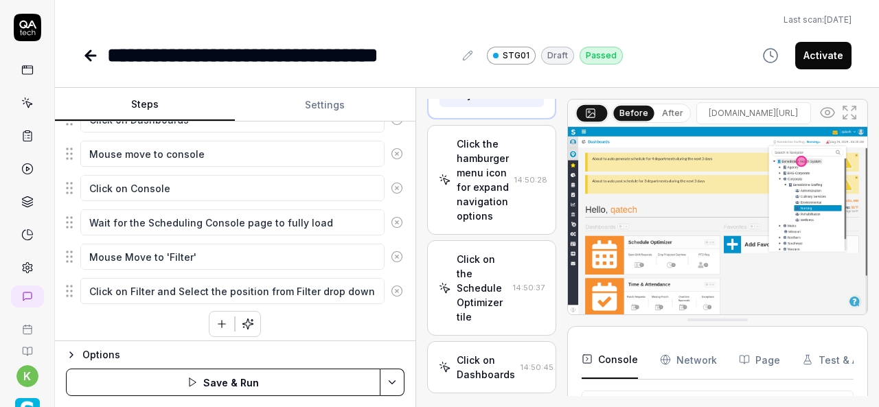
click at [218, 320] on icon "button" at bounding box center [222, 324] width 12 height 12
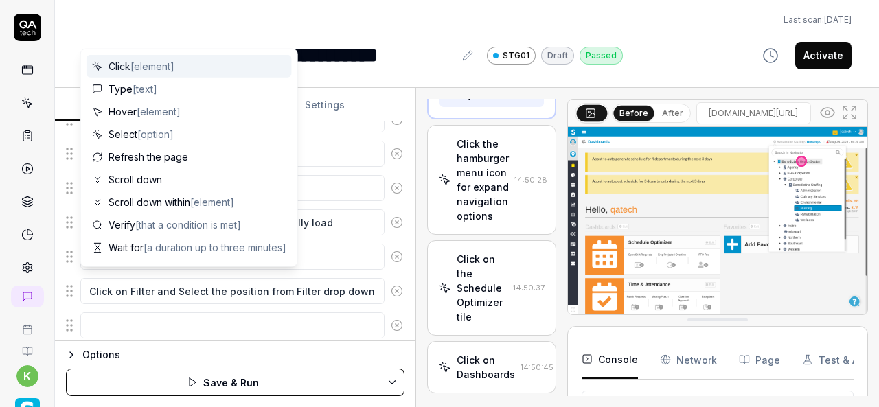
scroll to position [526, 0]
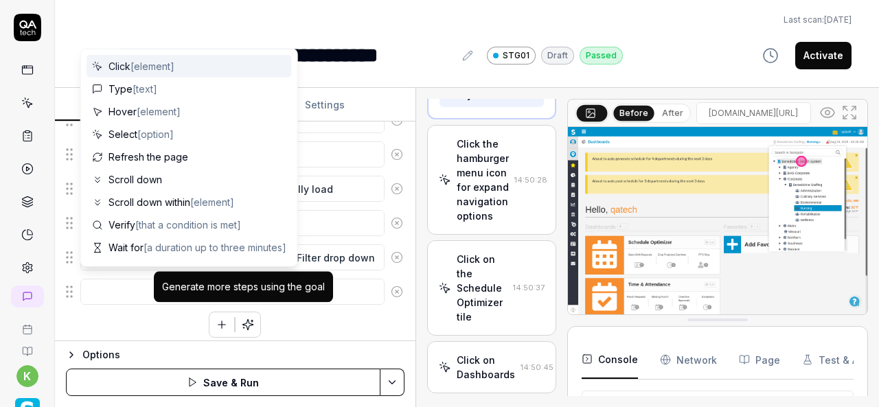
type textarea "*"
type textarea "S"
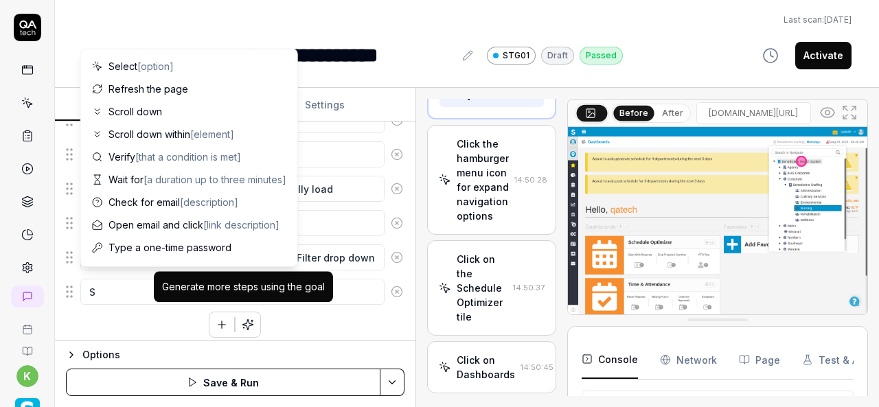
type textarea "*"
type textarea "Sl"
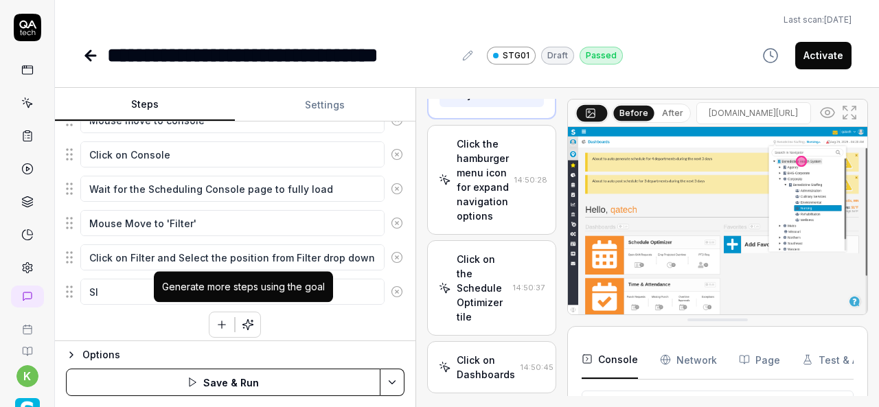
type textarea "*"
type textarea "Sle"
type textarea "*"
type textarea "Slec"
type textarea "*"
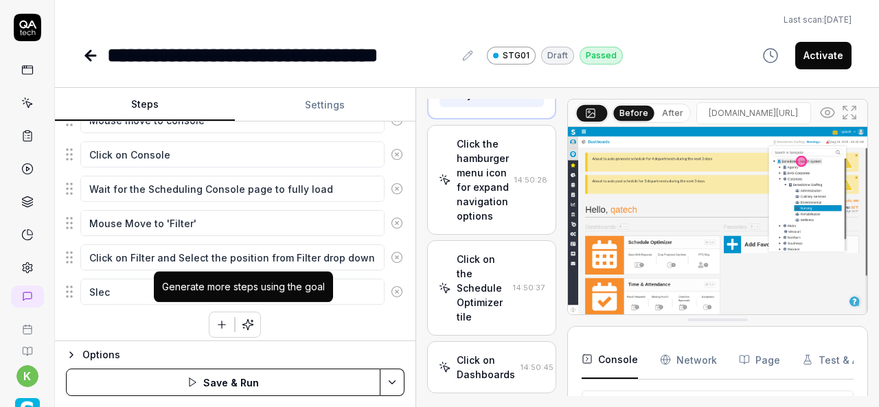
type textarea "Slect"
type textarea "*"
type textarea "Slect"
type textarea "*"
type textarea "Slect t"
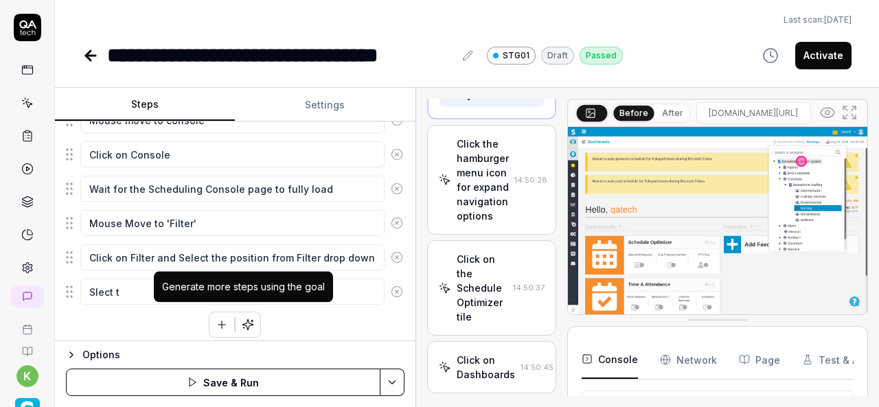
type textarea "*"
type textarea "Slect th"
type textarea "*"
type textarea "Slect the"
type textarea "*"
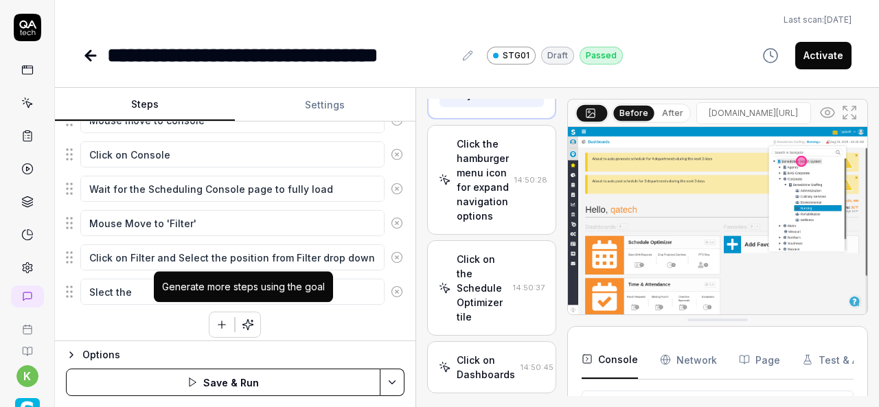
type textarea "Slect the"
type textarea "*"
type textarea "Slect the"
type textarea "*"
type textarea "Slect th"
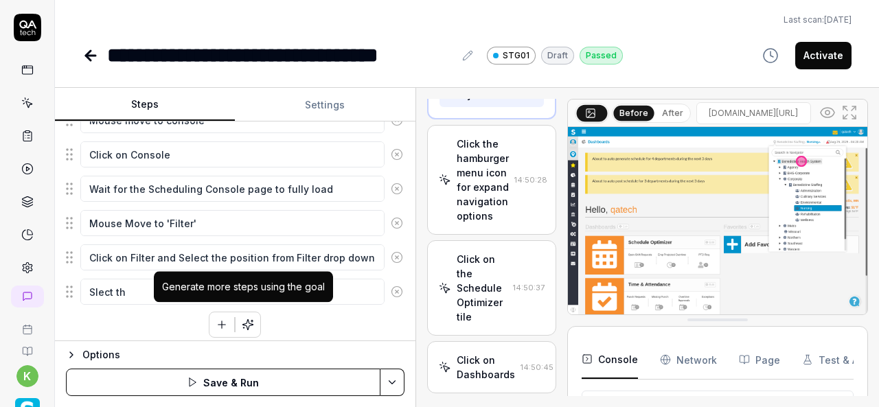
type textarea "*"
type textarea "Slect t"
type textarea "*"
type textarea "Slect"
type textarea "*"
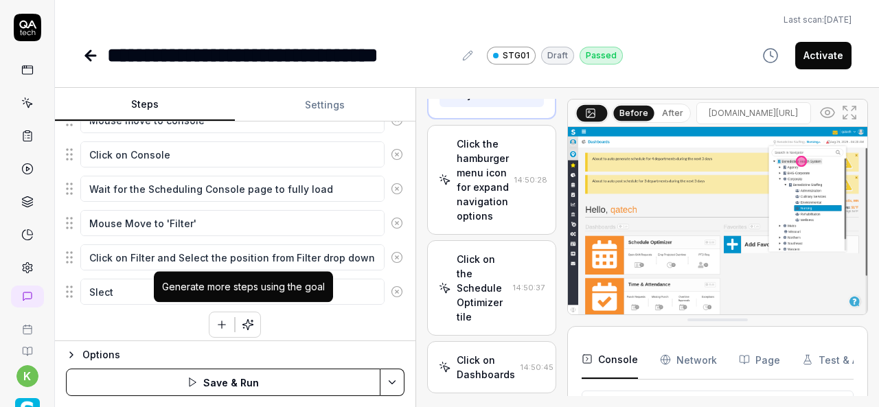
type textarea "Slect"
type textarea "*"
type textarea "Slec"
type textarea "*"
type textarea "Sle"
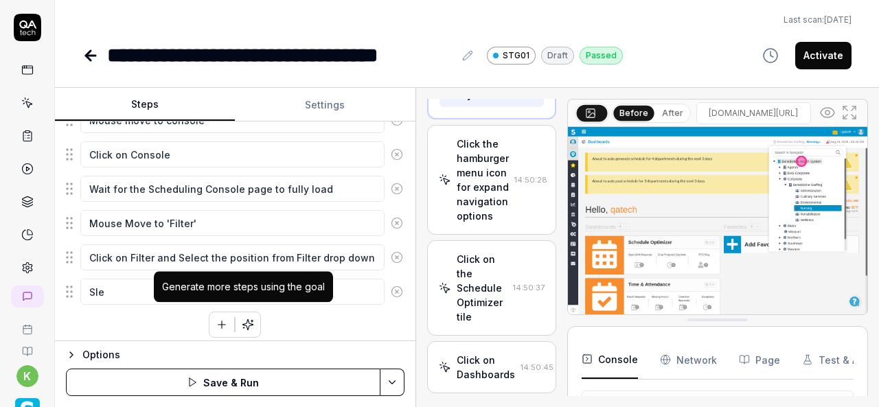
type textarea "*"
type textarea "Sl"
type textarea "*"
type textarea "S"
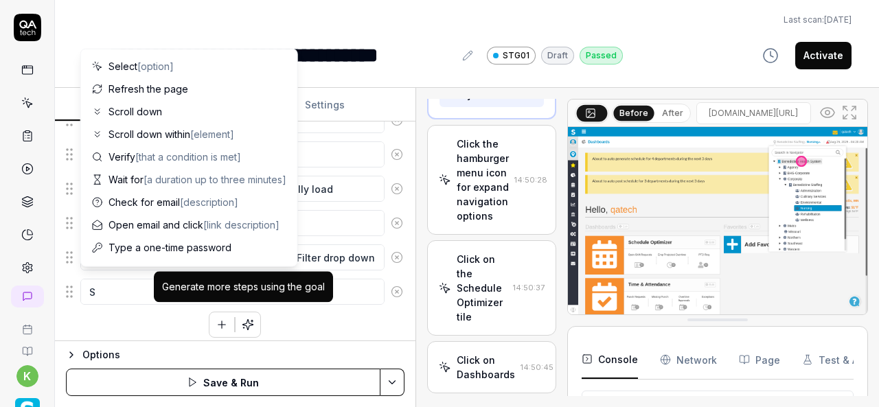
type textarea "*"
type textarea "Sl"
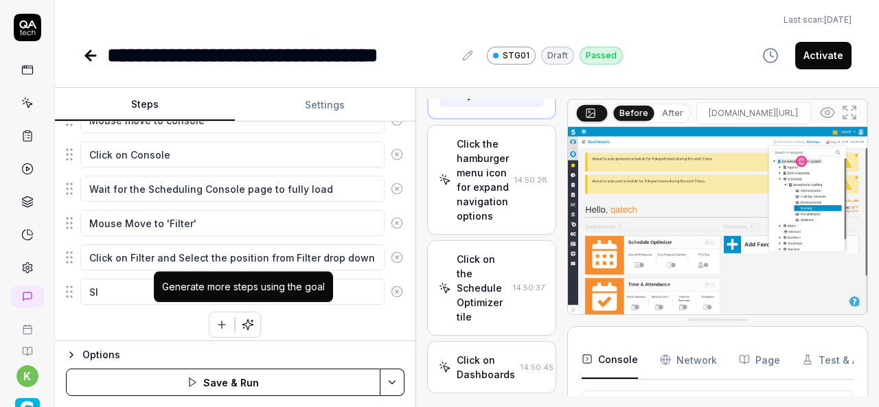
type textarea "*"
type textarea "Sle"
type textarea "*"
type textarea "Slec"
type textarea "*"
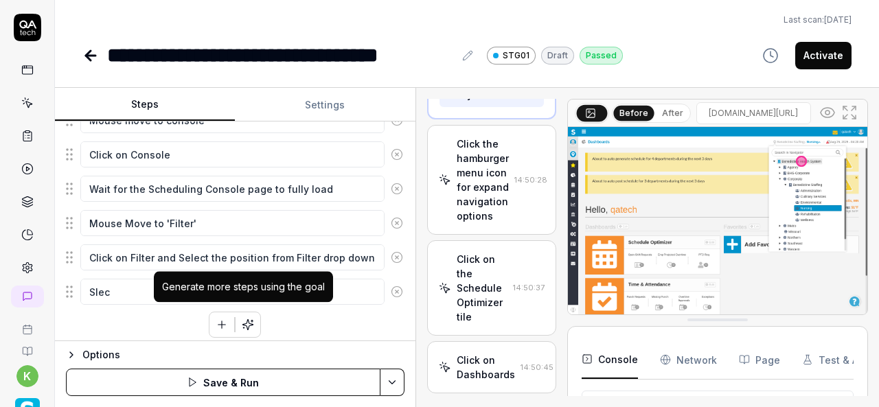
type textarea "Slect"
type textarea "*"
type textarea "Slect"
type textarea "*"
type textarea "Slect"
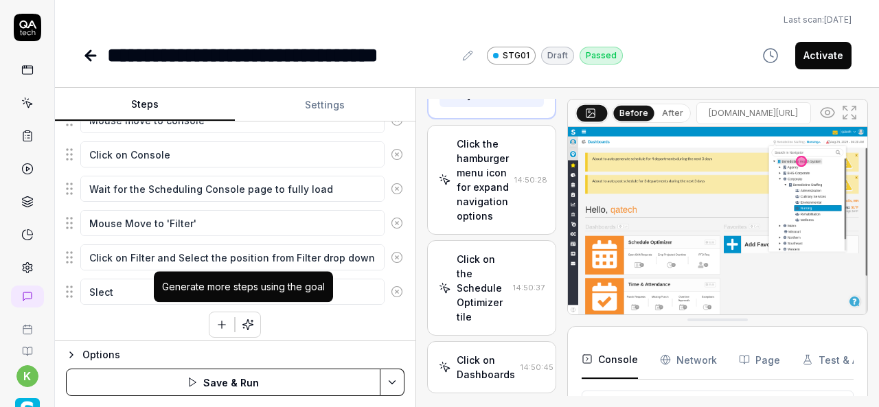
type textarea "*"
type textarea "Slec"
type textarea "*"
type textarea "Sle"
type textarea "*"
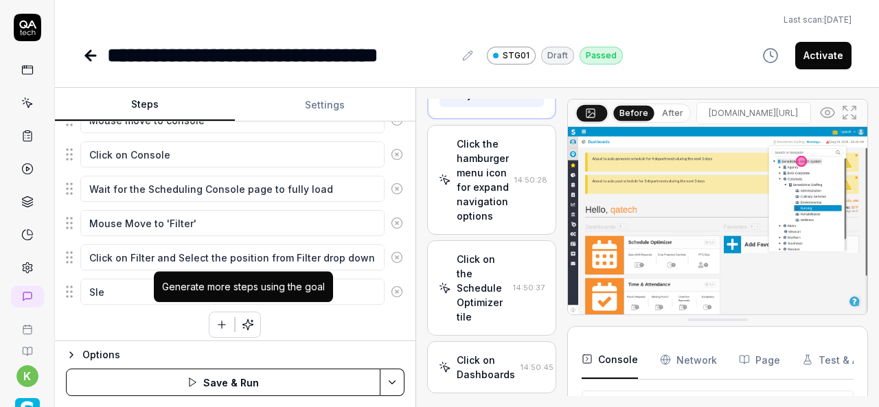
type textarea "Sl"
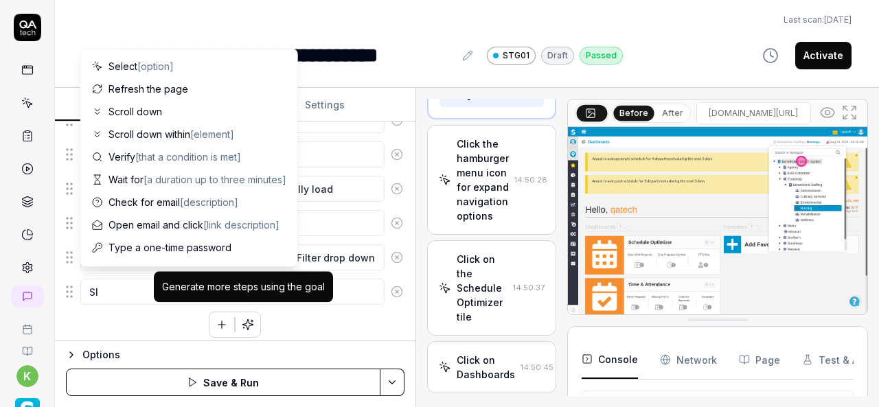
type textarea "*"
type textarea "S"
type textarea "*"
type textarea "Se"
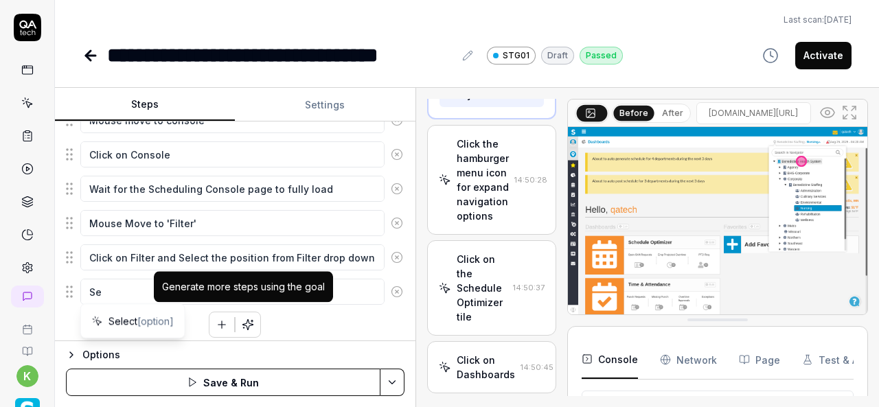
type textarea "*"
type textarea "Sel"
type textarea "*"
type textarea "Sele"
type textarea "*"
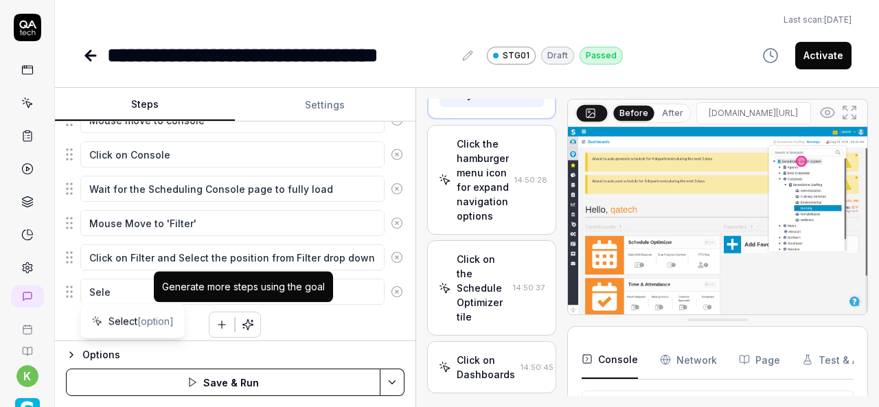
type textarea "Selec"
type textarea "*"
type textarea "Select"
type textarea "*"
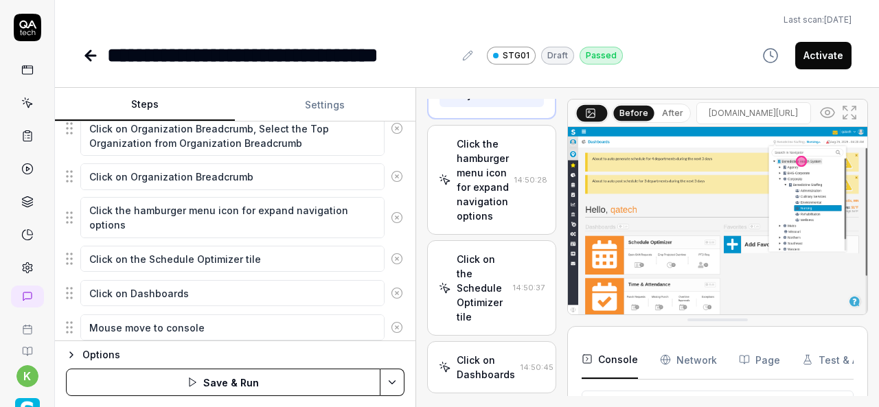
scroll to position [317, 0]
type textarea "Select"
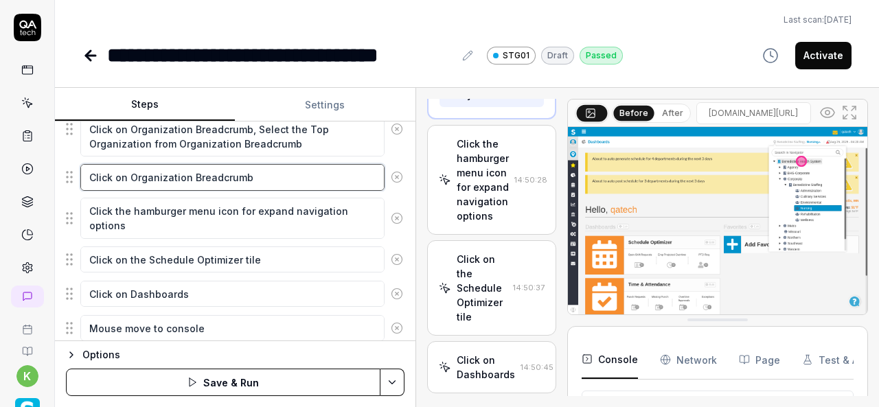
click at [289, 180] on textarea "Click on Organization Breadcrumb" at bounding box center [232, 177] width 304 height 26
type textarea "*"
type textarea "Click on Organization Breadcrumb"
type textarea "*"
type textarea "Click on Organization Breadcrumb a"
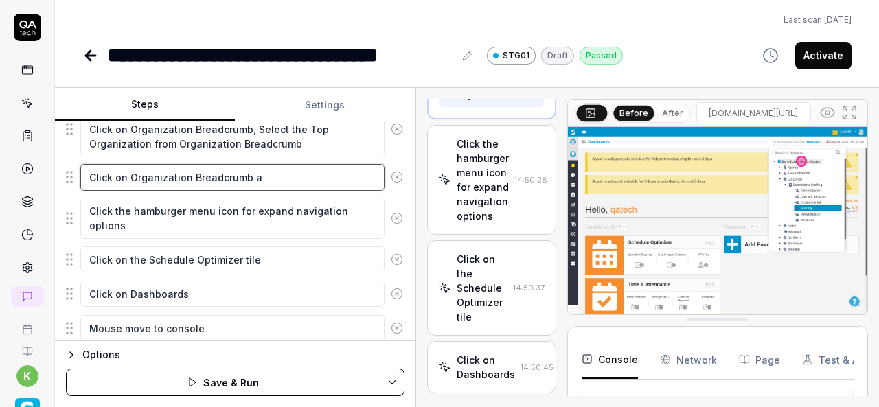
type textarea "*"
type textarea "Click on Organization Breadcrumb an"
type textarea "*"
type textarea "Click on Organization Breadcrumb and"
type textarea "*"
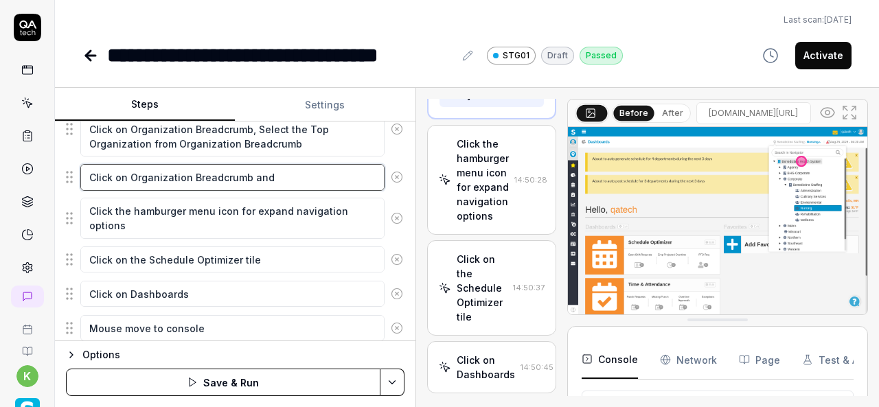
type textarea "Click on Organization Breadcrumb and"
type textarea "*"
type textarea "Click on Organization Breadcrumb and e"
type textarea "*"
type textarea "Click on Organization Breadcrumb and ex"
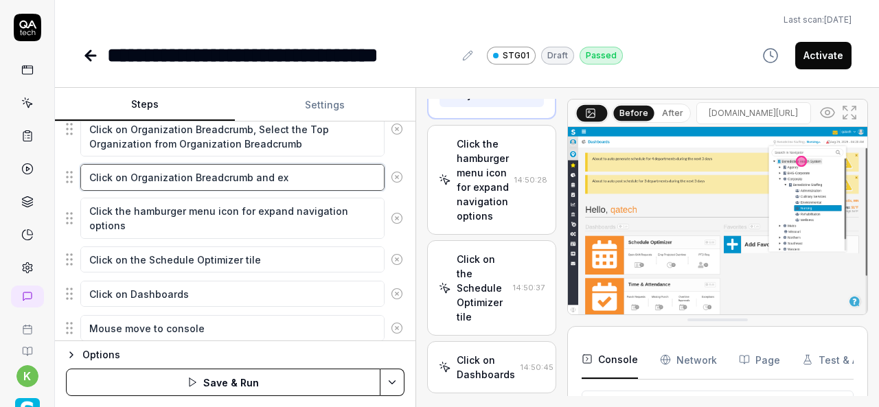
type textarea "*"
type textarea "Click on Organization Breadcrumb and exp"
type textarea "*"
type textarea "Click on Organization Breadcrumb and expa"
type textarea "*"
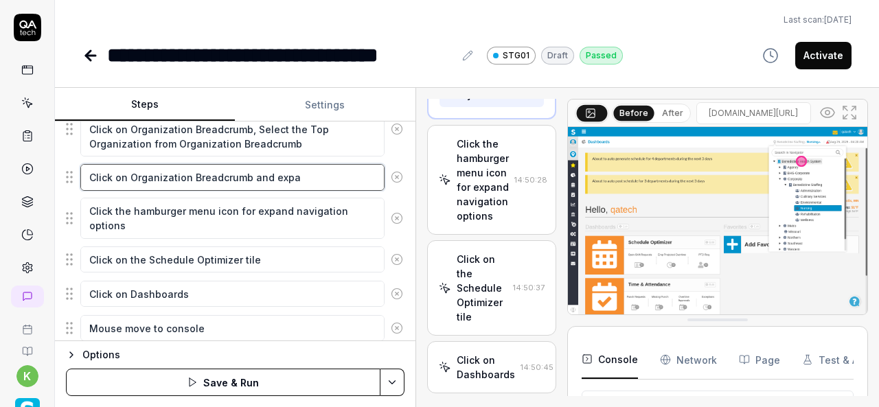
type textarea "Click on Organization Breadcrumb and expan"
type textarea "*"
type textarea "Click on Organization Breadcrumb and expand"
type textarea "*"
type textarea "Click on Organization Breadcrumb and expand"
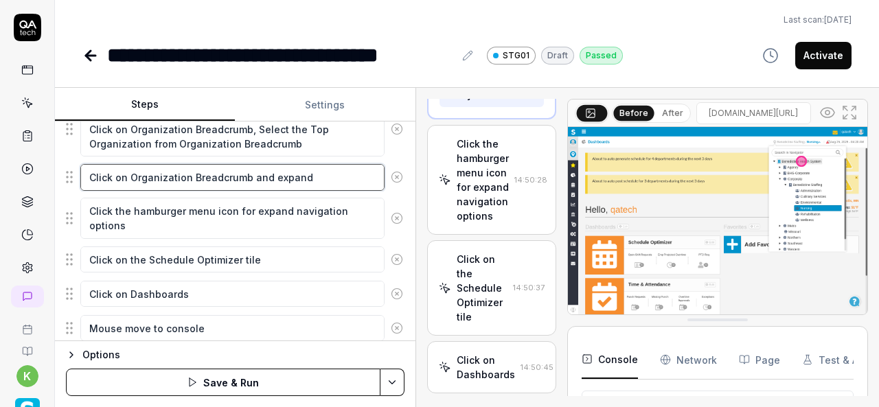
type textarea "*"
type textarea "Click on Organization Breadcrumb and expand a"
type textarea "*"
type textarea "Click on Organization Breadcrumb and expand al"
type textarea "*"
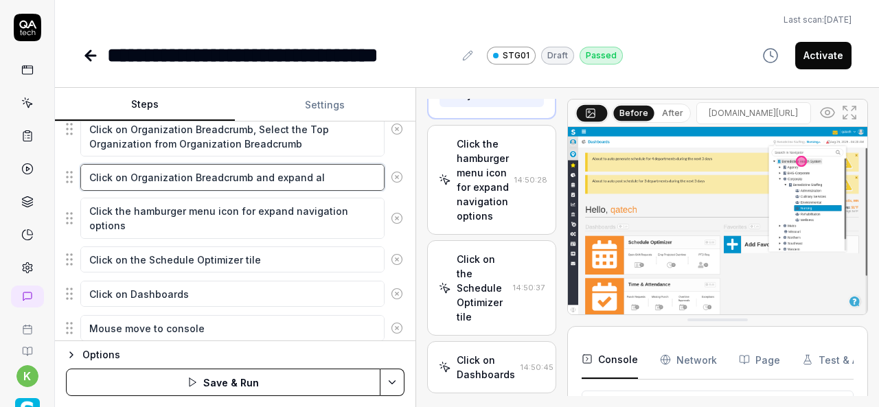
type textarea "Click on Organization Breadcrumb and expand all"
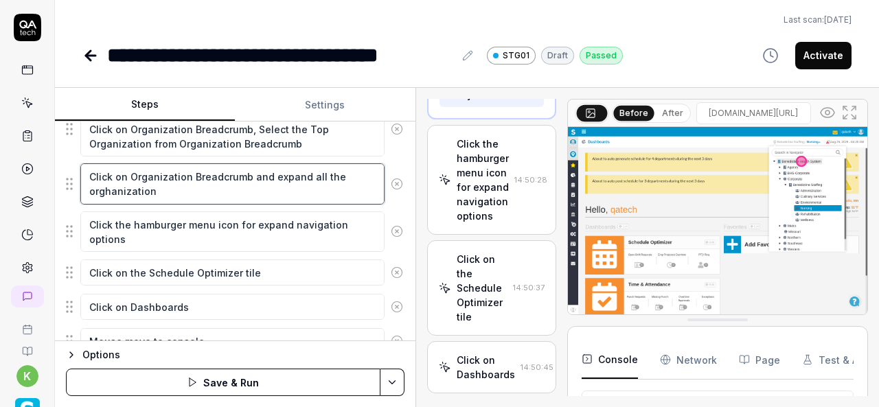
click at [136, 190] on textarea "Click on Organization Breadcrumb and expand all the orghanization" at bounding box center [232, 184] width 304 height 41
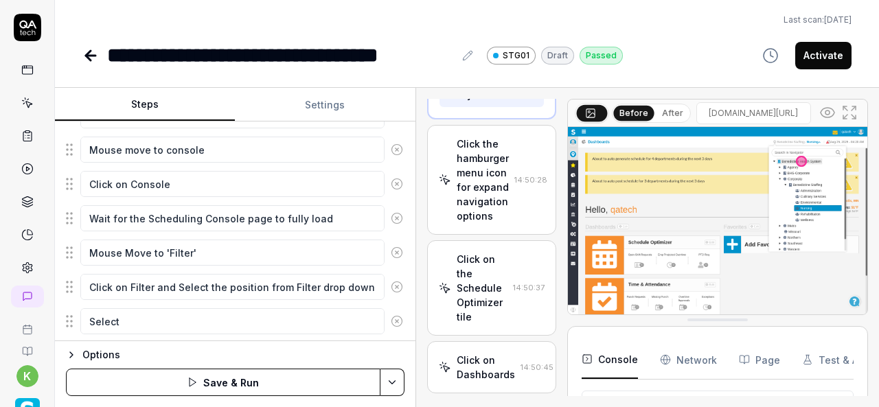
scroll to position [539, 0]
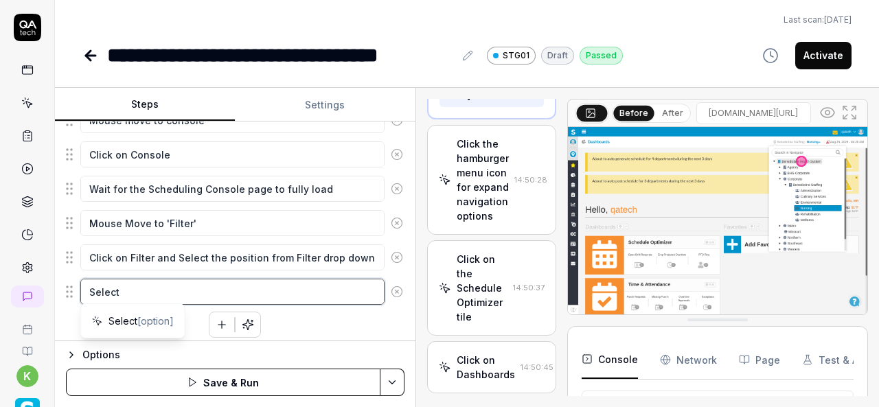
click at [143, 280] on textarea "Select" at bounding box center [232, 292] width 304 height 26
click at [161, 280] on textarea "Select teh org" at bounding box center [232, 292] width 304 height 26
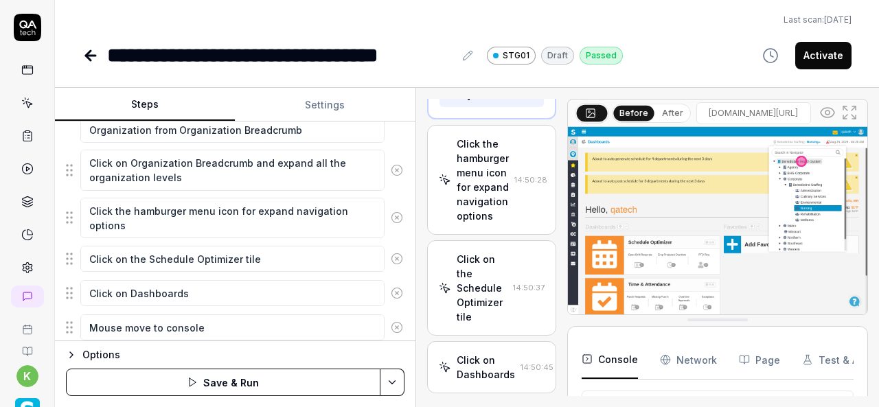
scroll to position [304, 0]
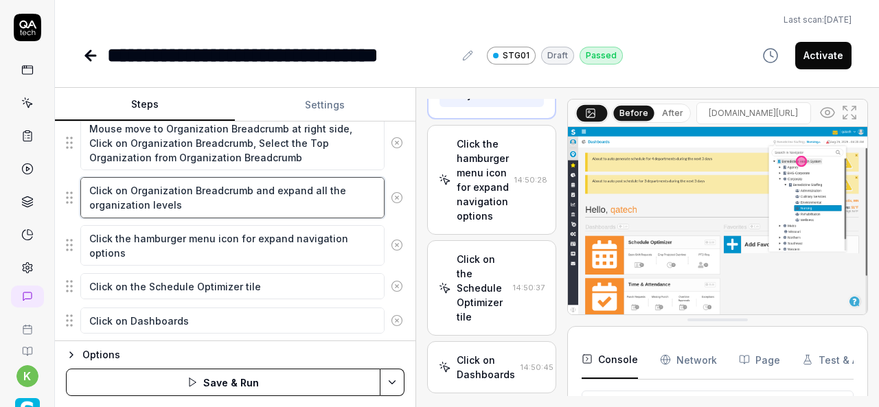
click at [167, 189] on textarea "Click on Organization Breadcrumb and expand all the organization levels" at bounding box center [232, 197] width 304 height 41
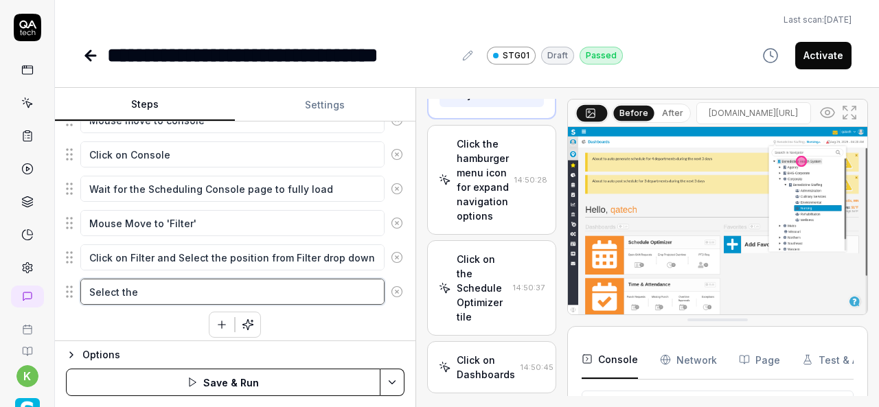
click at [159, 285] on textarea "Select the" at bounding box center [232, 292] width 304 height 26
paste textarea "Organization"
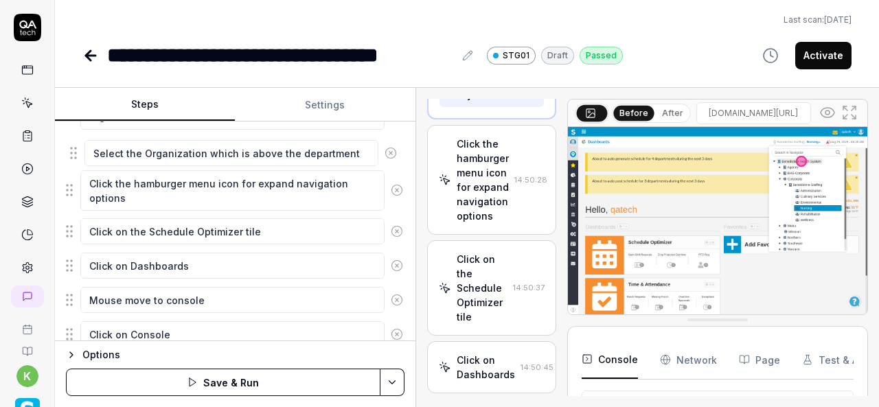
scroll to position [378, 0]
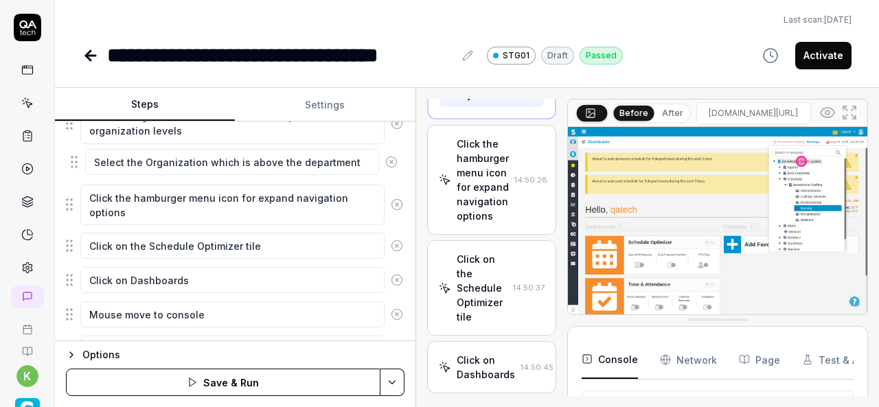
drag, startPoint x: 69, startPoint y: 287, endPoint x: 74, endPoint y: 165, distance: 121.7
click at [74, 165] on fieldset "Enter the username in the username field Enter the password in the password fie…" at bounding box center [235, 202] width 339 height 530
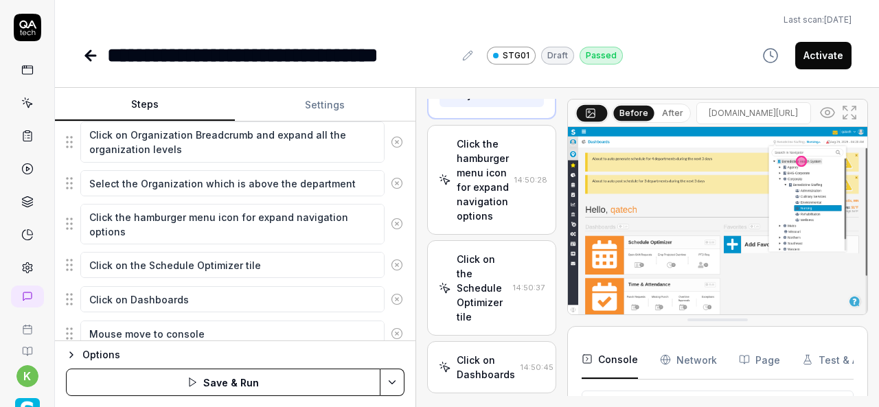
scroll to position [354, 0]
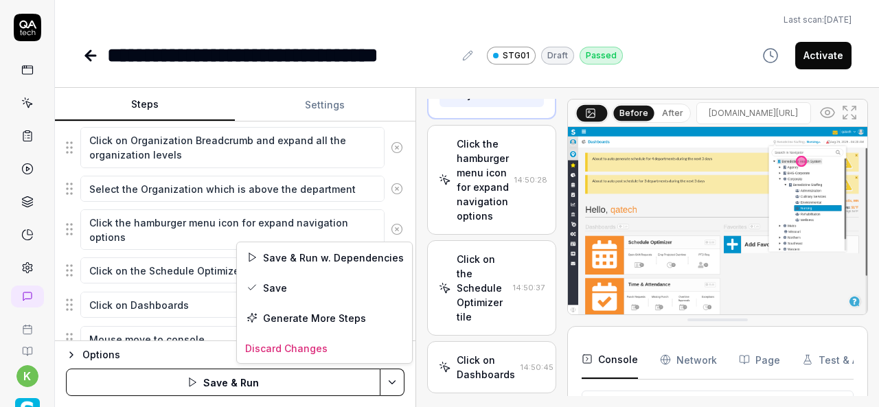
click at [388, 383] on html "**********" at bounding box center [439, 203] width 879 height 407
click at [270, 287] on div "Save" at bounding box center [324, 288] width 175 height 30
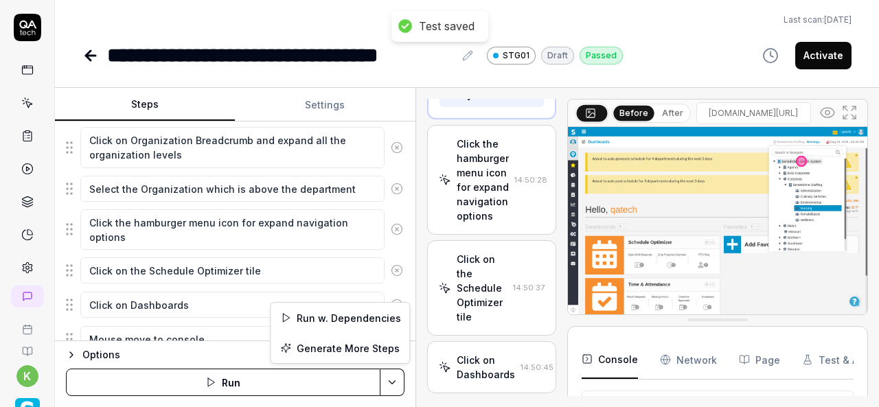
click at [400, 388] on html "**********" at bounding box center [439, 203] width 879 height 407
click at [363, 315] on div "Run w. Dependencies" at bounding box center [340, 318] width 139 height 30
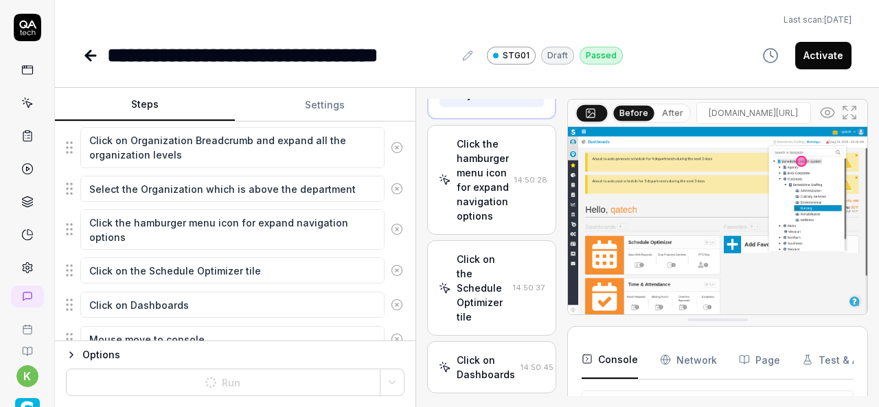
click at [142, 30] on div "**********" at bounding box center [467, 35] width 825 height 71
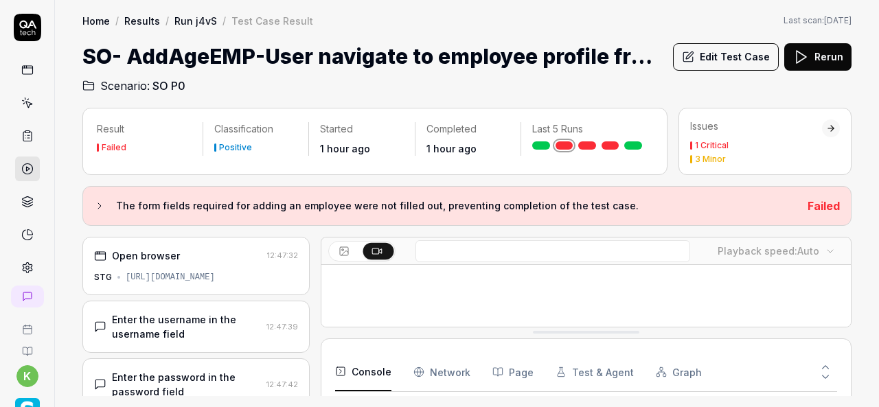
scroll to position [267, 0]
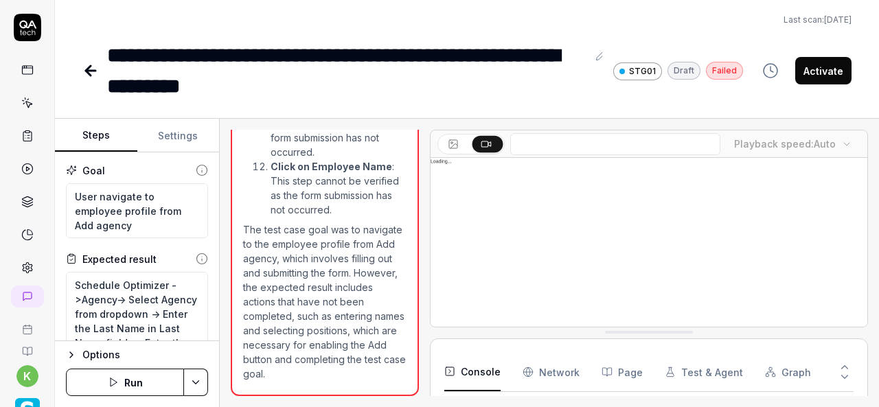
scroll to position [1599, 0]
type textarea "*"
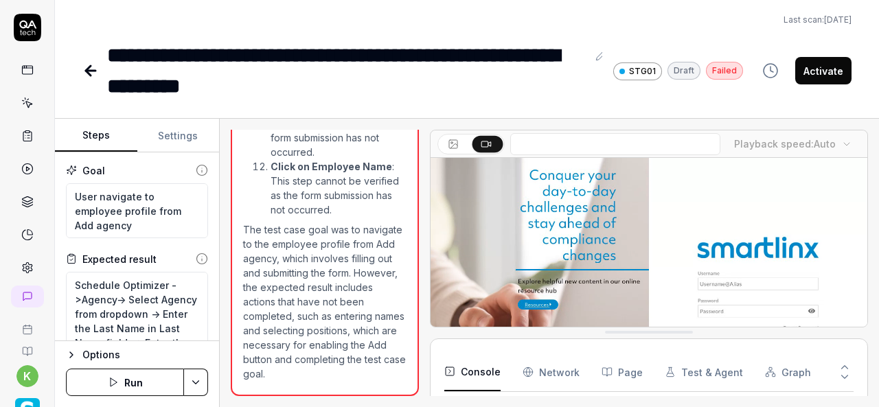
click at [86, 65] on icon at bounding box center [90, 71] width 16 height 16
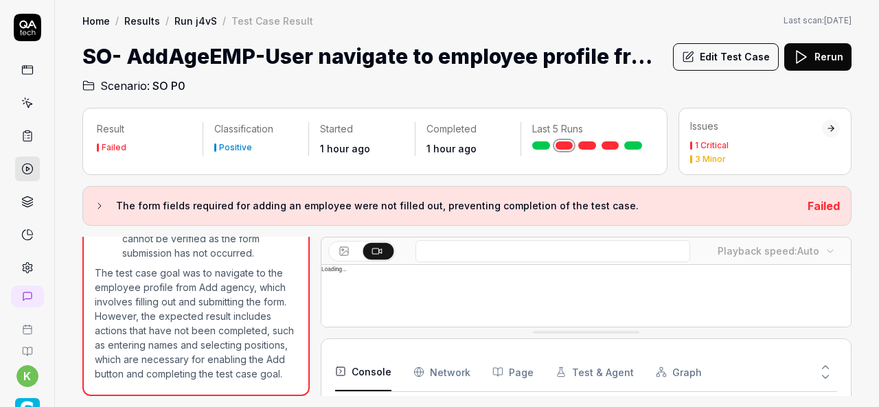
scroll to position [1402, 0]
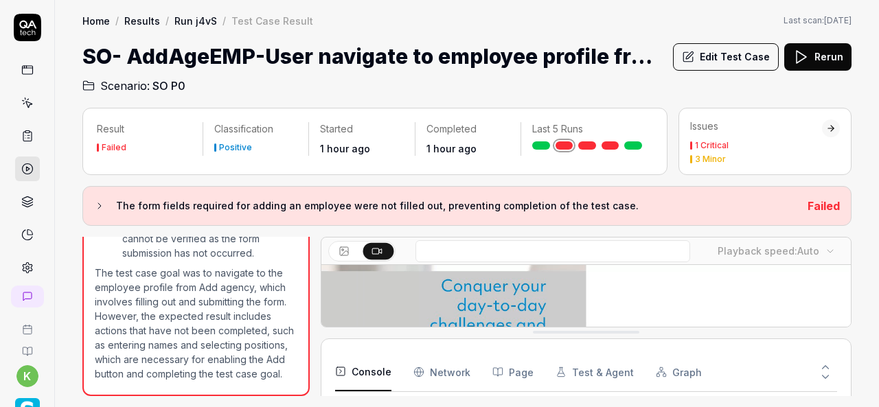
click at [162, 81] on span "SO P0" at bounding box center [169, 86] width 33 height 16
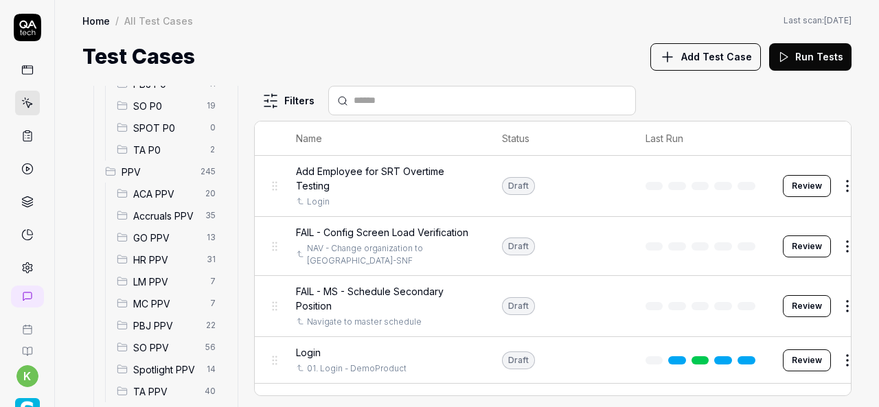
scroll to position [244, 0]
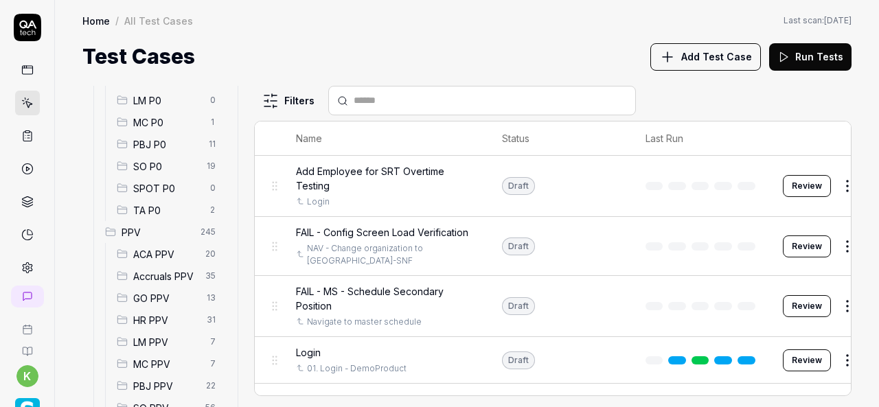
click at [153, 155] on div "SO P0 19" at bounding box center [168, 166] width 115 height 22
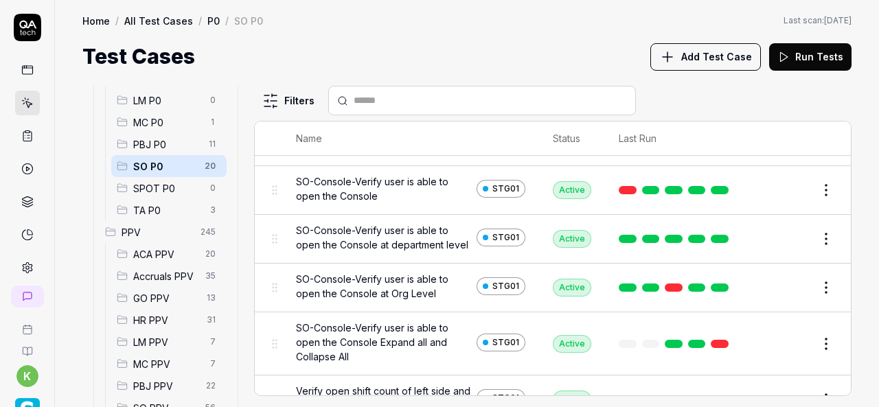
scroll to position [776, 0]
click at [381, 102] on input "text" at bounding box center [490, 100] width 273 height 14
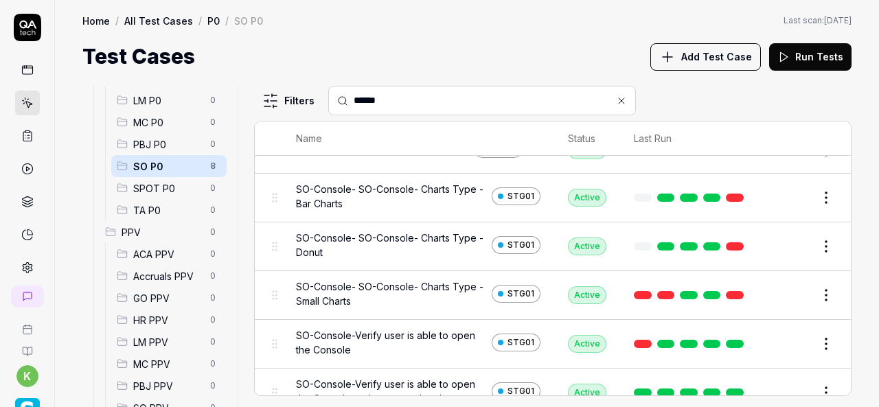
scroll to position [0, 0]
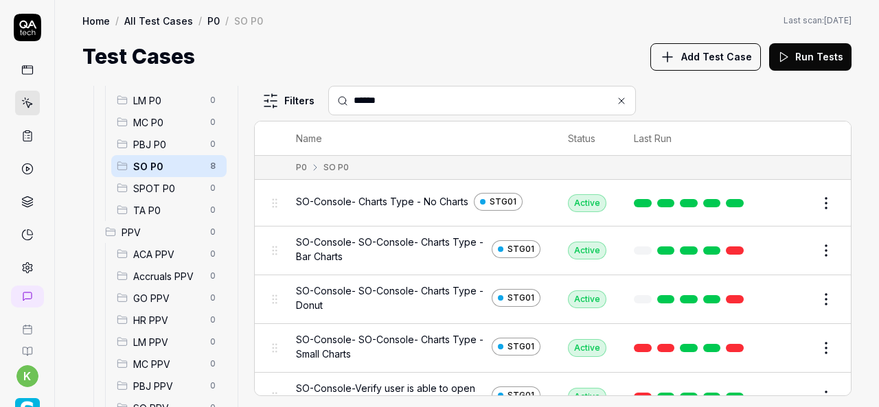
click at [403, 104] on input "******" at bounding box center [490, 100] width 273 height 14
type input "*"
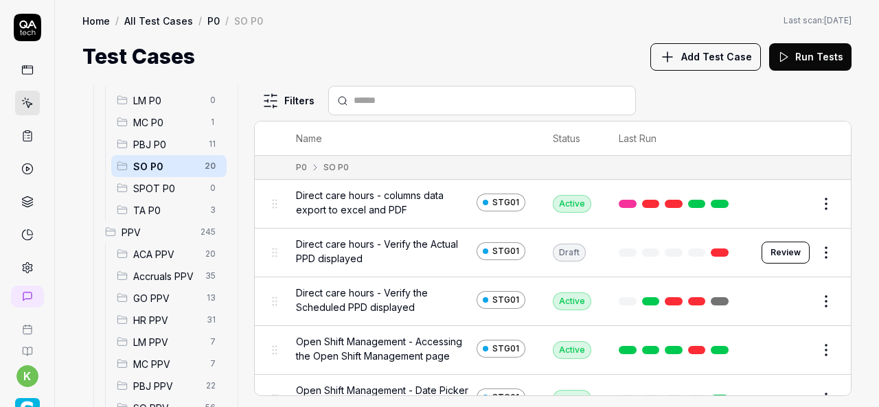
paste input "**********"
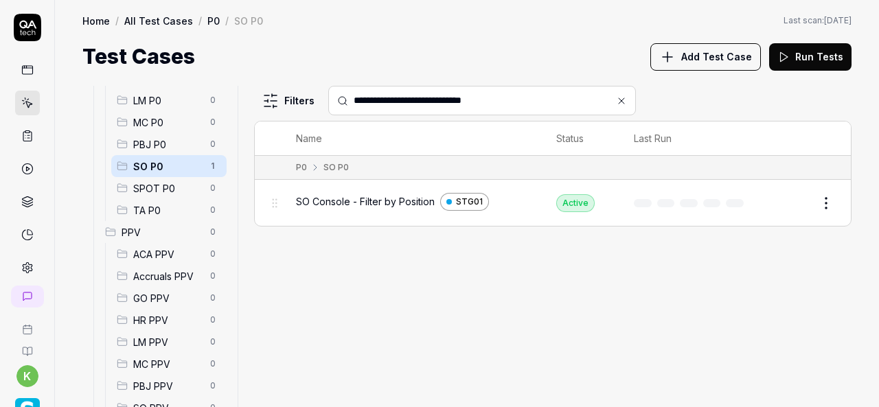
type input "**********"
click at [829, 204] on html "**********" at bounding box center [439, 203] width 879 height 407
click at [774, 257] on div "Run Test" at bounding box center [769, 260] width 131 height 30
click at [774, 257] on div "**********" at bounding box center [553, 247] width 598 height 322
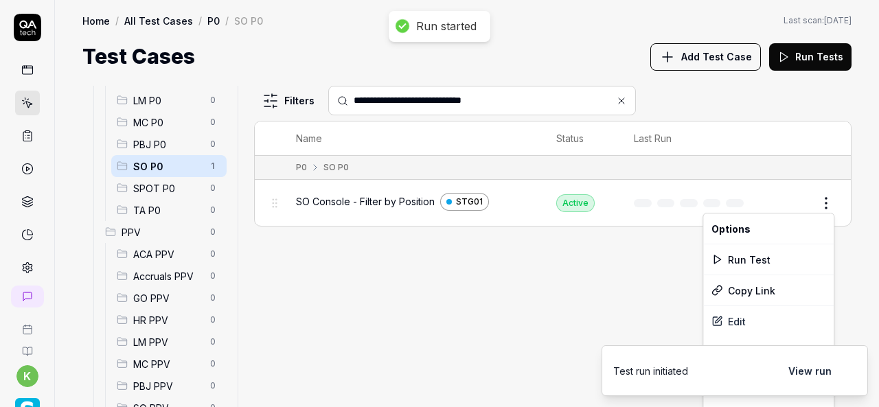
click at [829, 204] on html "**********" at bounding box center [439, 203] width 879 height 407
click at [759, 261] on div "Run Test" at bounding box center [769, 260] width 131 height 30
click at [833, 203] on html "**********" at bounding box center [439, 203] width 879 height 407
click at [760, 261] on div "Run Test" at bounding box center [769, 260] width 131 height 30
click at [512, 314] on div "**********" at bounding box center [553, 247] width 598 height 322
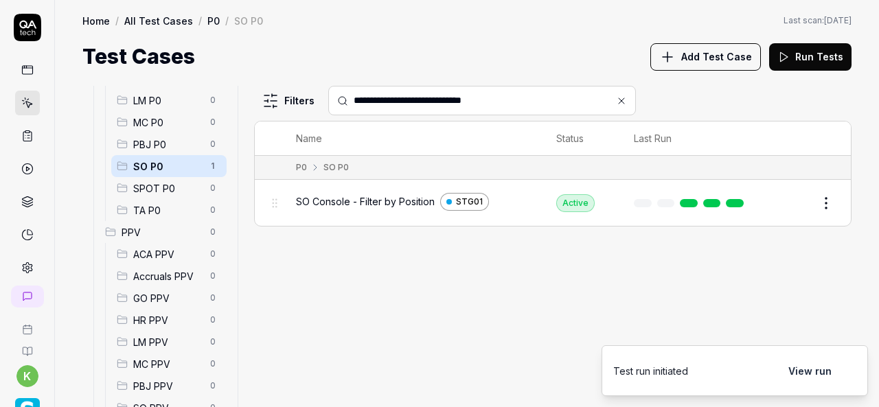
click at [503, 275] on div "**********" at bounding box center [553, 247] width 598 height 322
click at [449, 307] on div "**********" at bounding box center [553, 247] width 598 height 322
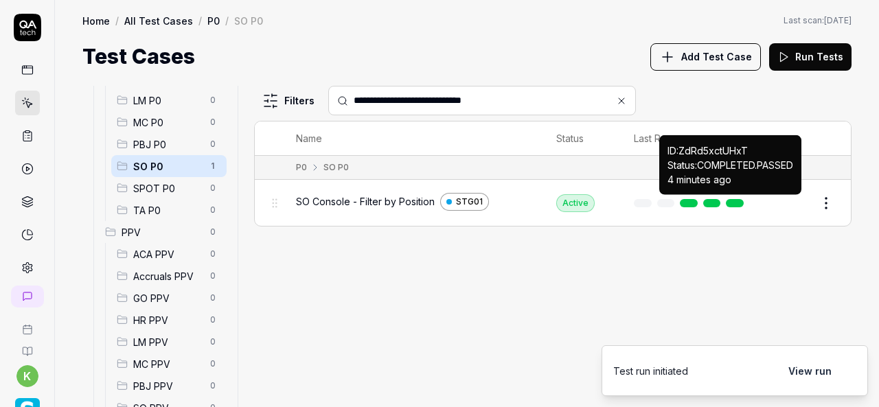
click at [737, 200] on link at bounding box center [735, 203] width 18 height 8
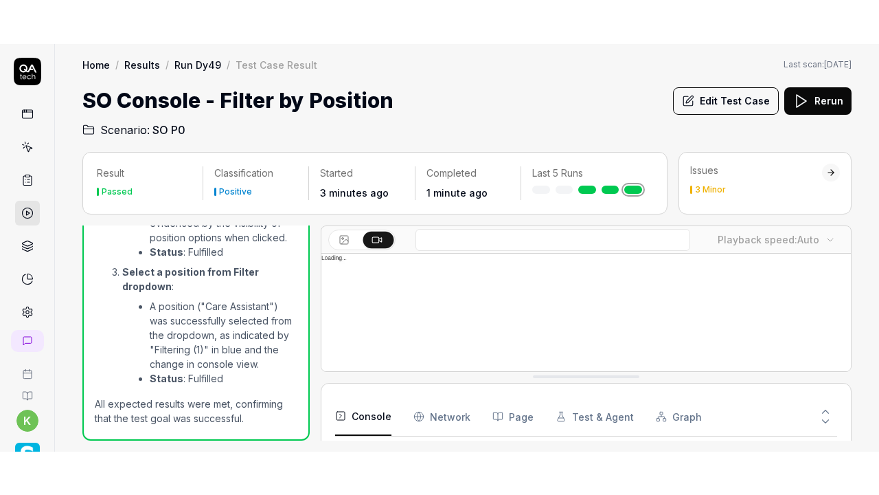
scroll to position [228, 0]
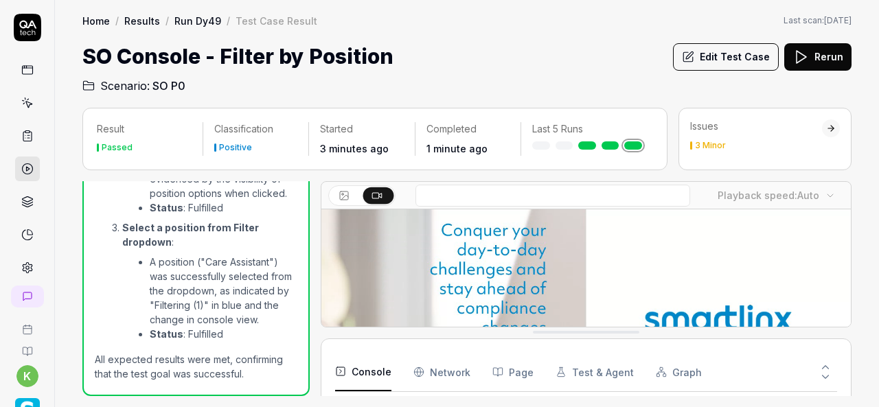
click at [418, 232] on video at bounding box center [587, 375] width 530 height 331
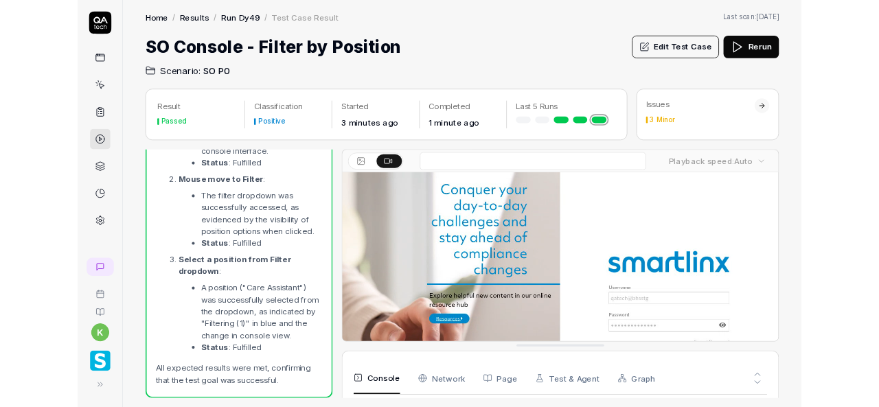
scroll to position [1211, 0]
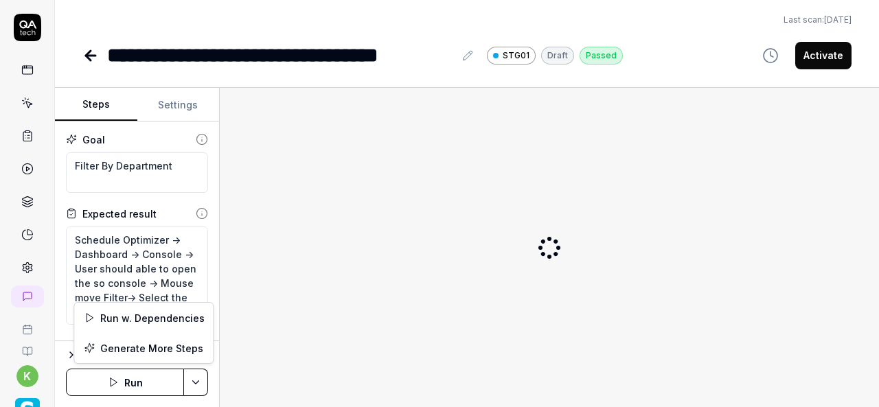
click at [192, 378] on html "**********" at bounding box center [439, 203] width 879 height 407
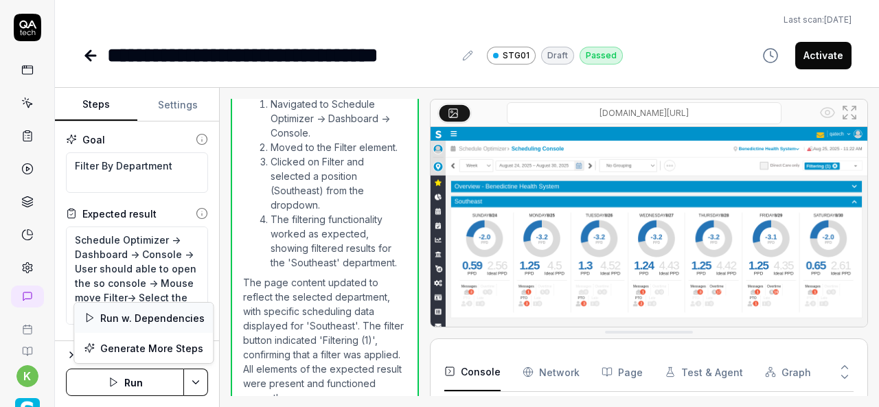
scroll to position [1134, 0]
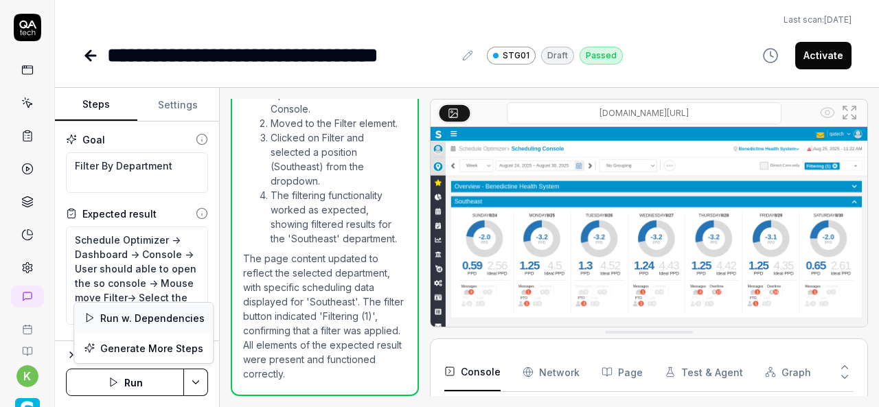
click at [144, 307] on div "Run w. Dependencies" at bounding box center [143, 318] width 139 height 30
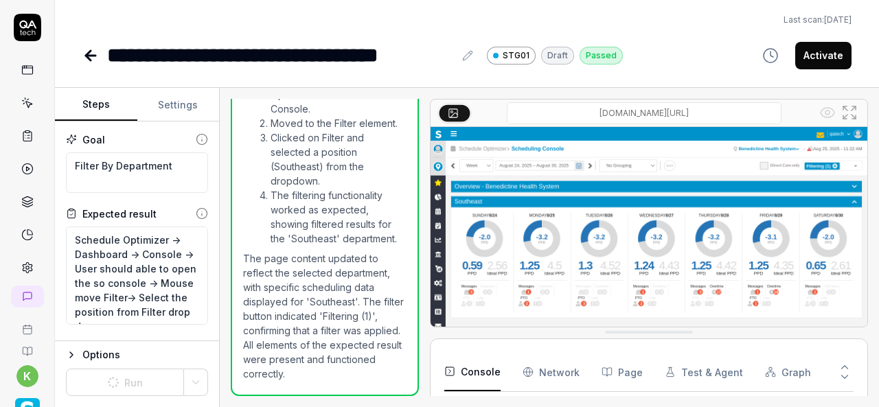
scroll to position [234, 0]
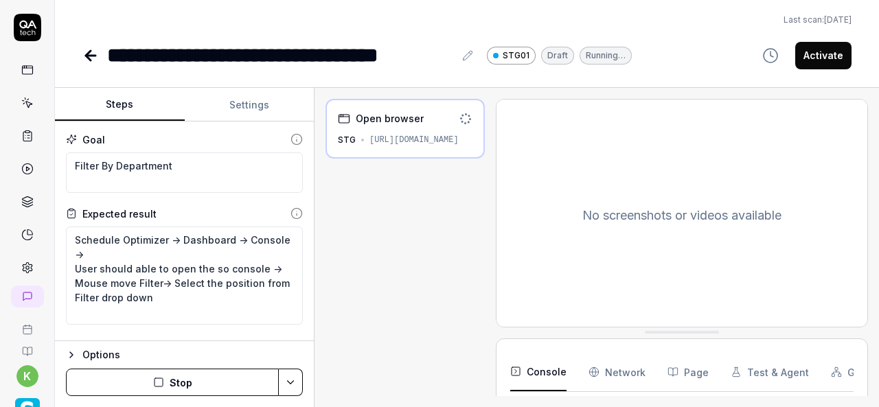
click at [315, 330] on div "Steps Settings Goal Filter By Department Expected result Schedule Optimizer -> …" at bounding box center [467, 248] width 825 height 320
click at [82, 306] on textarea "Schedule Optimizer -> Dashboard -> Console -> User should able to open the so c…" at bounding box center [184, 276] width 237 height 98
click at [166, 293] on textarea "Schedule Optimizer -> Dashboard -> Console -> User should able to open the so c…" at bounding box center [184, 276] width 237 height 98
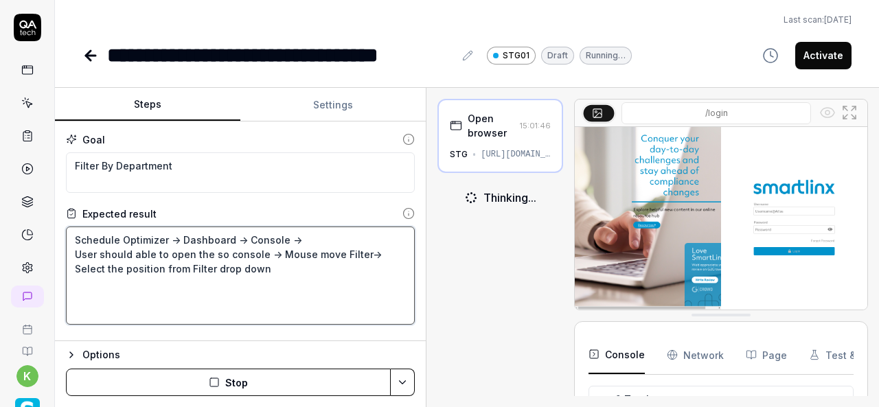
click at [427, 280] on div "Steps Settings Goal Filter By Department Expected result Schedule Optimizer -> …" at bounding box center [467, 248] width 825 height 320
click at [204, 293] on textarea "Schedule Optimizer -> Dashboard -> Console -> User should able to open the so c…" at bounding box center [240, 276] width 349 height 98
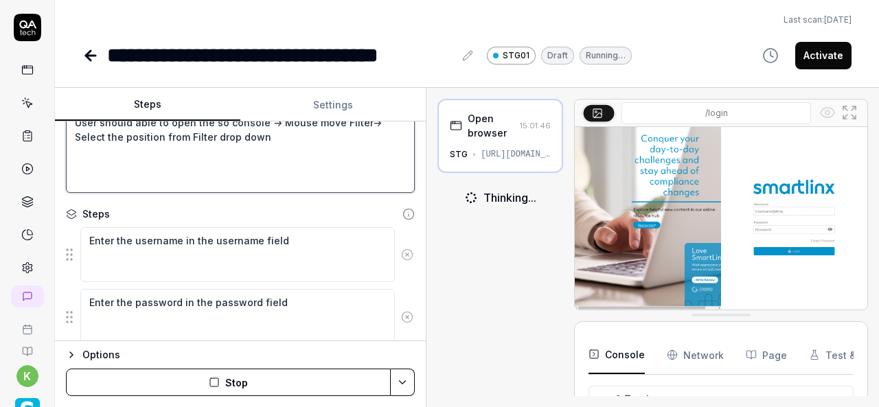
scroll to position [143, 0]
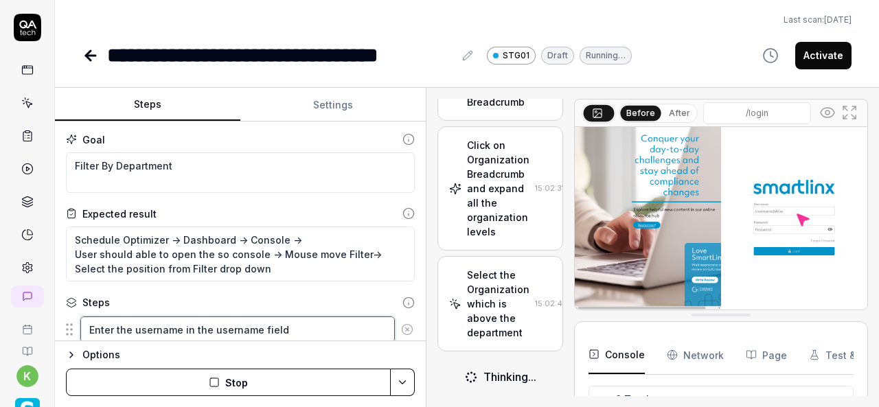
scroll to position [1134, 0]
click at [502, 210] on div "Click on Organization Breadcrumb and expand all the organization levels" at bounding box center [498, 189] width 63 height 101
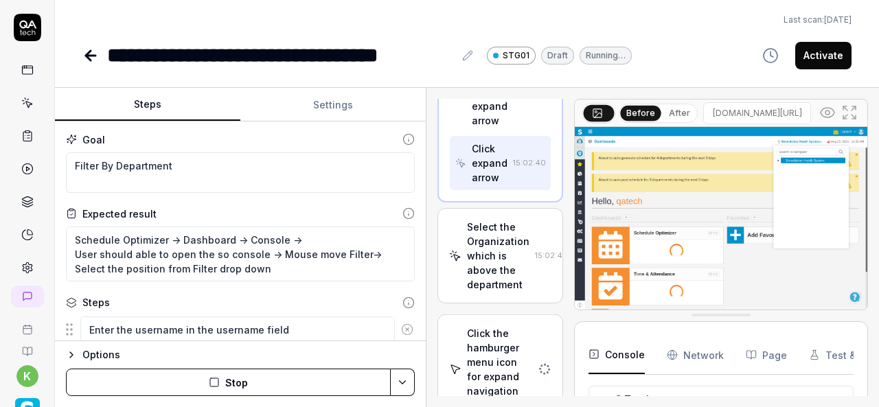
scroll to position [1624, 0]
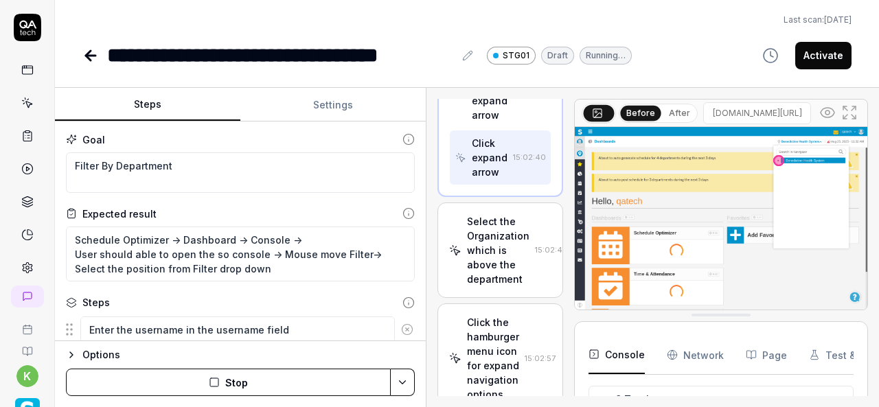
click at [494, 122] on div "Move mouse to expand arrow" at bounding box center [490, 86] width 36 height 72
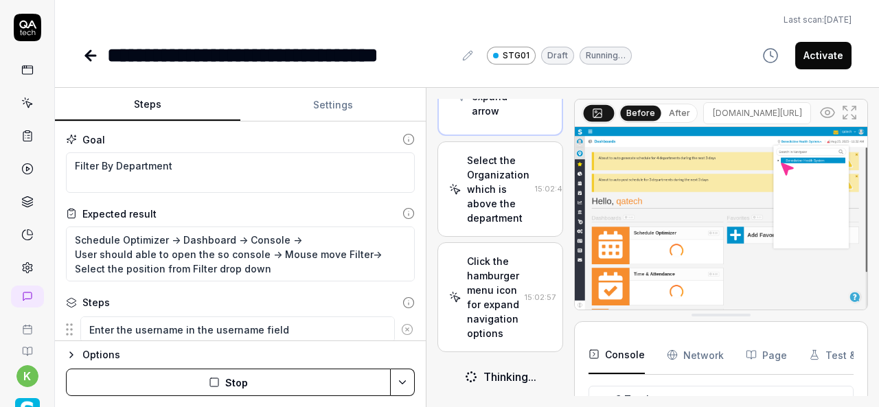
scroll to position [1690, 0]
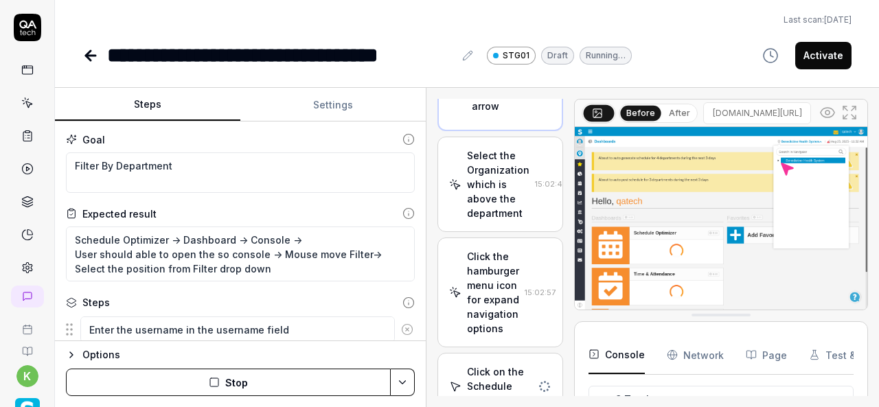
click at [493, 113] on div "Click expand arrow" at bounding box center [490, 91] width 36 height 43
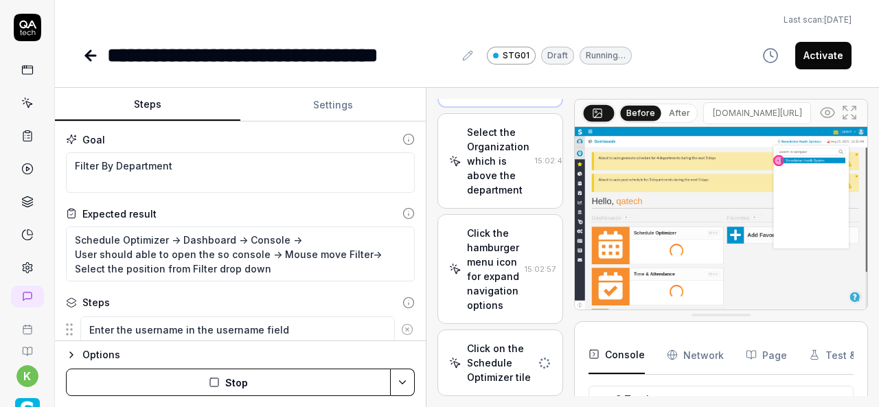
scroll to position [1790, 0]
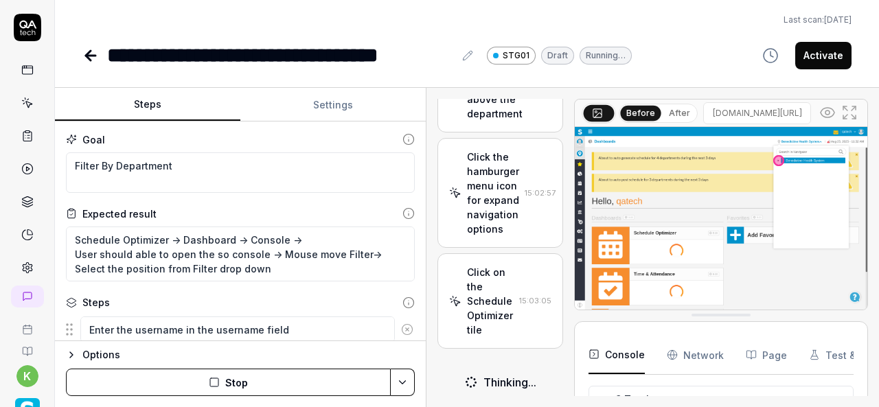
click at [493, 121] on div "Select the Organization which is above the department" at bounding box center [498, 85] width 63 height 72
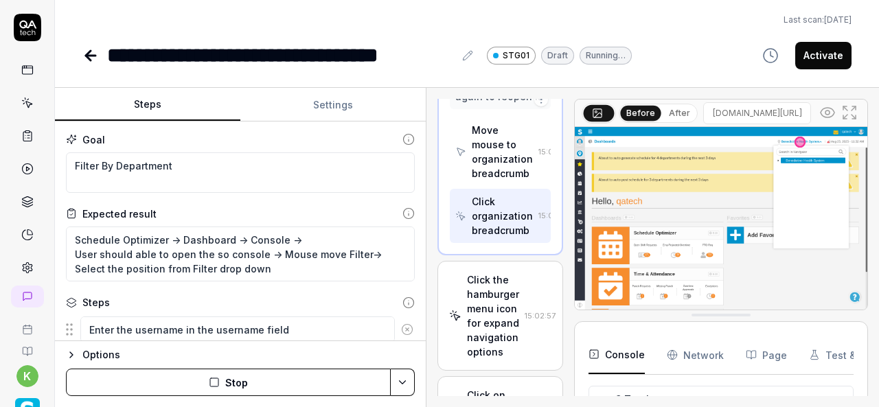
scroll to position [1609, 0]
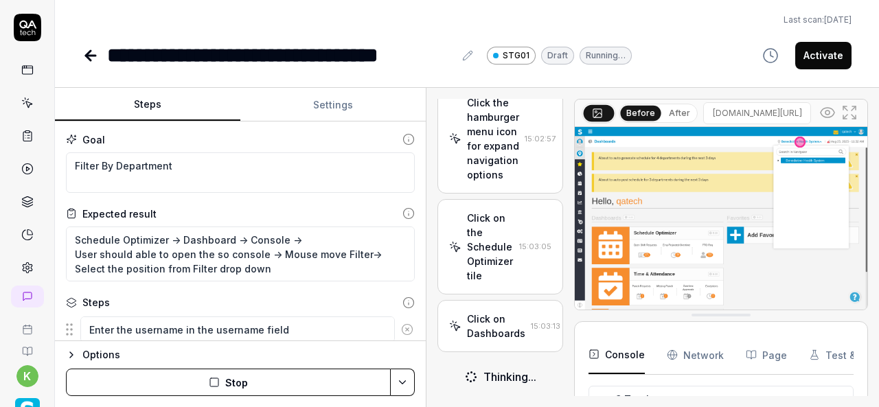
click at [486, 182] on div "Click the hamburger menu icon for expand navigation options" at bounding box center [493, 139] width 52 height 87
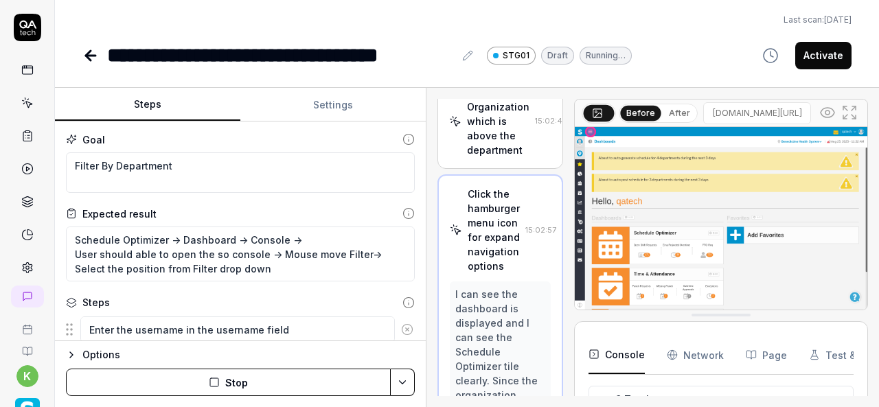
scroll to position [749, 0]
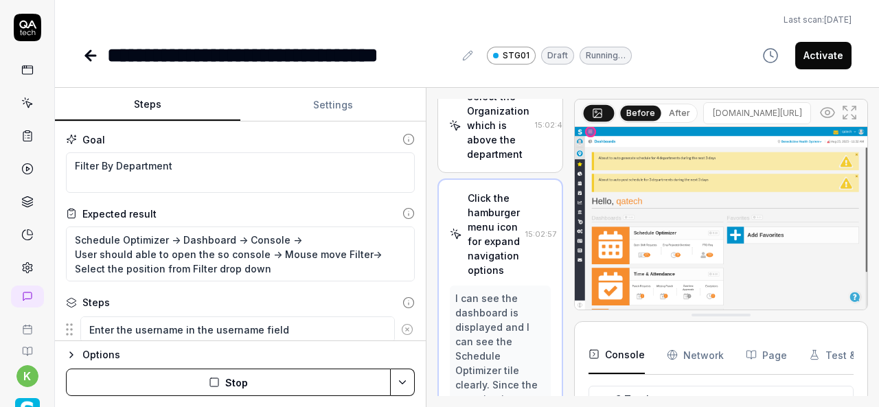
click at [486, 161] on div "Select the Organization which is above the department" at bounding box center [498, 125] width 63 height 72
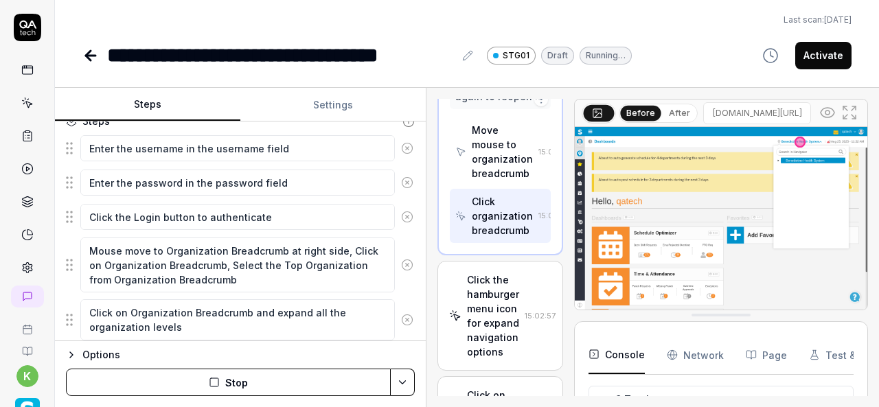
scroll to position [183, 0]
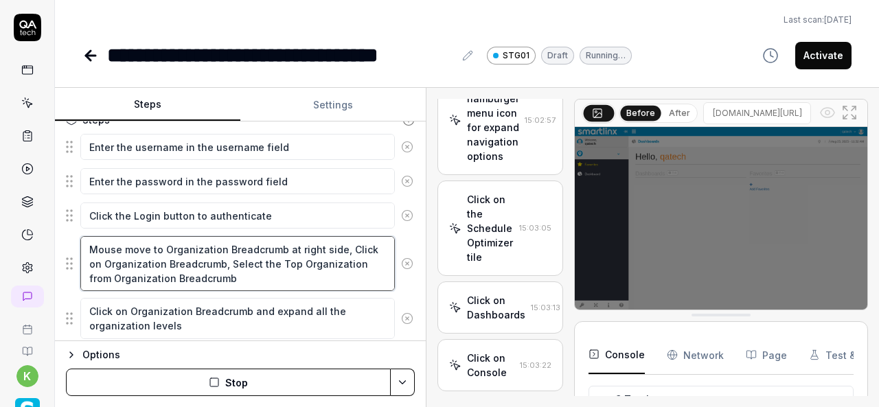
click at [245, 276] on textarea "Mouse move to Organization Breadcrumb at right side, Click on Organization Brea…" at bounding box center [237, 263] width 315 height 55
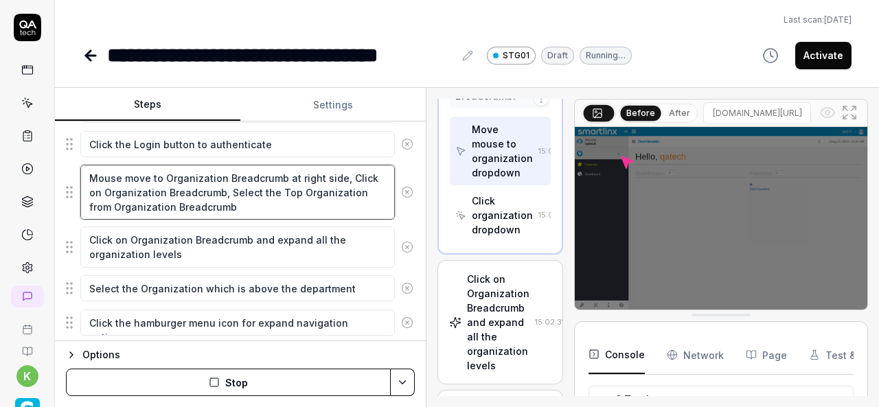
scroll to position [258, 0]
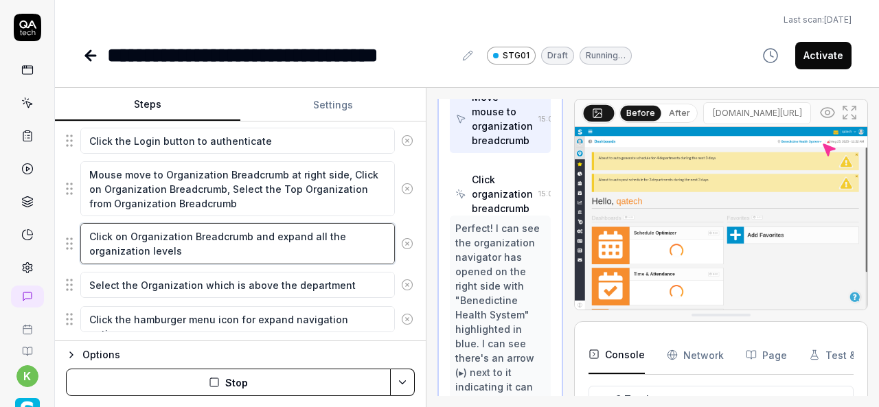
click at [225, 256] on textarea "Click on Organization Breadcrumb and expand all the organization levels" at bounding box center [237, 243] width 315 height 41
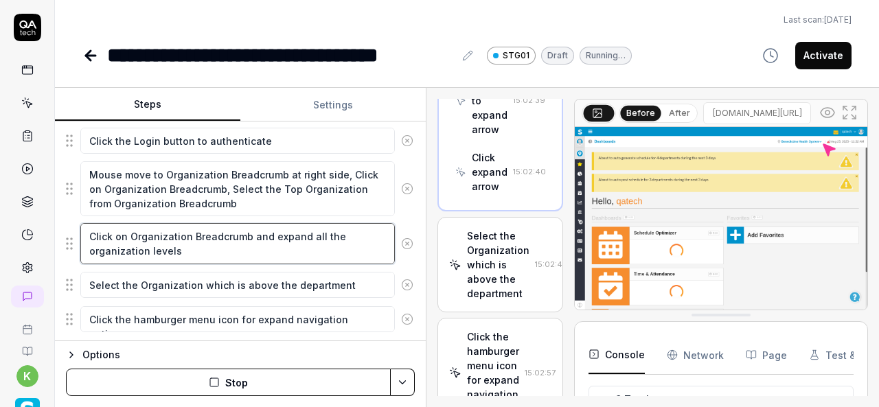
scroll to position [1612, 0]
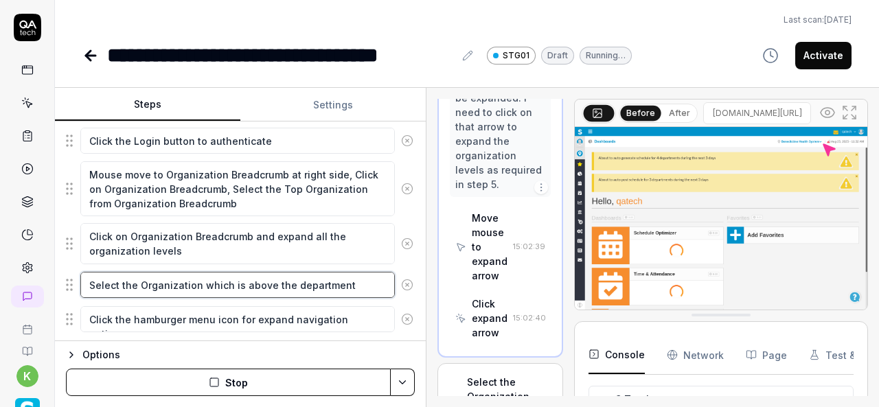
click at [311, 293] on textarea "Select the Organization which is above the department" at bounding box center [237, 285] width 315 height 26
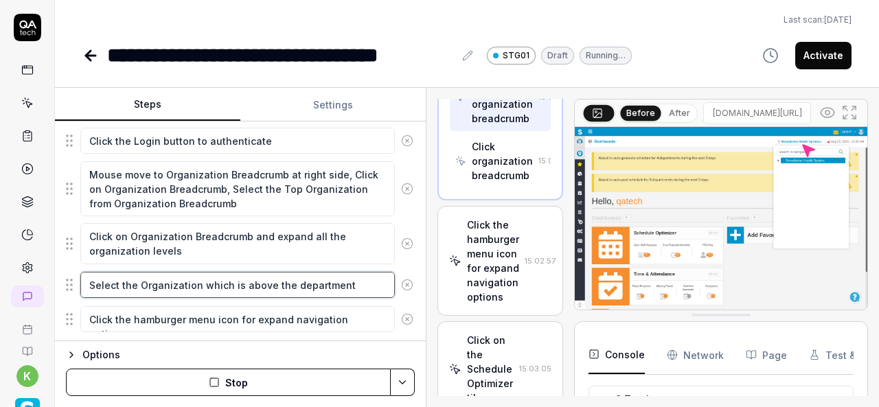
scroll to position [1325, 0]
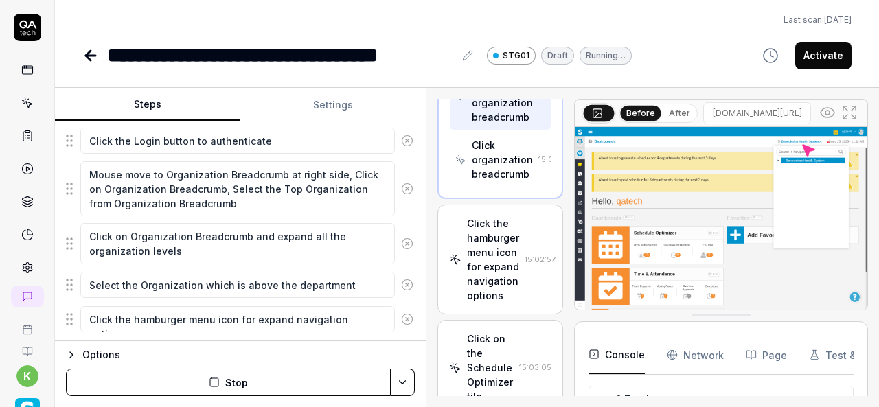
click at [479, 181] on div "Click organization breadcrumb" at bounding box center [502, 159] width 61 height 43
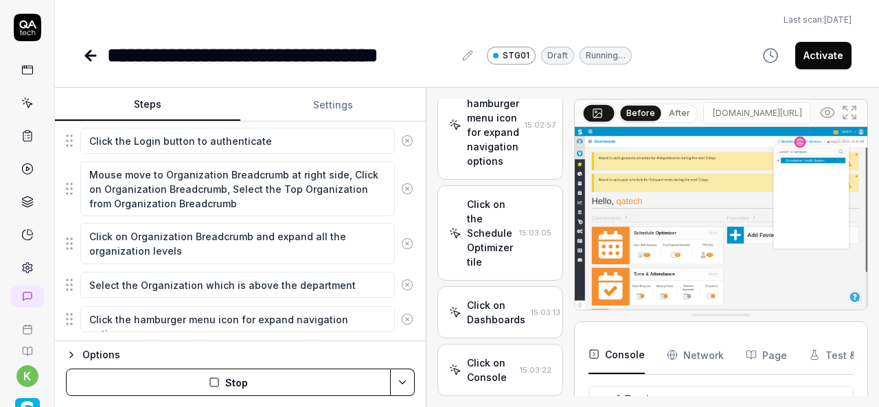
scroll to position [1462, 0]
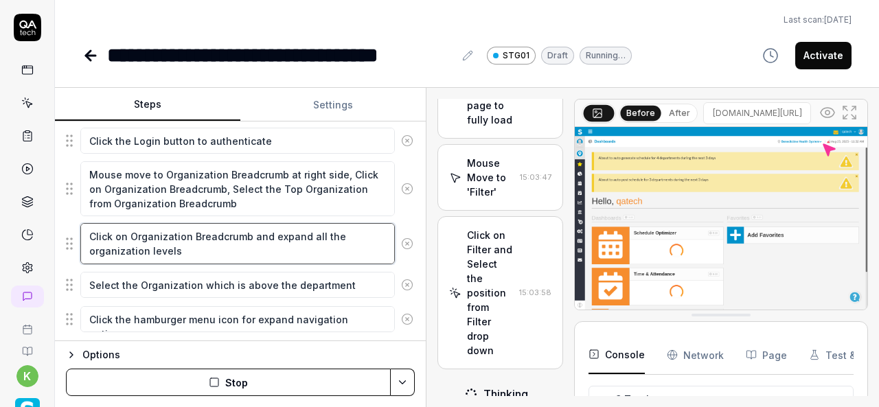
click at [212, 227] on textarea "Click on Organization Breadcrumb and expand all the organization levels" at bounding box center [237, 243] width 315 height 41
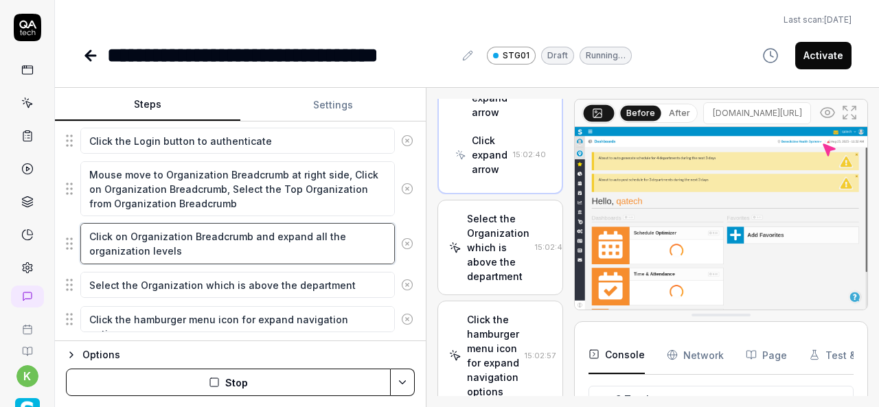
scroll to position [1624, 0]
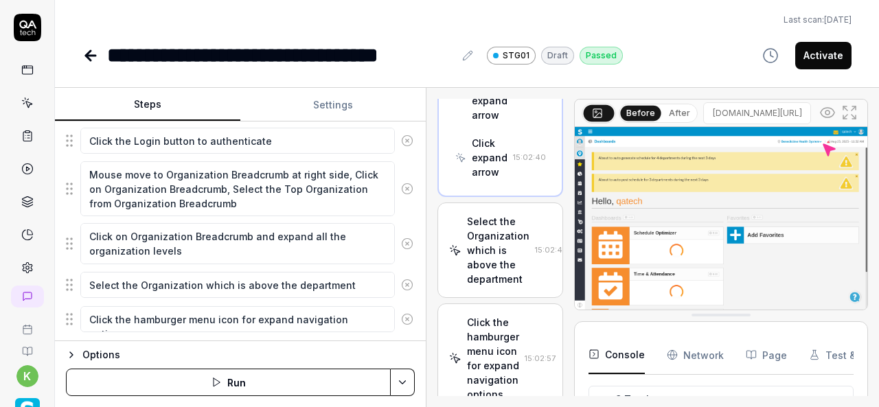
type textarea "*"
